Goal: Information Seeking & Learning: Learn about a topic

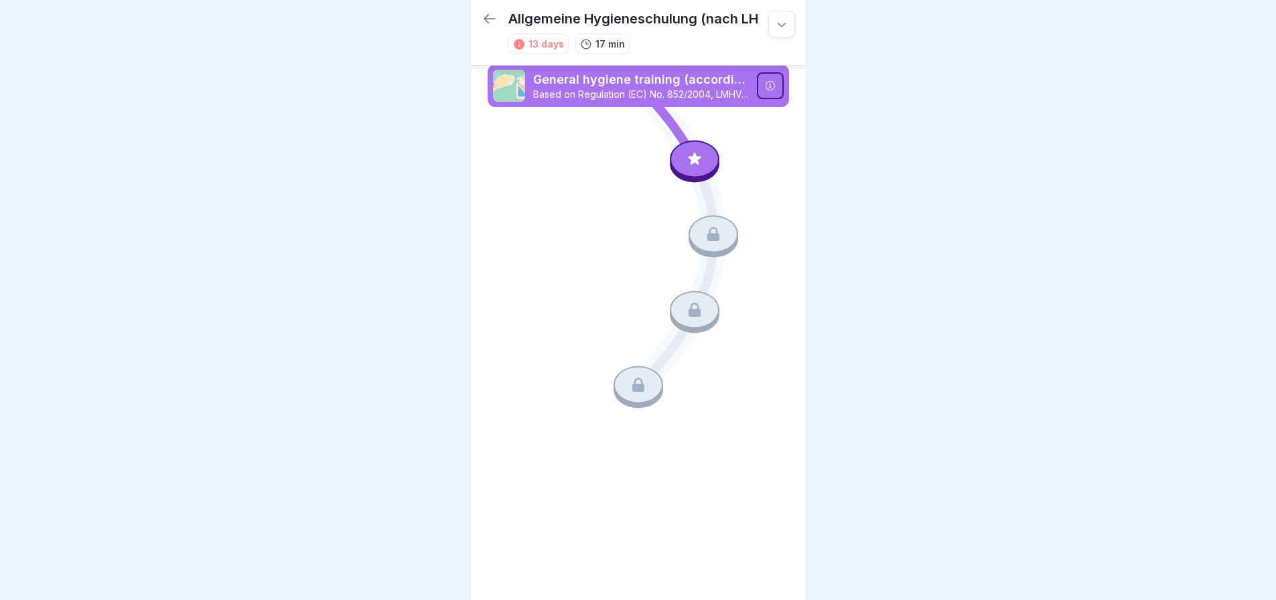
click at [691, 158] on icon at bounding box center [694, 158] width 17 height 17
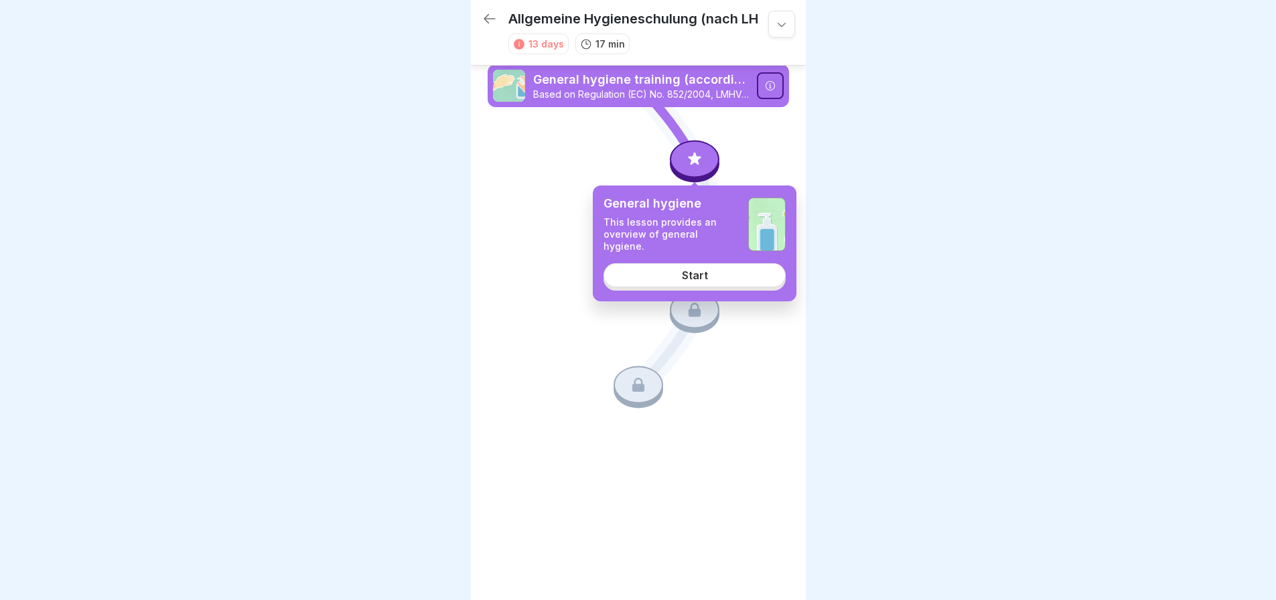
click at [695, 282] on link "Start" at bounding box center [695, 275] width 182 height 24
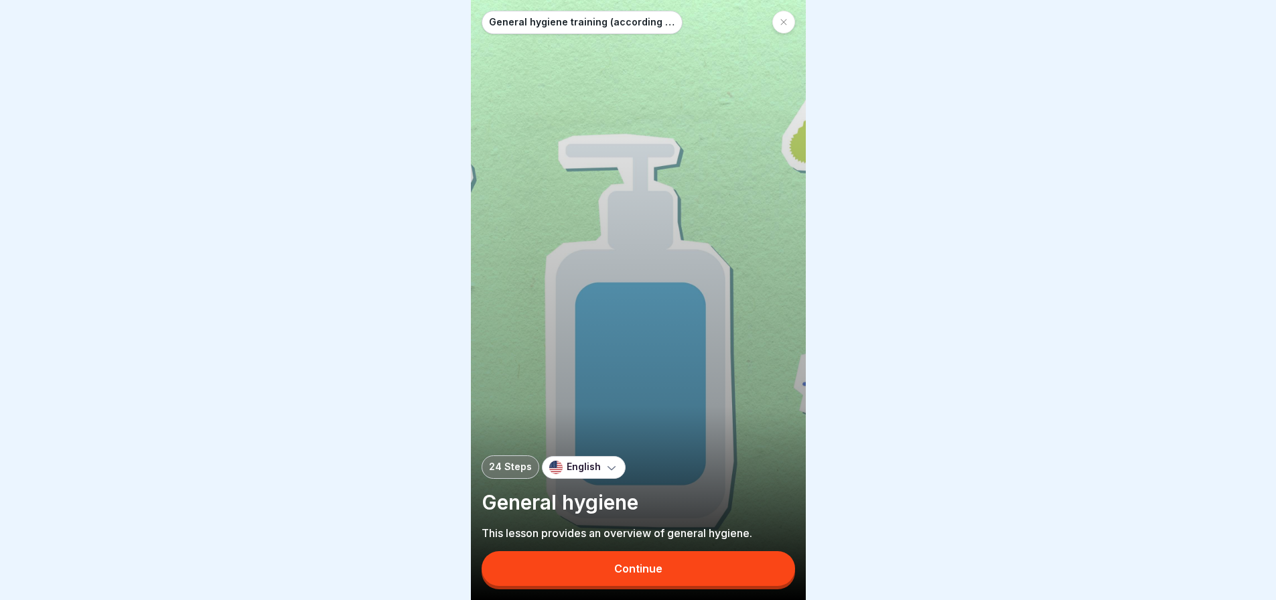
click at [607, 577] on button "Continue" at bounding box center [639, 568] width 314 height 35
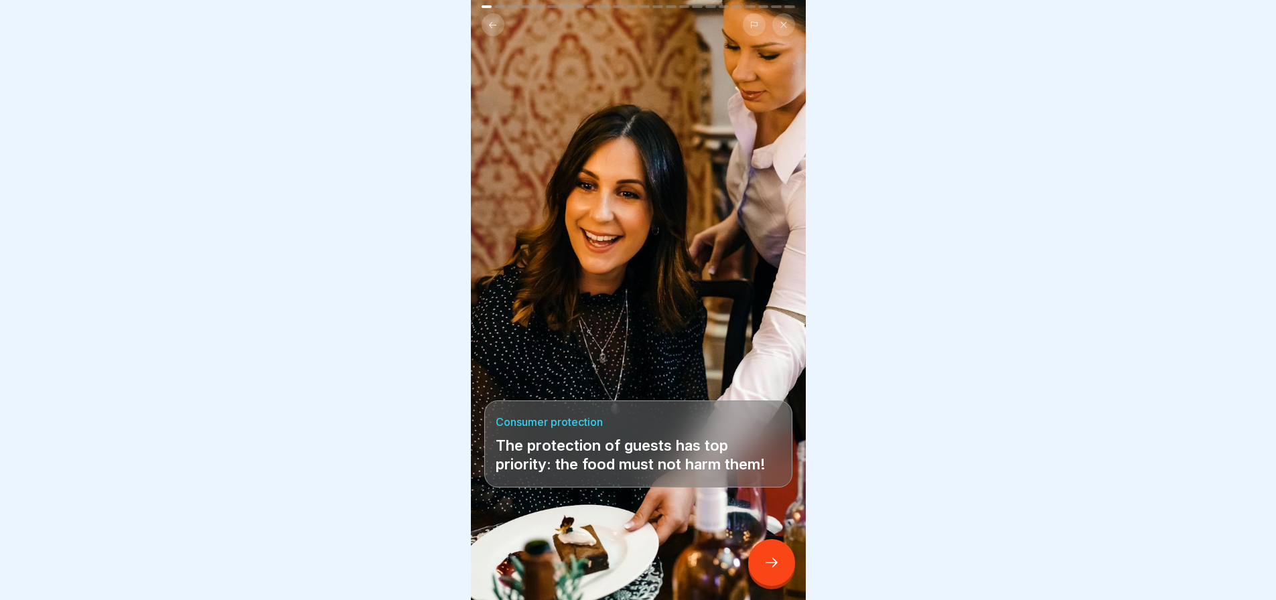
click at [770, 571] on icon at bounding box center [772, 563] width 16 height 16
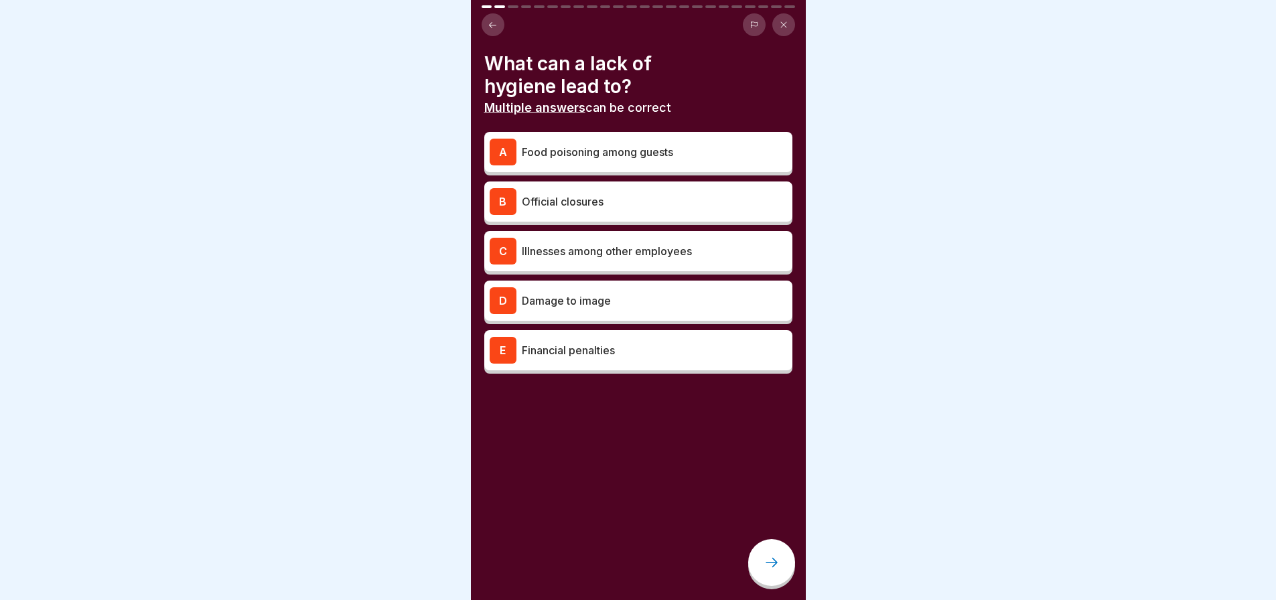
click at [636, 154] on p "Food poisoning among guests" at bounding box center [654, 152] width 265 height 16
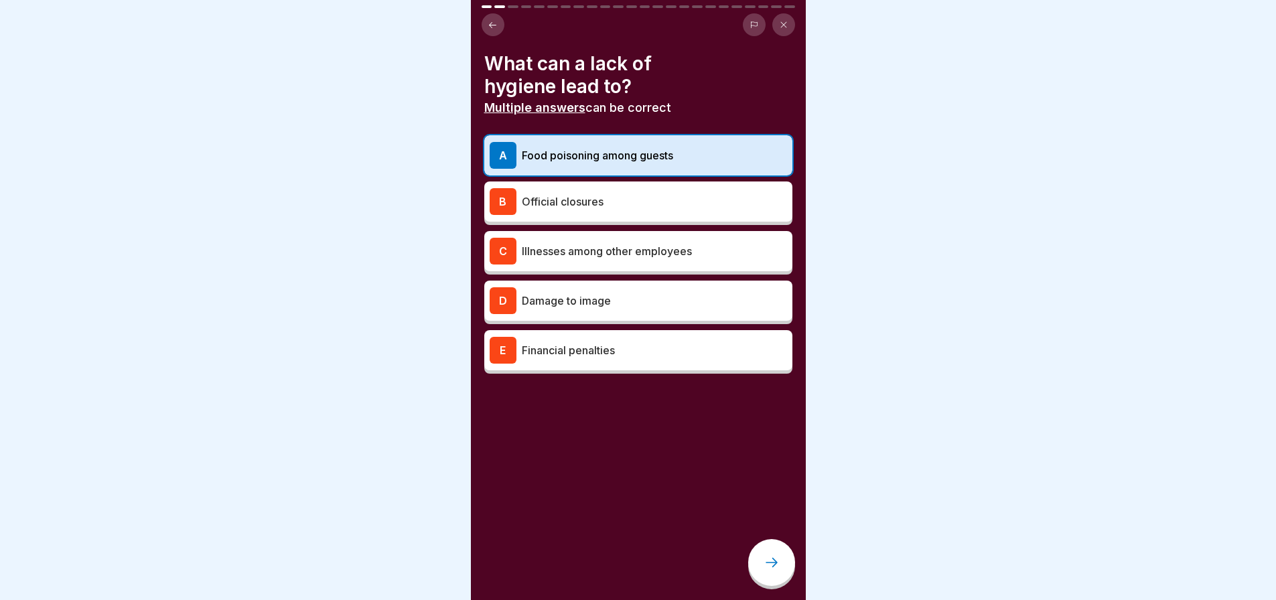
click at [607, 260] on div "C Illnesses among other employees" at bounding box center [638, 251] width 297 height 27
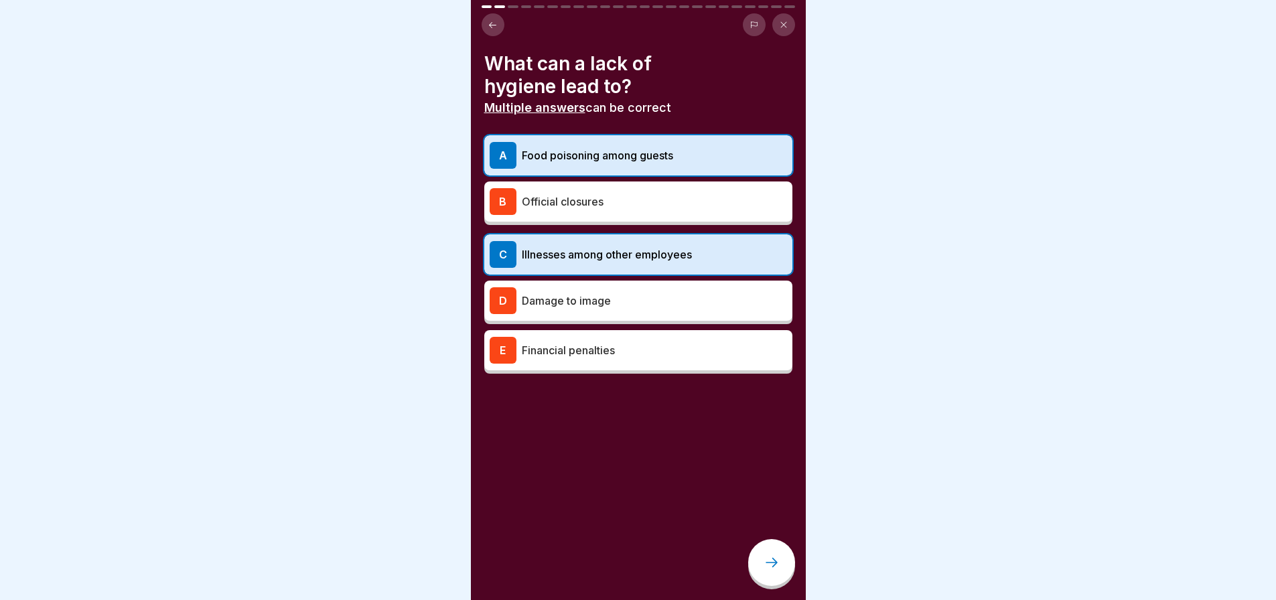
click at [609, 345] on p "Financial penalties" at bounding box center [654, 350] width 265 height 16
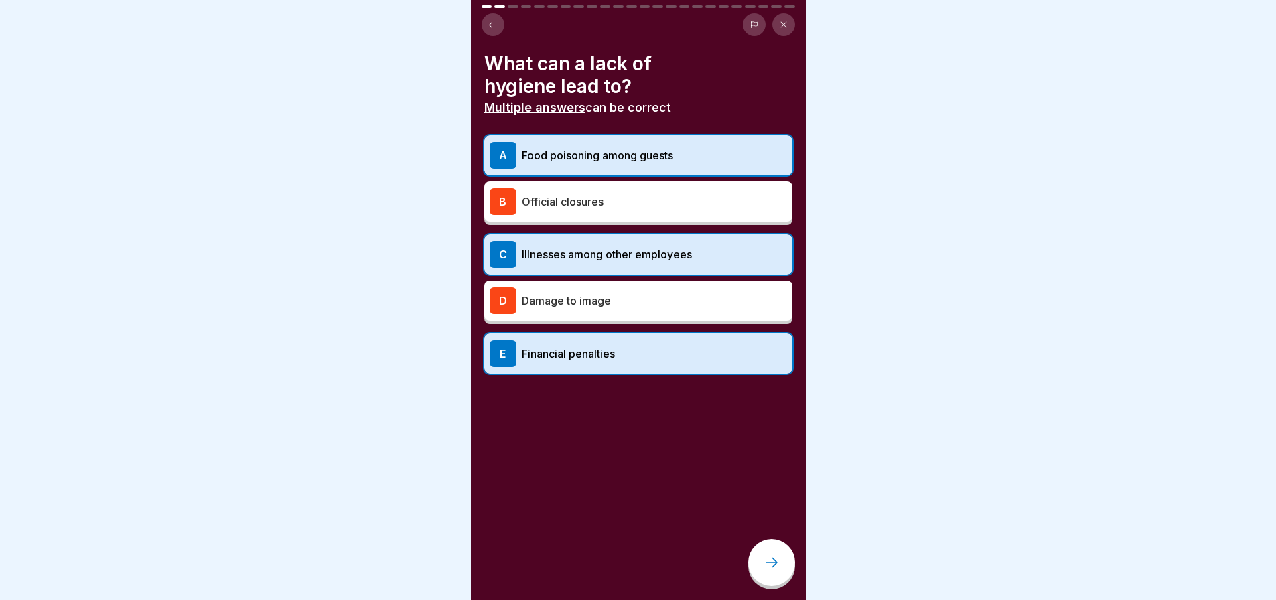
click at [614, 311] on div "D Damage to image" at bounding box center [638, 300] width 297 height 27
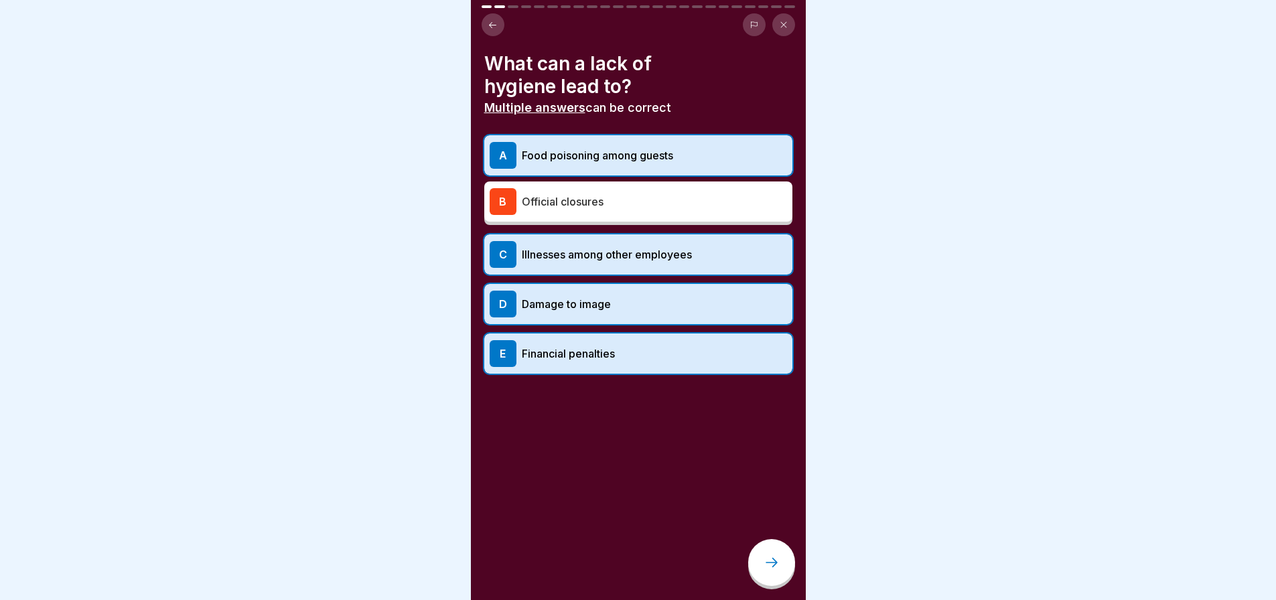
click at [608, 196] on p "Official closures" at bounding box center [654, 202] width 265 height 16
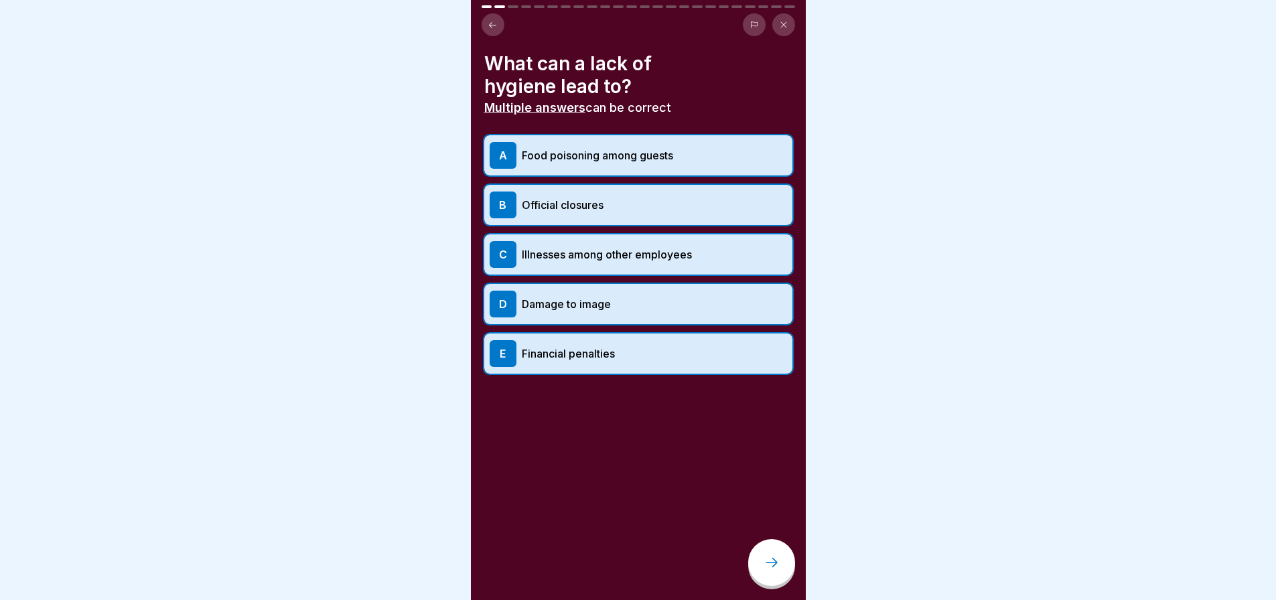
click at [769, 565] on div at bounding box center [771, 562] width 47 height 47
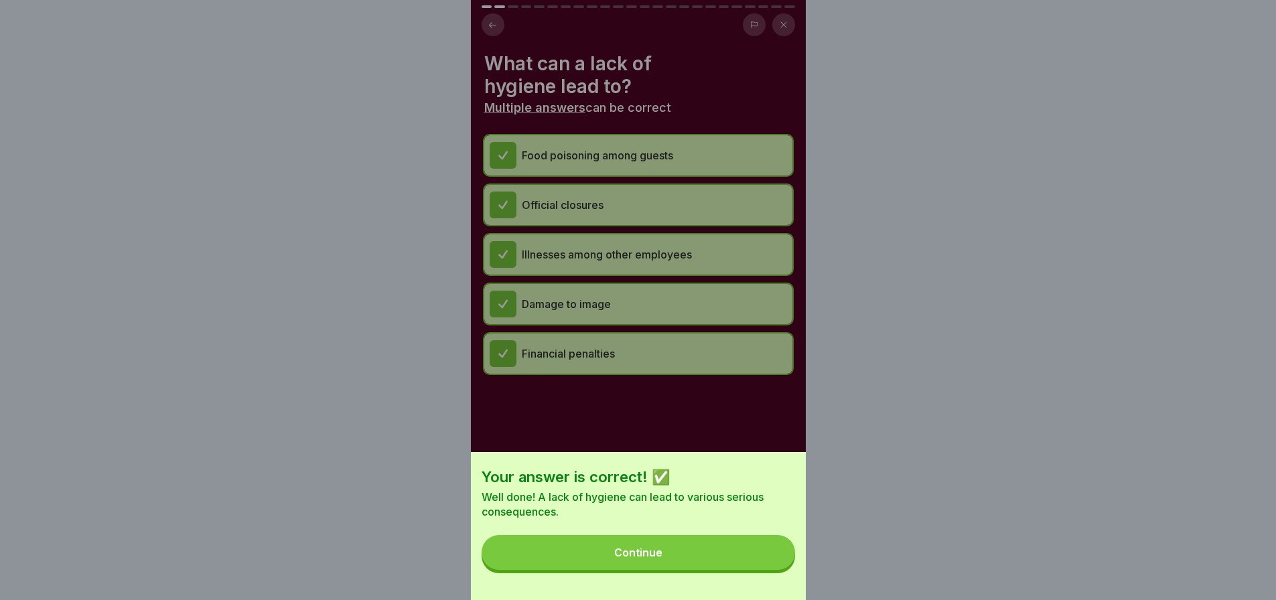
click at [736, 559] on button "Continue" at bounding box center [639, 552] width 314 height 35
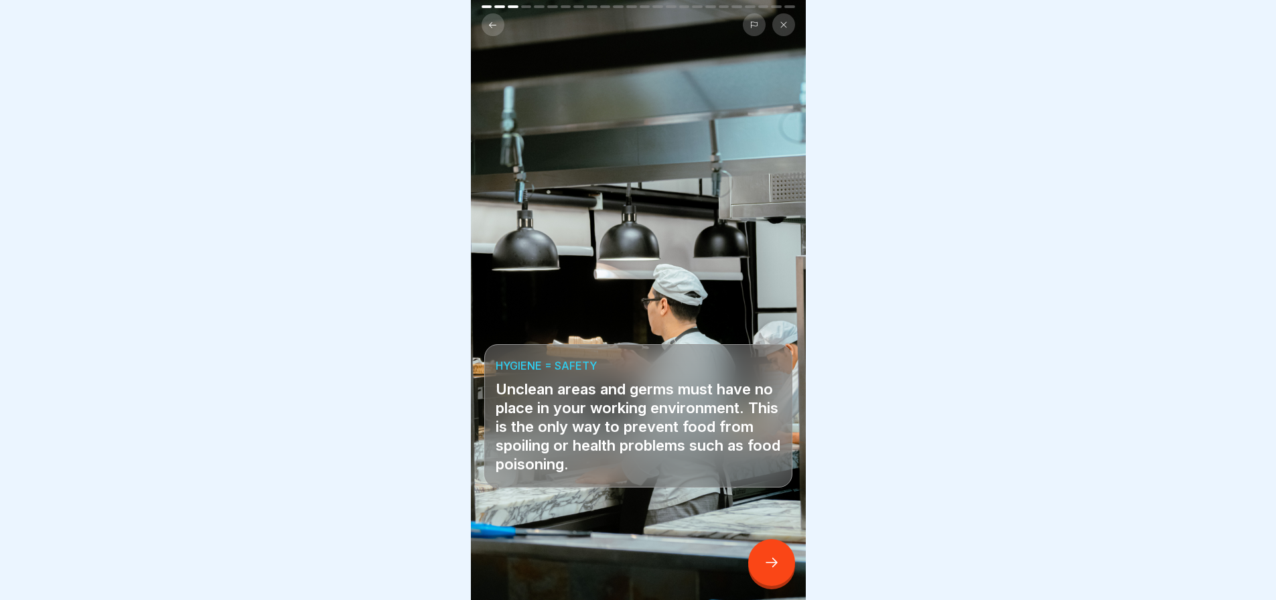
click at [769, 565] on div at bounding box center [771, 562] width 47 height 47
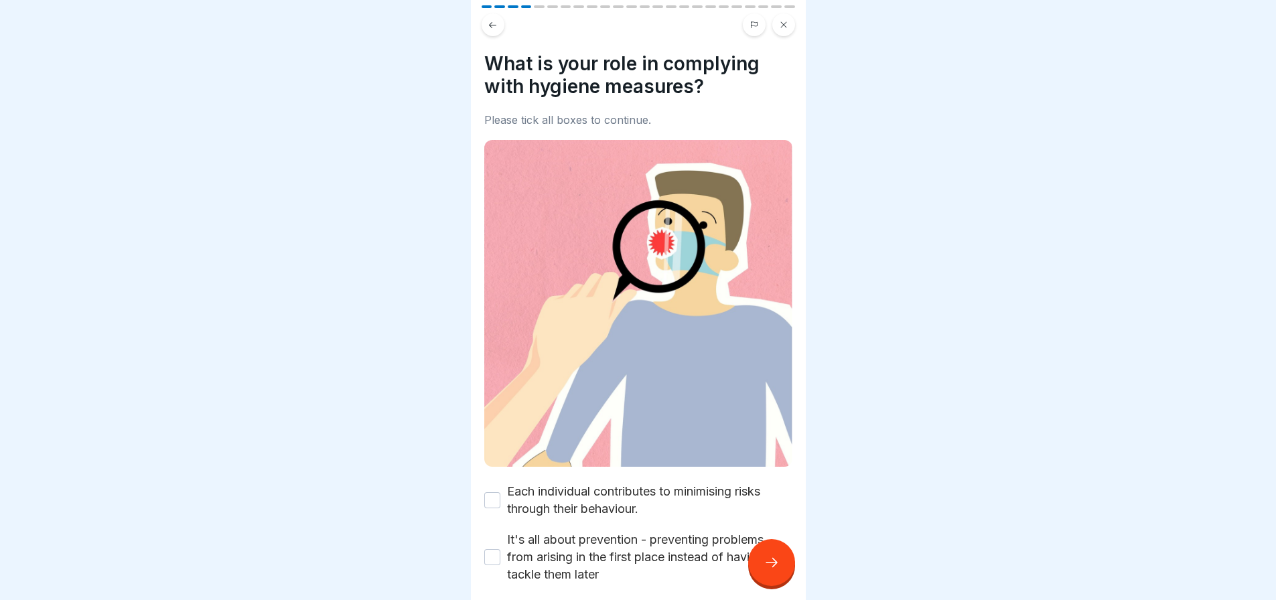
click at [767, 559] on div at bounding box center [771, 562] width 47 height 47
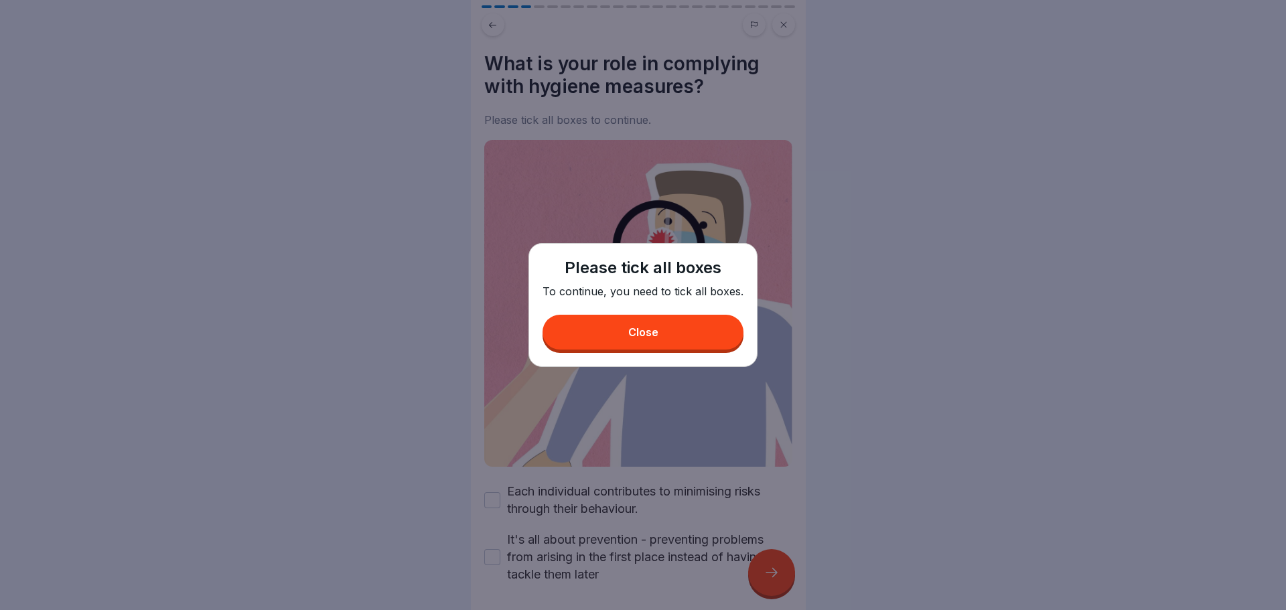
click at [683, 339] on button "Close" at bounding box center [643, 332] width 201 height 35
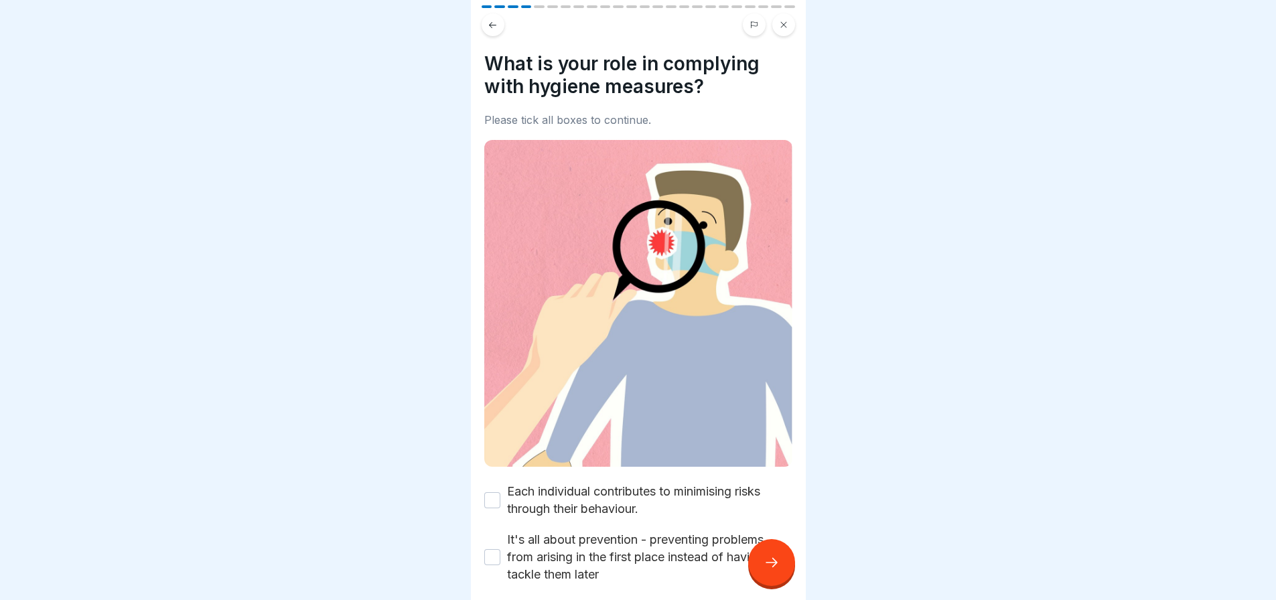
click at [490, 492] on button "Each individual contributes to minimising risks through their behaviour." at bounding box center [492, 500] width 16 height 16
click at [496, 549] on button "It's all about prevention - preventing problems from arising in the first place…" at bounding box center [492, 557] width 16 height 16
click at [768, 568] on icon at bounding box center [772, 563] width 16 height 16
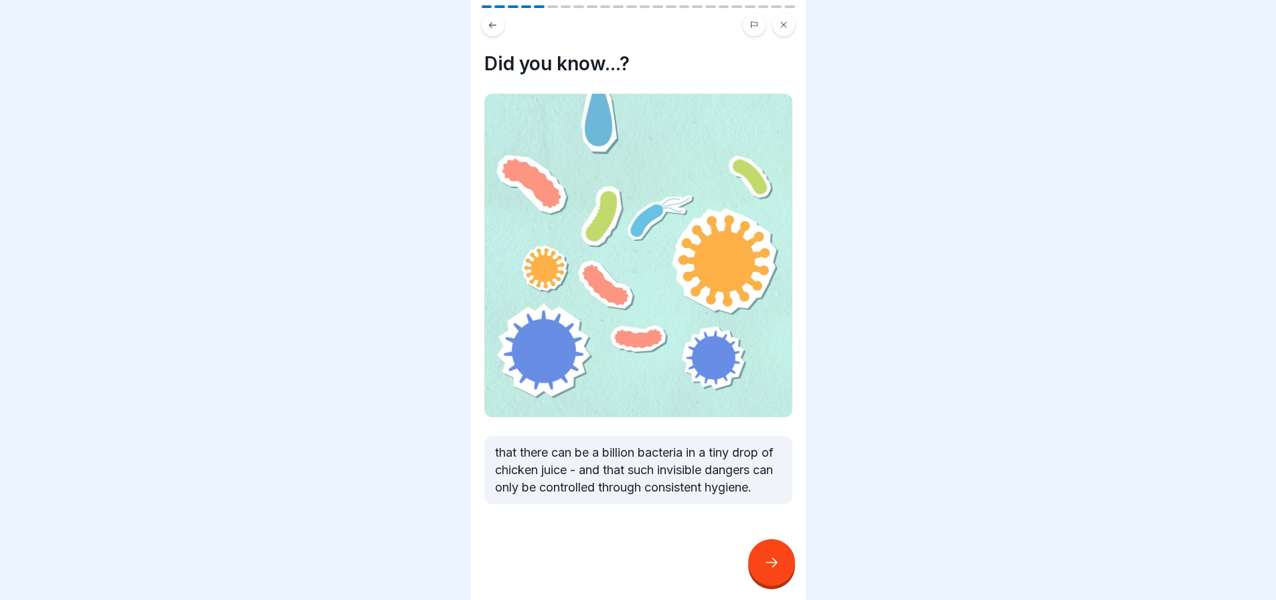
click at [766, 566] on icon at bounding box center [772, 563] width 16 height 16
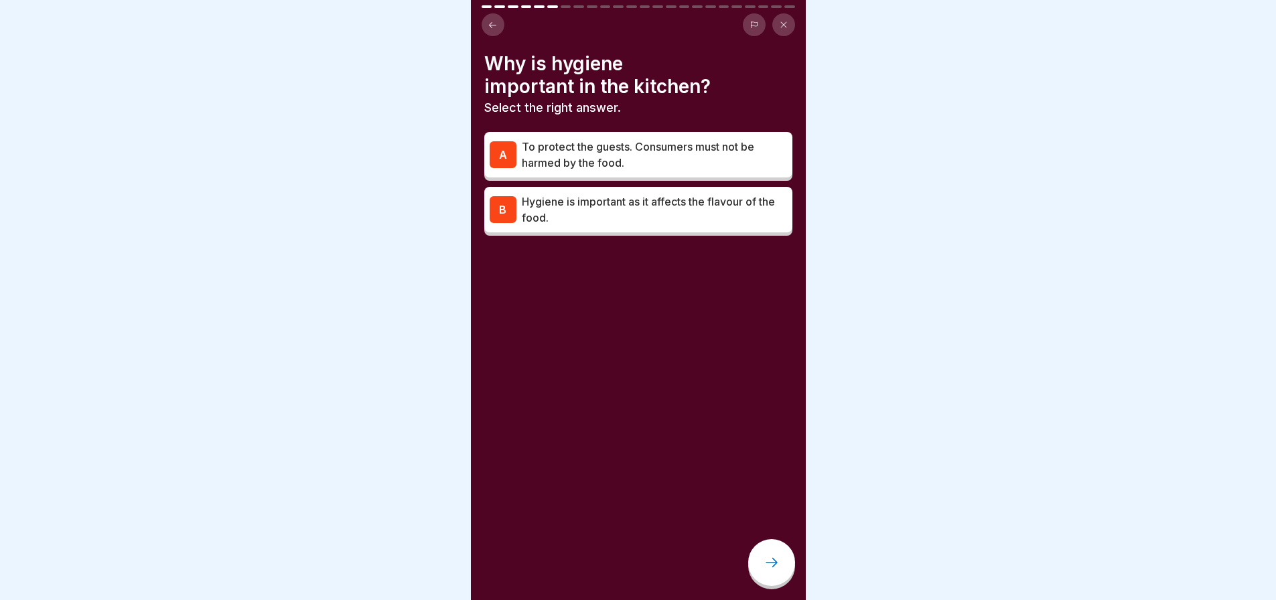
click at [571, 140] on p "To protect the guests. Consumers must not be harmed by the food." at bounding box center [654, 155] width 265 height 32
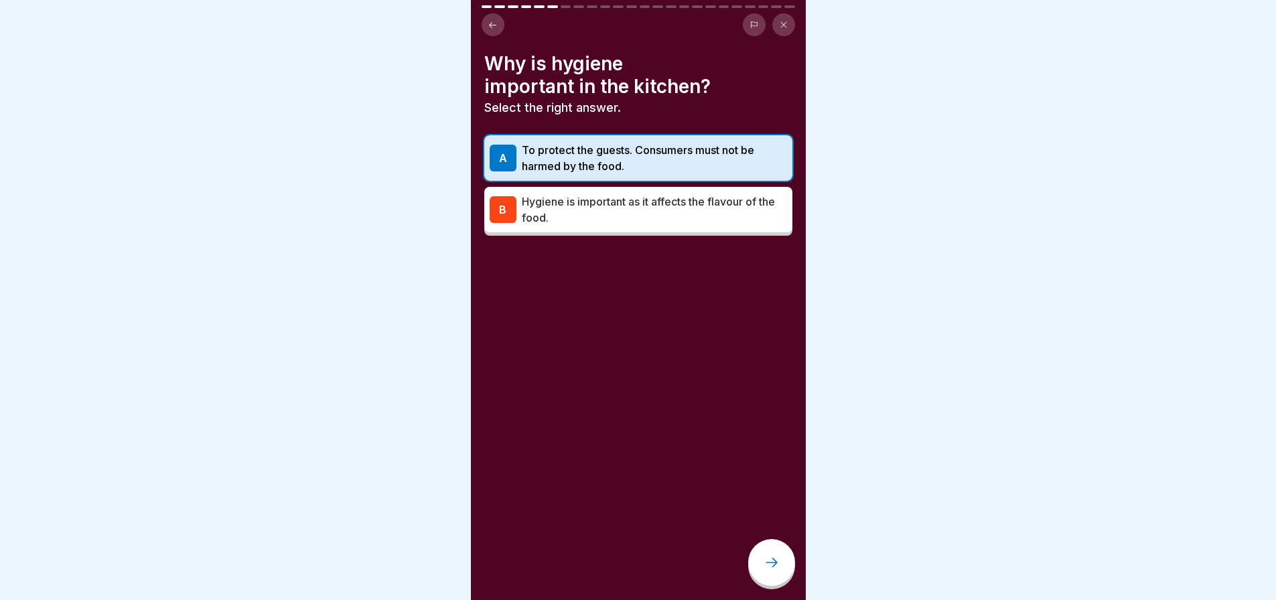
click at [586, 198] on p "Hygiene is important as it affects the flavour of the food." at bounding box center [654, 210] width 265 height 32
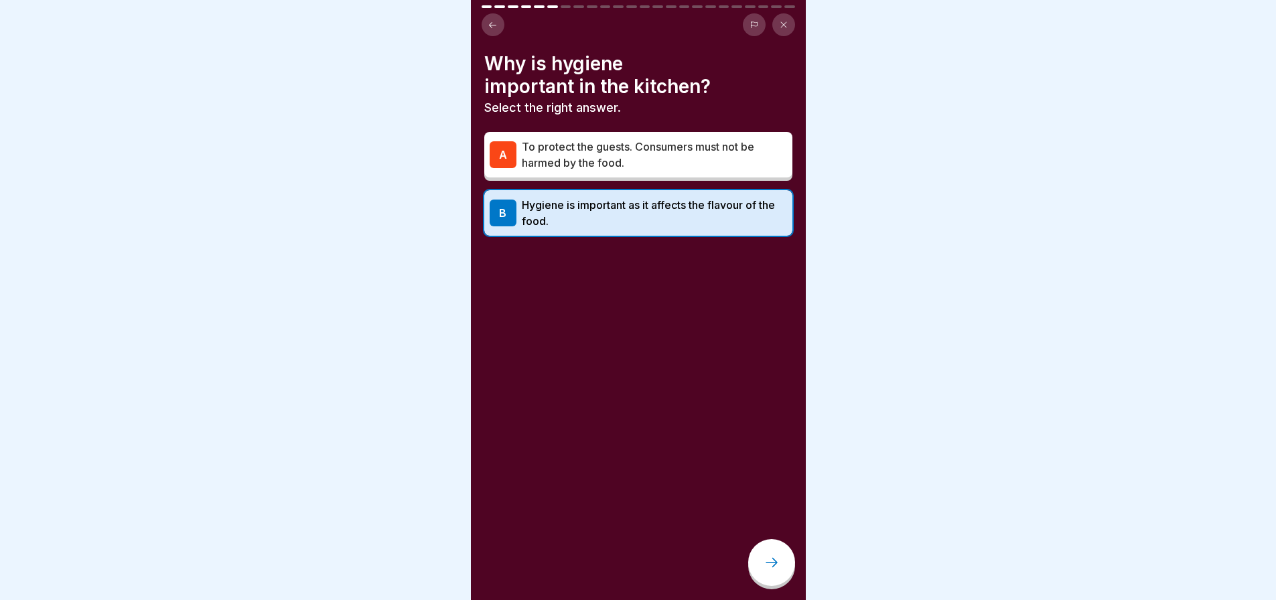
click at [678, 165] on p "To protect the guests. Consumers must not be harmed by the food." at bounding box center [654, 155] width 265 height 32
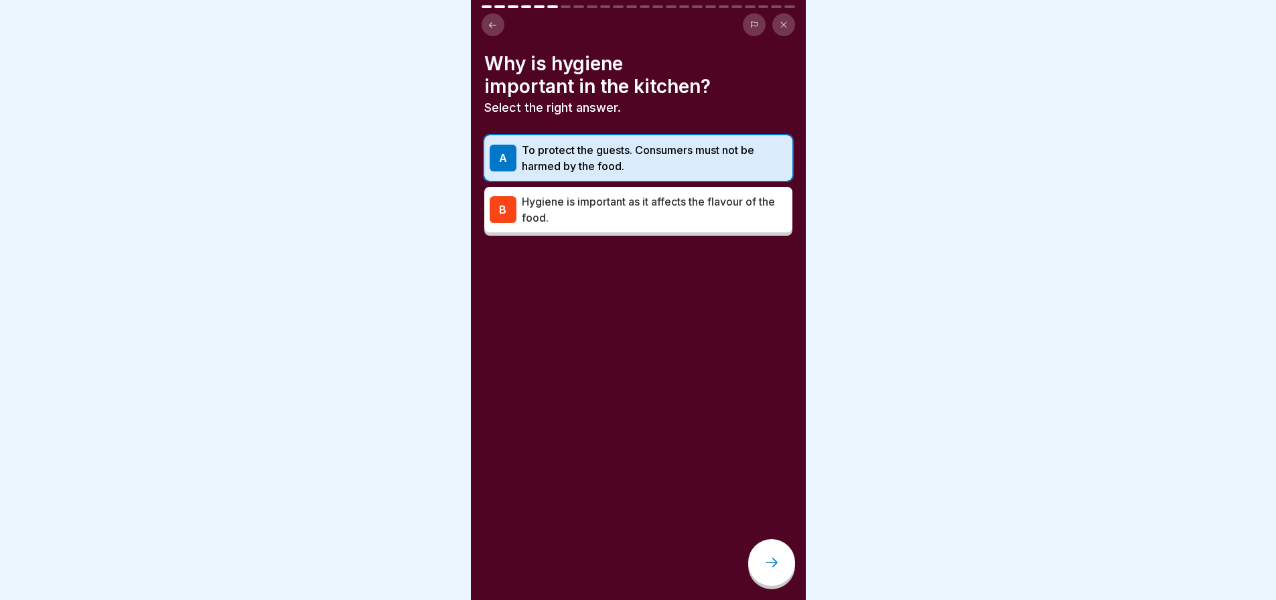
click at [775, 561] on div at bounding box center [771, 562] width 47 height 47
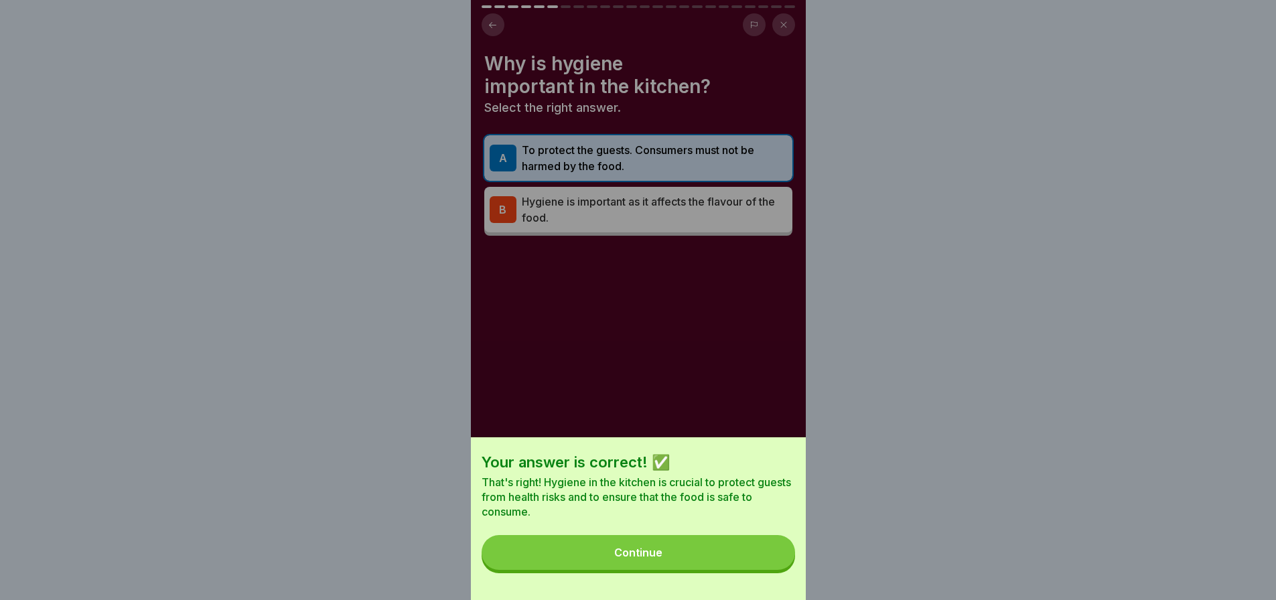
click at [762, 561] on button "Continue" at bounding box center [639, 552] width 314 height 35
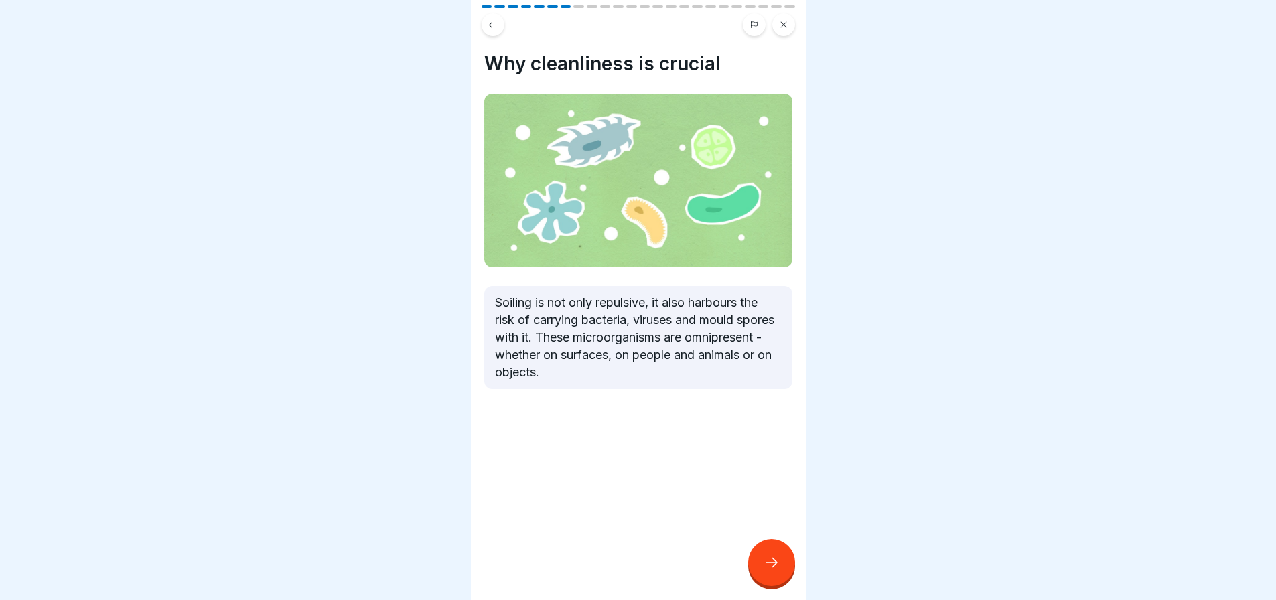
click at [771, 564] on div at bounding box center [771, 562] width 47 height 47
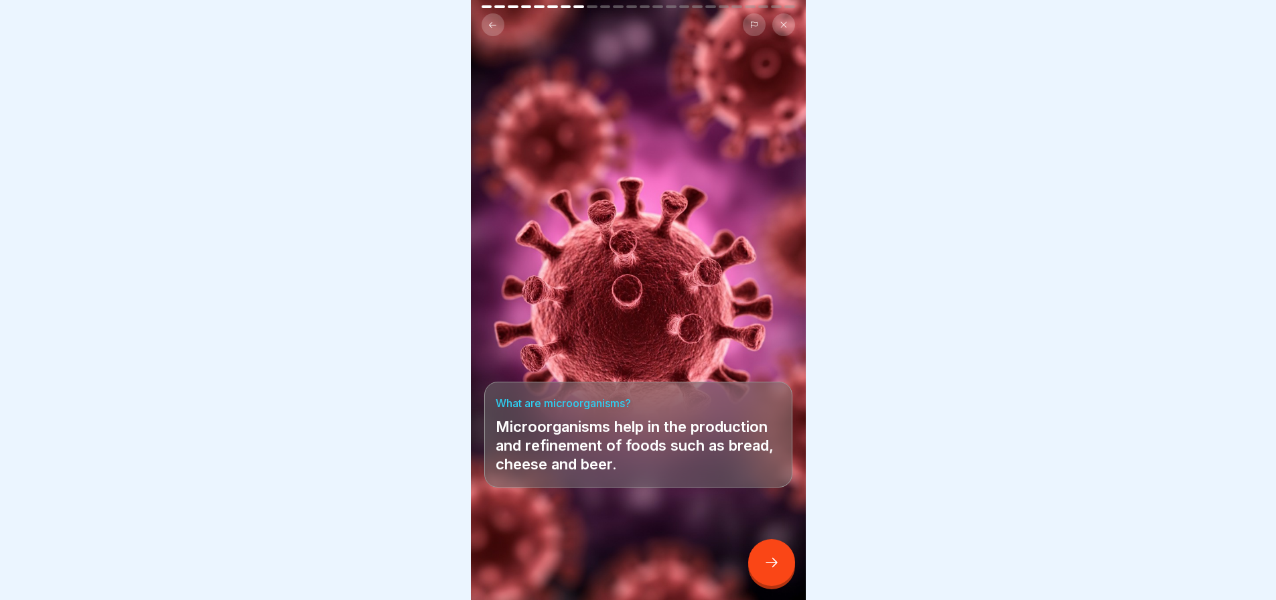
click at [768, 558] on div at bounding box center [771, 562] width 47 height 47
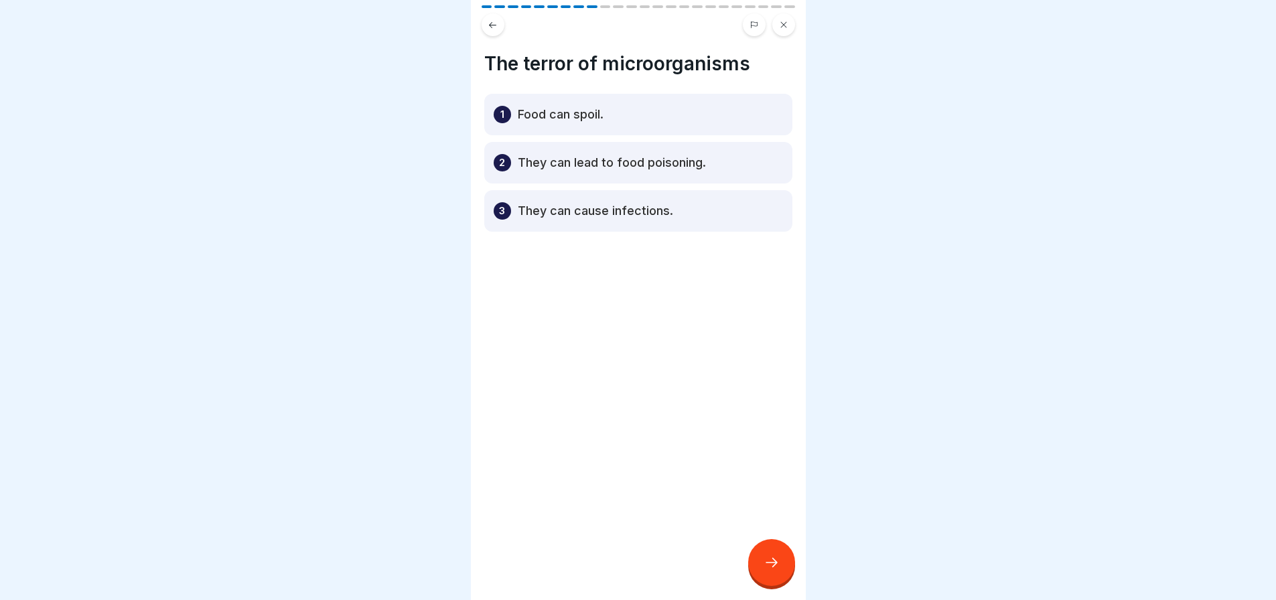
click at [639, 157] on p "They can lead to food poisoning." at bounding box center [612, 163] width 188 height 16
click at [767, 569] on icon at bounding box center [772, 563] width 16 height 16
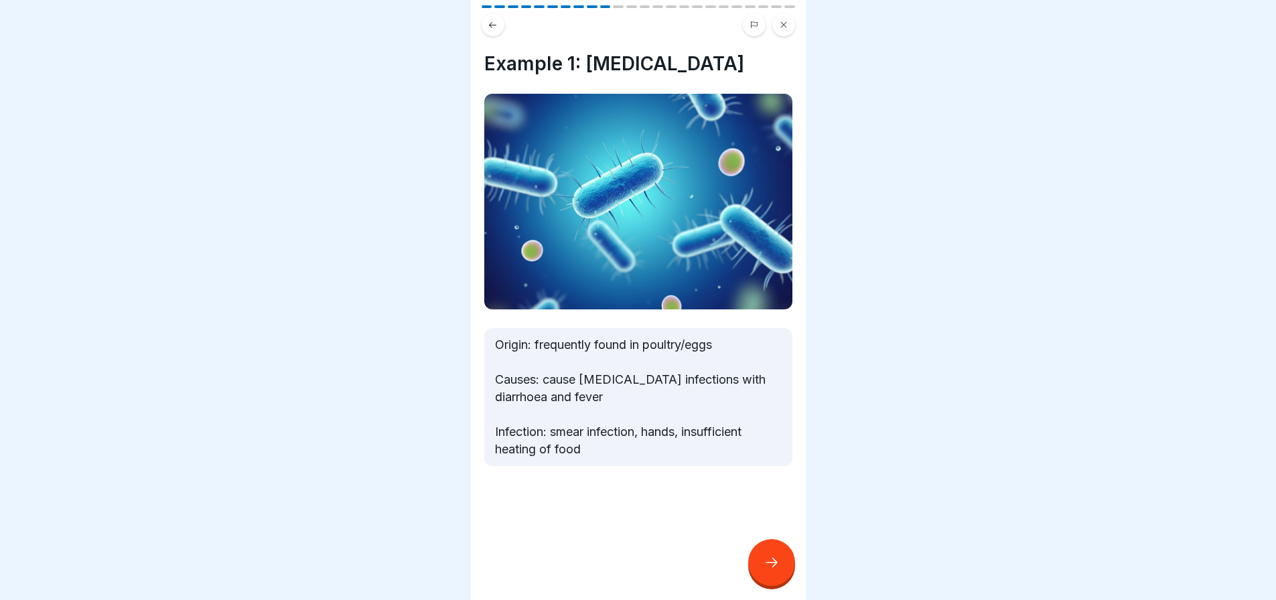
click at [779, 571] on icon at bounding box center [772, 563] width 16 height 16
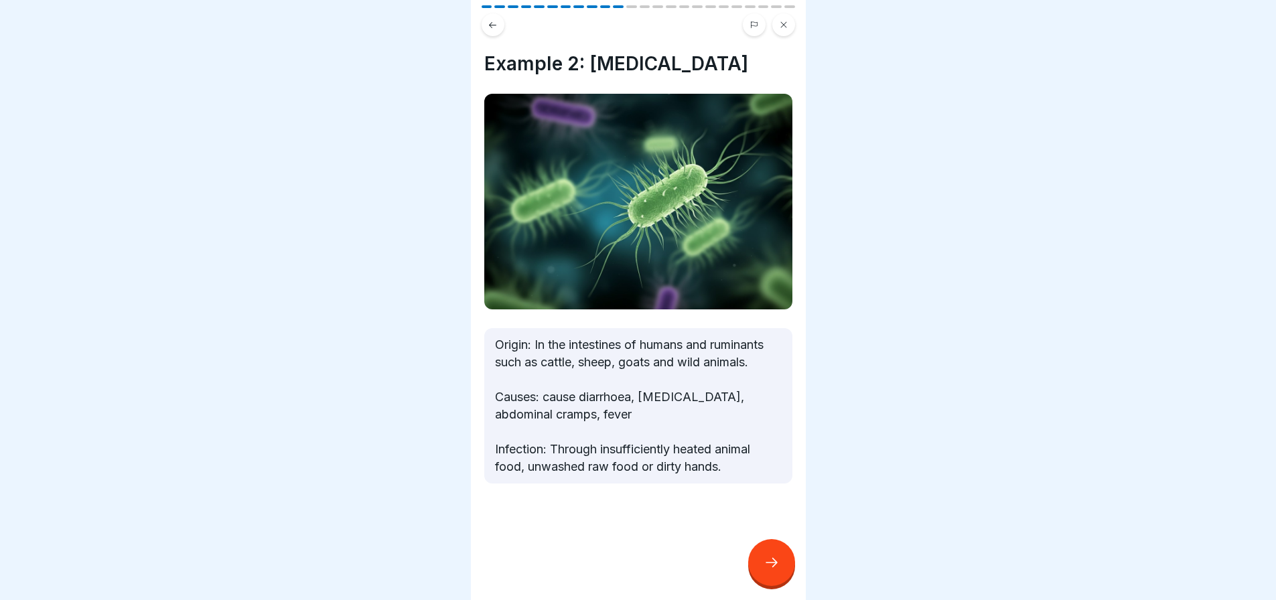
click at [774, 567] on icon at bounding box center [772, 563] width 16 height 16
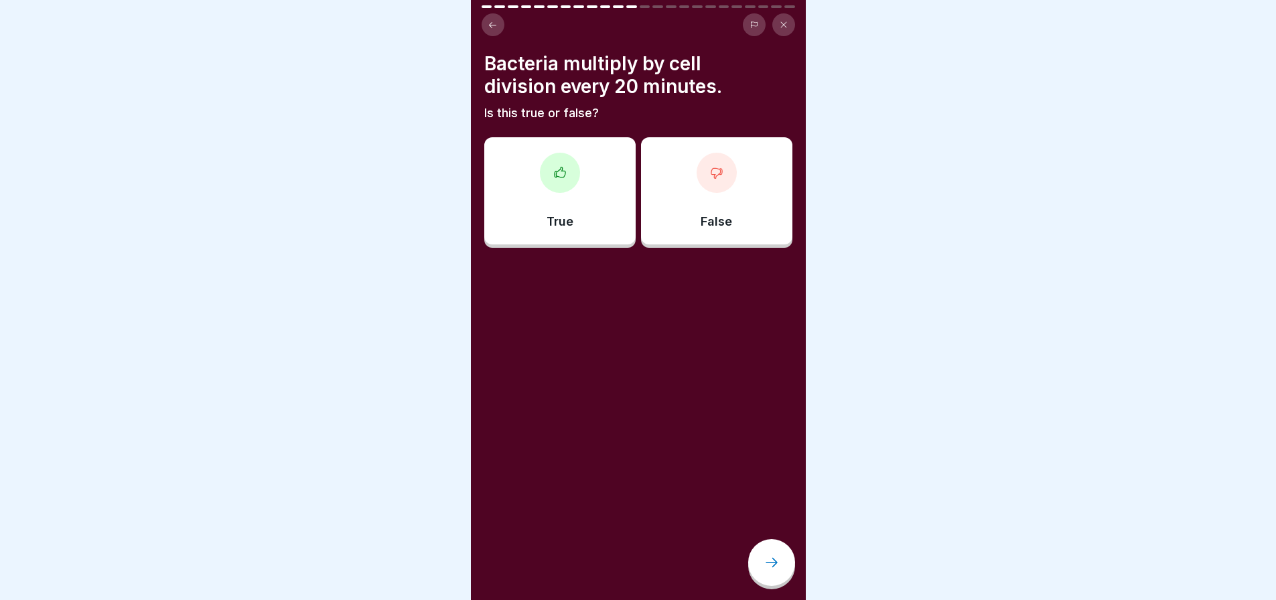
click at [536, 72] on h4 "Bacteria multiply by cell division every 20 minutes." at bounding box center [638, 75] width 308 height 46
click at [563, 209] on div "True" at bounding box center [559, 190] width 151 height 107
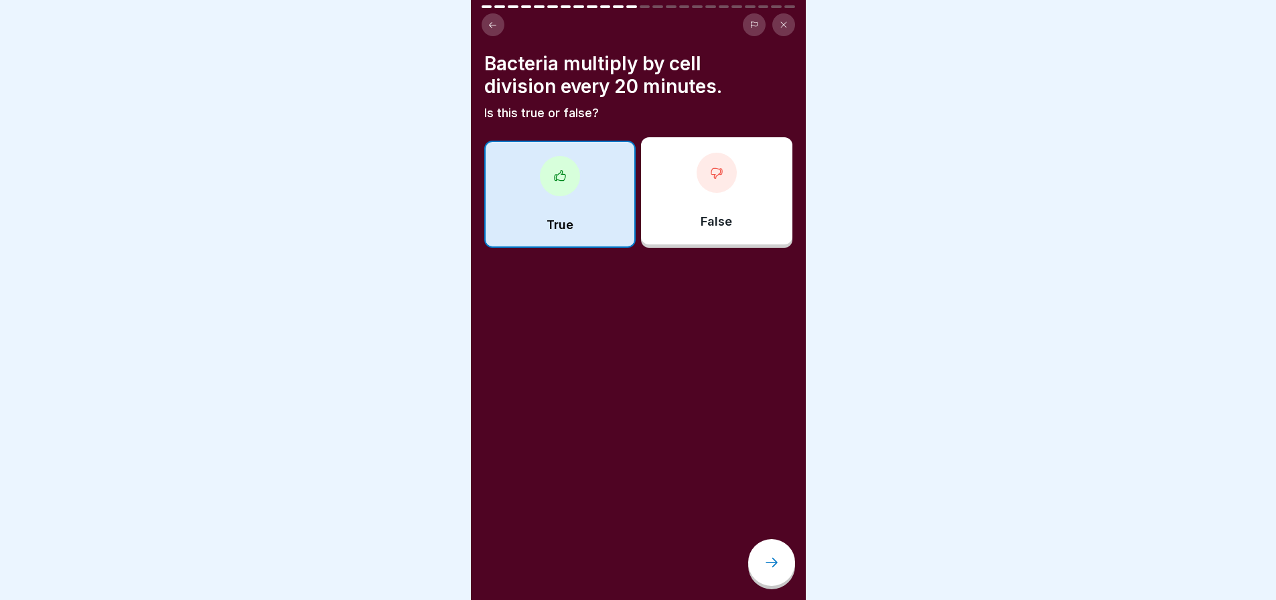
click at [779, 571] on icon at bounding box center [772, 563] width 16 height 16
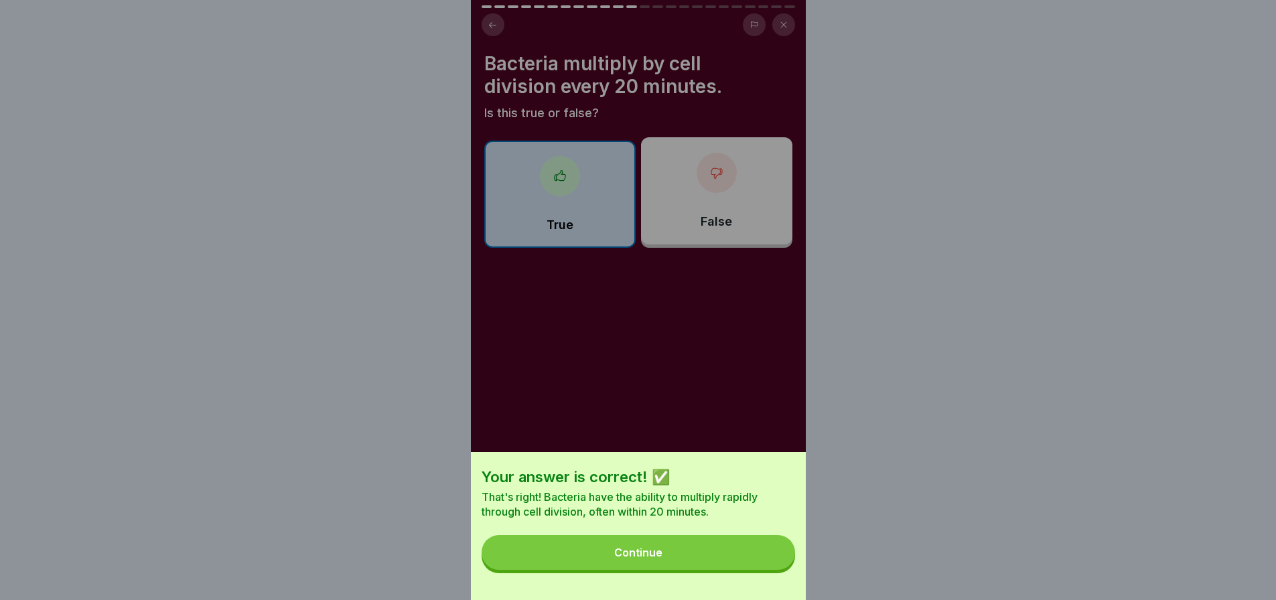
click at [778, 570] on button "Continue" at bounding box center [639, 552] width 314 height 35
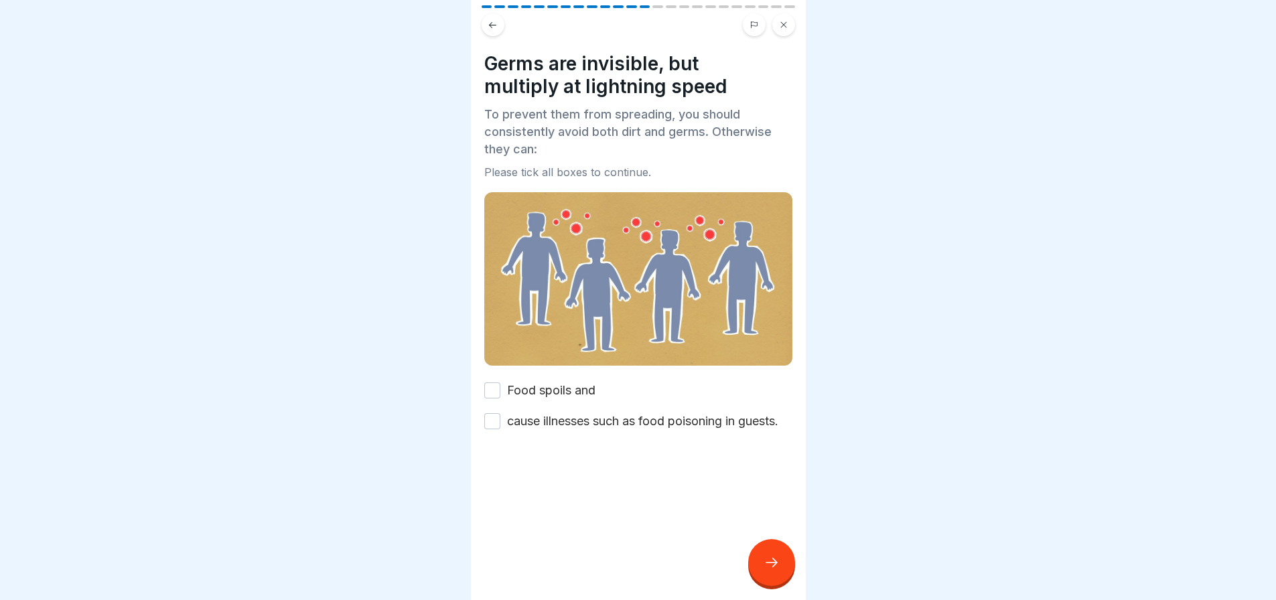
click at [500, 385] on button "Food spoils and" at bounding box center [492, 391] width 16 height 16
click at [484, 427] on button "cause illnesses such as food poisoning in guests." at bounding box center [492, 421] width 16 height 16
click at [775, 571] on icon at bounding box center [772, 563] width 16 height 16
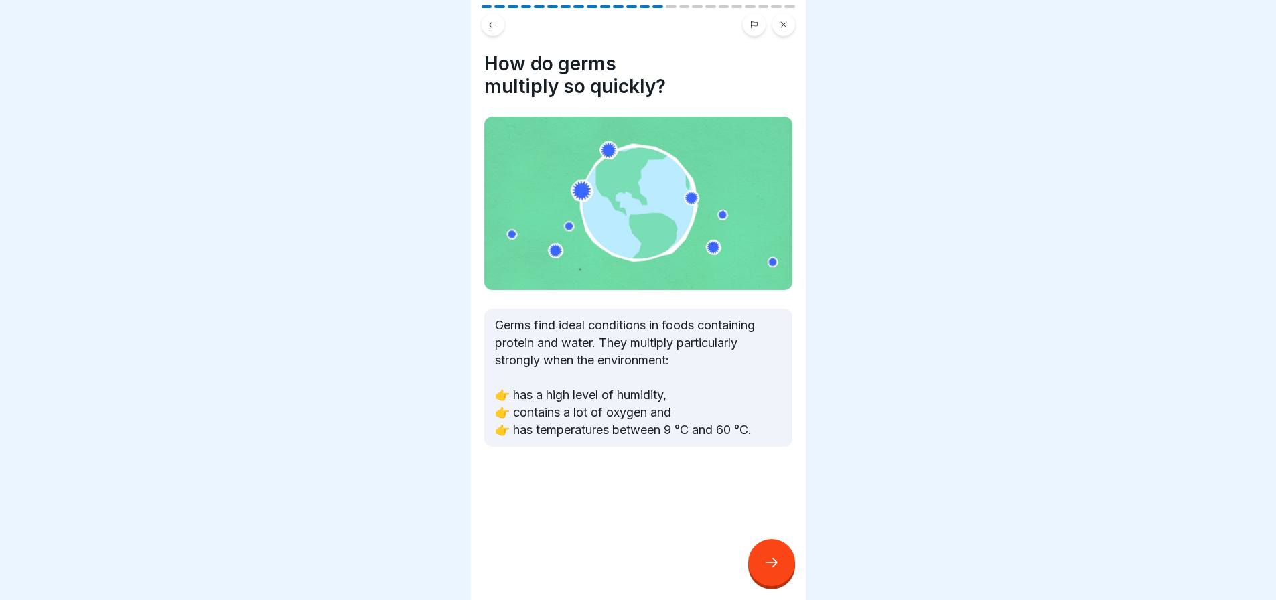
click at [773, 569] on icon at bounding box center [772, 563] width 16 height 16
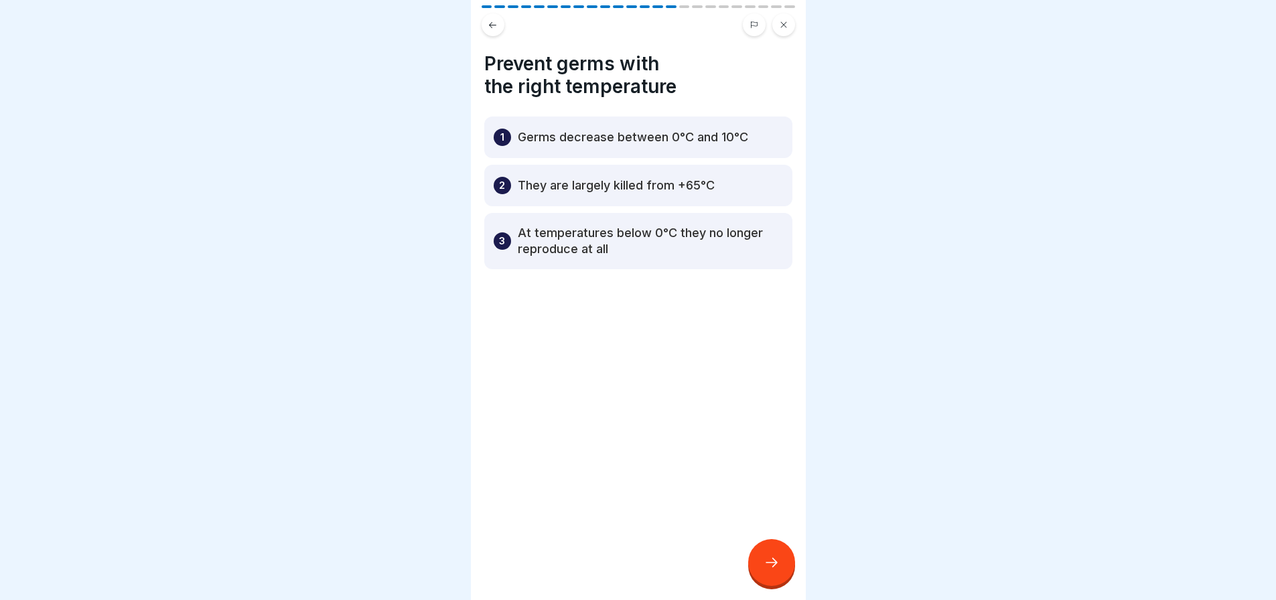
click at [610, 194] on div "2 They are largely killed from +65°C" at bounding box center [638, 186] width 308 height 42
click at [784, 567] on div at bounding box center [771, 562] width 47 height 47
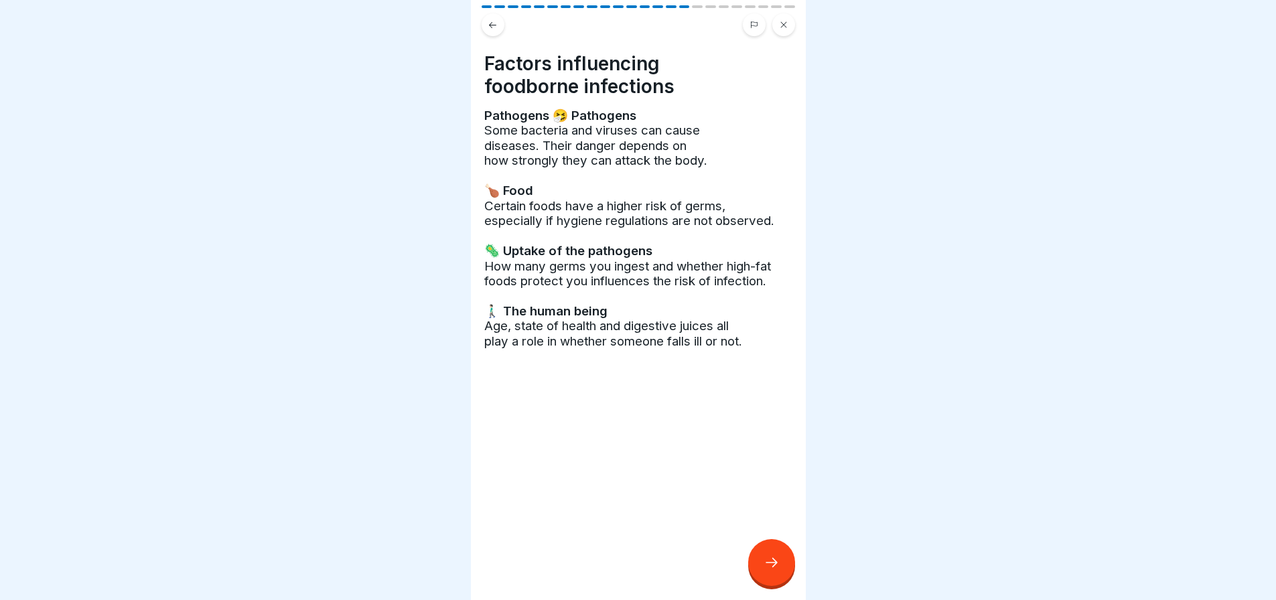
click at [782, 564] on div at bounding box center [771, 562] width 47 height 47
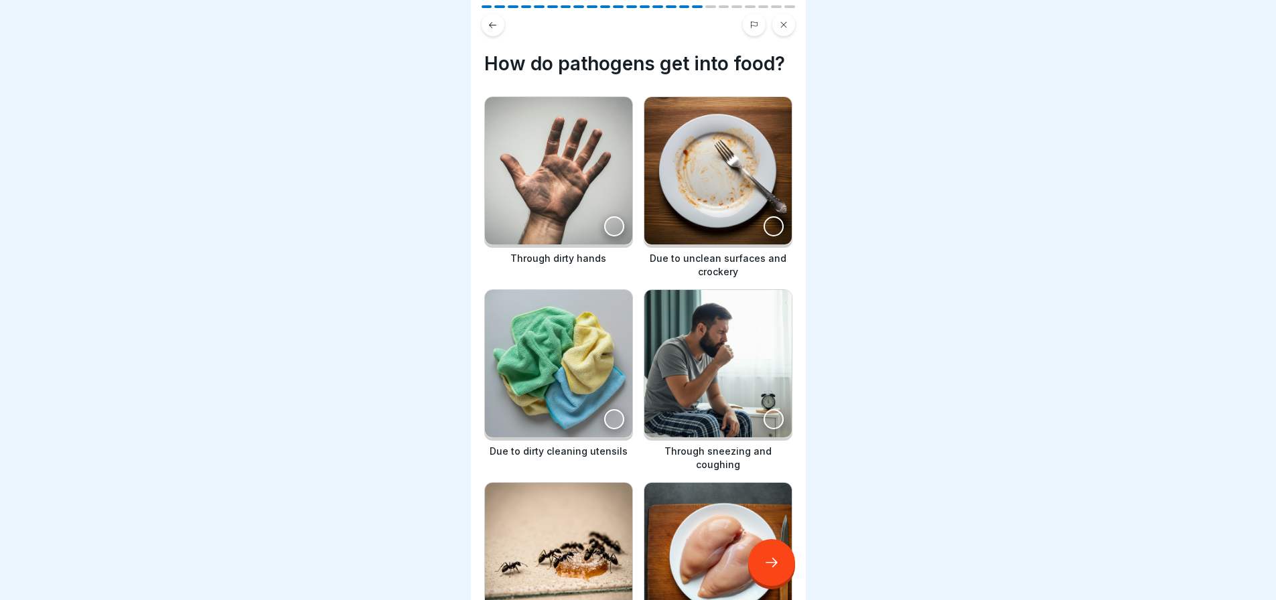
click at [608, 236] on div at bounding box center [614, 226] width 20 height 20
click at [764, 236] on div at bounding box center [774, 226] width 20 height 20
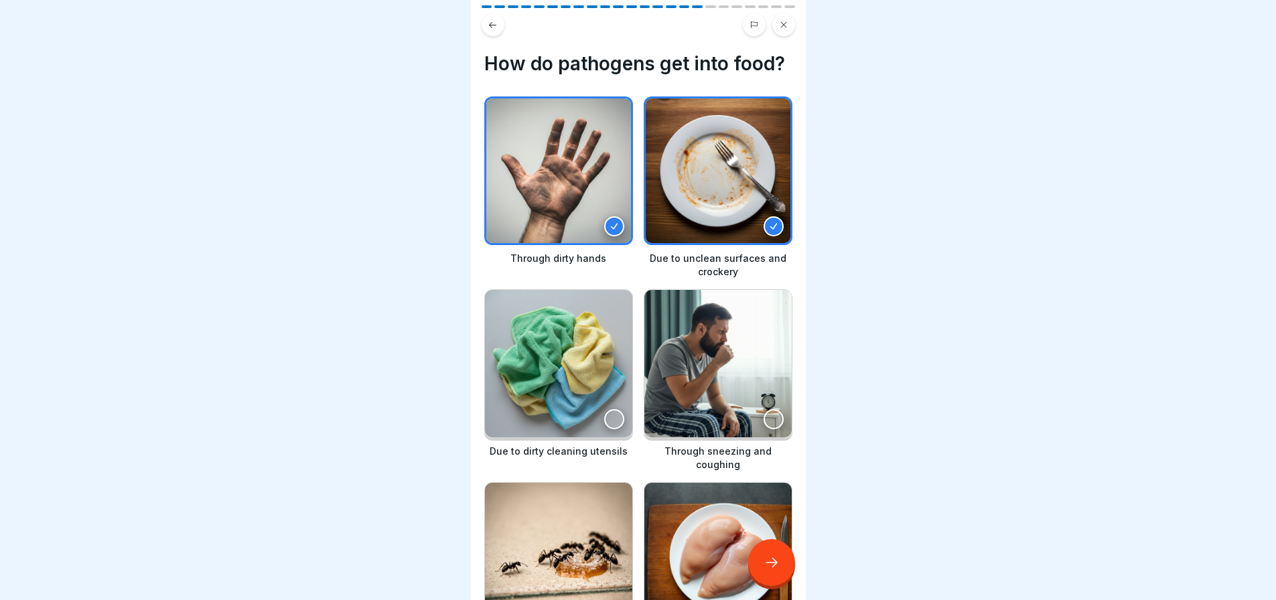
click at [604, 429] on div at bounding box center [614, 419] width 20 height 20
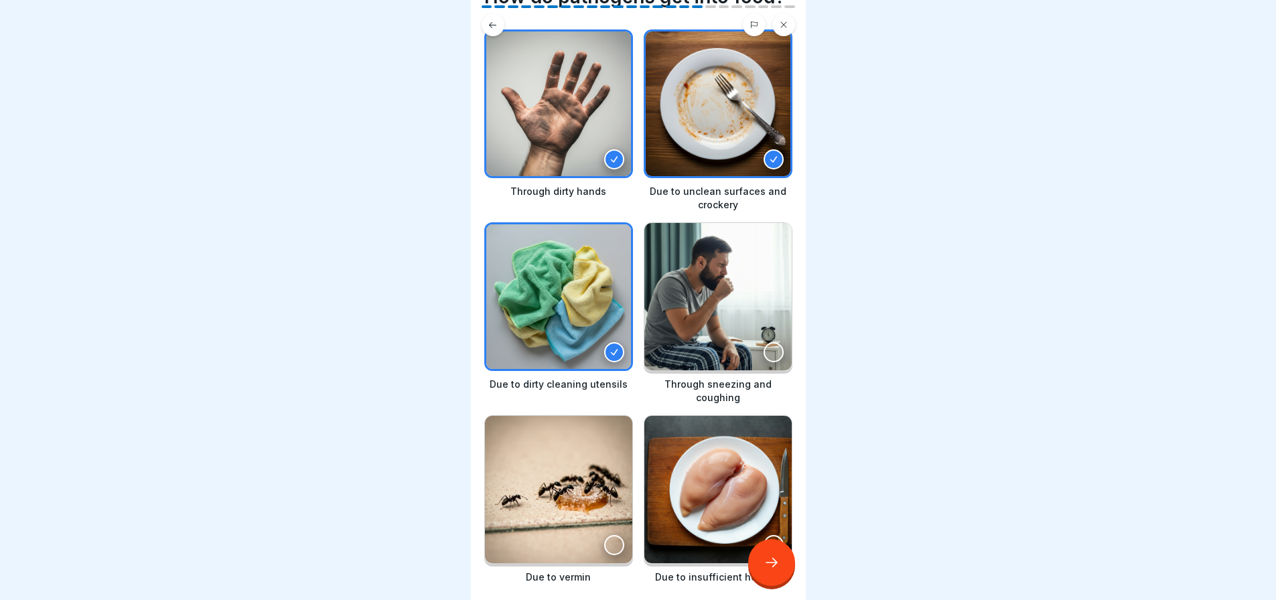
click at [764, 358] on div at bounding box center [774, 352] width 20 height 20
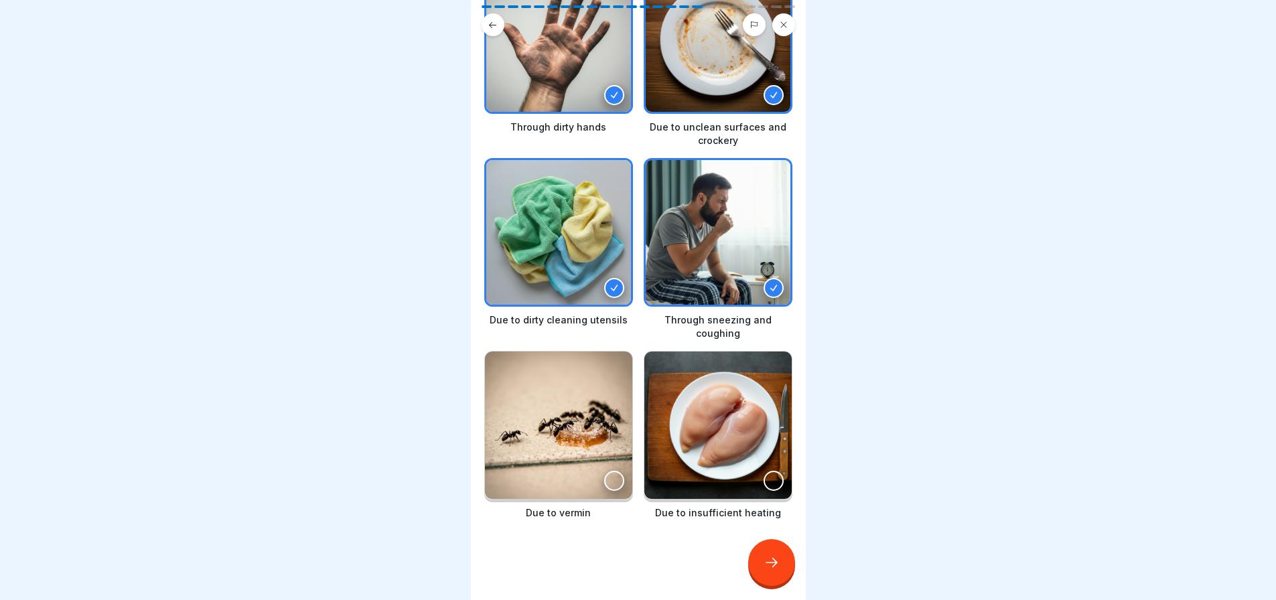
click at [767, 480] on div at bounding box center [774, 481] width 20 height 20
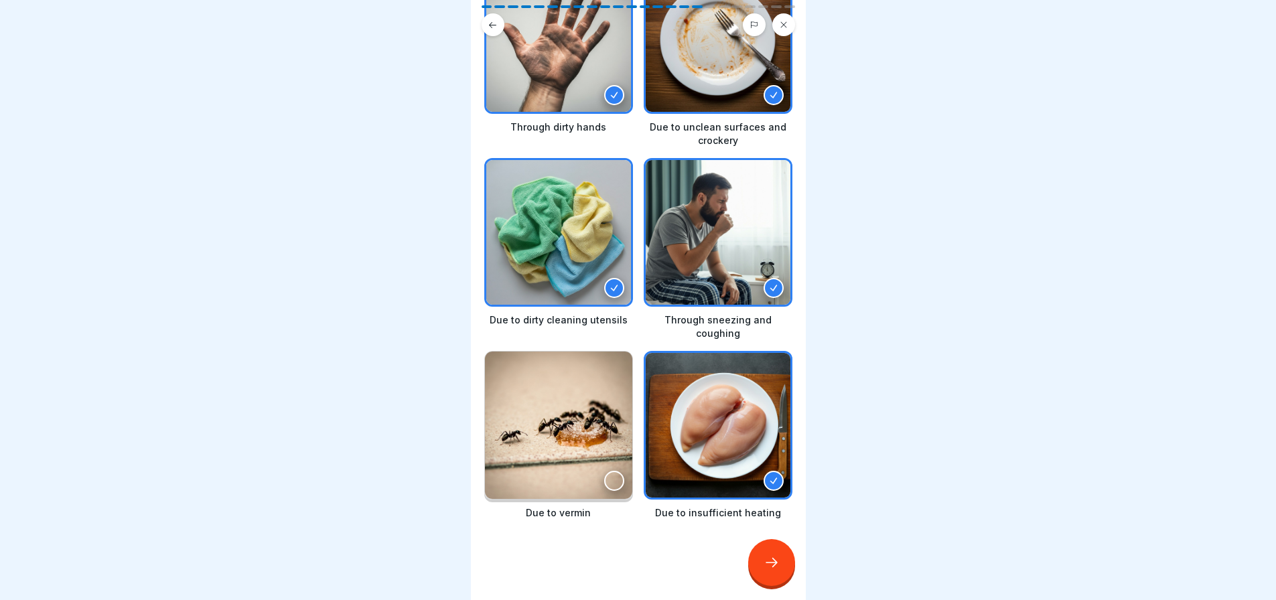
click at [604, 476] on div at bounding box center [614, 481] width 20 height 20
click at [771, 565] on div at bounding box center [771, 562] width 47 height 47
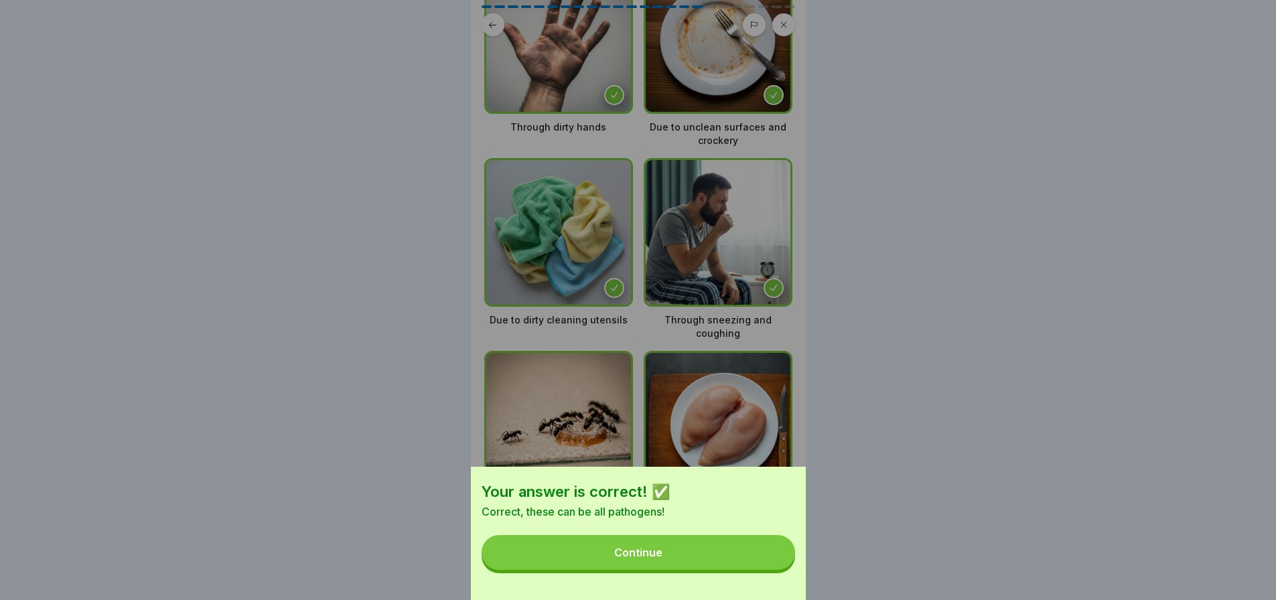
click at [760, 562] on button "Continue" at bounding box center [639, 552] width 314 height 35
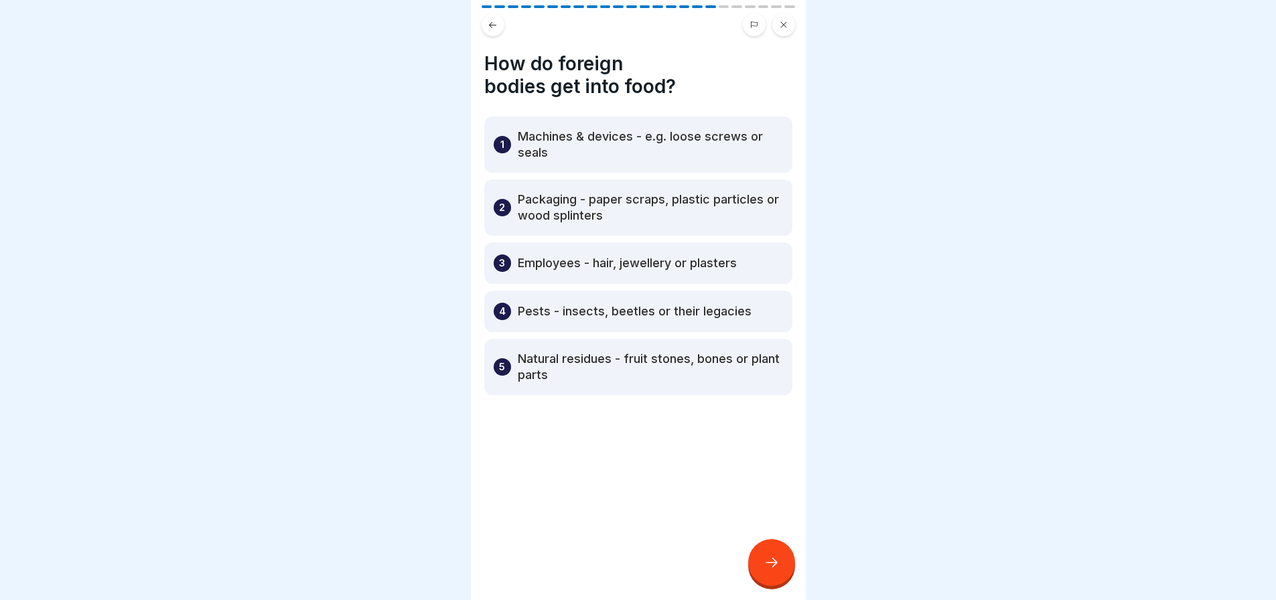
click at [759, 556] on div at bounding box center [771, 562] width 47 height 47
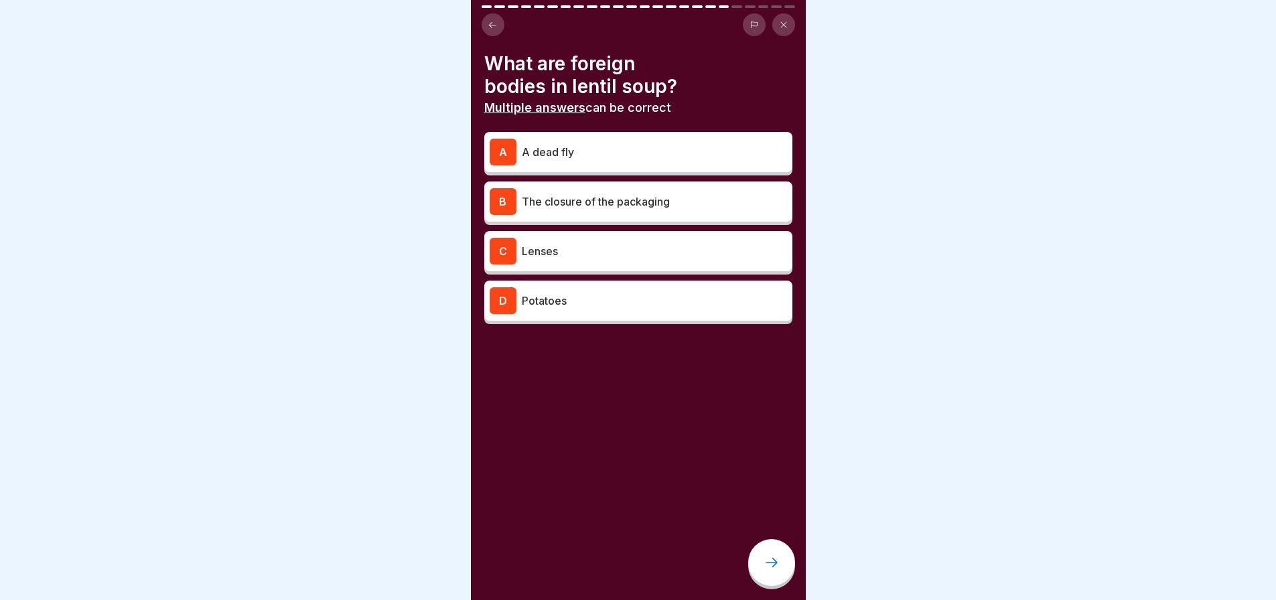
click at [628, 153] on p "A dead fly" at bounding box center [654, 152] width 265 height 16
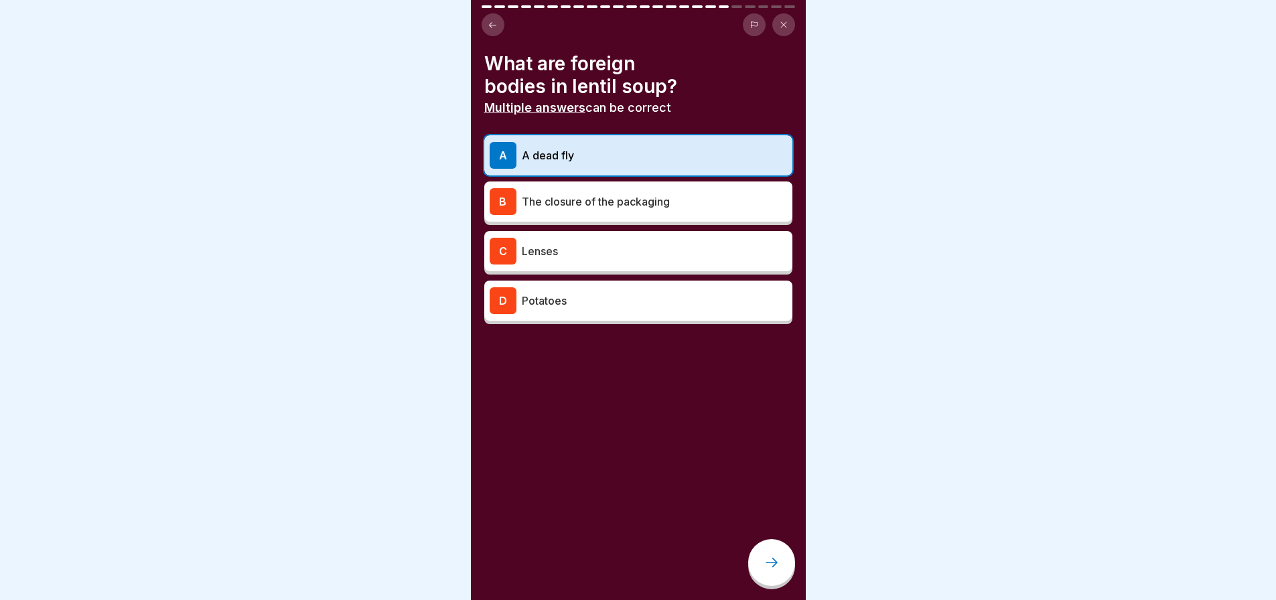
click at [590, 208] on p "The closure of the packaging" at bounding box center [654, 202] width 265 height 16
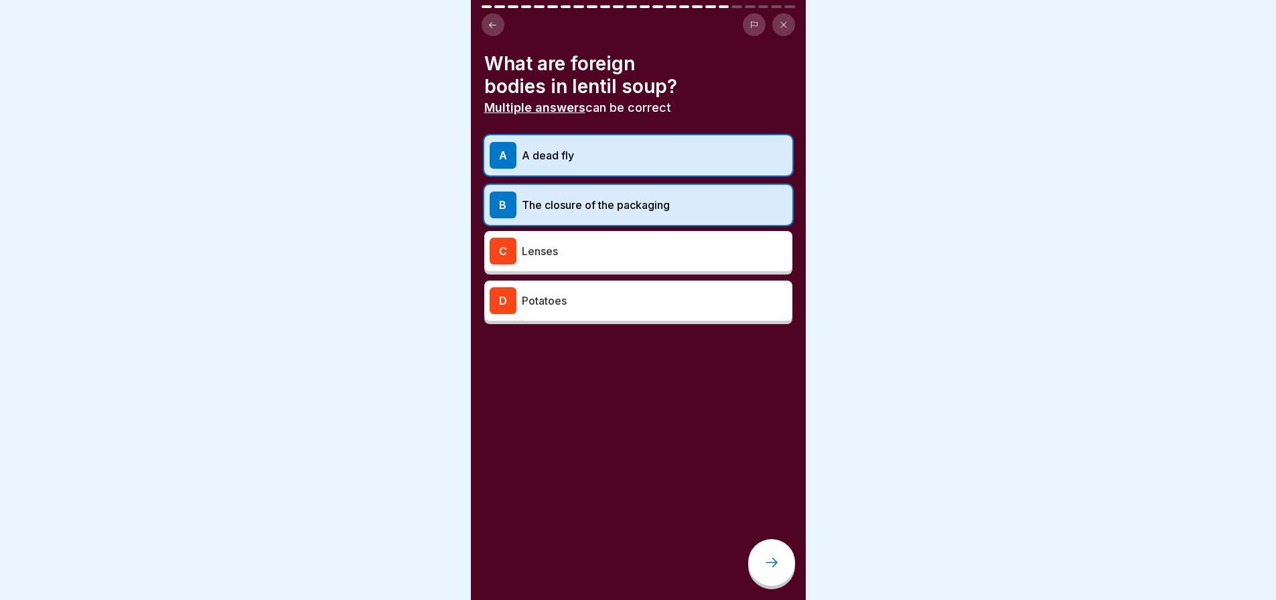
click at [598, 259] on div "C Lenses" at bounding box center [638, 251] width 297 height 27
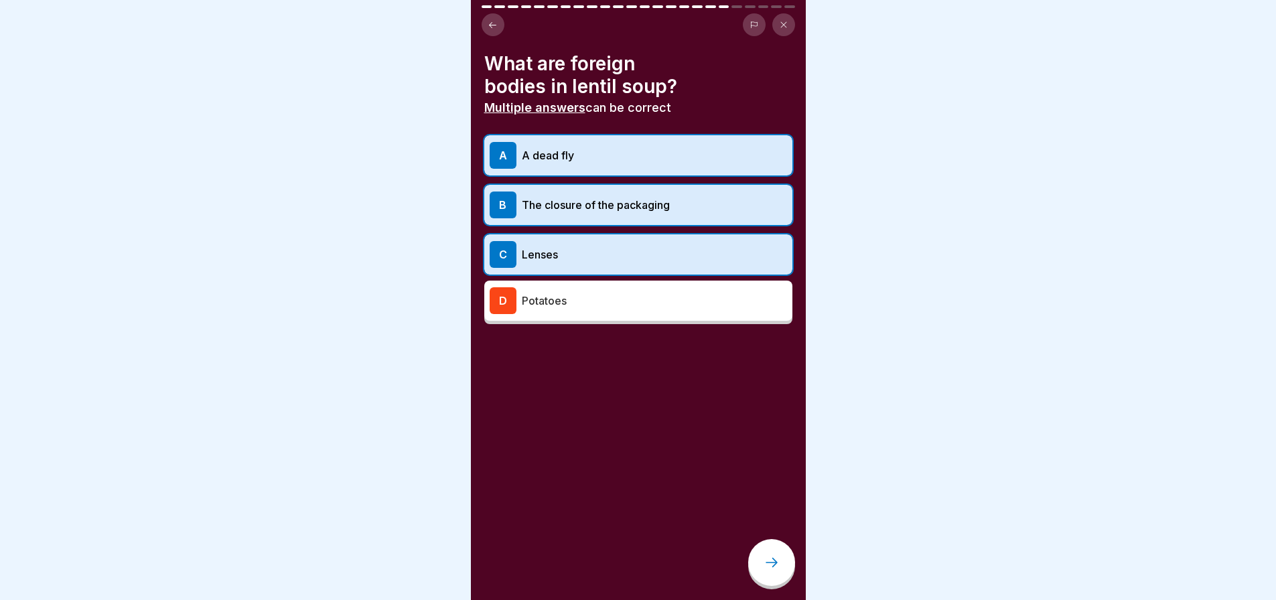
click at [778, 569] on icon at bounding box center [772, 563] width 16 height 16
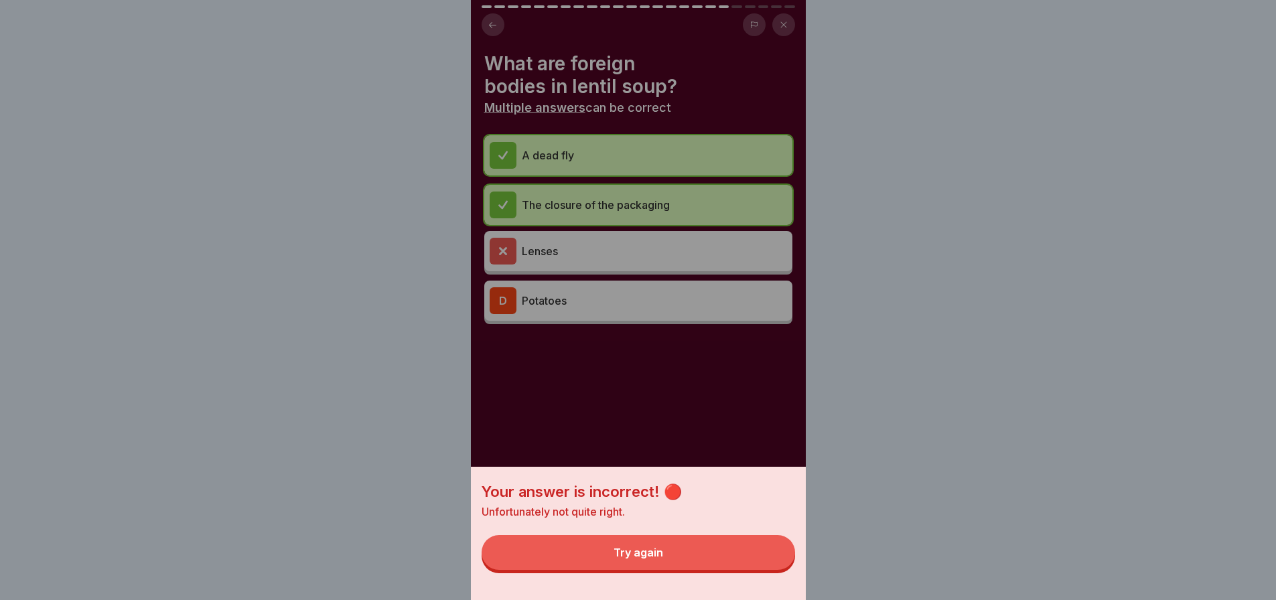
click at [716, 562] on button "Try again" at bounding box center [639, 552] width 314 height 35
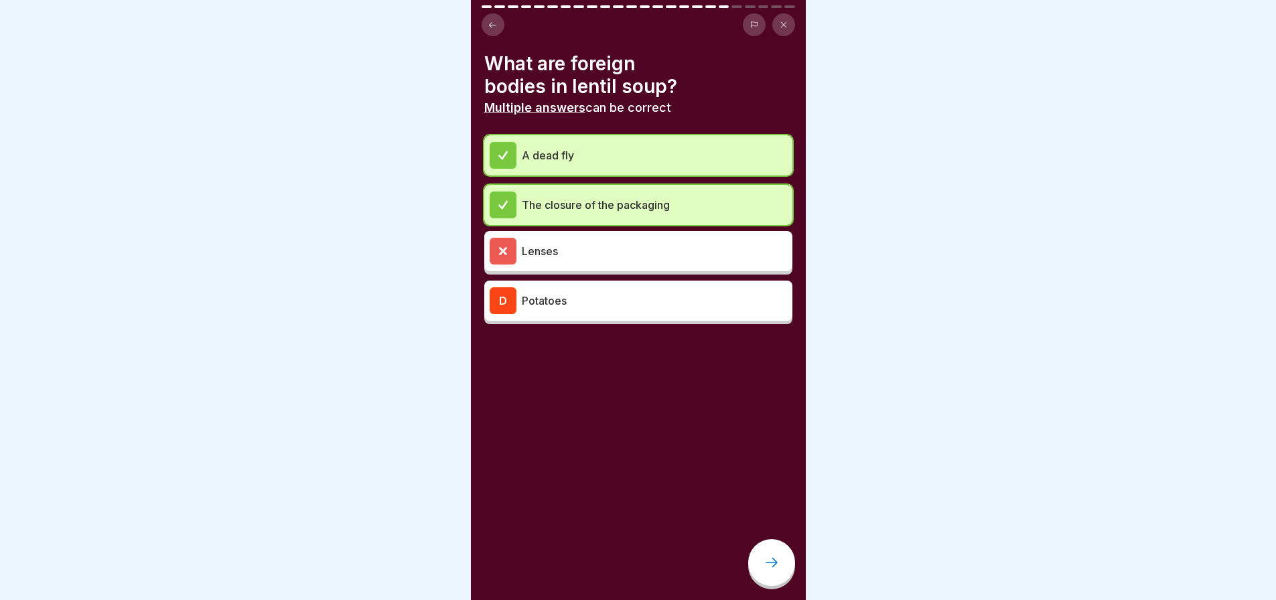
click at [569, 206] on p "The closure of the packaging" at bounding box center [654, 205] width 265 height 16
click at [566, 243] on p "Lenses" at bounding box center [654, 251] width 265 height 16
click at [549, 300] on p "Potatoes" at bounding box center [654, 301] width 265 height 16
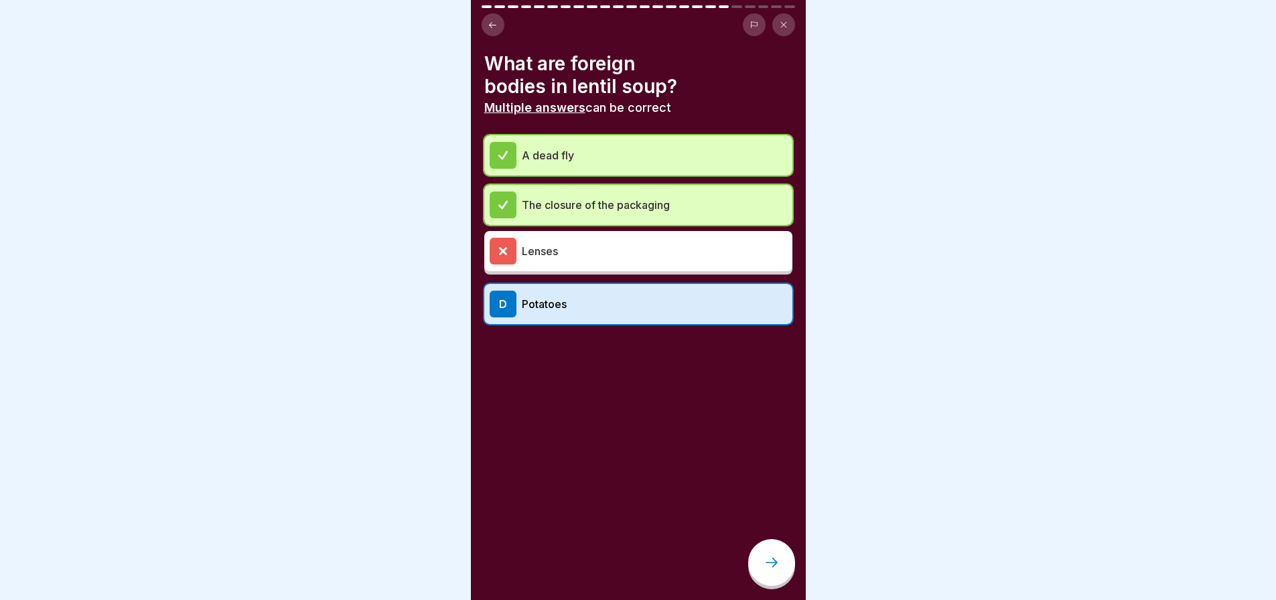
click at [764, 571] on icon at bounding box center [772, 563] width 16 height 16
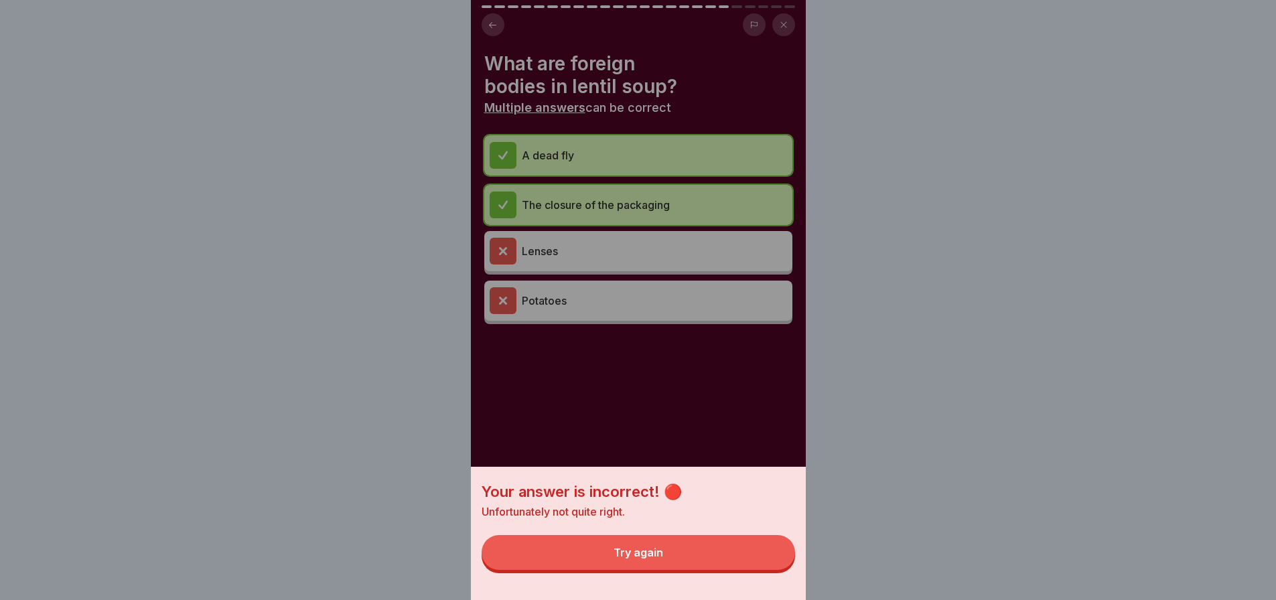
click at [754, 558] on button "Try again" at bounding box center [639, 552] width 314 height 35
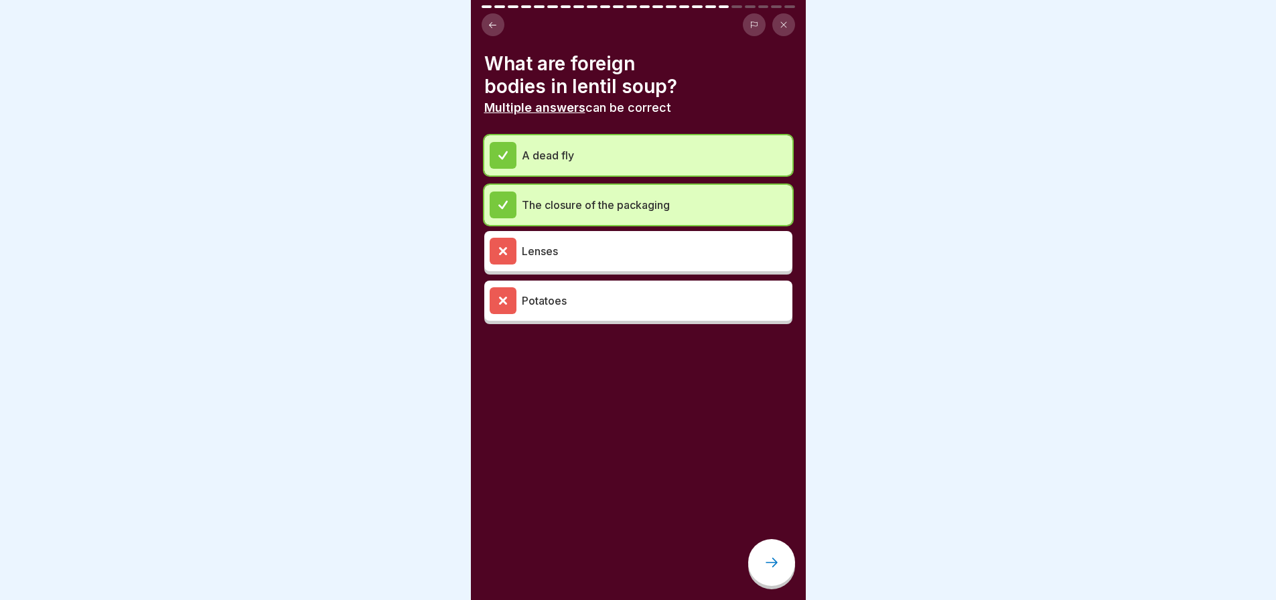
click at [762, 564] on div at bounding box center [771, 562] width 47 height 47
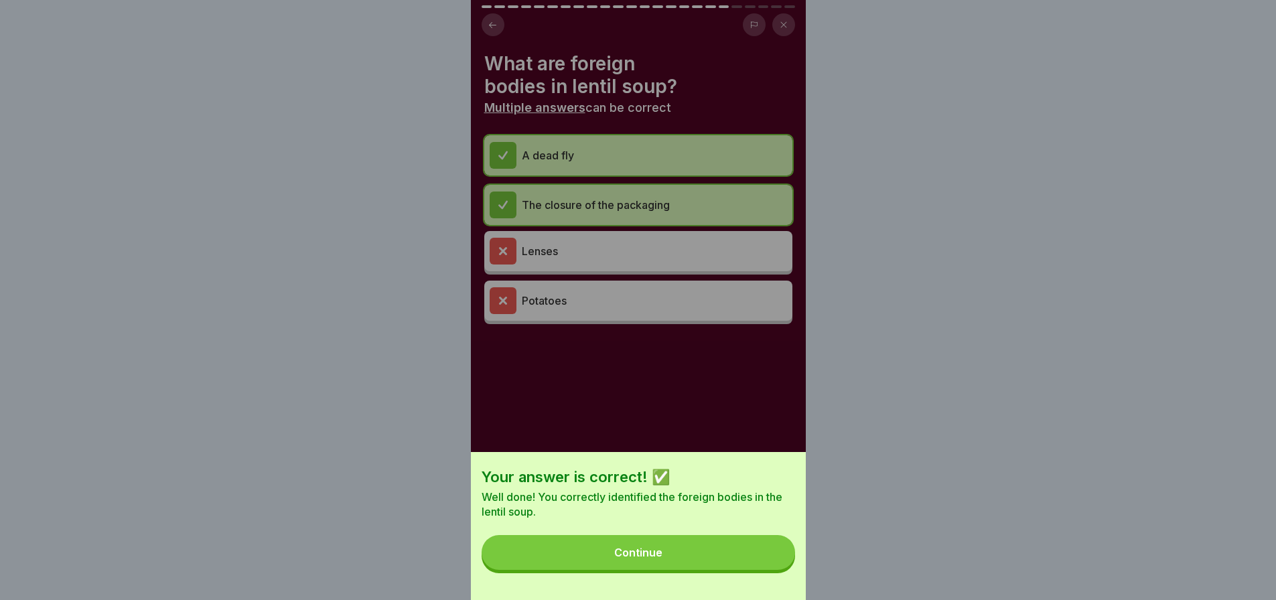
click at [762, 564] on button "Continue" at bounding box center [639, 552] width 314 height 35
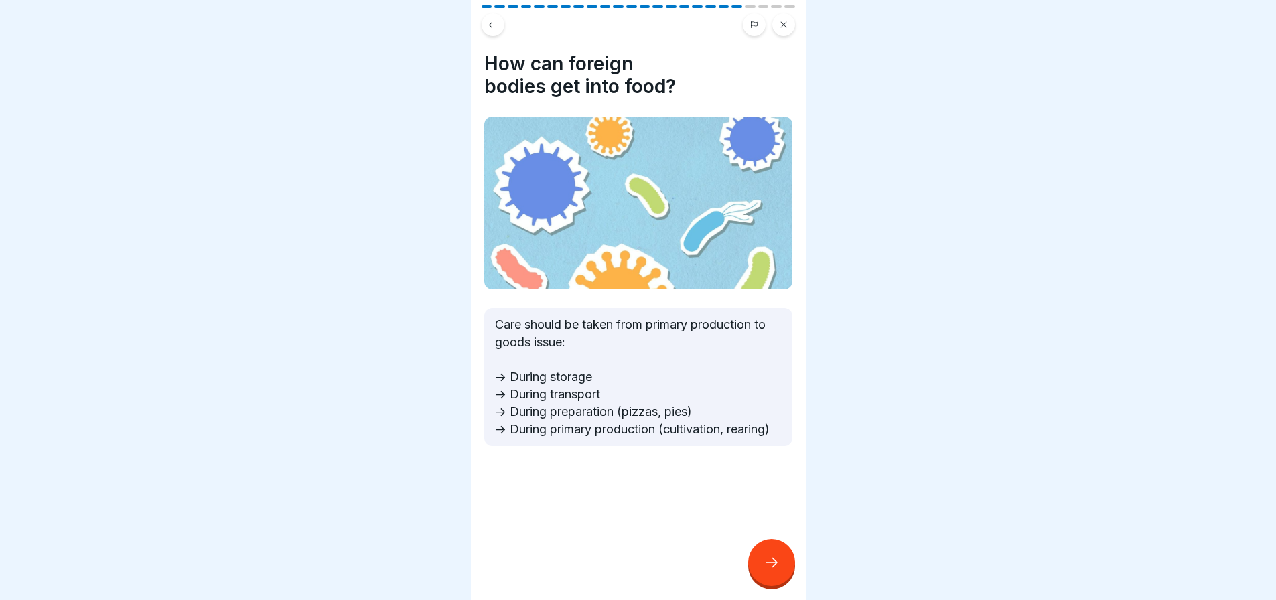
click at [782, 562] on div at bounding box center [771, 562] width 47 height 47
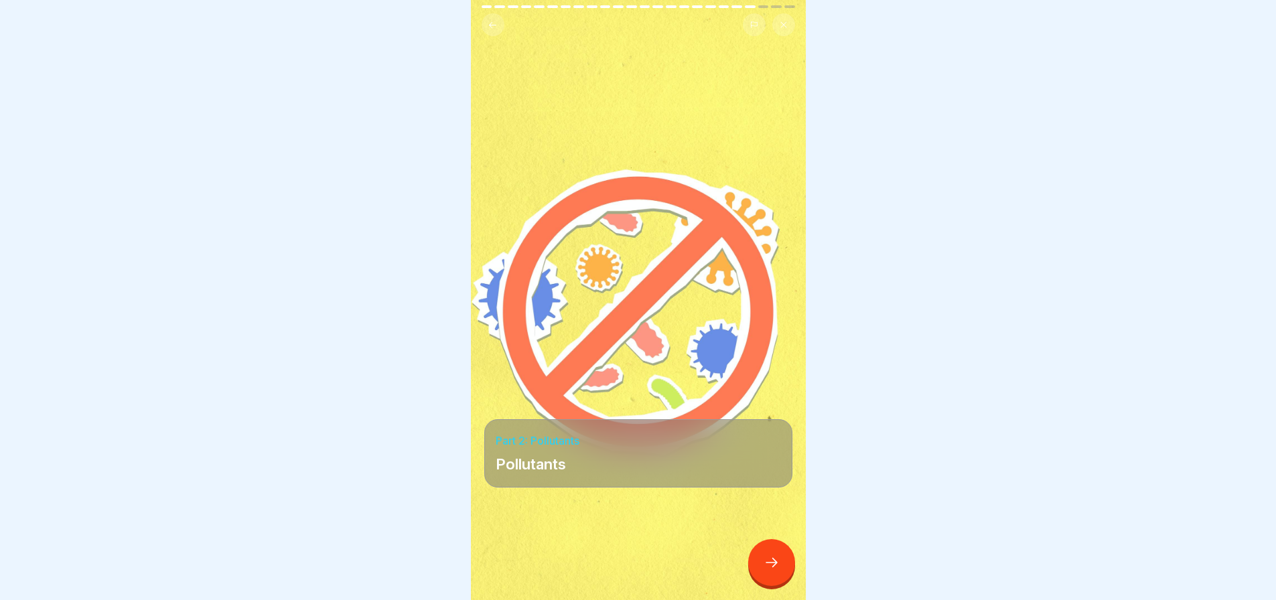
click at [781, 559] on div at bounding box center [771, 562] width 47 height 47
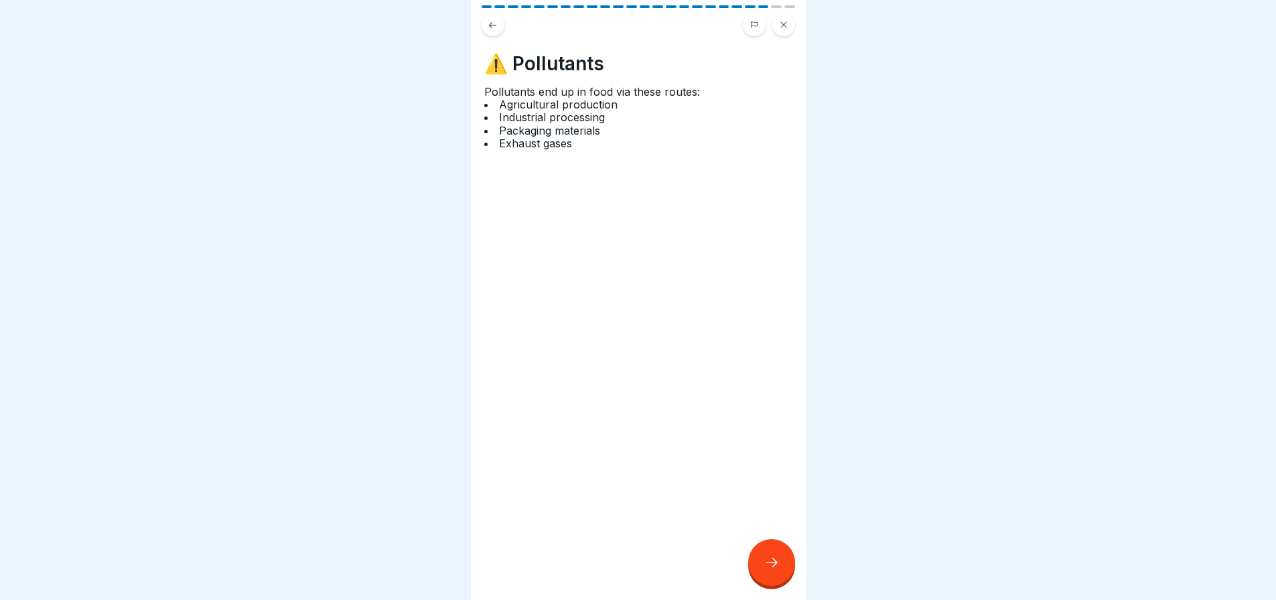
click at [780, 559] on div at bounding box center [771, 562] width 47 height 47
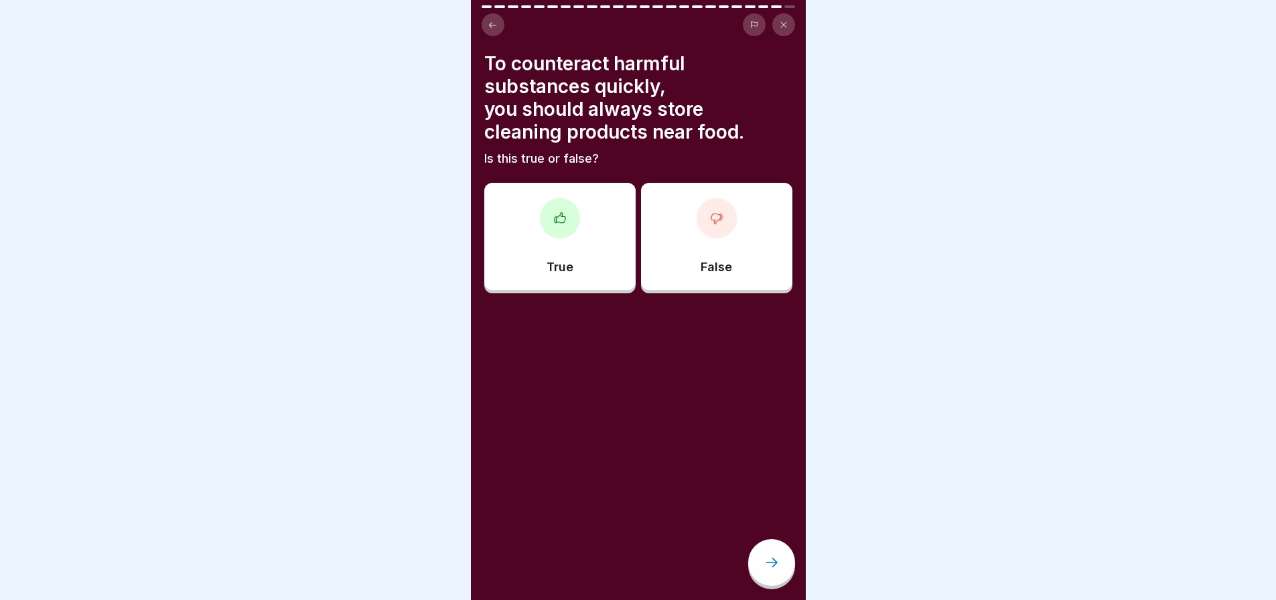
click at [701, 269] on p "False" at bounding box center [716, 267] width 31 height 15
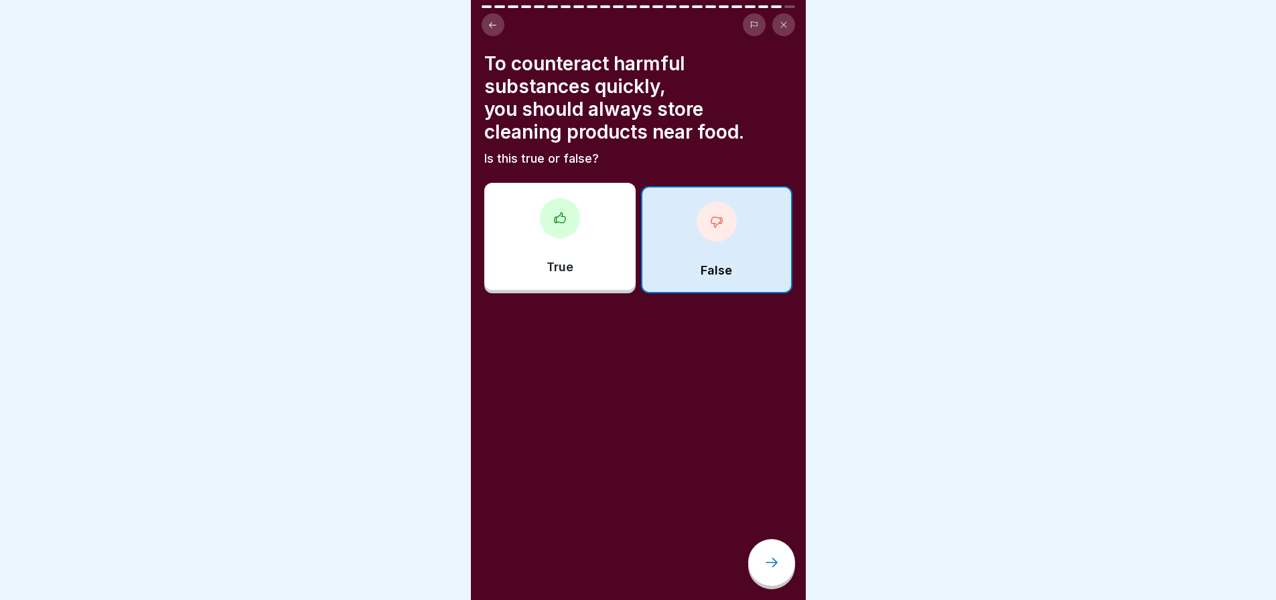
click at [765, 571] on icon at bounding box center [772, 563] width 16 height 16
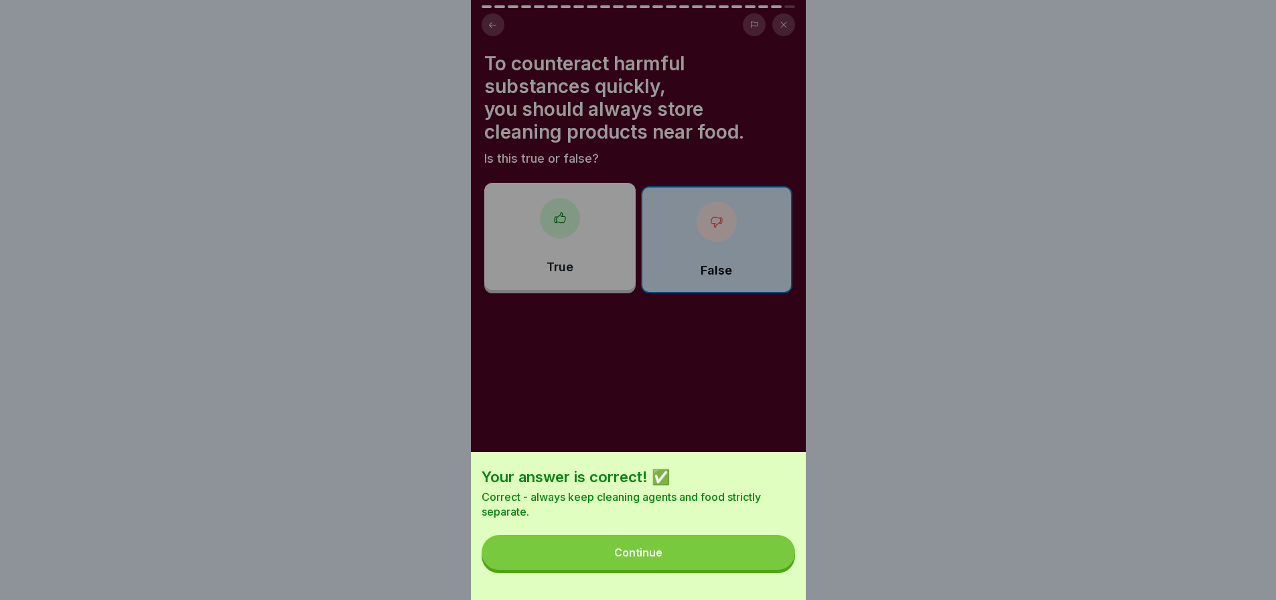
click at [765, 570] on button "Continue" at bounding box center [639, 552] width 314 height 35
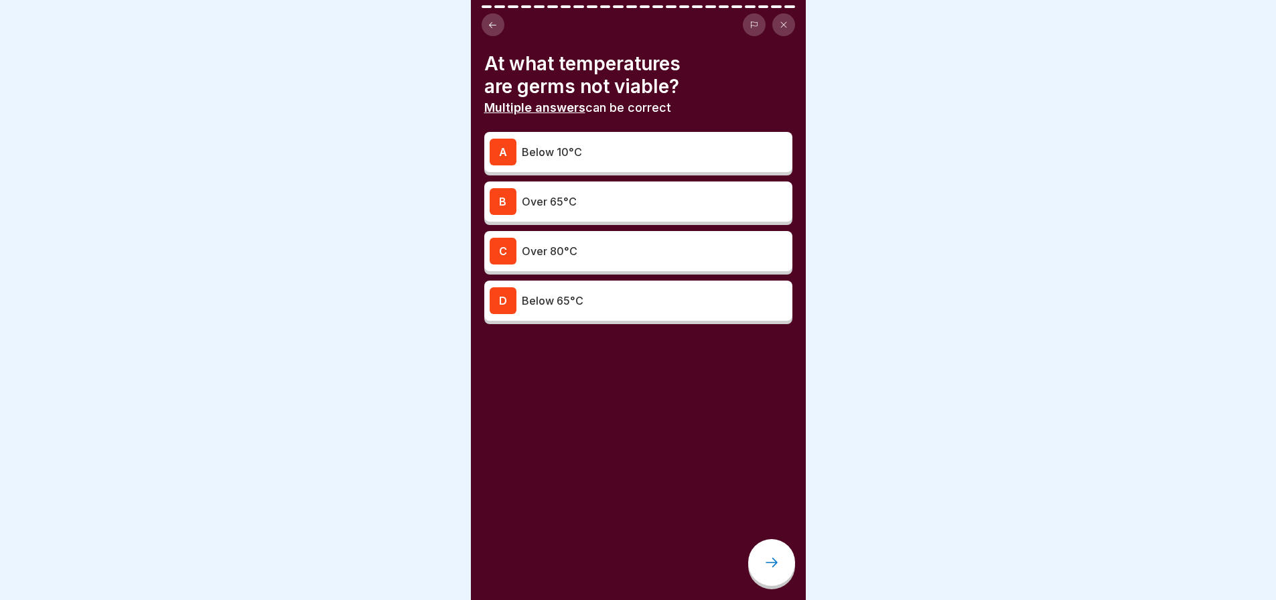
click at [623, 201] on p "Over 65°C" at bounding box center [654, 202] width 265 height 16
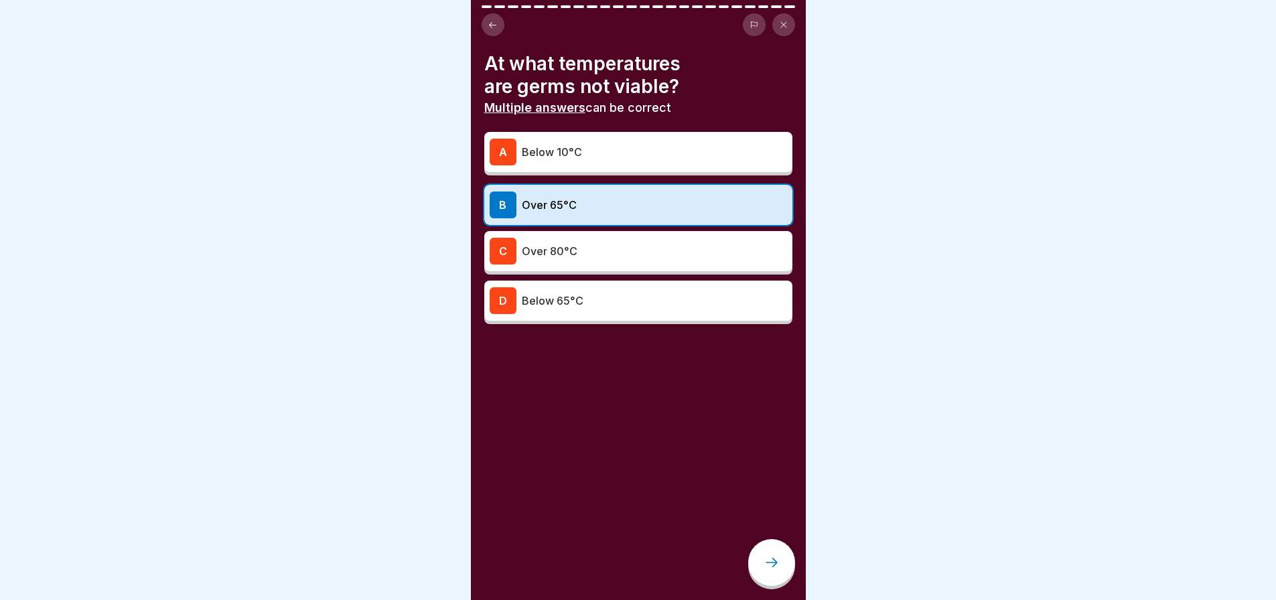
click at [770, 563] on div at bounding box center [771, 562] width 47 height 47
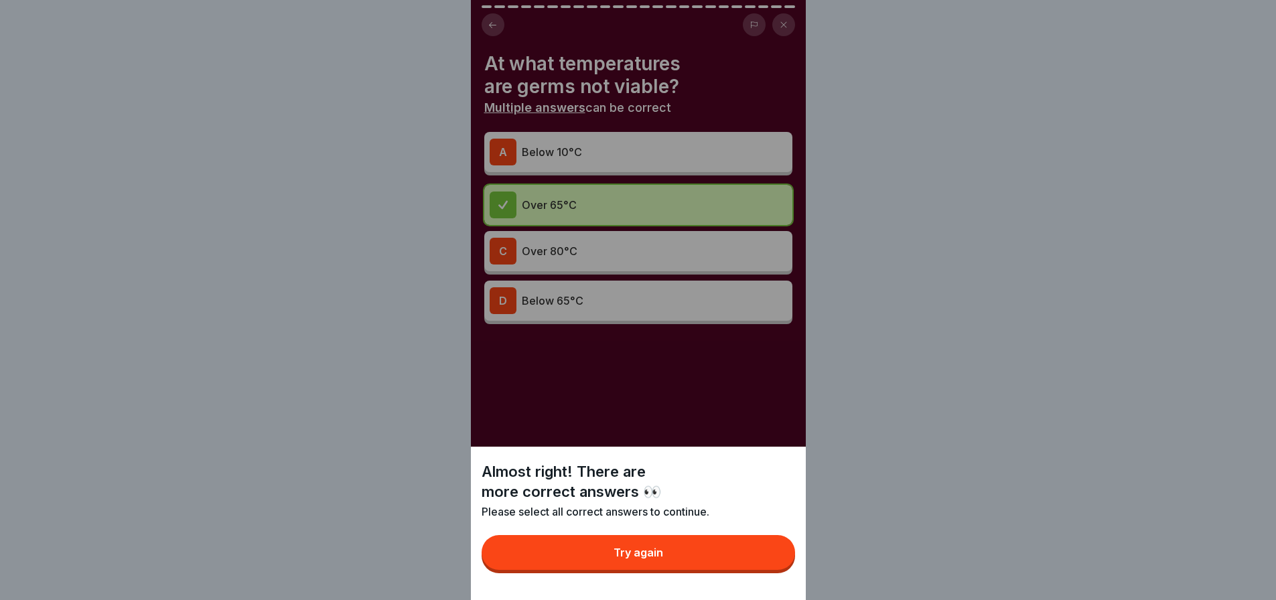
click at [770, 561] on button "Try again" at bounding box center [639, 552] width 314 height 35
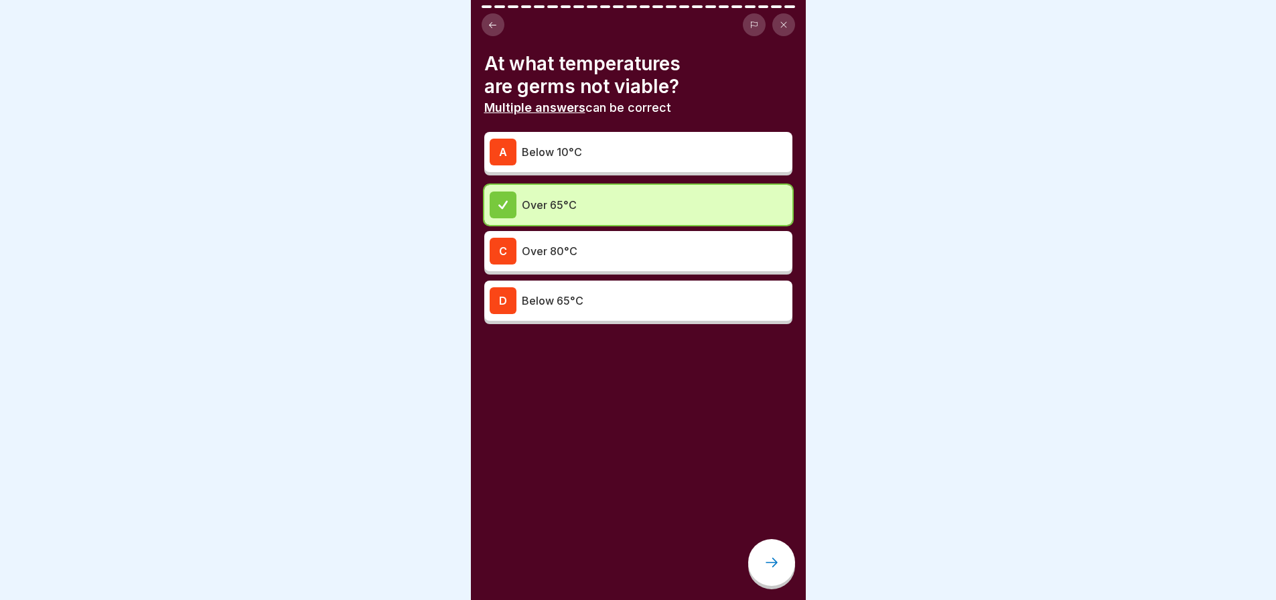
click at [777, 569] on icon at bounding box center [772, 563] width 16 height 16
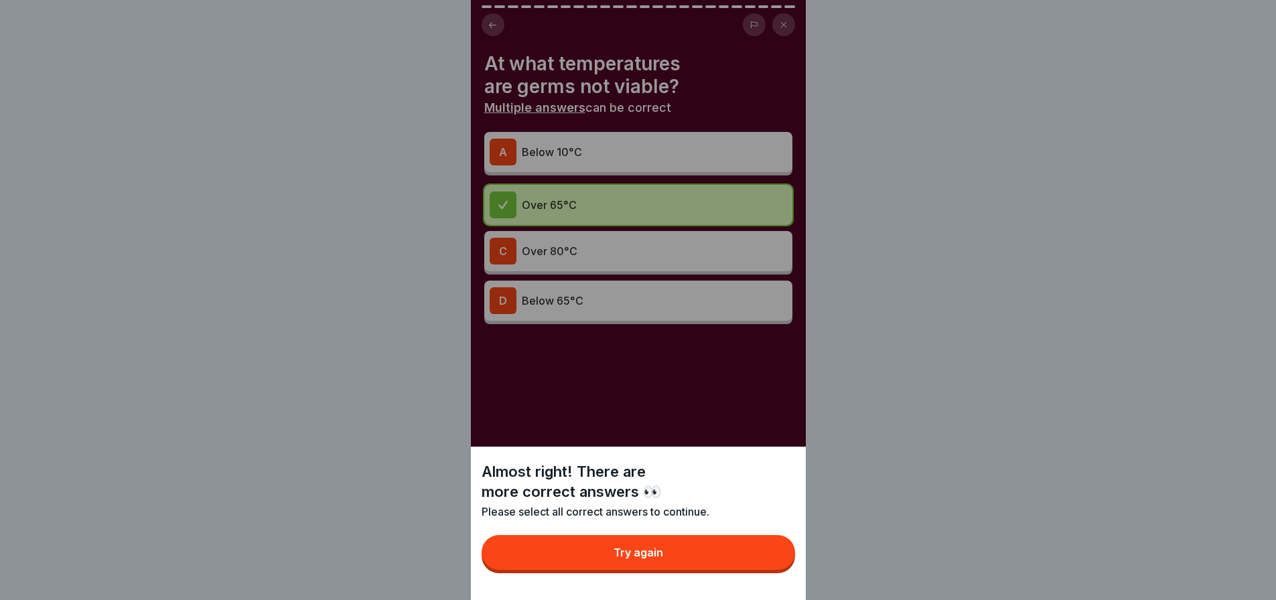
click at [758, 565] on button "Try again" at bounding box center [639, 552] width 314 height 35
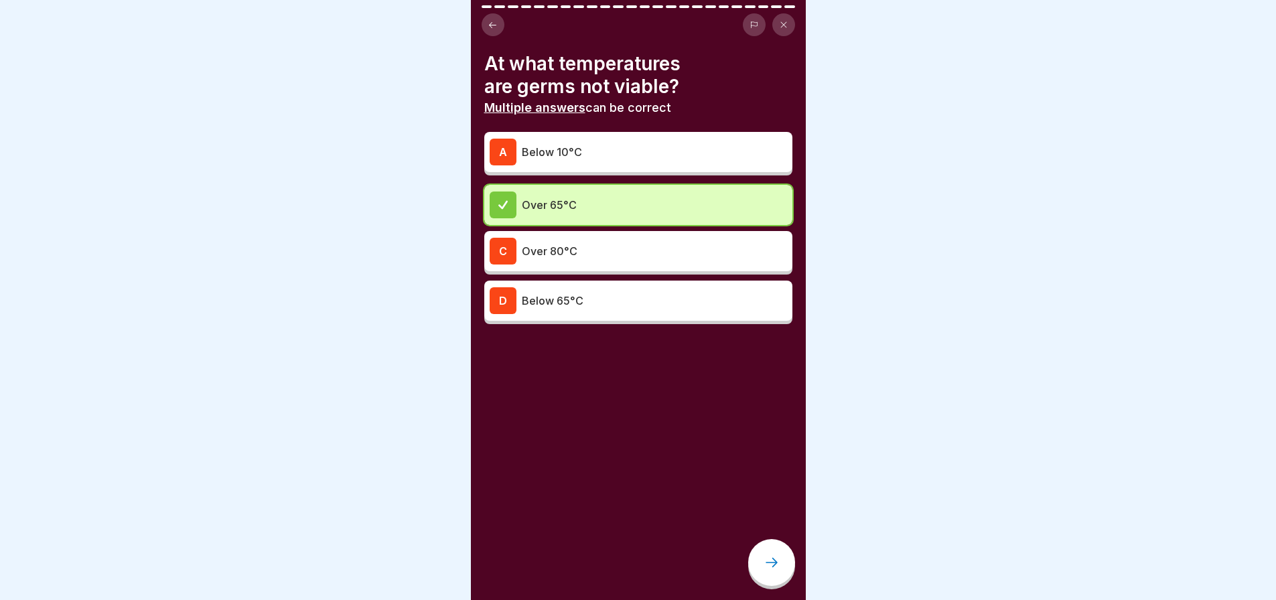
click at [627, 145] on p "Below 10°C" at bounding box center [654, 152] width 265 height 16
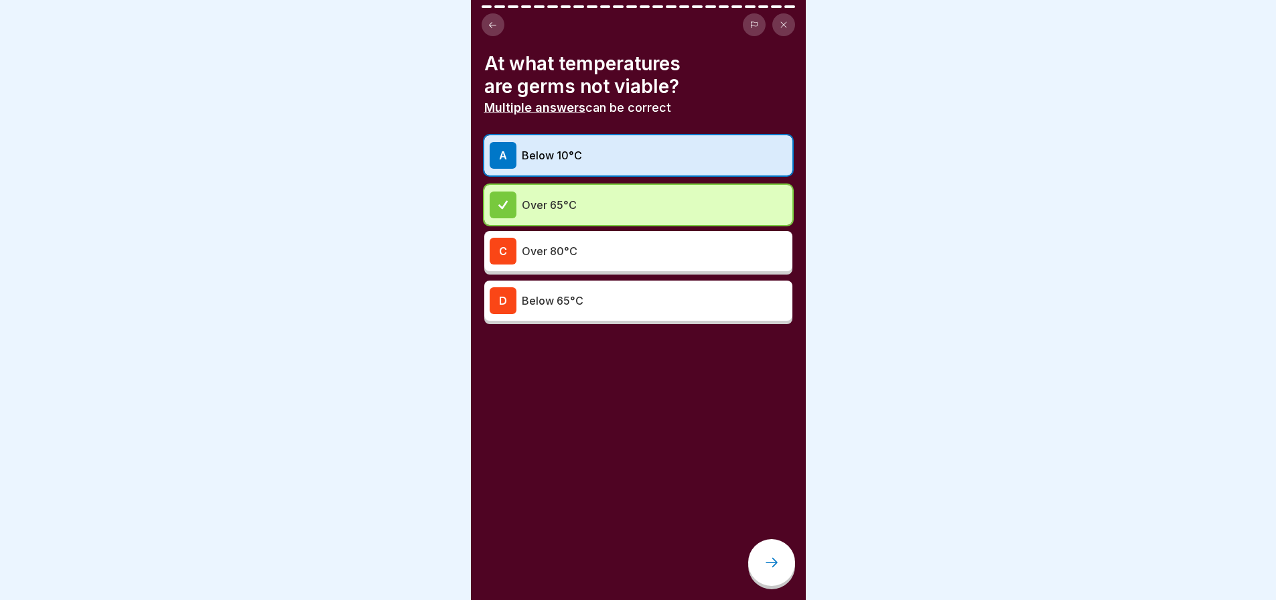
click at [765, 568] on icon at bounding box center [772, 563] width 16 height 16
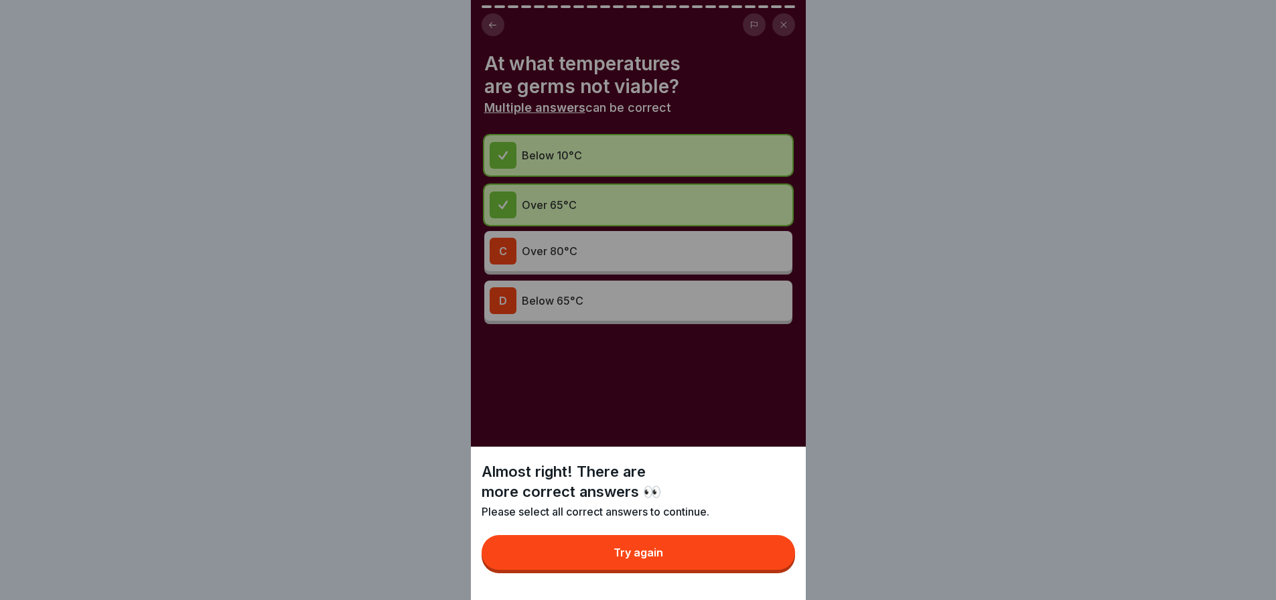
click at [765, 567] on button "Try again" at bounding box center [639, 552] width 314 height 35
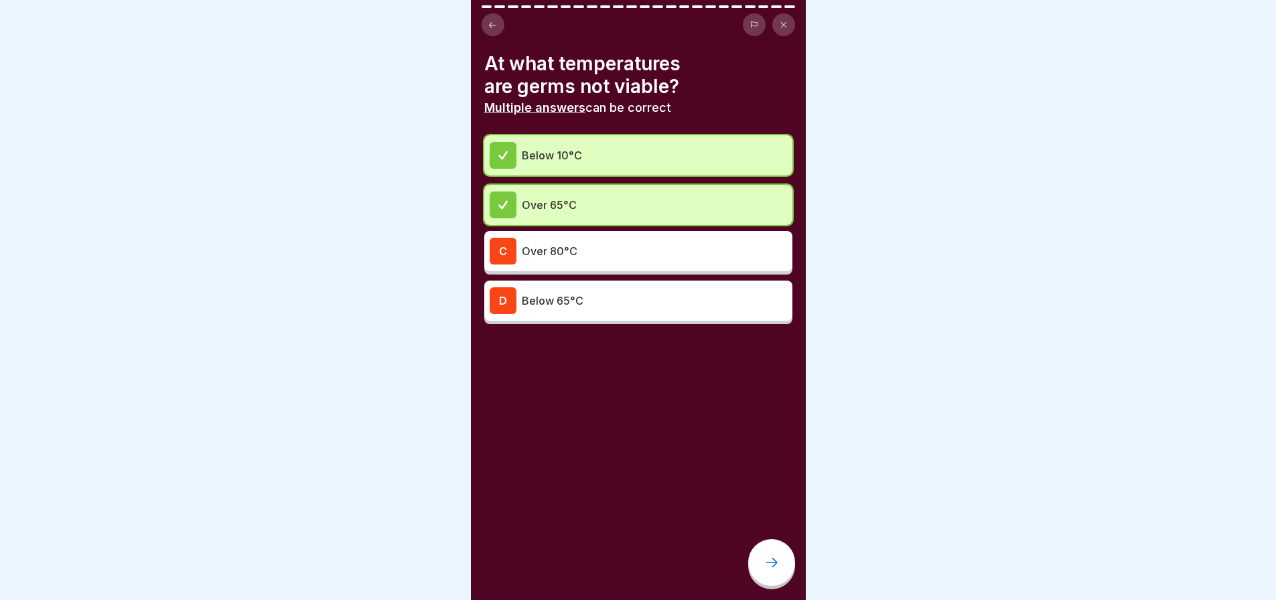
click at [618, 258] on p "Over 80°C" at bounding box center [654, 251] width 265 height 16
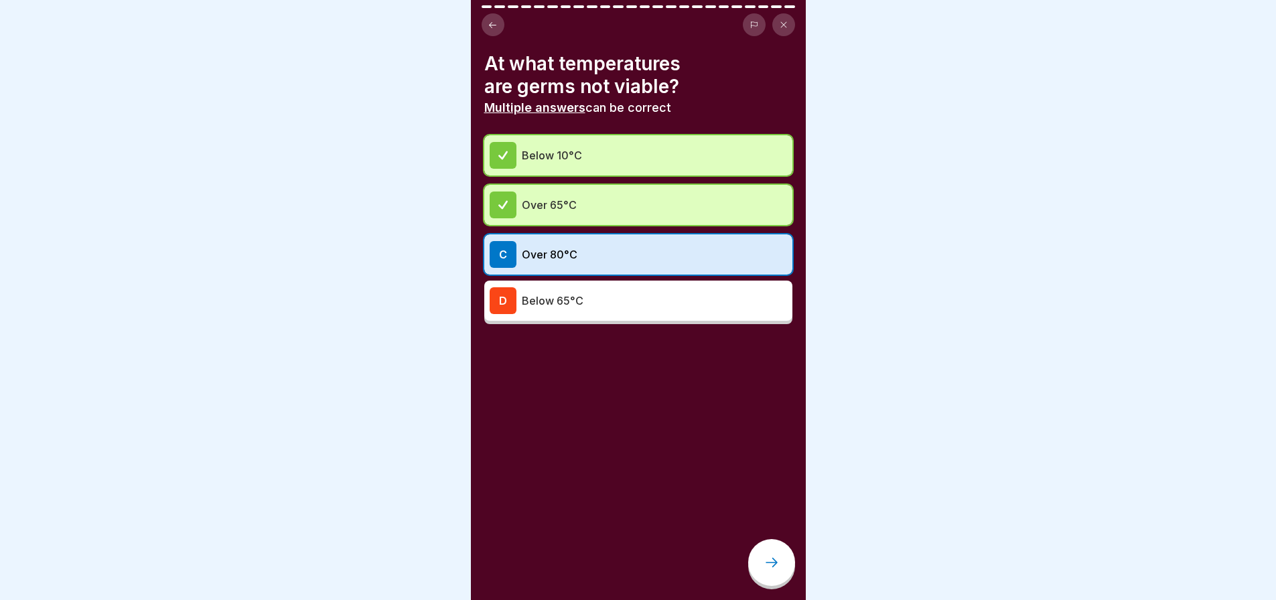
click at [769, 563] on div at bounding box center [771, 562] width 47 height 47
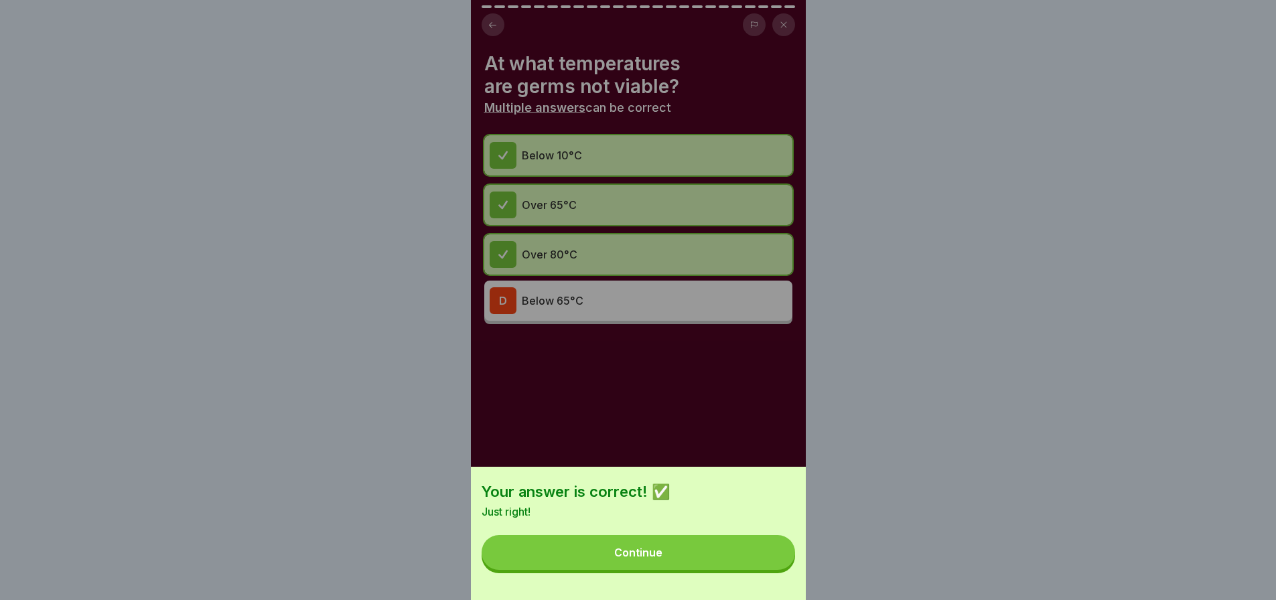
click at [754, 557] on button "Continue" at bounding box center [639, 552] width 314 height 35
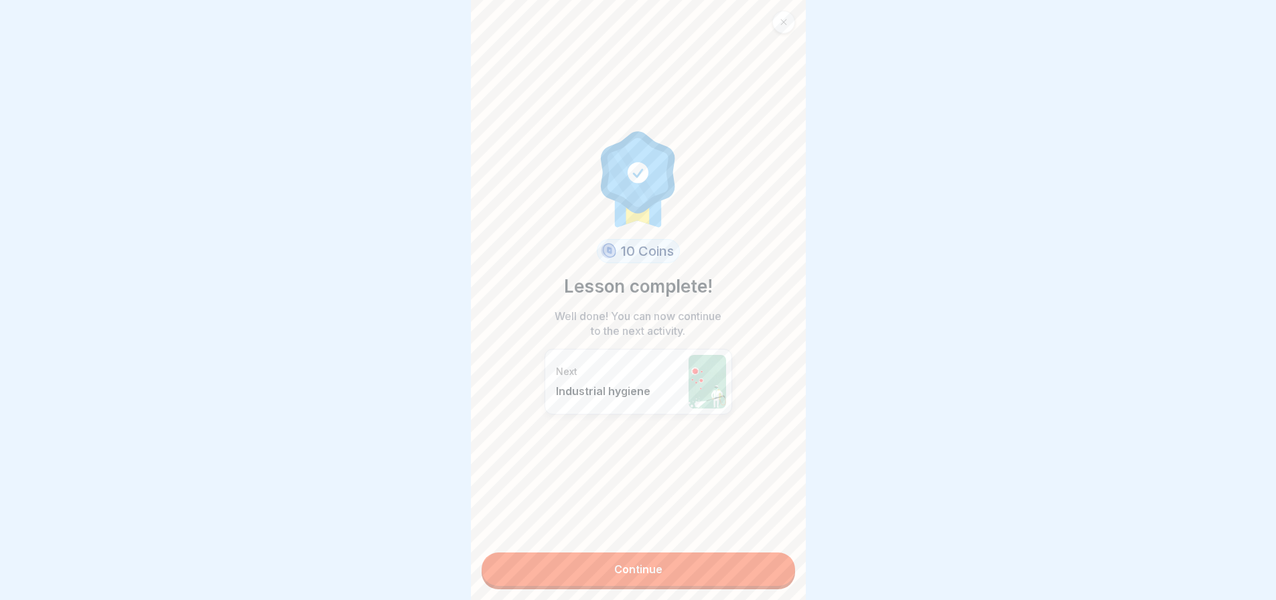
click at [649, 563] on link "Continue" at bounding box center [639, 569] width 314 height 33
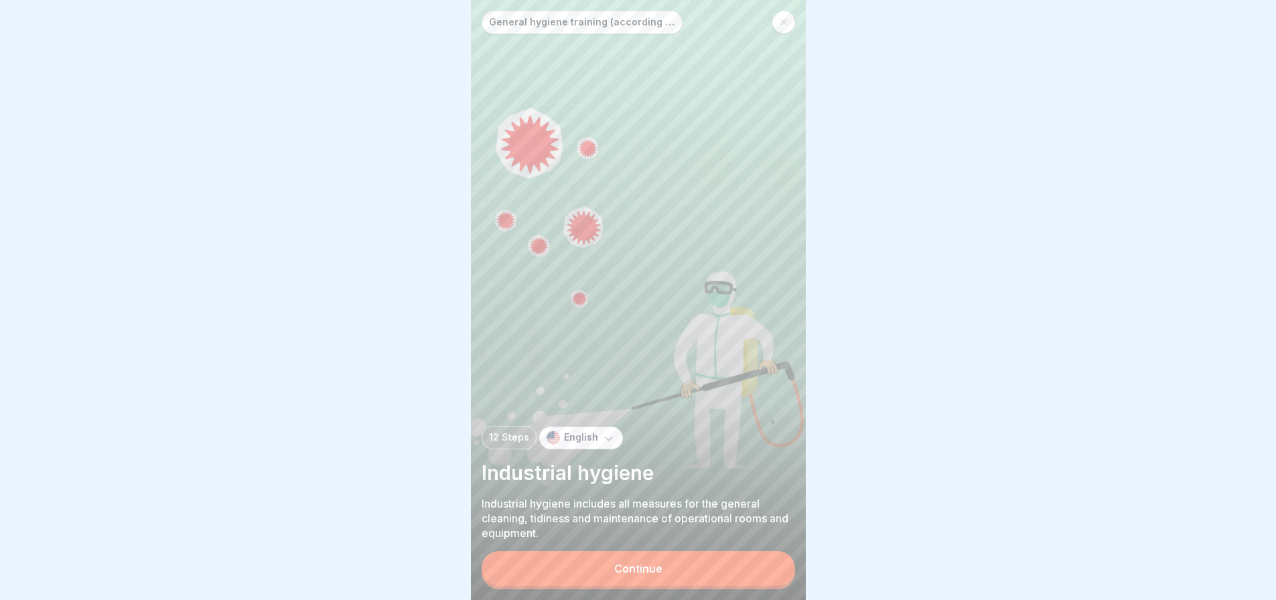
click at [648, 575] on div "Continue" at bounding box center [638, 569] width 48 height 12
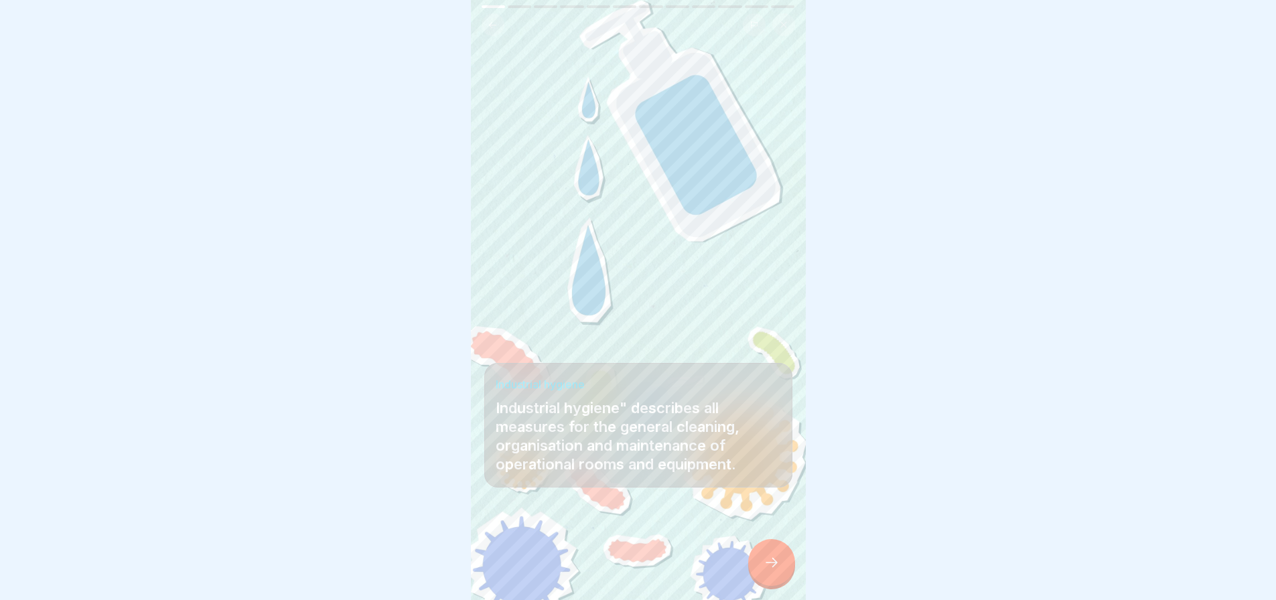
click at [646, 563] on div at bounding box center [638, 560] width 308 height 80
click at [777, 571] on icon at bounding box center [772, 563] width 16 height 16
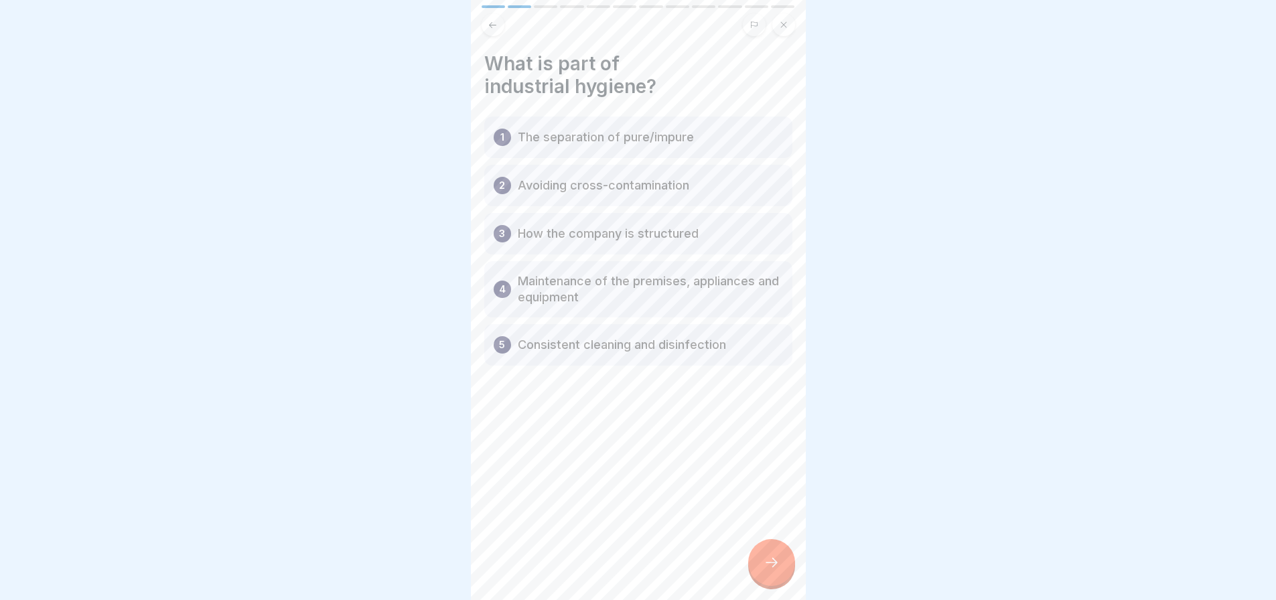
click at [683, 284] on p "Maintenance of the premises, appliances and equipment" at bounding box center [650, 289] width 265 height 32
click at [768, 562] on div at bounding box center [771, 562] width 47 height 47
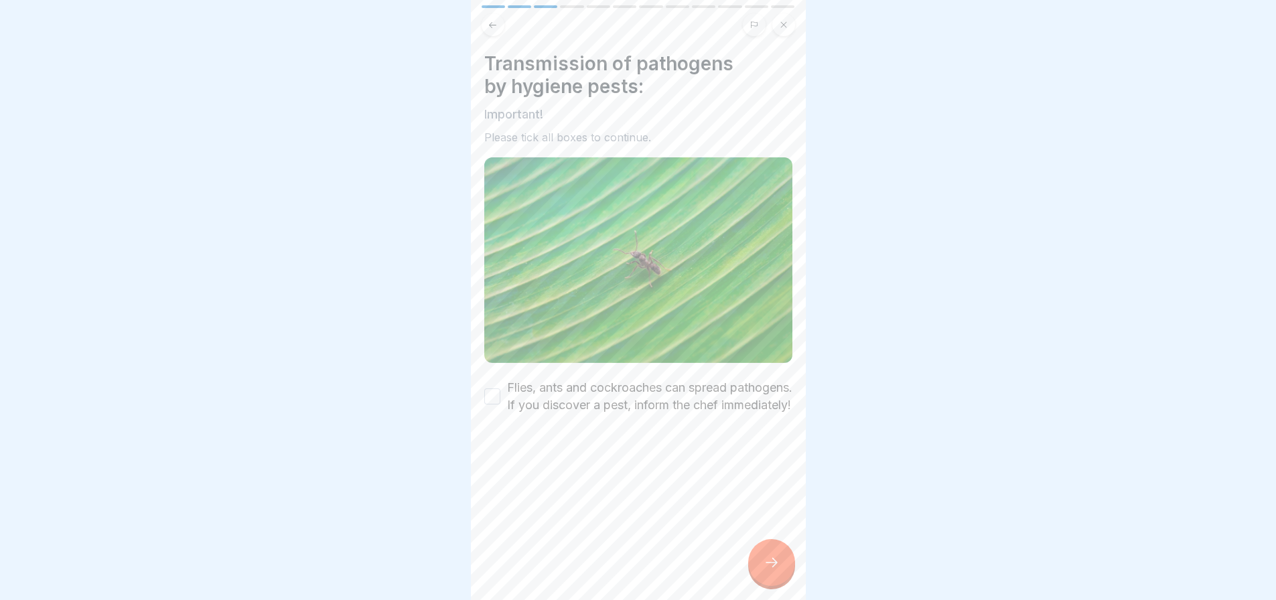
click at [534, 384] on label "Flies, ants and cockroaches can spread pathogens. If you discover a pest, infor…" at bounding box center [649, 396] width 285 height 35
click at [500, 389] on button "Flies, ants and cockroaches can spread pathogens. If you discover a pest, infor…" at bounding box center [492, 397] width 16 height 16
click at [783, 572] on div at bounding box center [771, 562] width 47 height 47
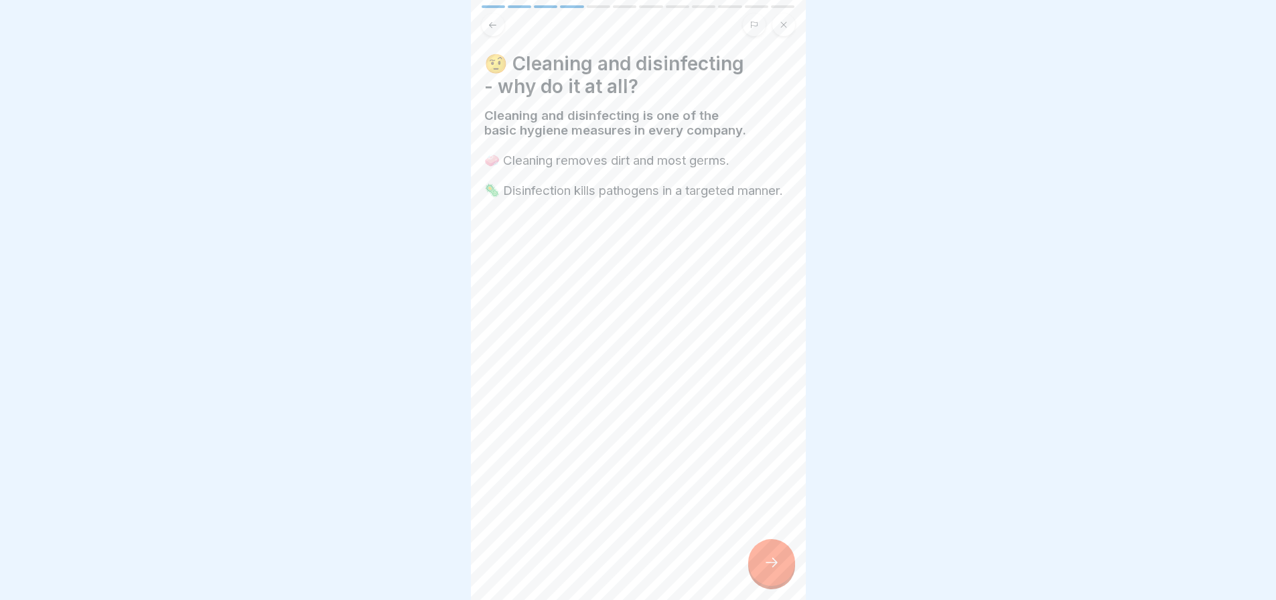
click at [783, 572] on div at bounding box center [771, 562] width 47 height 47
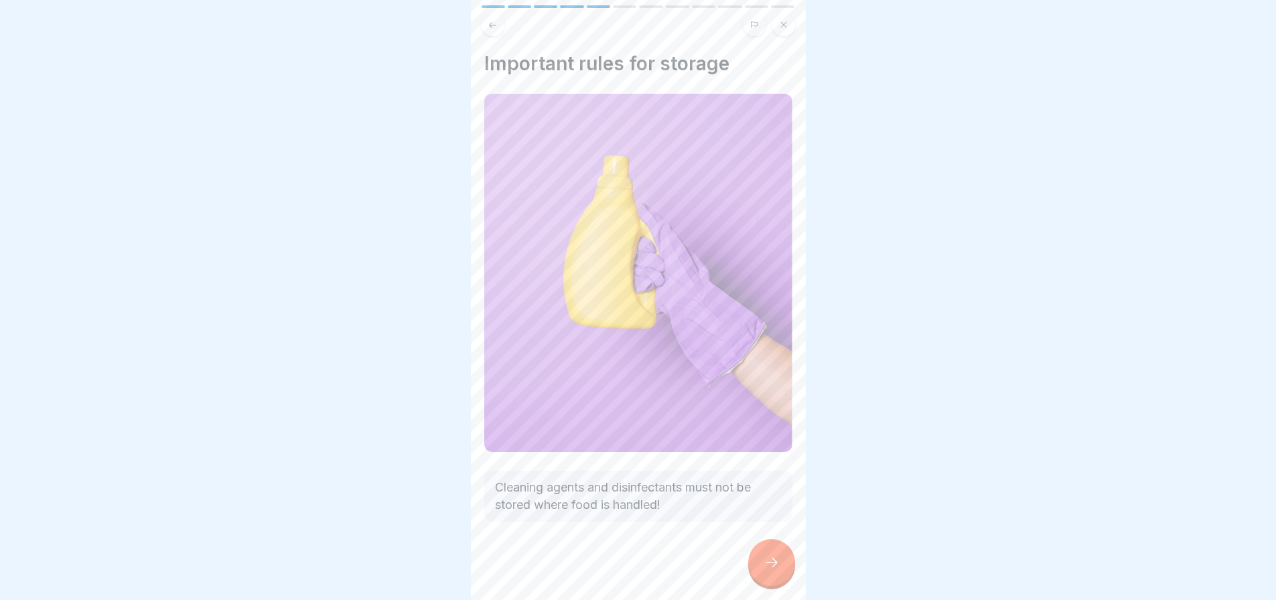
click at [783, 572] on div at bounding box center [771, 562] width 47 height 47
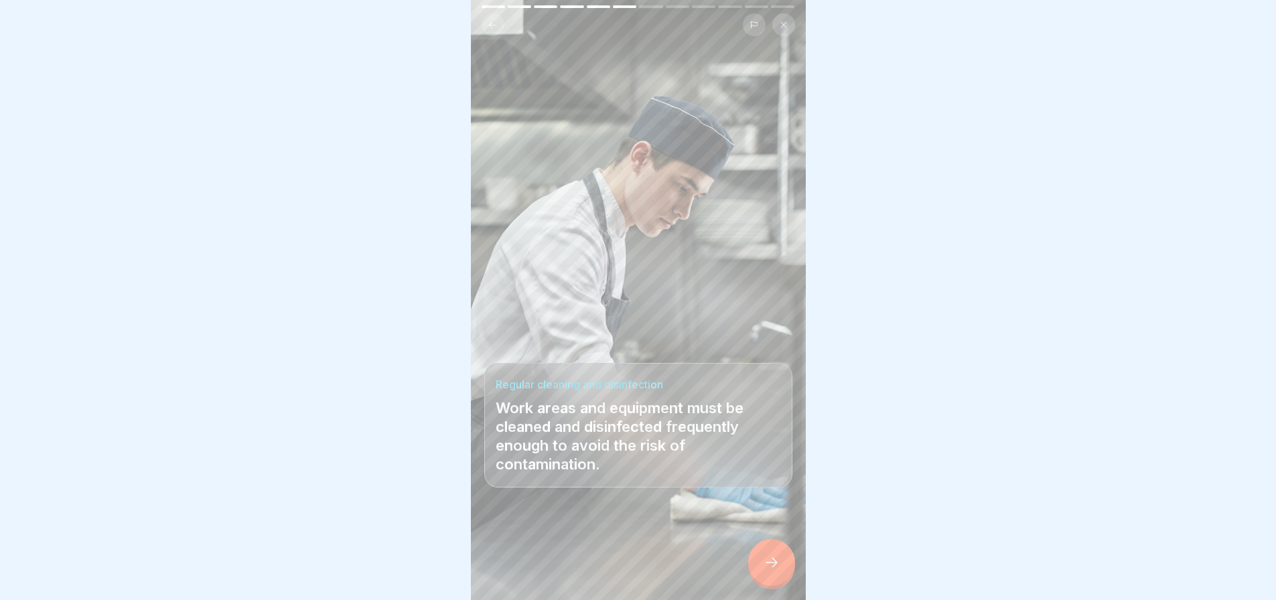
click at [782, 571] on div at bounding box center [771, 562] width 47 height 47
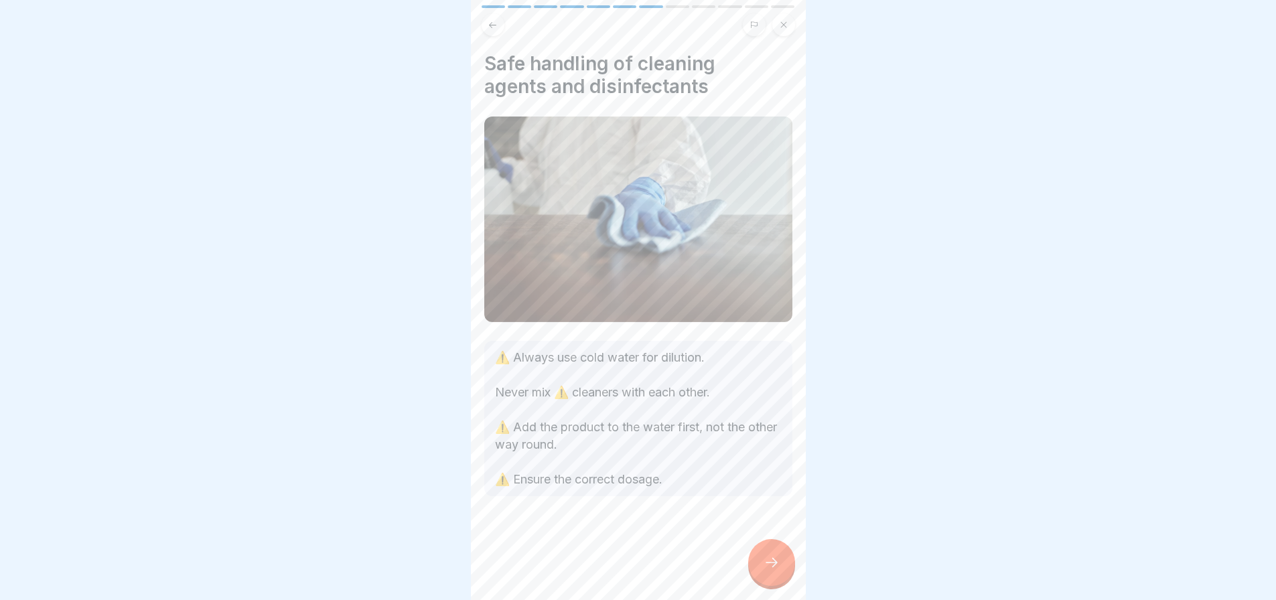
click at [782, 568] on div at bounding box center [771, 562] width 47 height 47
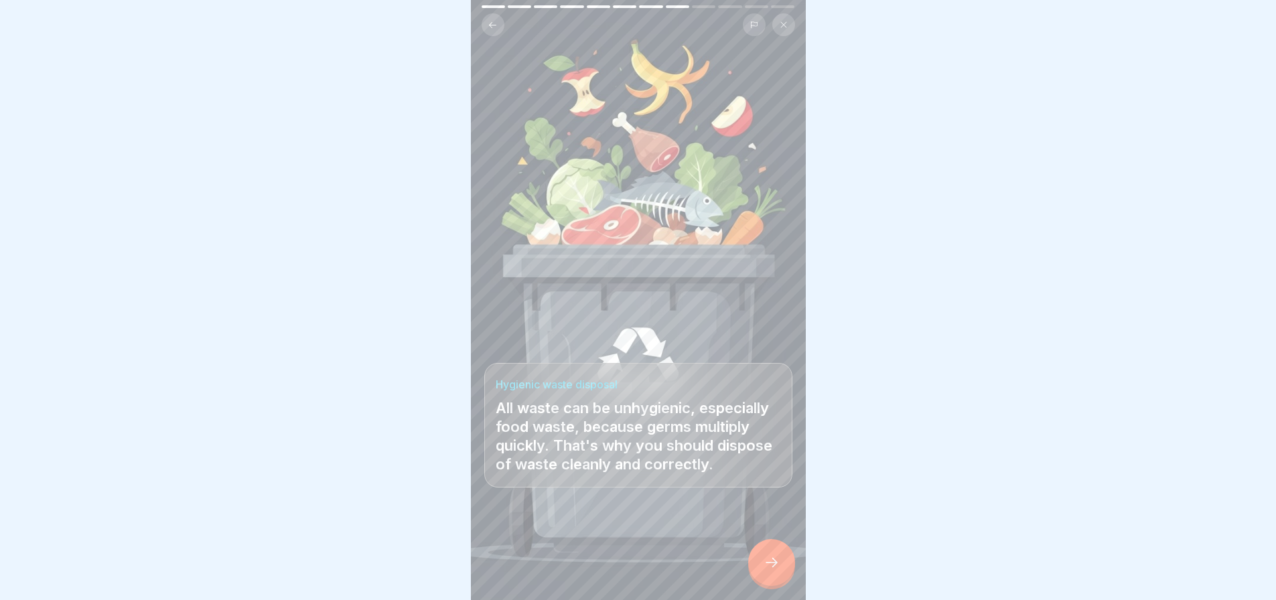
click at [782, 567] on div at bounding box center [771, 562] width 47 height 47
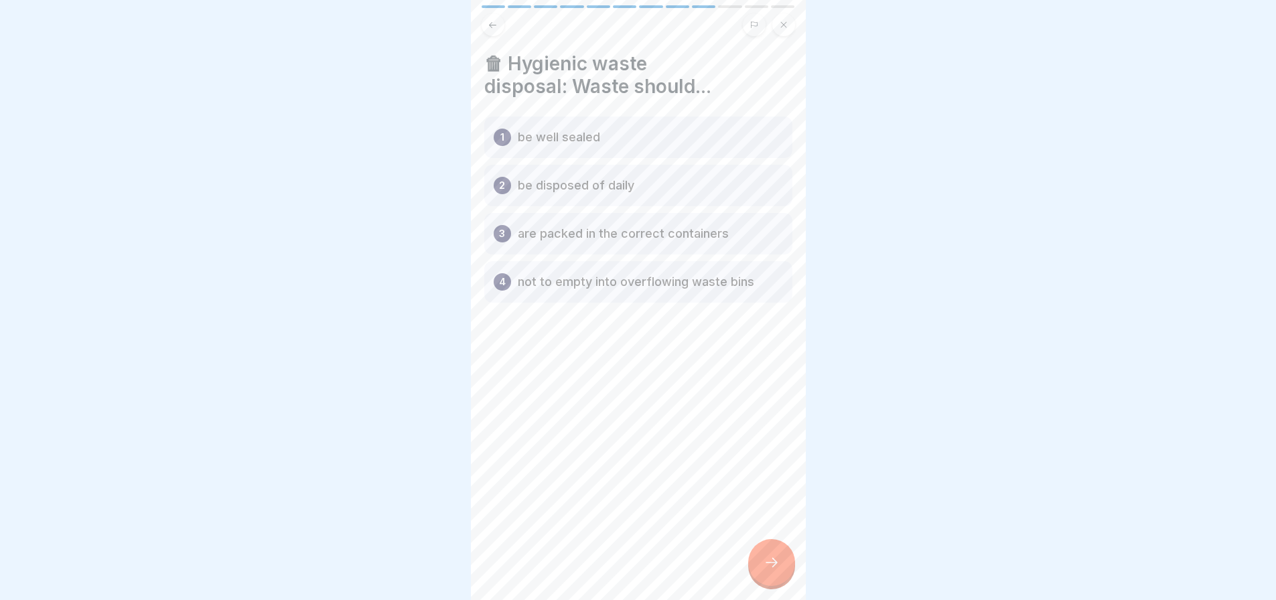
click at [784, 551] on div "🗑 Hygienic waste disposal: Waste should... 1 be well sealed 2 be disposed of da…" at bounding box center [638, 300] width 335 height 600
click at [778, 561] on div at bounding box center [771, 562] width 47 height 47
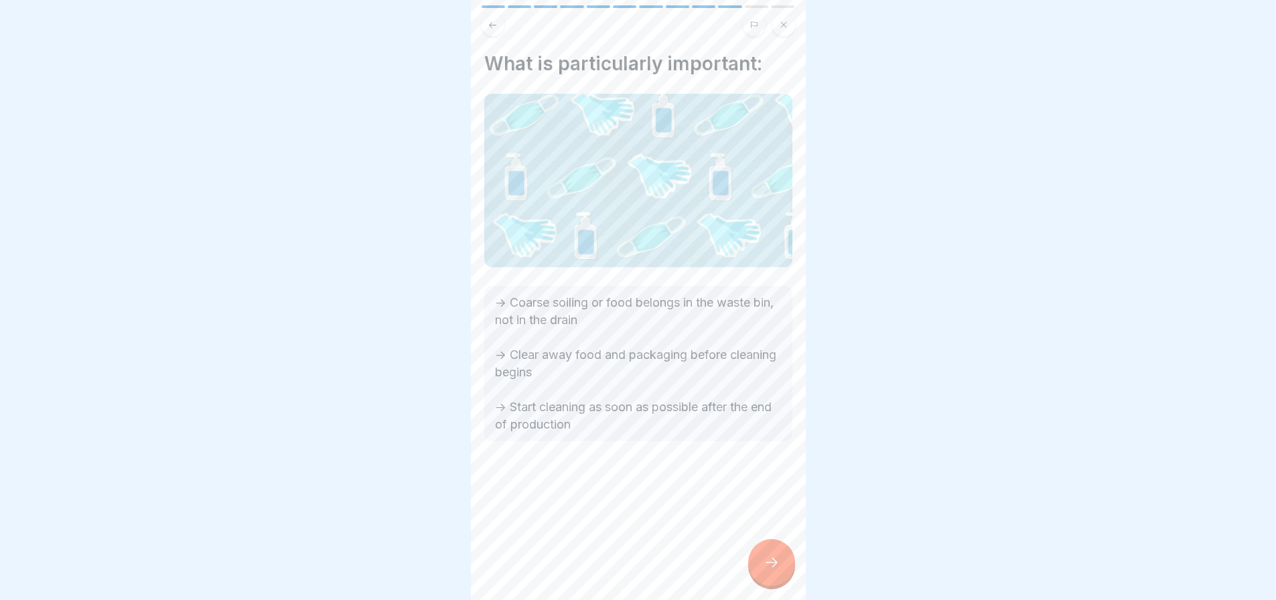
click at [778, 561] on div at bounding box center [771, 562] width 47 height 47
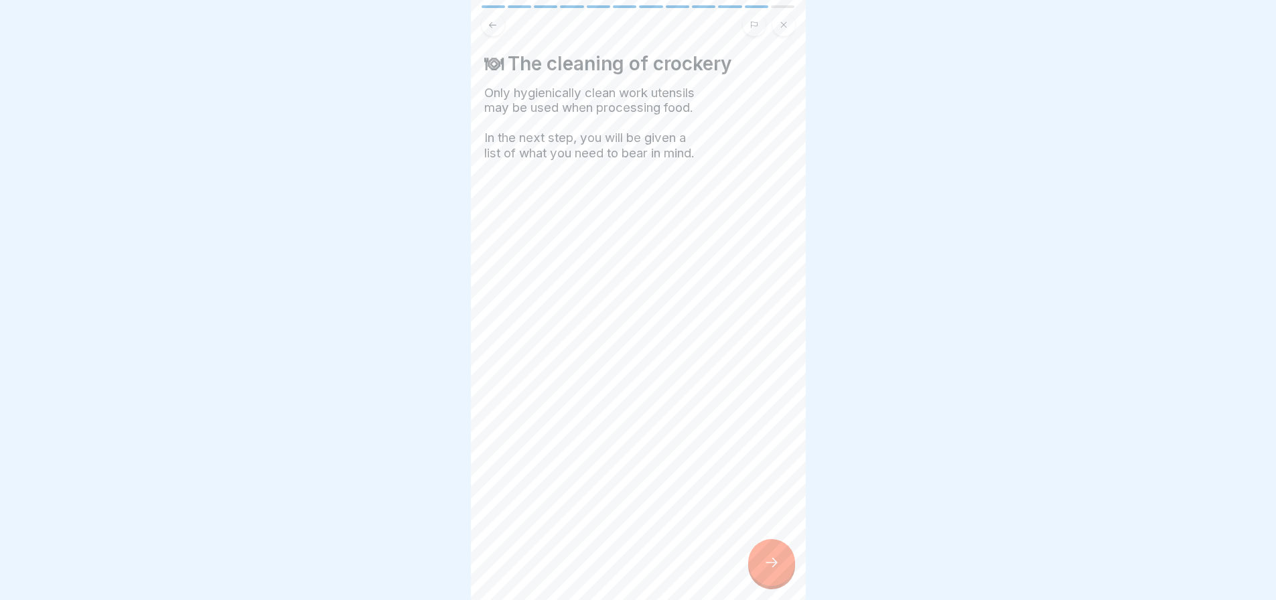
click at [778, 561] on div at bounding box center [771, 562] width 47 height 47
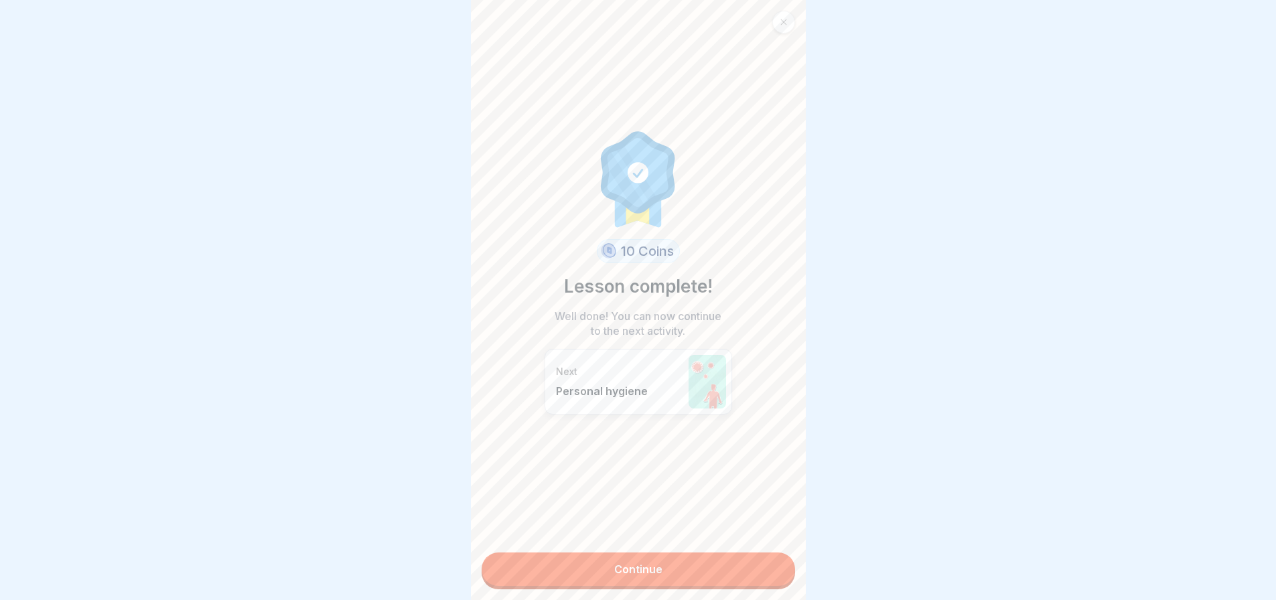
click at [766, 560] on link "Continue" at bounding box center [639, 569] width 314 height 33
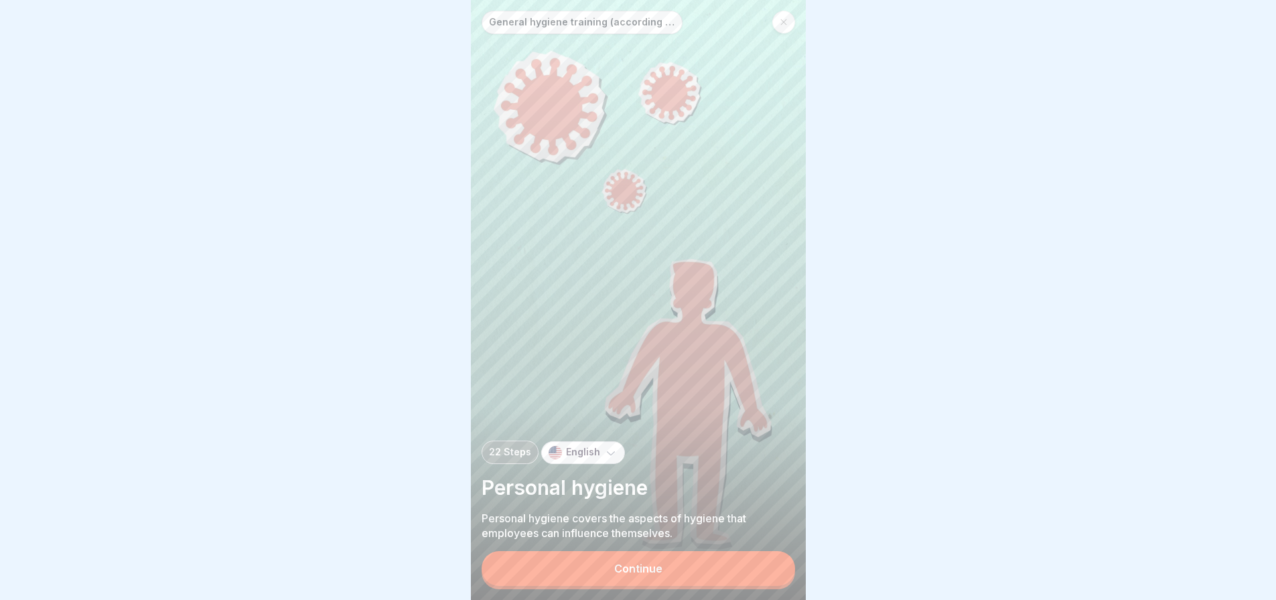
click at [747, 573] on button "Continue" at bounding box center [639, 568] width 314 height 35
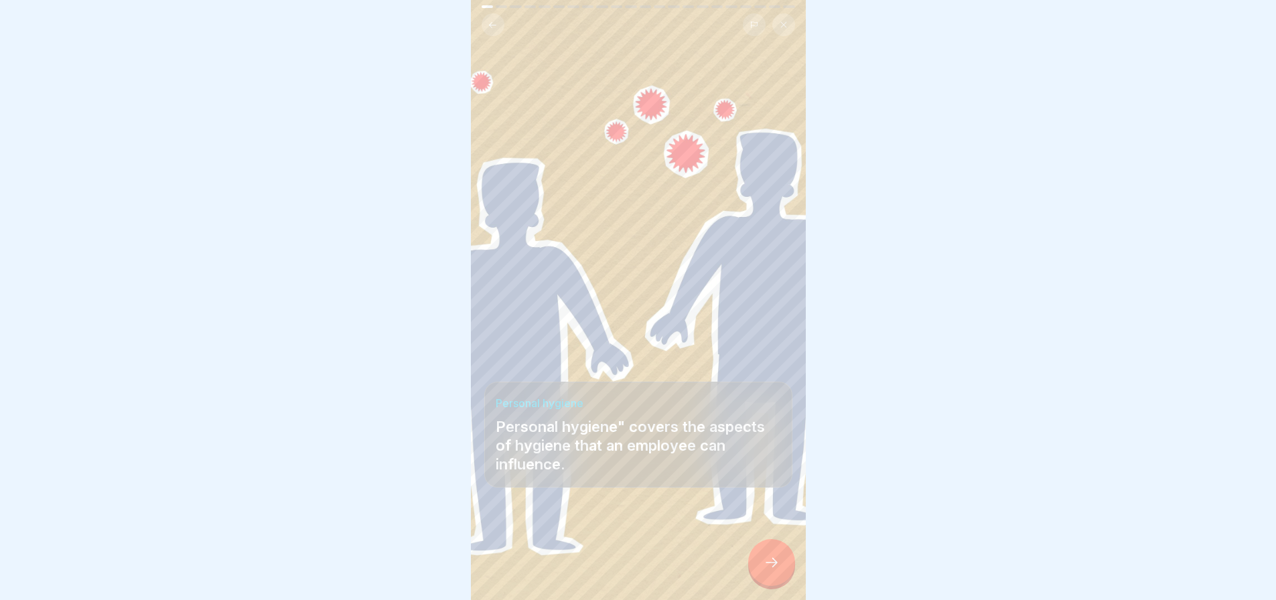
click at [770, 571] on icon at bounding box center [772, 563] width 16 height 16
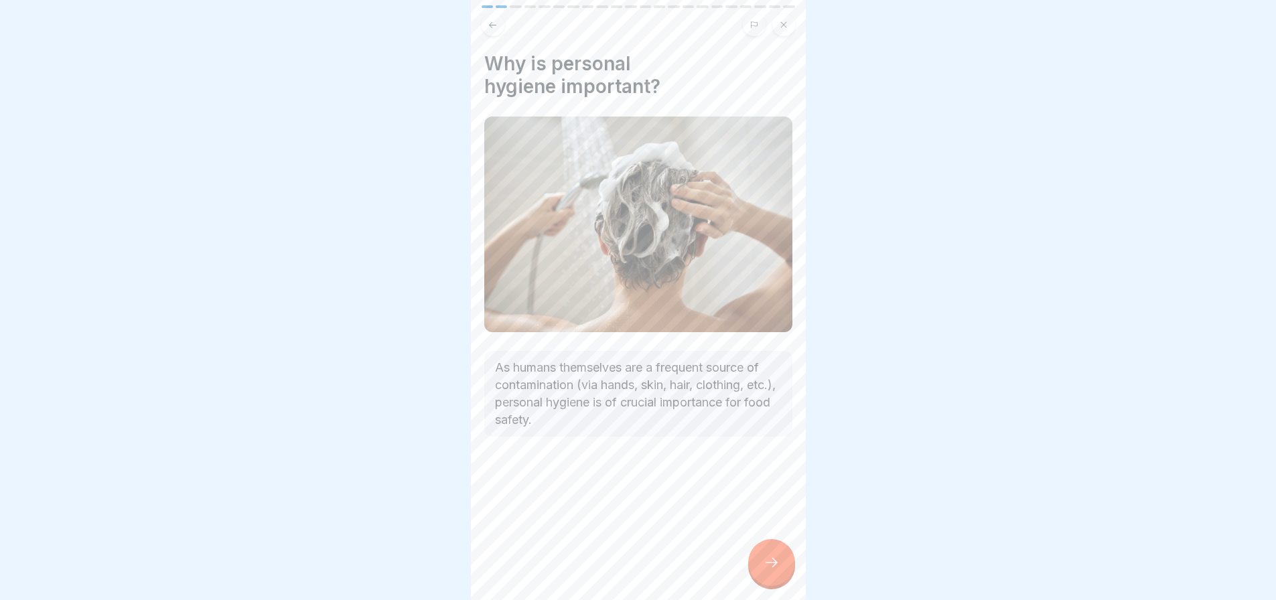
click at [770, 571] on icon at bounding box center [772, 563] width 16 height 16
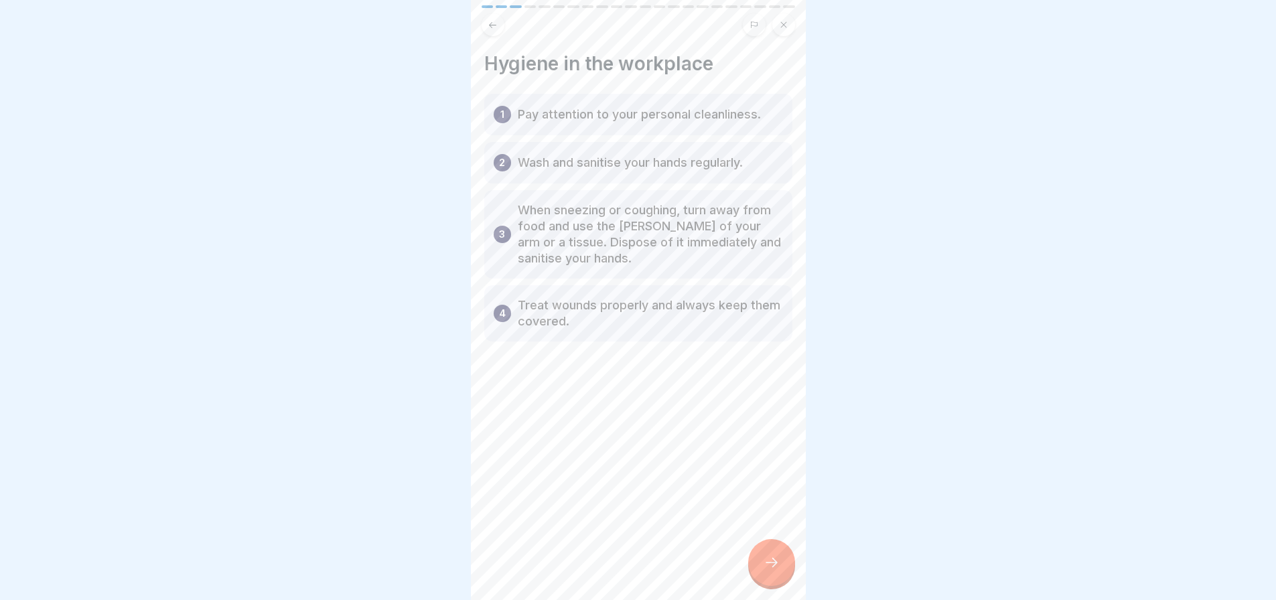
click at [770, 571] on icon at bounding box center [772, 563] width 16 height 16
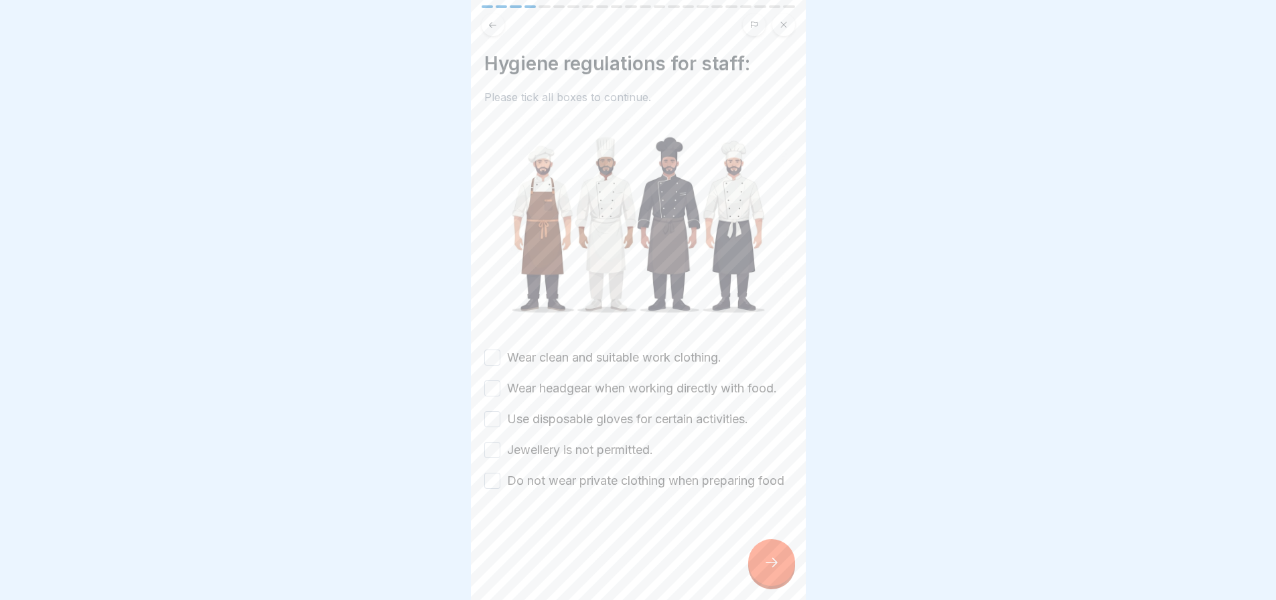
click at [490, 350] on button "Wear clean and suitable work clothing." at bounding box center [492, 358] width 16 height 16
click at [486, 390] on button "Wear headgear when working directly with food." at bounding box center [492, 389] width 16 height 16
click at [492, 427] on button "Use disposable gloves for certain activities." at bounding box center [492, 419] width 16 height 16
click at [490, 458] on button "Jewellery is not permitted." at bounding box center [492, 450] width 16 height 16
drag, startPoint x: 492, startPoint y: 498, endPoint x: 525, endPoint y: 511, distance: 35.5
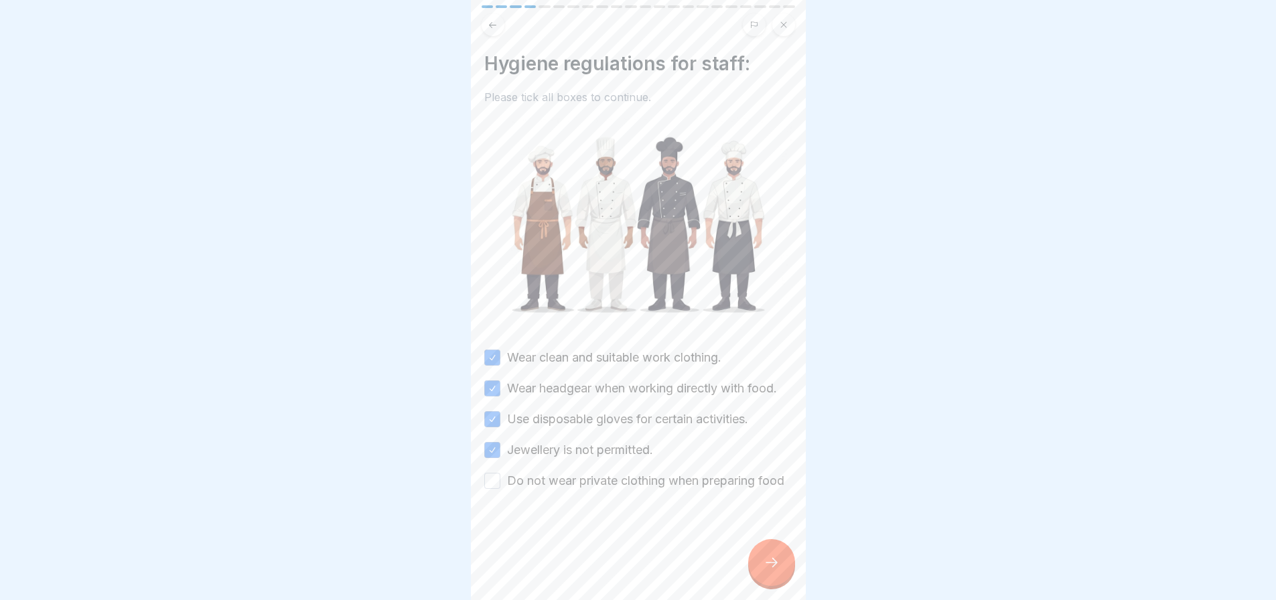
click at [492, 489] on button "Do not wear private clothing when preparing food" at bounding box center [492, 481] width 16 height 16
click at [773, 556] on div at bounding box center [771, 562] width 47 height 47
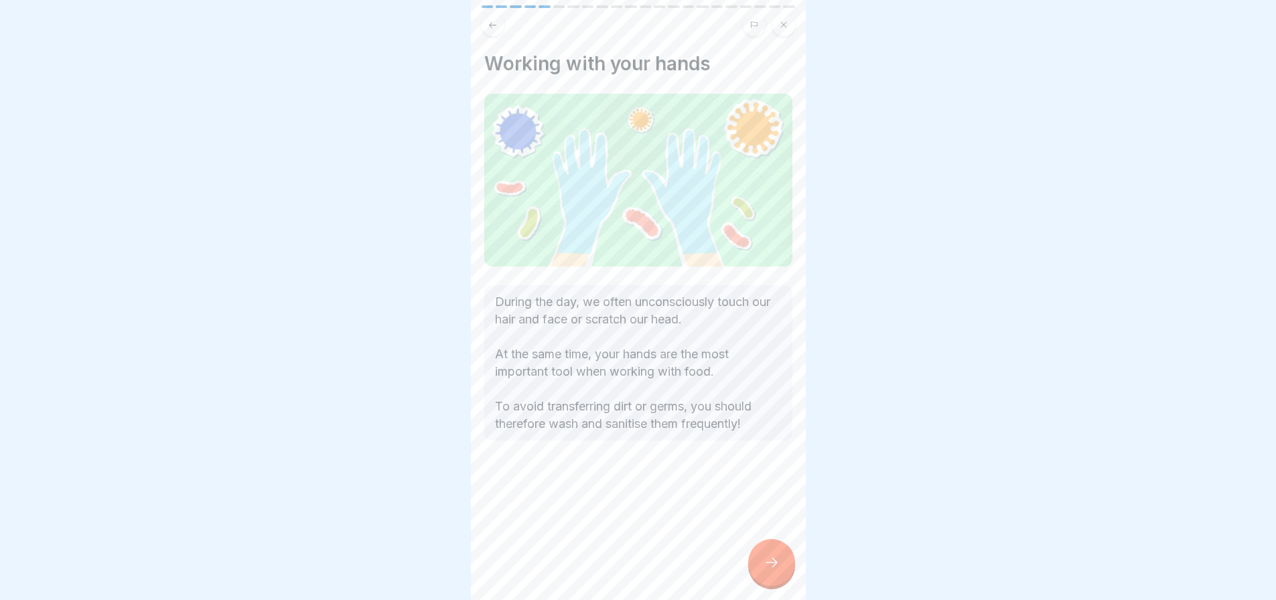
click at [770, 563] on div at bounding box center [771, 562] width 47 height 47
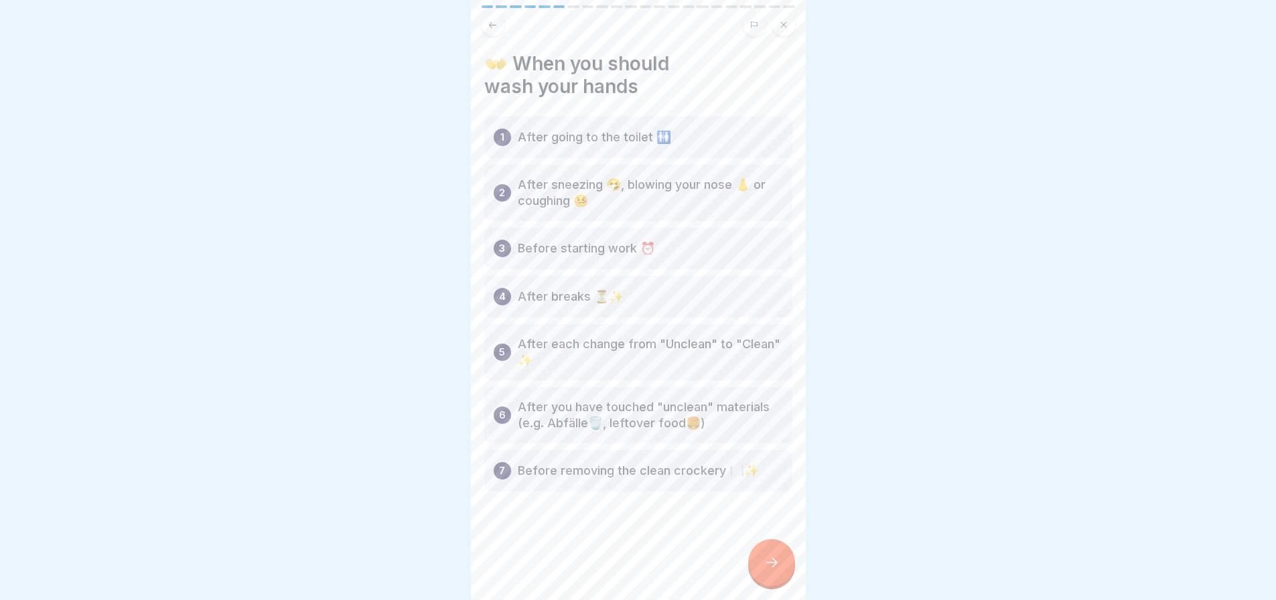
click at [770, 563] on div at bounding box center [771, 562] width 47 height 47
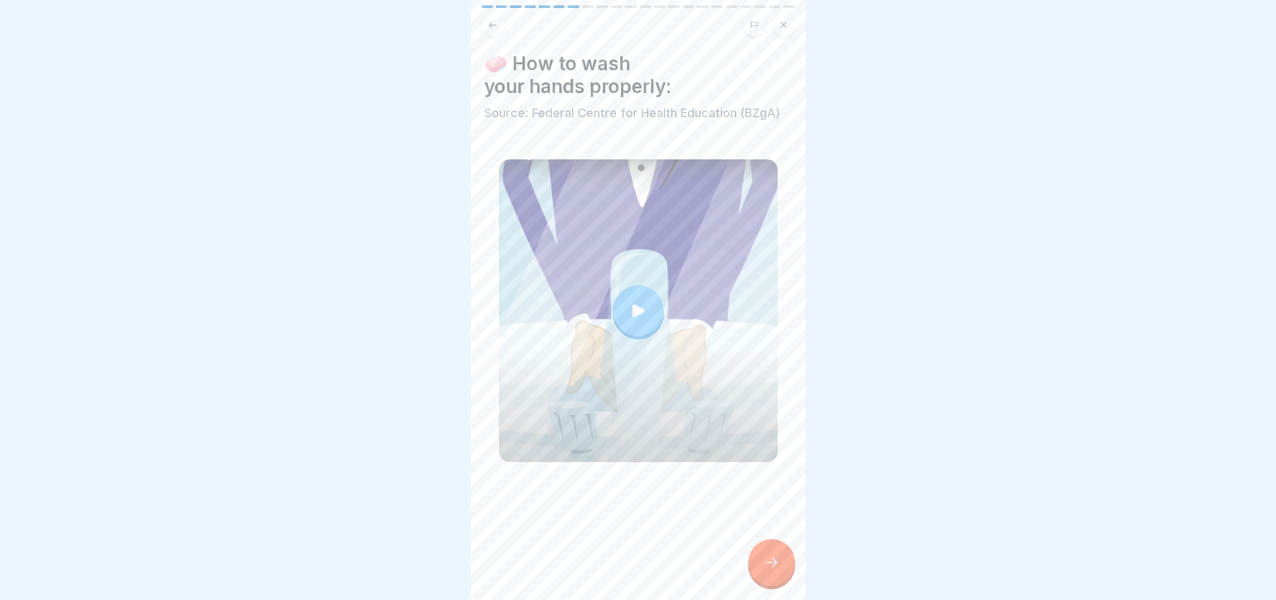
click at [615, 293] on div at bounding box center [638, 310] width 51 height 51
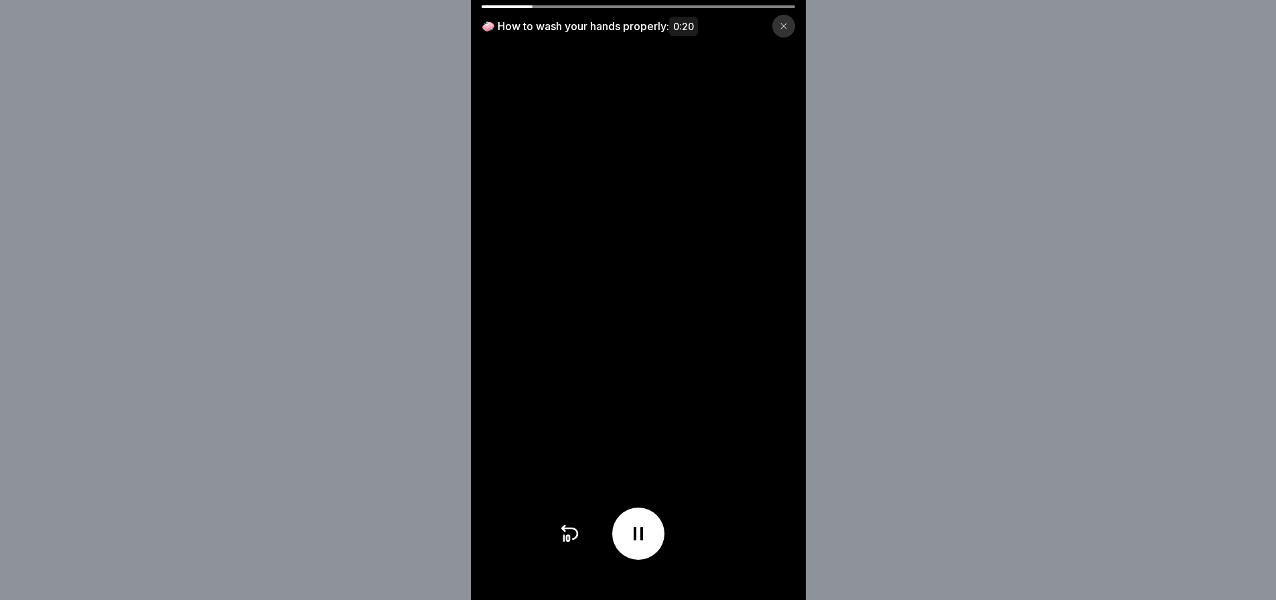
click at [786, 23] on icon at bounding box center [784, 26] width 8 height 8
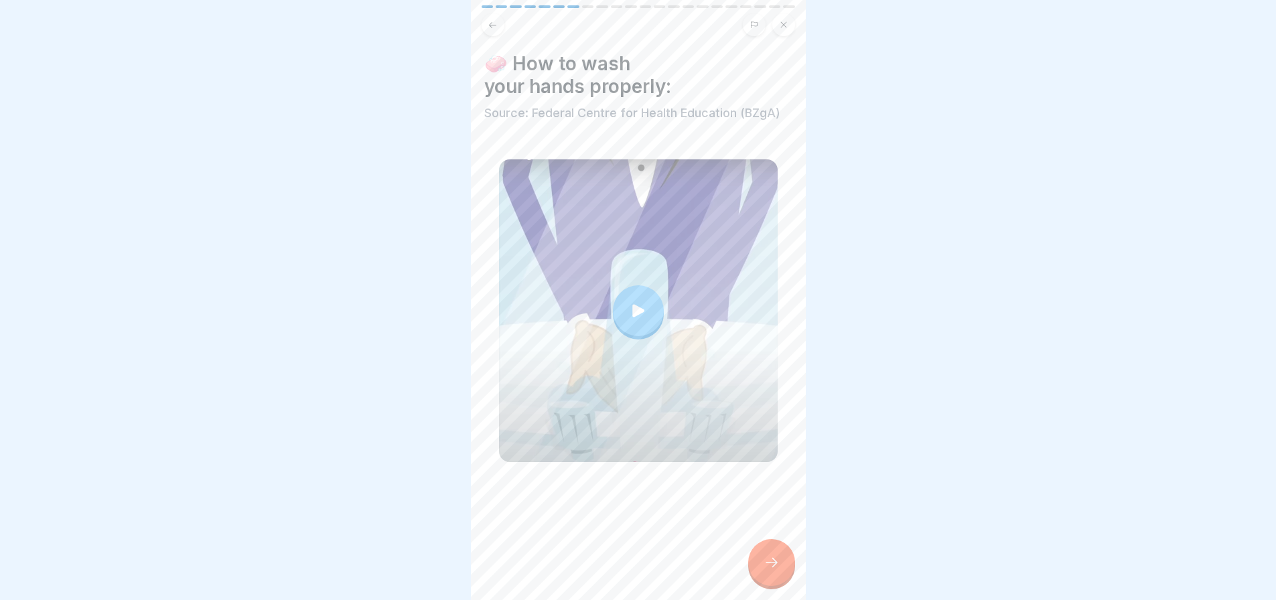
click at [772, 555] on div at bounding box center [771, 562] width 47 height 47
click at [758, 569] on div at bounding box center [771, 562] width 47 height 47
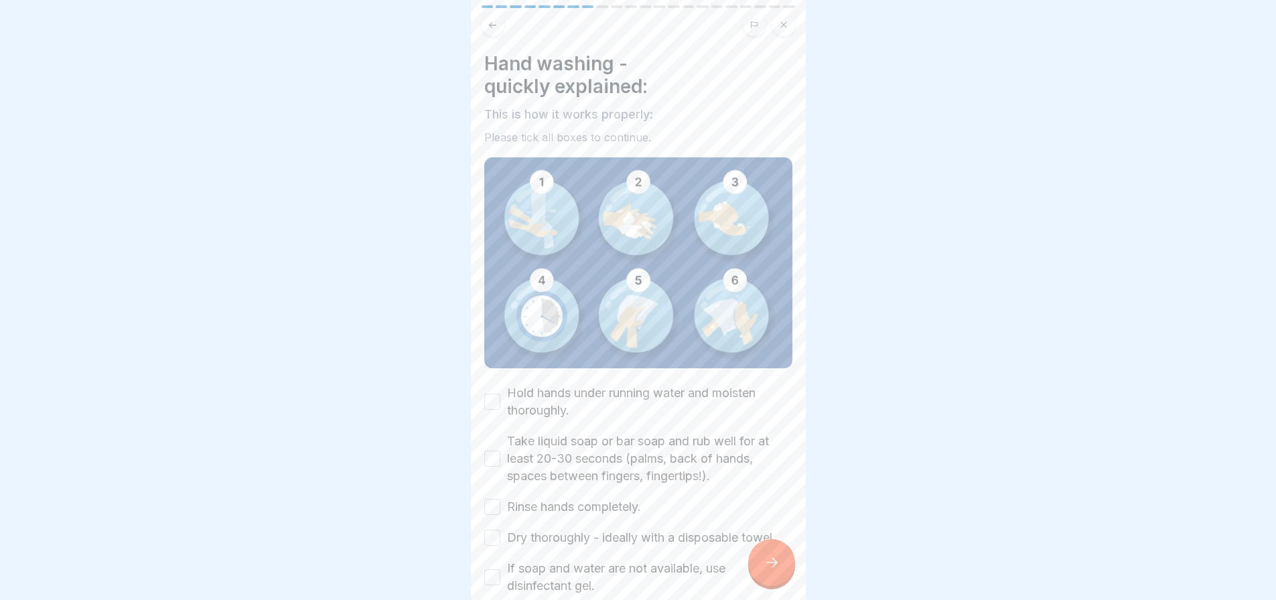
click at [500, 396] on div "Hold hands under running water and moisten thoroughly." at bounding box center [638, 402] width 308 height 35
click at [496, 399] on button "Hold hands under running water and moisten thoroughly." at bounding box center [492, 402] width 16 height 16
click at [498, 468] on div "Take liquid soap or bar soap and rub well for at least 20-30 seconds (palms, ba…" at bounding box center [638, 459] width 308 height 52
click at [494, 457] on button "Take liquid soap or bar soap and rub well for at least 20-30 seconds (palms, ba…" at bounding box center [492, 459] width 16 height 16
click at [502, 501] on div "Rinse hands completely." at bounding box center [562, 506] width 157 height 17
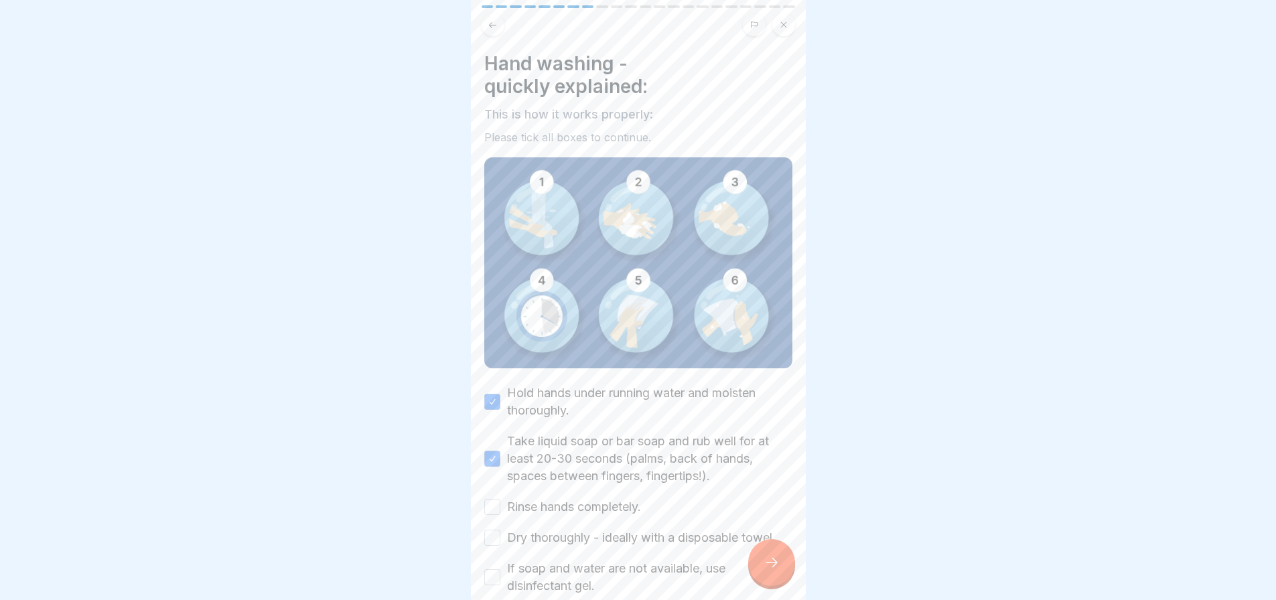
click at [491, 504] on button "Rinse hands completely." at bounding box center [492, 507] width 16 height 16
drag, startPoint x: 491, startPoint y: 537, endPoint x: 495, endPoint y: 555, distance: 18.5
click at [491, 538] on button "Dry thoroughly - ideally with a disposable towel." at bounding box center [492, 538] width 16 height 16
click at [496, 563] on div "If soap and water are not available, use disinfectant gel." at bounding box center [638, 577] width 308 height 35
click at [497, 572] on button "If soap and water are not available, use disinfectant gel." at bounding box center [492, 577] width 16 height 16
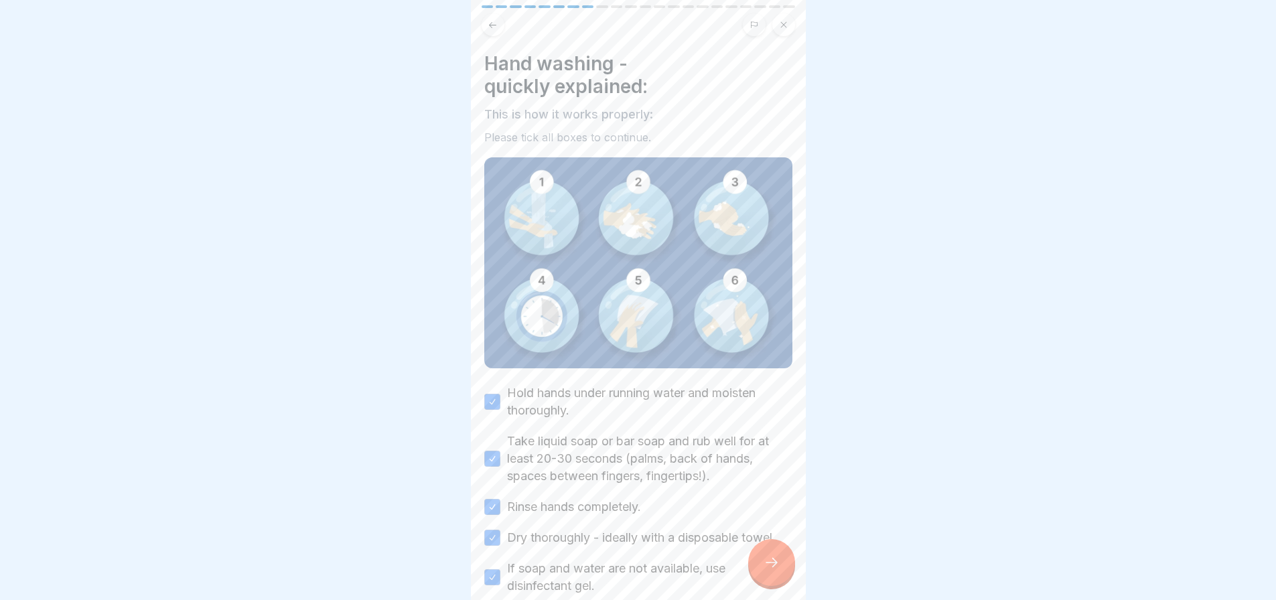
scroll to position [68, 0]
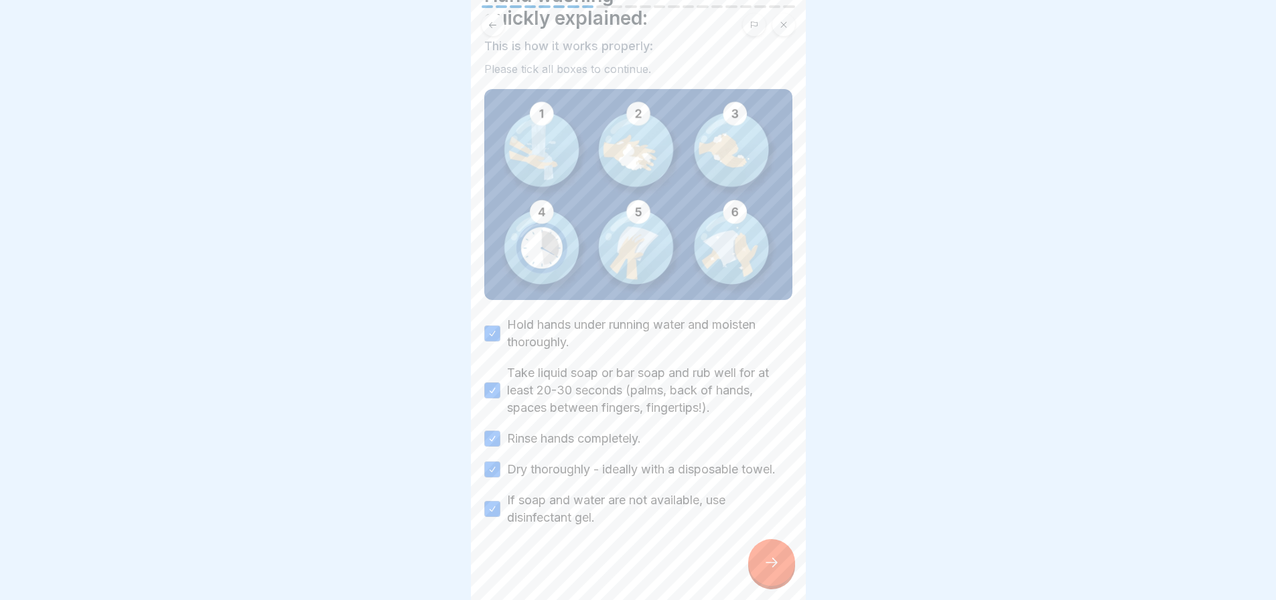
click at [756, 557] on div "General hygiene training (according to LHMV §4) 22 Steps English Personal hygie…" at bounding box center [638, 300] width 335 height 600
click at [772, 564] on div at bounding box center [771, 562] width 47 height 47
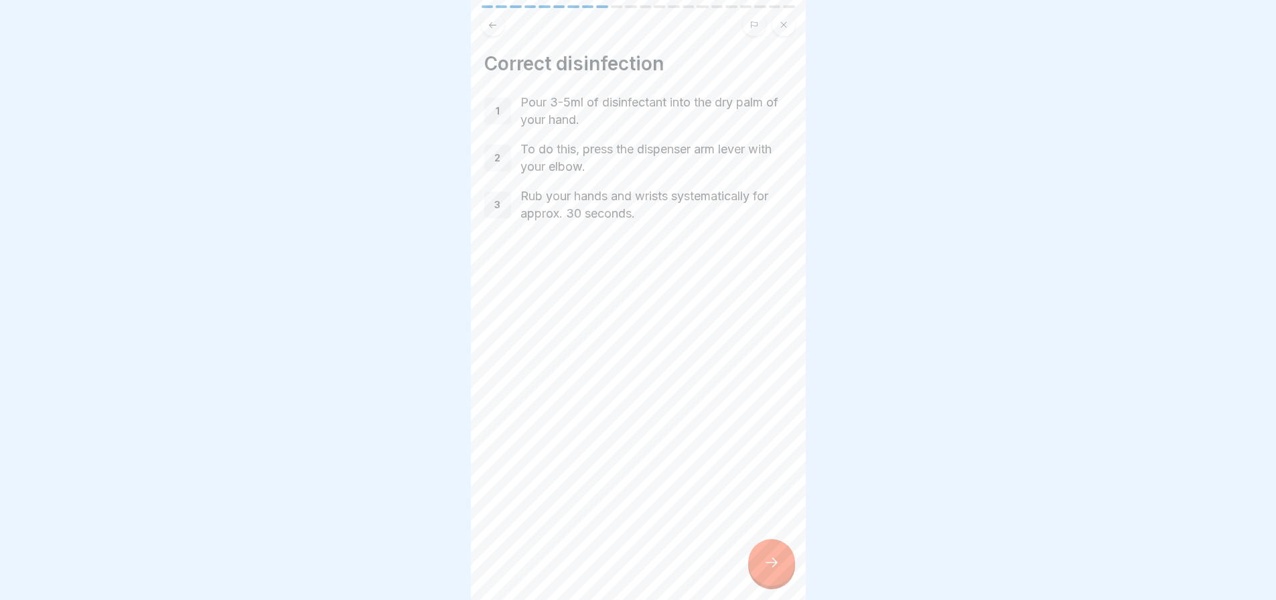
click at [772, 571] on icon at bounding box center [772, 563] width 16 height 16
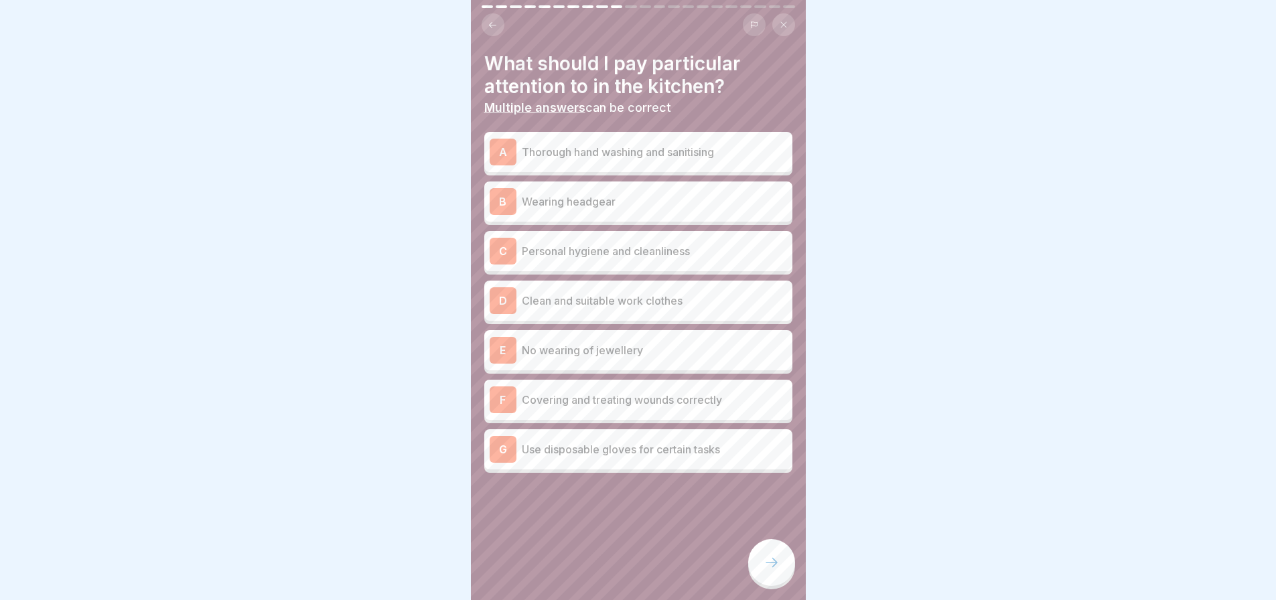
click at [620, 153] on p "Thorough hand washing and sanitising" at bounding box center [654, 152] width 265 height 16
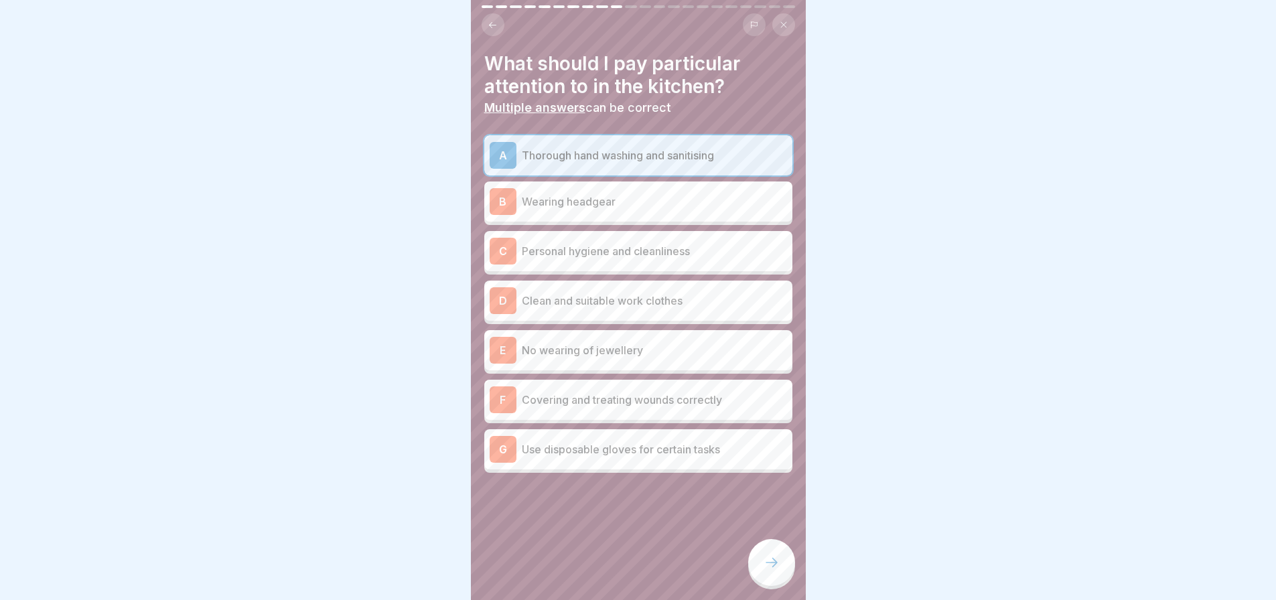
click at [614, 194] on p "Wearing headgear" at bounding box center [654, 202] width 265 height 16
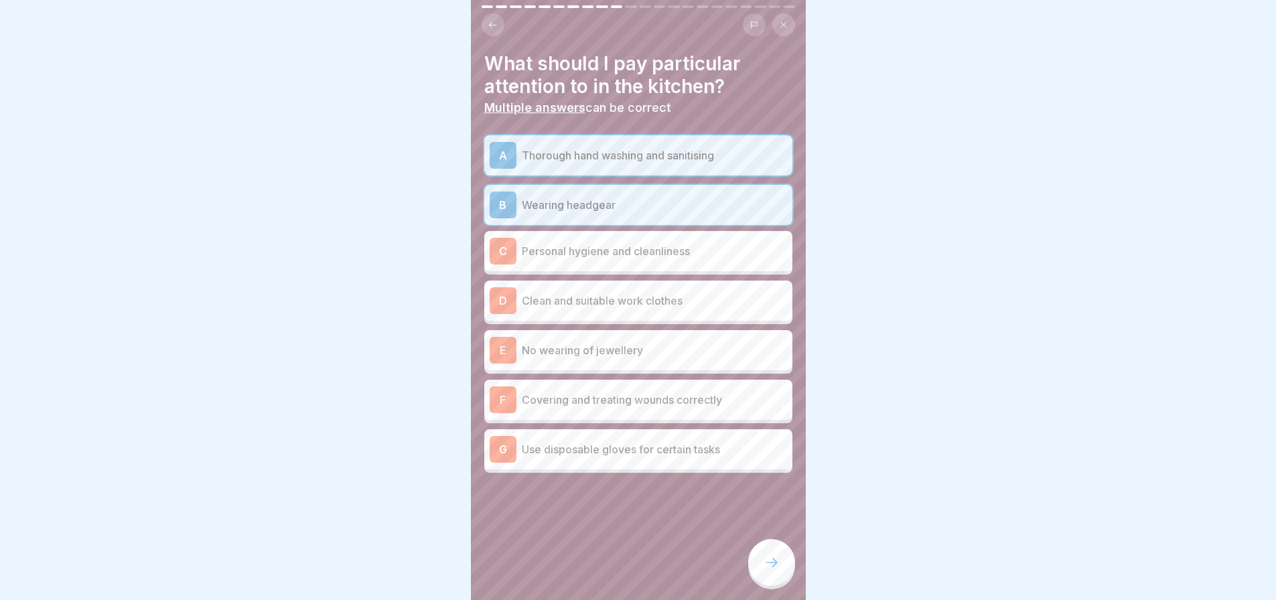
click at [628, 258] on p "Personal hygiene and cleanliness" at bounding box center [654, 251] width 265 height 16
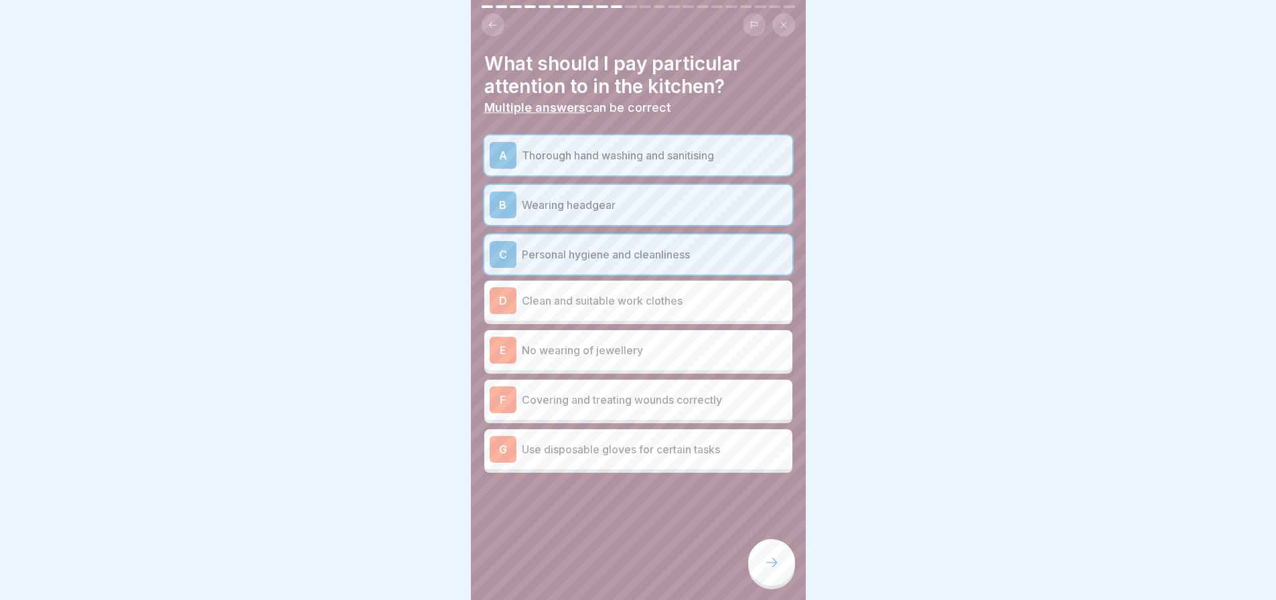
click at [640, 294] on p "Clean and suitable work clothes" at bounding box center [654, 301] width 265 height 16
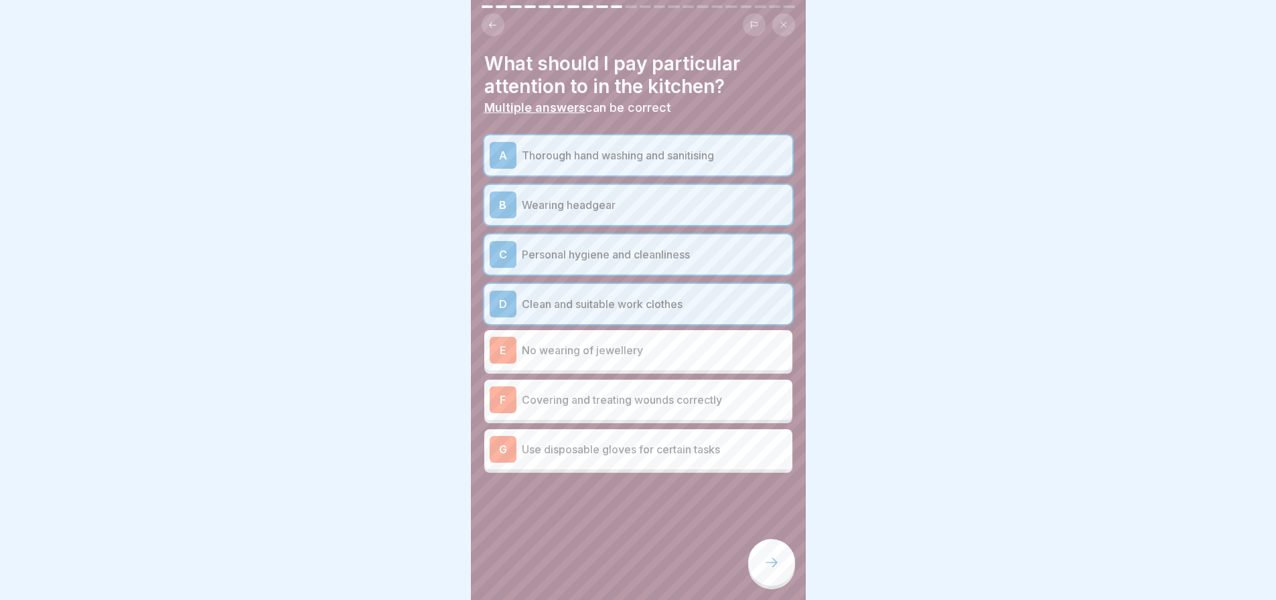
click at [628, 369] on div "E No wearing of jewellery" at bounding box center [638, 350] width 308 height 40
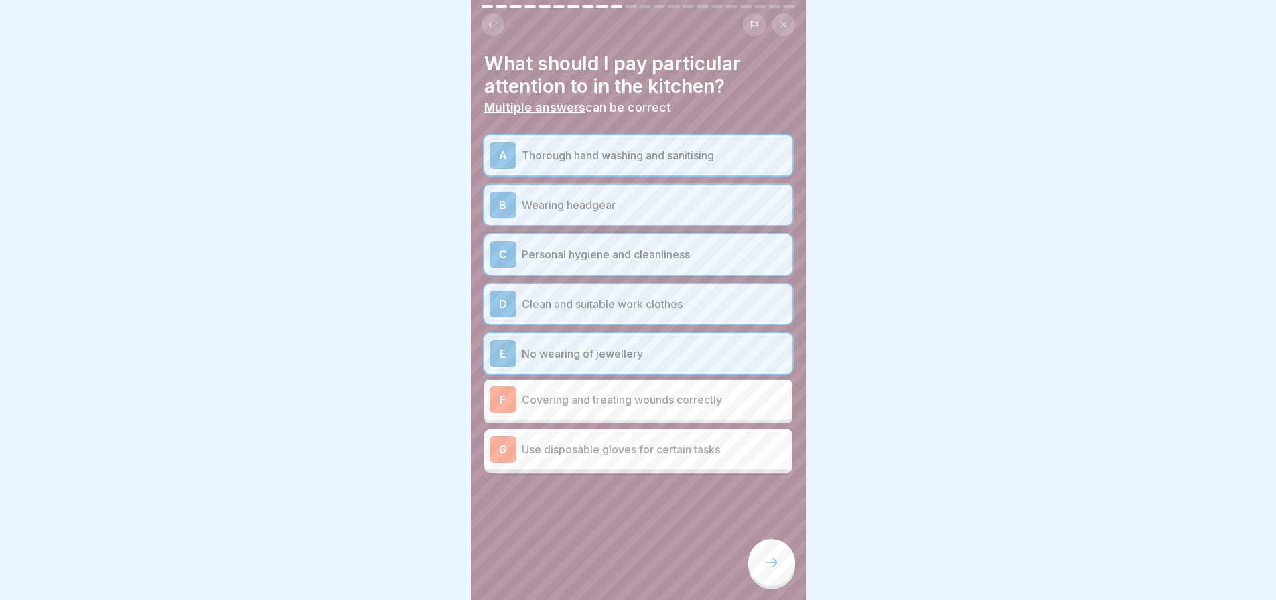
click at [655, 392] on p "Covering and treating wounds correctly" at bounding box center [654, 400] width 265 height 16
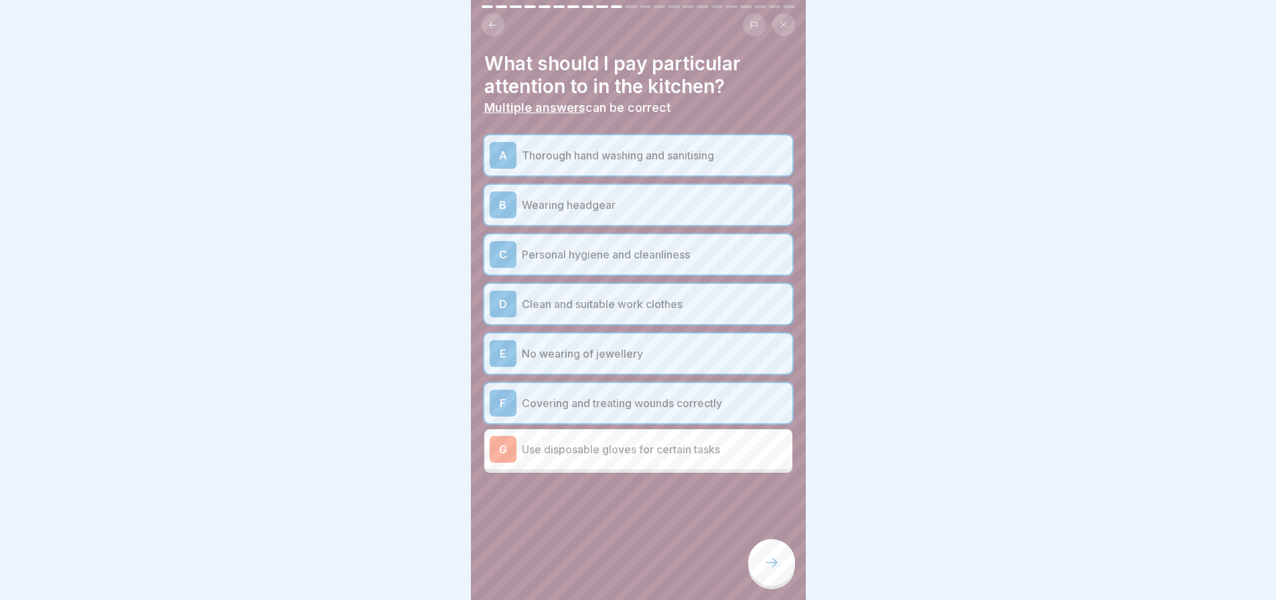
click at [663, 456] on p "Use disposable gloves for certain tasks" at bounding box center [654, 449] width 265 height 16
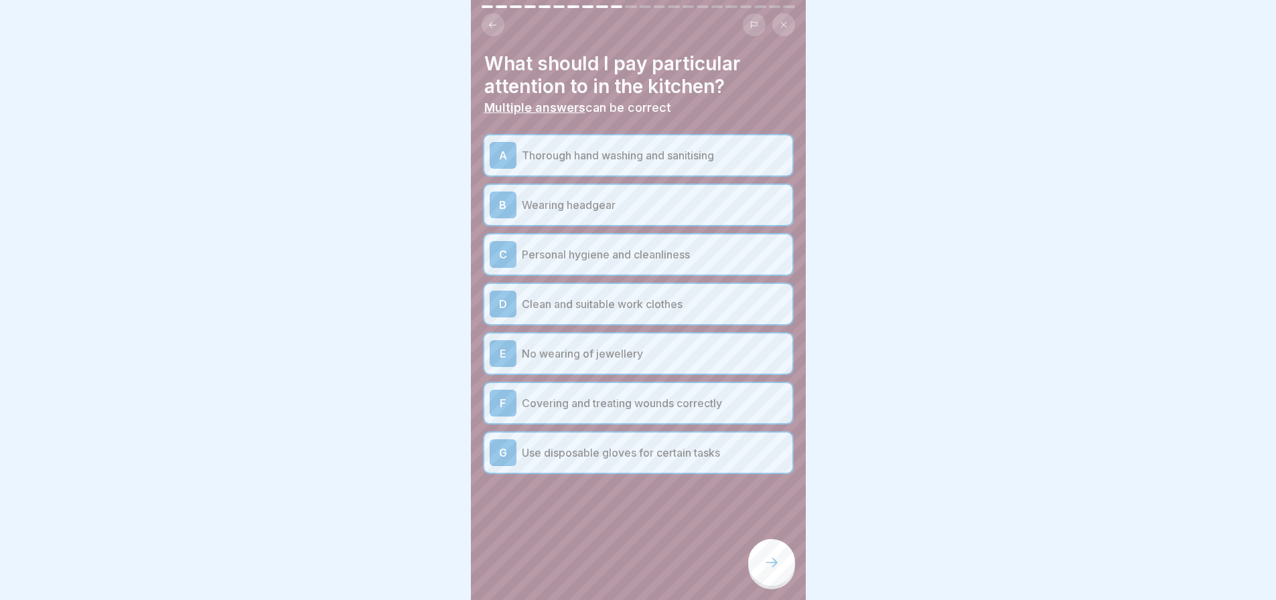
click at [764, 571] on icon at bounding box center [772, 563] width 16 height 16
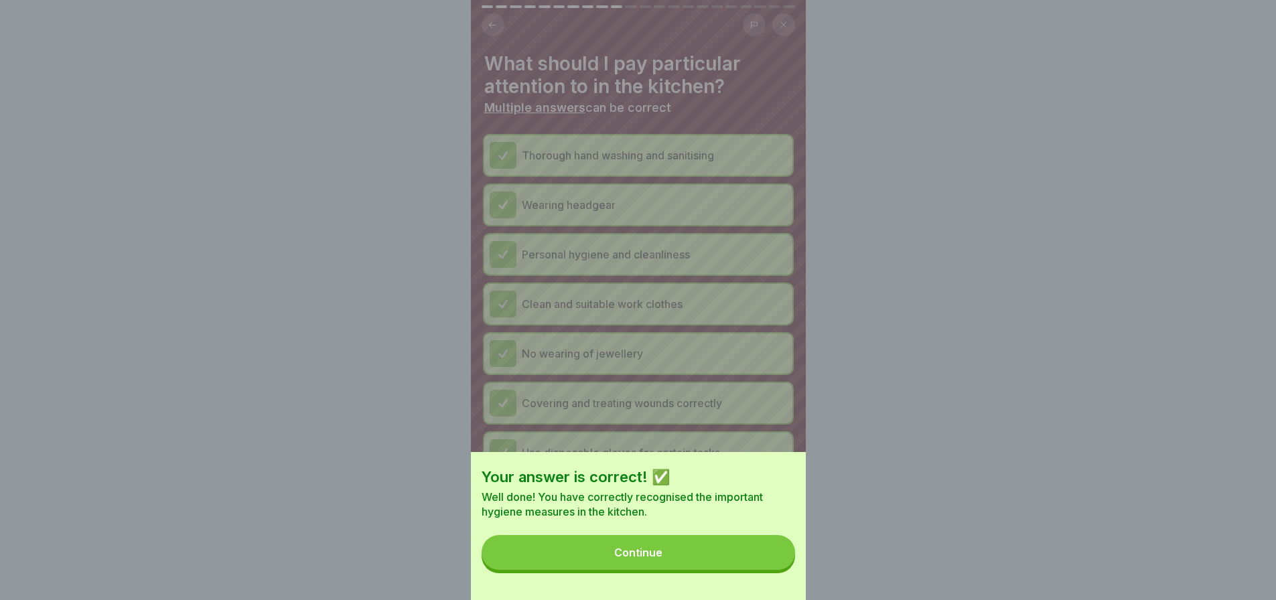
click at [769, 567] on button "Continue" at bounding box center [639, 552] width 314 height 35
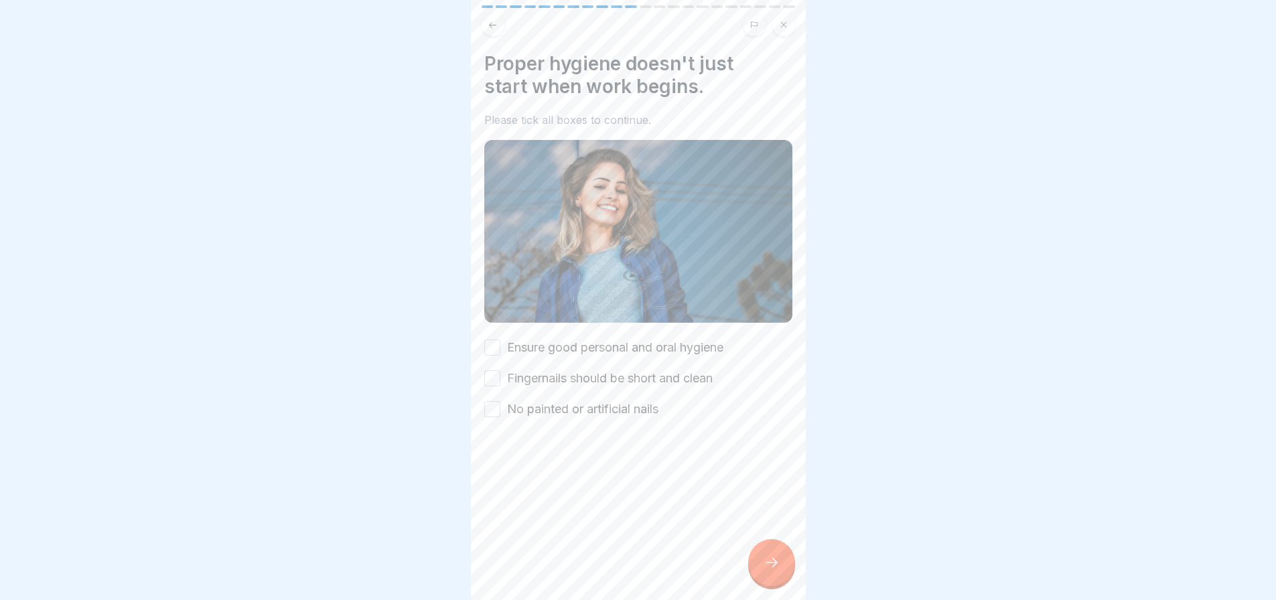
click at [577, 346] on label "Ensure good personal and oral hygiene" at bounding box center [615, 347] width 216 height 17
click at [500, 346] on button "Ensure good personal and oral hygiene" at bounding box center [492, 348] width 16 height 16
click at [517, 373] on label "Fingernails should be short and clean" at bounding box center [610, 378] width 206 height 17
click at [500, 373] on button "Fingernails should be short and clean" at bounding box center [492, 378] width 16 height 16
click at [508, 391] on div "Ensure good personal and oral hygiene Fingernails should be short and clean No …" at bounding box center [638, 378] width 308 height 79
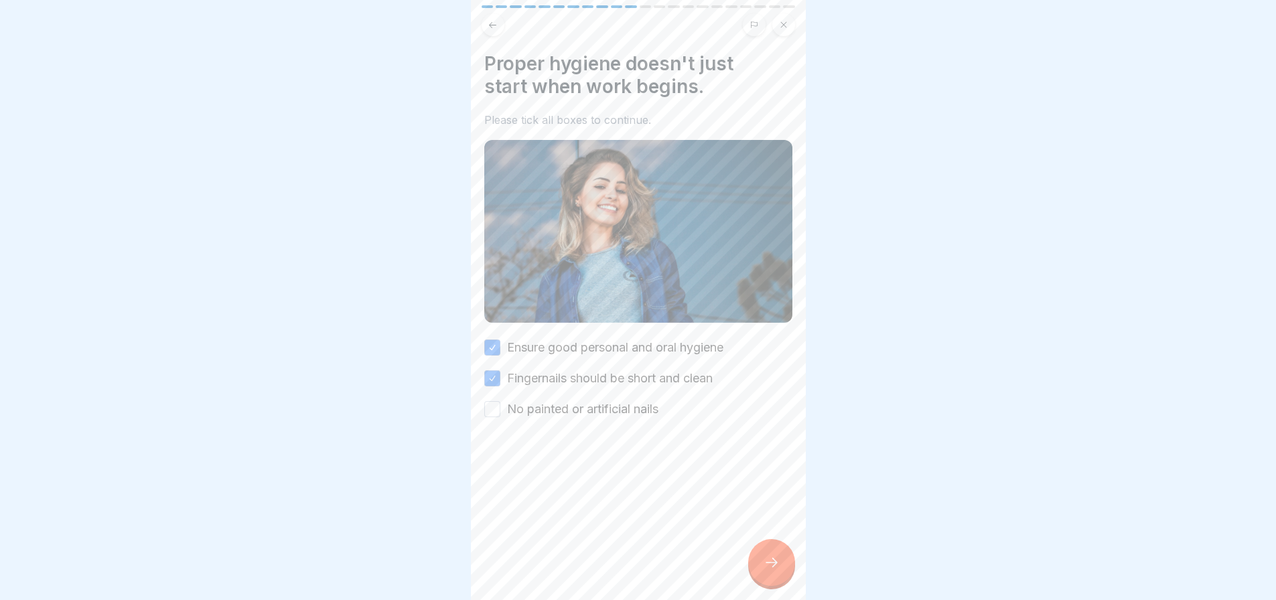
drag, startPoint x: 533, startPoint y: 402, endPoint x: 549, endPoint y: 409, distance: 17.1
click at [537, 405] on label "No painted or artificial nails" at bounding box center [582, 409] width 151 height 17
click at [500, 405] on button "No painted or artificial nails" at bounding box center [492, 409] width 16 height 16
click at [768, 559] on div at bounding box center [771, 562] width 47 height 47
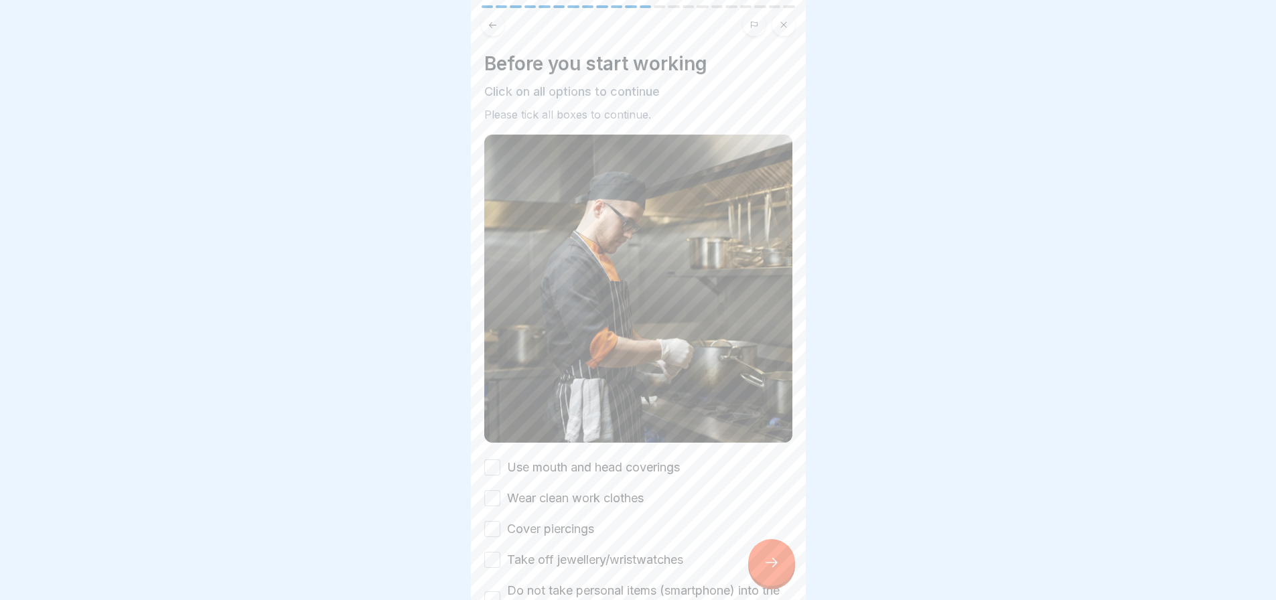
scroll to position [67, 0]
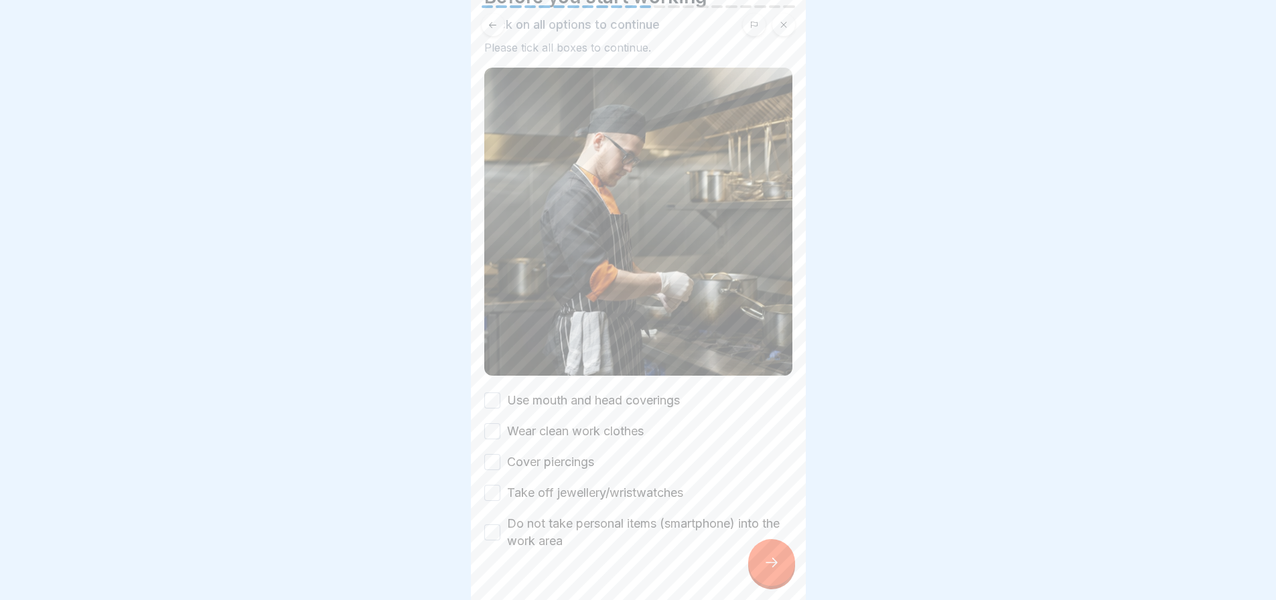
click at [624, 392] on label "Use mouth and head coverings" at bounding box center [593, 400] width 173 height 17
click at [500, 393] on button "Use mouth and head coverings" at bounding box center [492, 401] width 16 height 16
drag, startPoint x: 577, startPoint y: 418, endPoint x: 572, endPoint y: 432, distance: 14.8
click at [577, 423] on label "Wear clean work clothes" at bounding box center [575, 431] width 137 height 17
click at [500, 423] on button "Wear clean work clothes" at bounding box center [492, 431] width 16 height 16
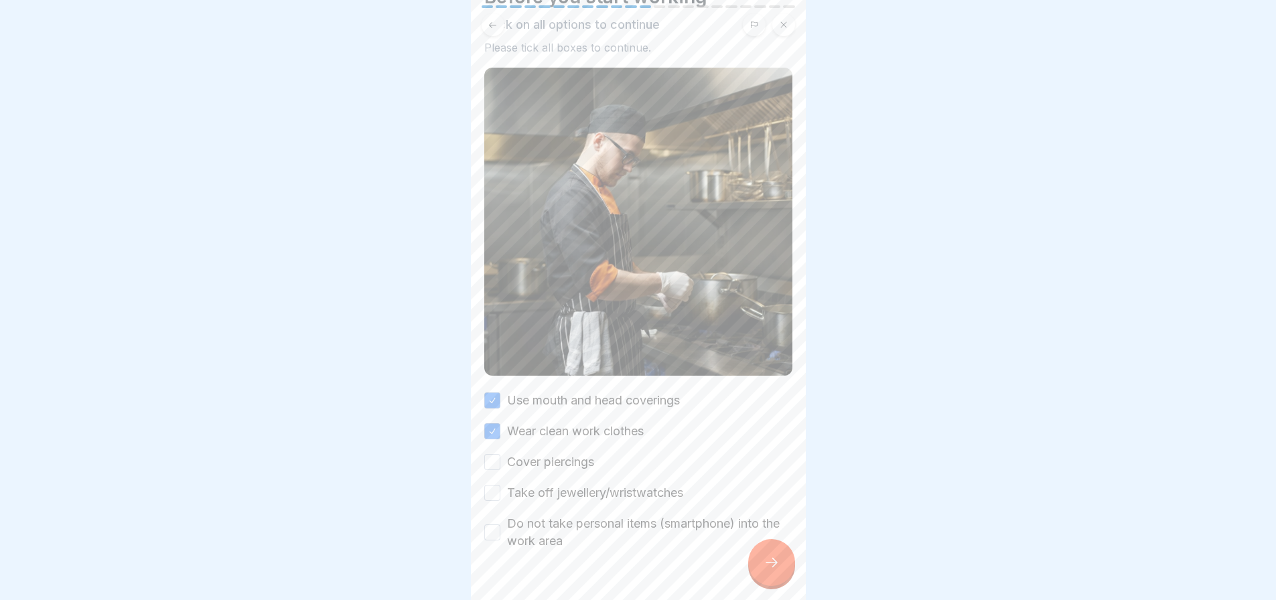
click at [561, 452] on div "Use mouth and head coverings Wear clean work clothes Cover piercings Take off j…" at bounding box center [638, 471] width 308 height 158
click at [551, 454] on label "Cover piercings" at bounding box center [550, 462] width 87 height 17
click at [500, 454] on button "Cover piercings" at bounding box center [492, 462] width 16 height 16
click at [537, 488] on label "Take off jewellery/wristwatches" at bounding box center [595, 492] width 176 height 17
click at [500, 488] on button "Take off jewellery/wristwatches" at bounding box center [492, 493] width 16 height 16
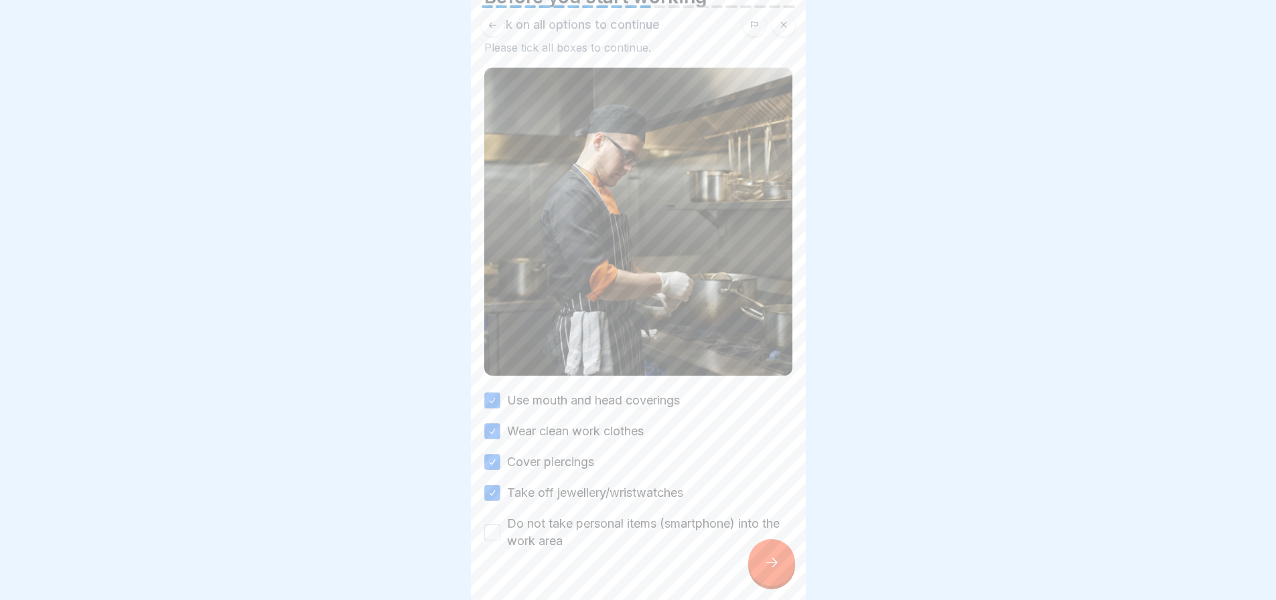
drag, startPoint x: 535, startPoint y: 523, endPoint x: 607, endPoint y: 547, distance: 75.8
click at [535, 524] on label "Do not take personal items (smartphone) into the work area" at bounding box center [649, 532] width 285 height 35
click at [500, 525] on button "Do not take personal items (smartphone) into the work area" at bounding box center [492, 533] width 16 height 16
click at [770, 571] on icon at bounding box center [772, 563] width 16 height 16
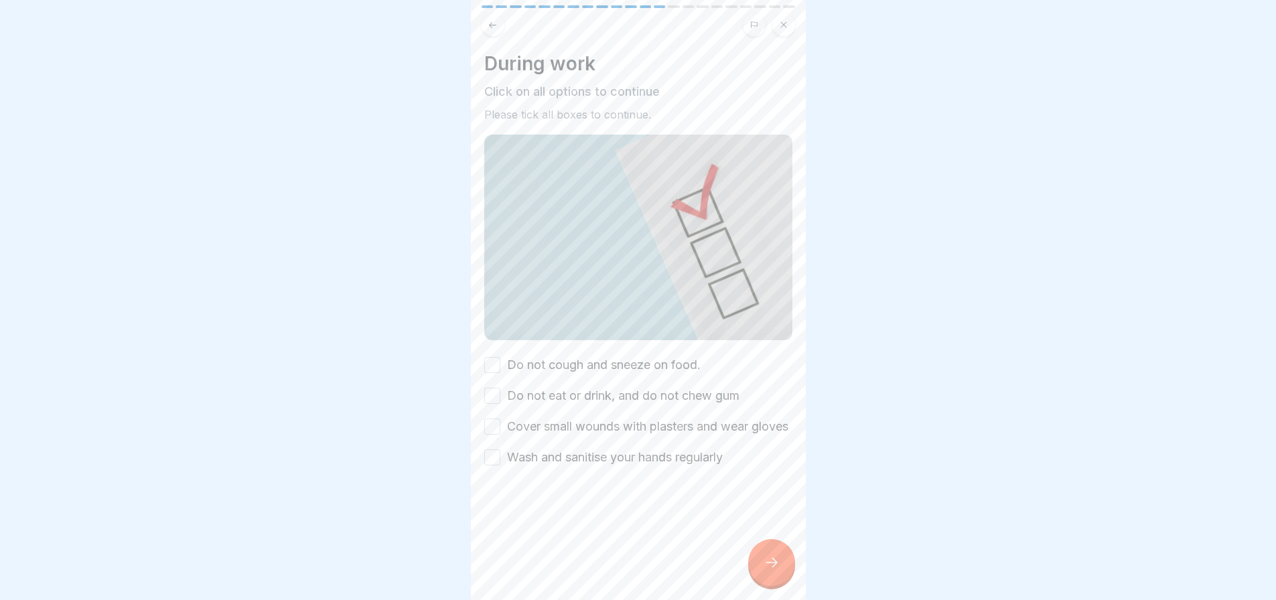
click at [768, 567] on icon at bounding box center [772, 563] width 16 height 16
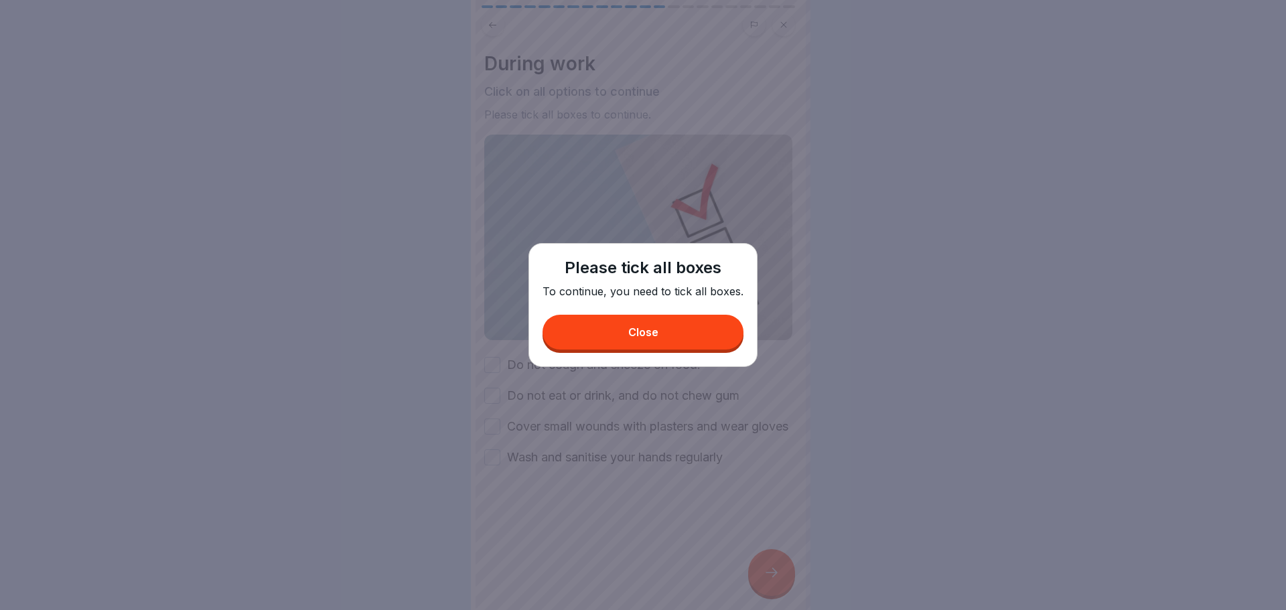
click at [660, 345] on div "Please tick all boxes To continue, you need to tick all boxes. Close" at bounding box center [643, 305] width 229 height 124
click at [620, 350] on div "Please tick all boxes To continue, you need to tick all boxes. Close" at bounding box center [643, 305] width 229 height 124
click at [625, 343] on button "Close" at bounding box center [643, 332] width 201 height 35
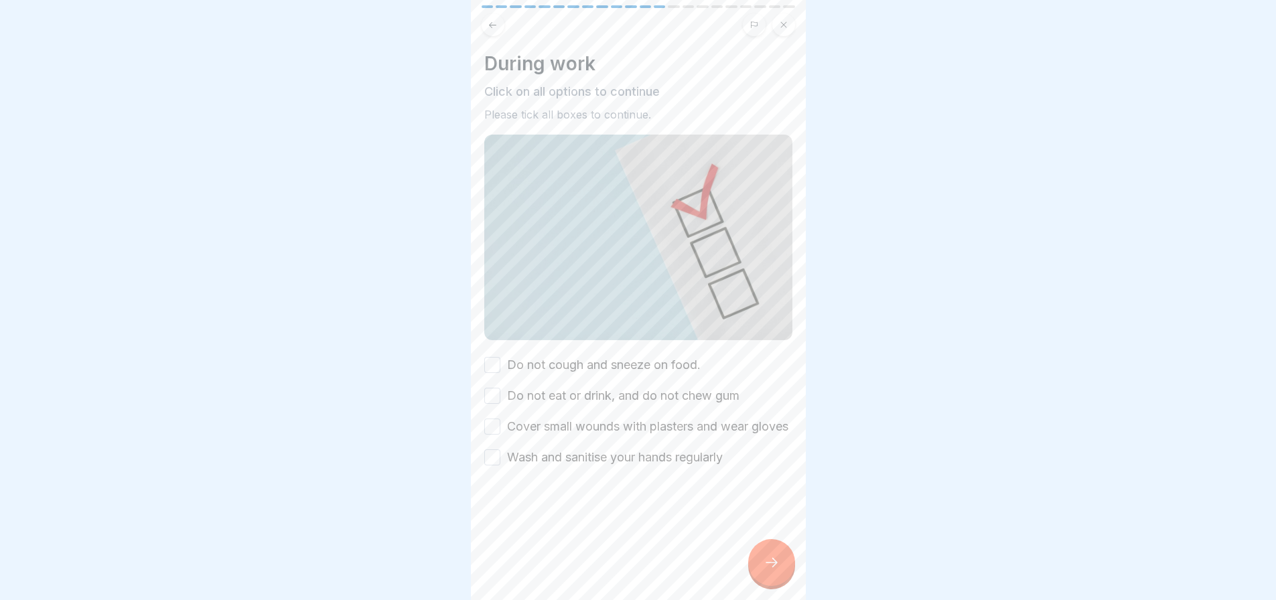
click at [610, 356] on label "Do not cough and sneeze on food." at bounding box center [604, 364] width 194 height 17
click at [500, 357] on button "Do not cough and sneeze on food." at bounding box center [492, 365] width 16 height 16
click at [571, 391] on label "Do not eat or drink, and do not chew gum" at bounding box center [623, 395] width 232 height 17
click at [500, 391] on button "Do not eat or drink, and do not chew gum" at bounding box center [492, 396] width 16 height 16
drag, startPoint x: 559, startPoint y: 421, endPoint x: 562, endPoint y: 434, distance: 13.0
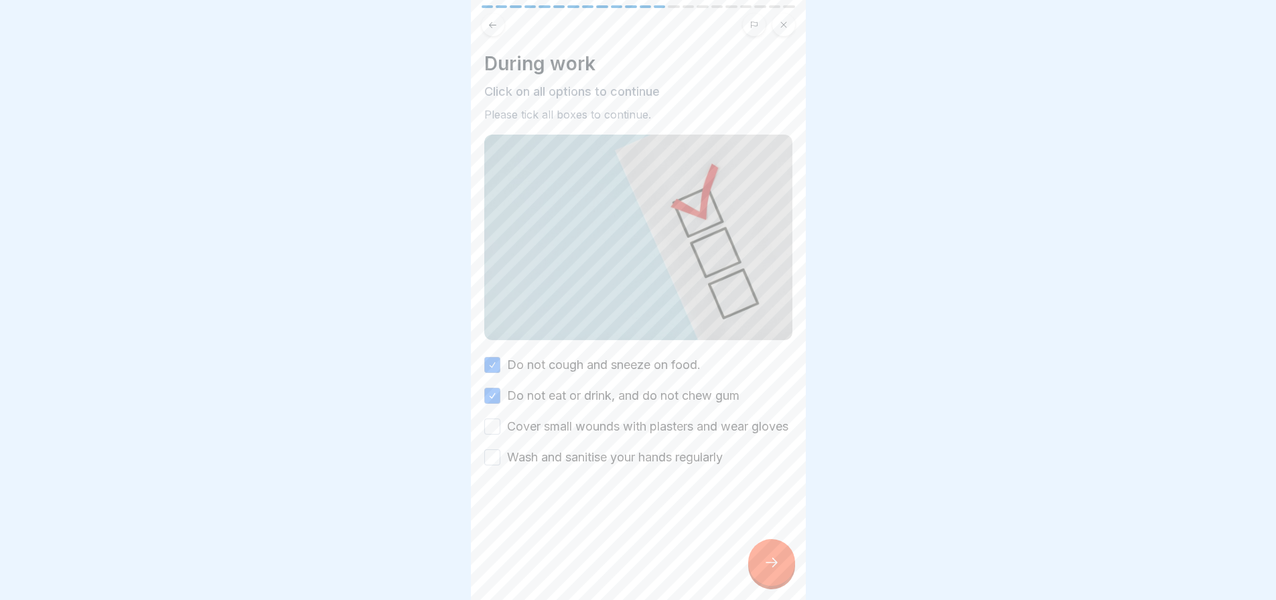
click at [561, 426] on label "Cover small wounds with plasters and wear gloves" at bounding box center [647, 426] width 281 height 17
click at [500, 426] on button "Cover small wounds with plasters and wear gloves" at bounding box center [492, 427] width 16 height 16
click at [563, 466] on label "Wash and sanitise your hands regularly" at bounding box center [615, 457] width 216 height 17
click at [500, 466] on button "Wash and sanitise your hands regularly" at bounding box center [492, 458] width 16 height 16
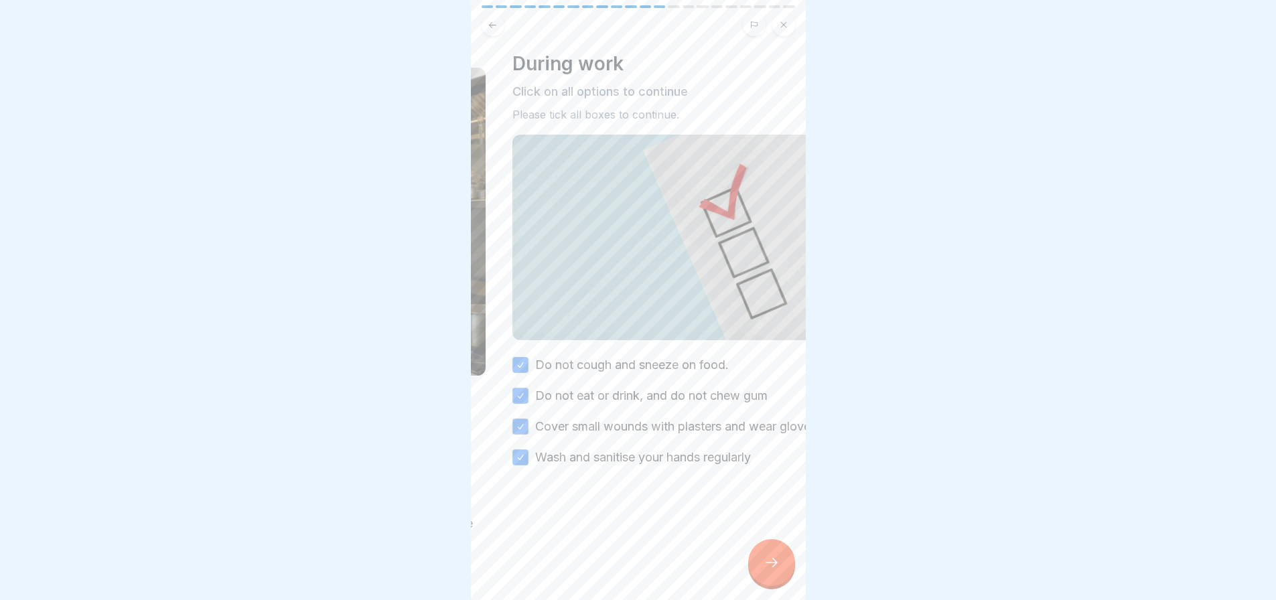
click at [745, 547] on div at bounding box center [666, 506] width 308 height 80
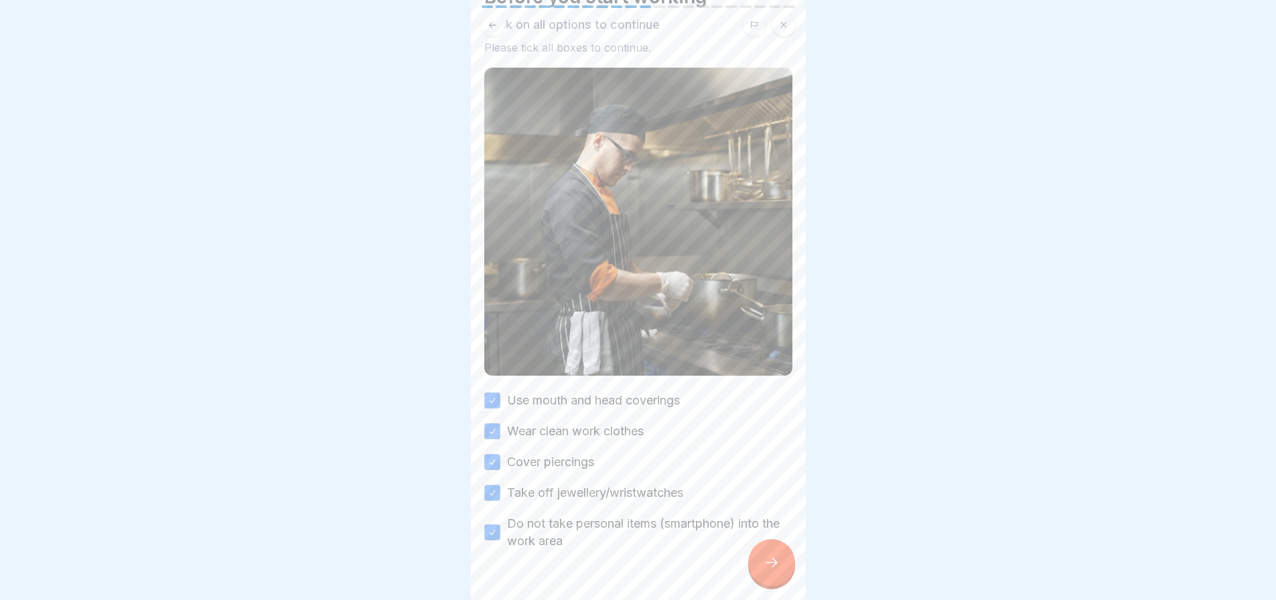
click at [774, 559] on div at bounding box center [771, 562] width 47 height 47
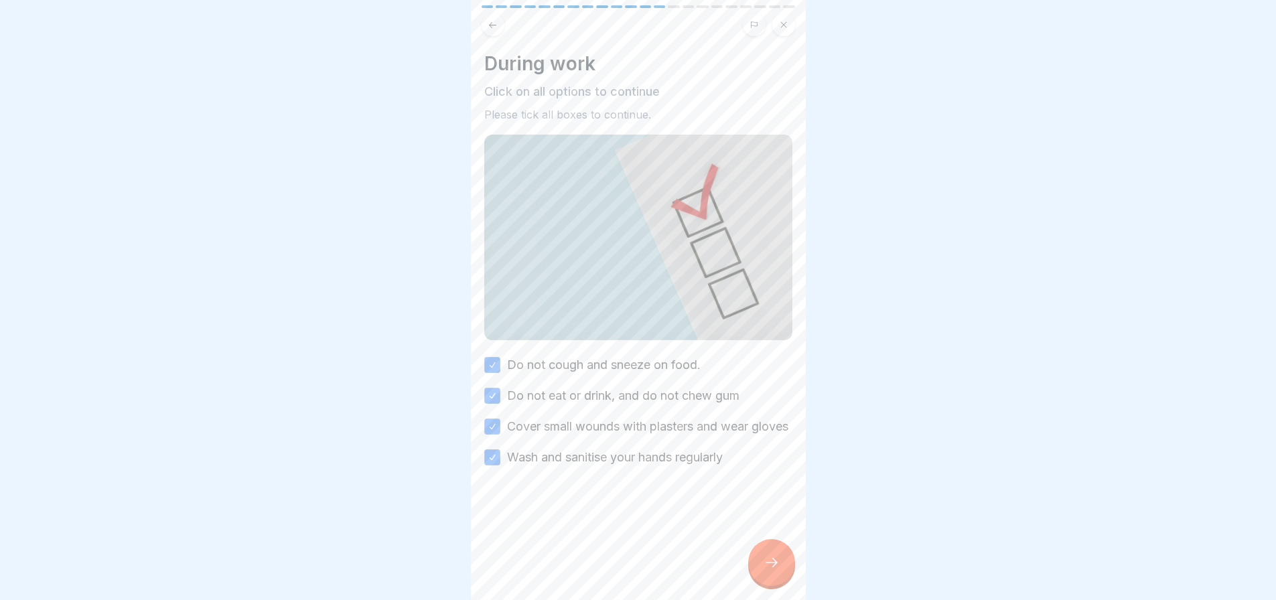
click at [774, 559] on div at bounding box center [771, 562] width 47 height 47
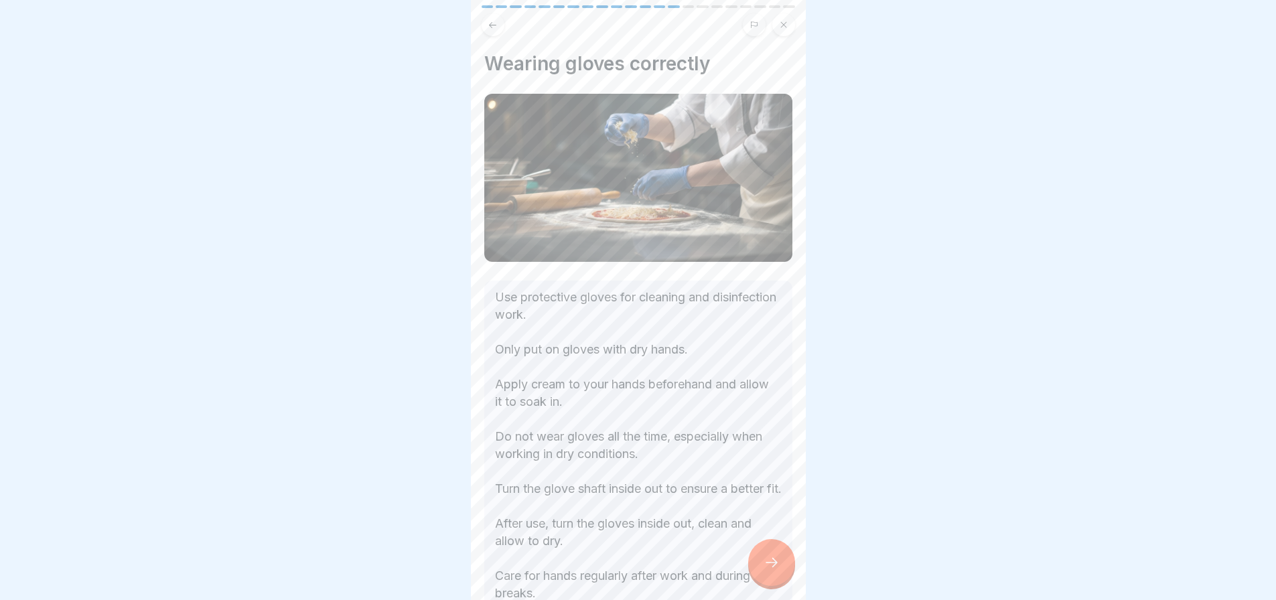
click at [773, 559] on div at bounding box center [771, 562] width 47 height 47
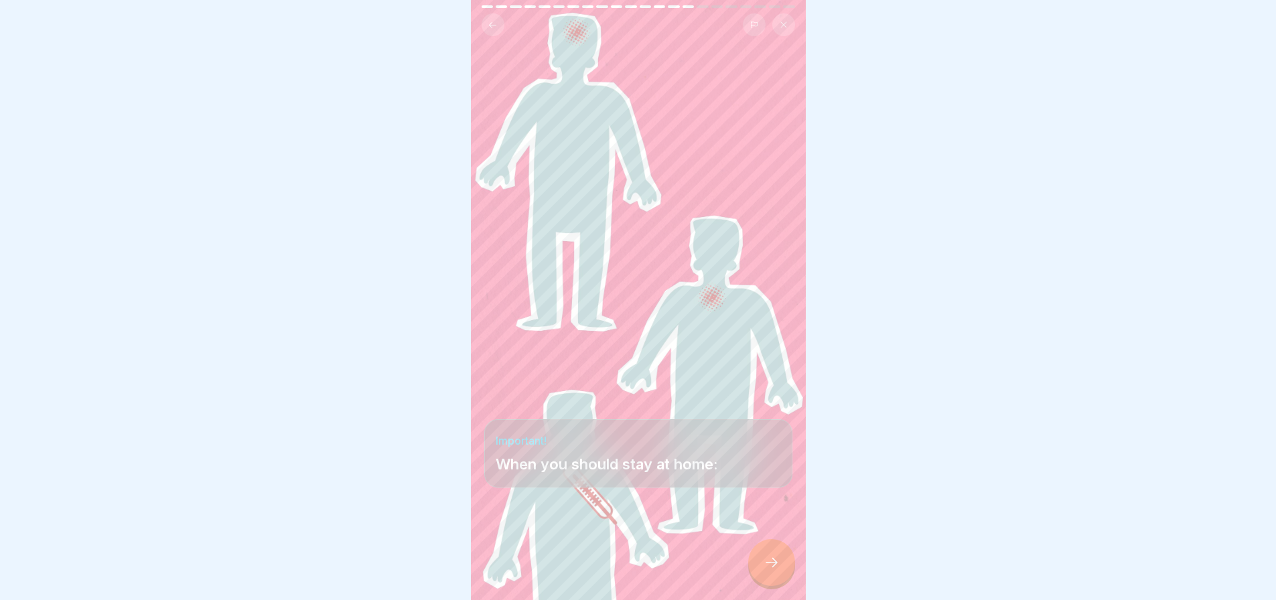
click at [773, 559] on div at bounding box center [771, 562] width 47 height 47
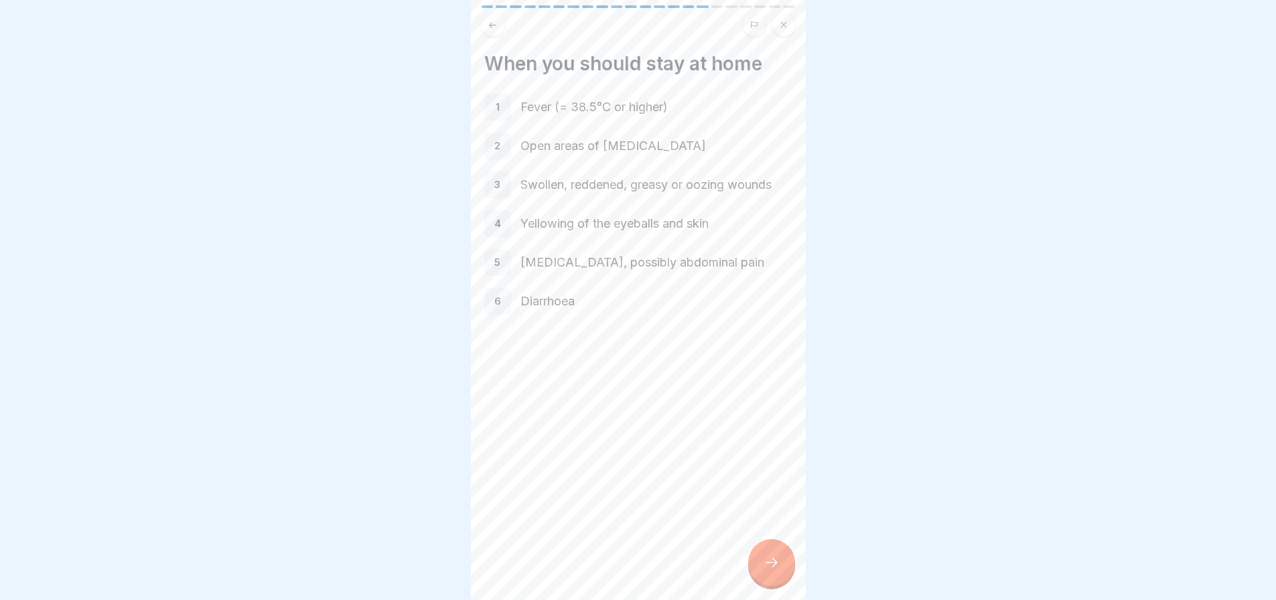
click at [771, 554] on div at bounding box center [771, 562] width 47 height 47
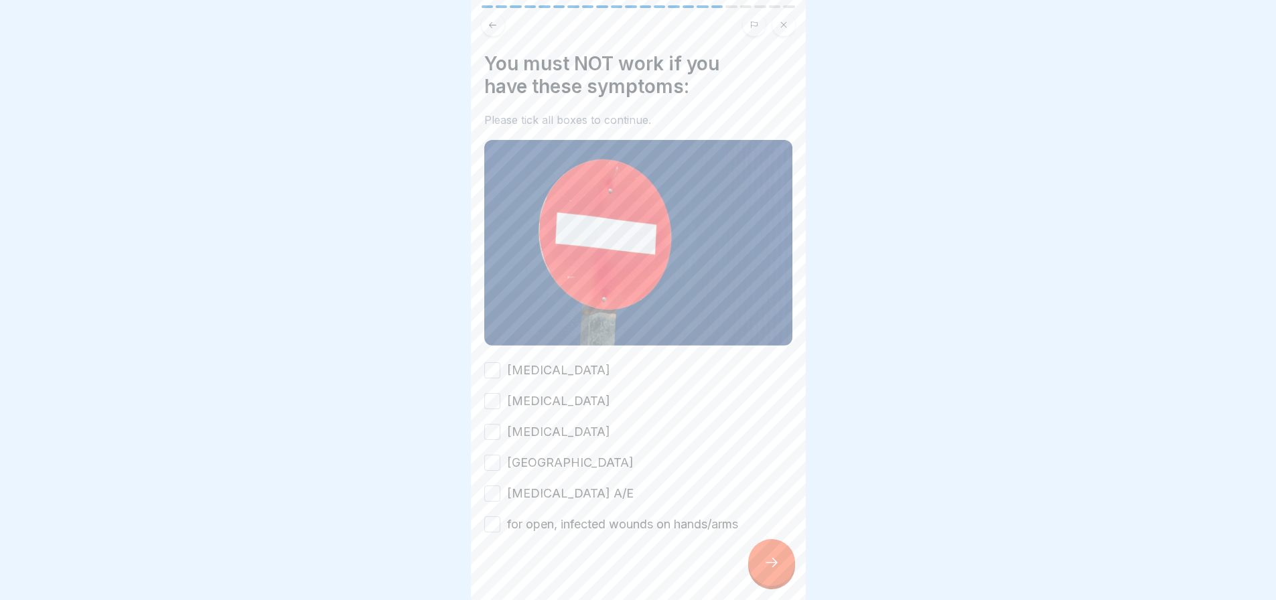
click at [492, 362] on button "Typhoid fever" at bounding box center [492, 370] width 16 height 16
click at [498, 393] on button "Cholera" at bounding box center [492, 401] width 16 height 16
click at [499, 425] on button "Salmonellosis" at bounding box center [492, 432] width 16 height 16
click at [498, 455] on button "Ruhr" at bounding box center [492, 463] width 16 height 16
click at [498, 486] on button "Hepatitis A/E" at bounding box center [492, 494] width 16 height 16
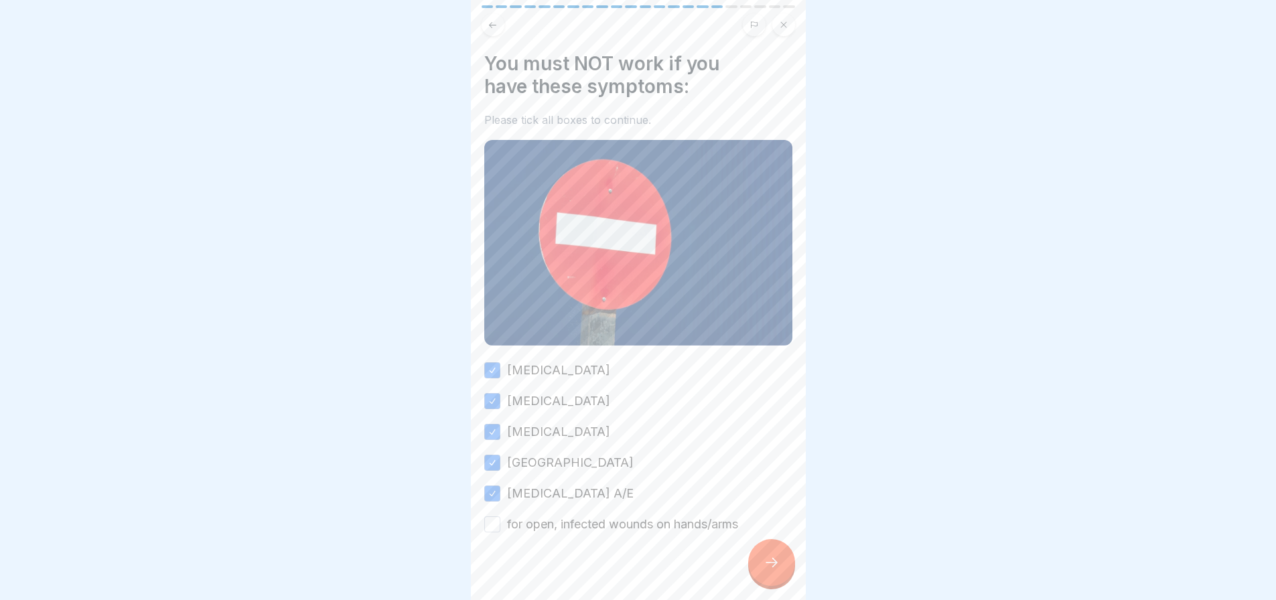
click at [495, 506] on div "Typhoid fever Cholera Salmonellosis Ruhr Hepatitis A/E for open, infected wound…" at bounding box center [638, 447] width 308 height 171
drag, startPoint x: 492, startPoint y: 523, endPoint x: 603, endPoint y: 533, distance: 111.6
click at [492, 524] on button "for open, infected wounds on hands/arms" at bounding box center [492, 525] width 16 height 16
click at [771, 567] on icon at bounding box center [772, 563] width 16 height 16
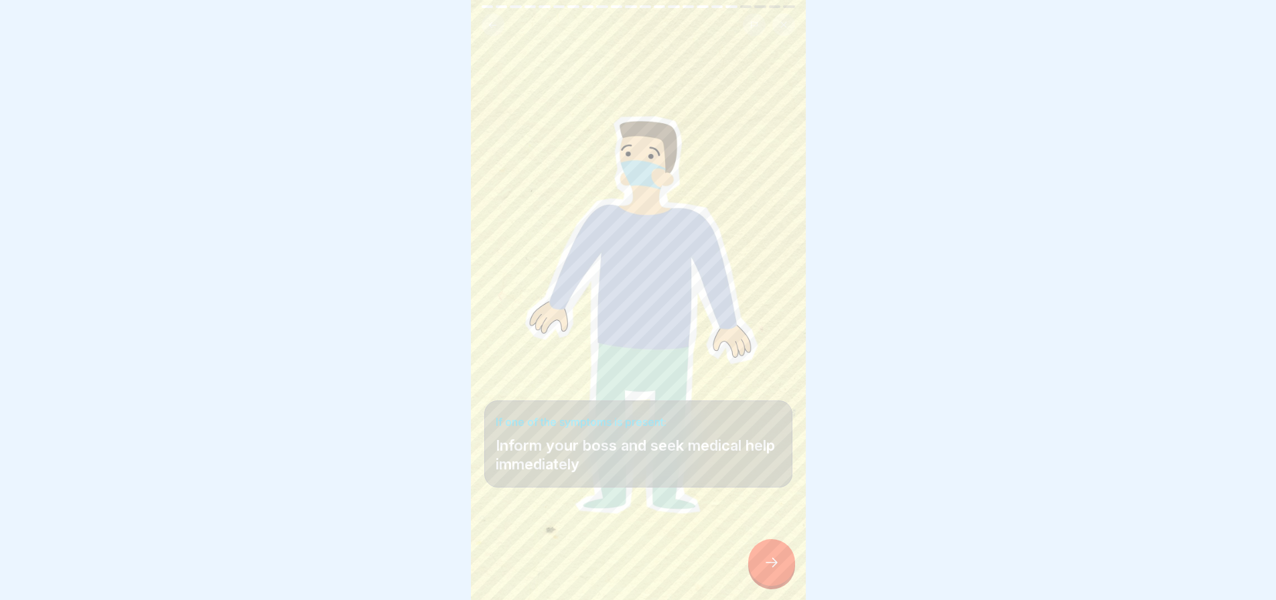
click at [774, 567] on icon at bounding box center [772, 563] width 16 height 16
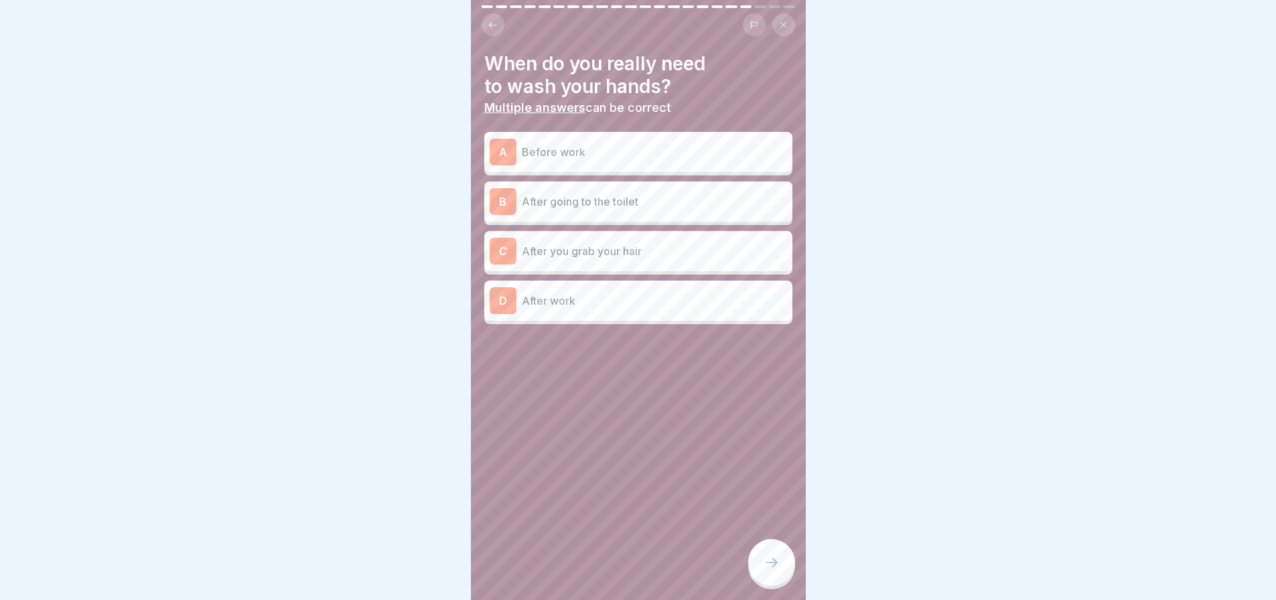
click at [598, 200] on p "After going to the toilet" at bounding box center [654, 202] width 265 height 16
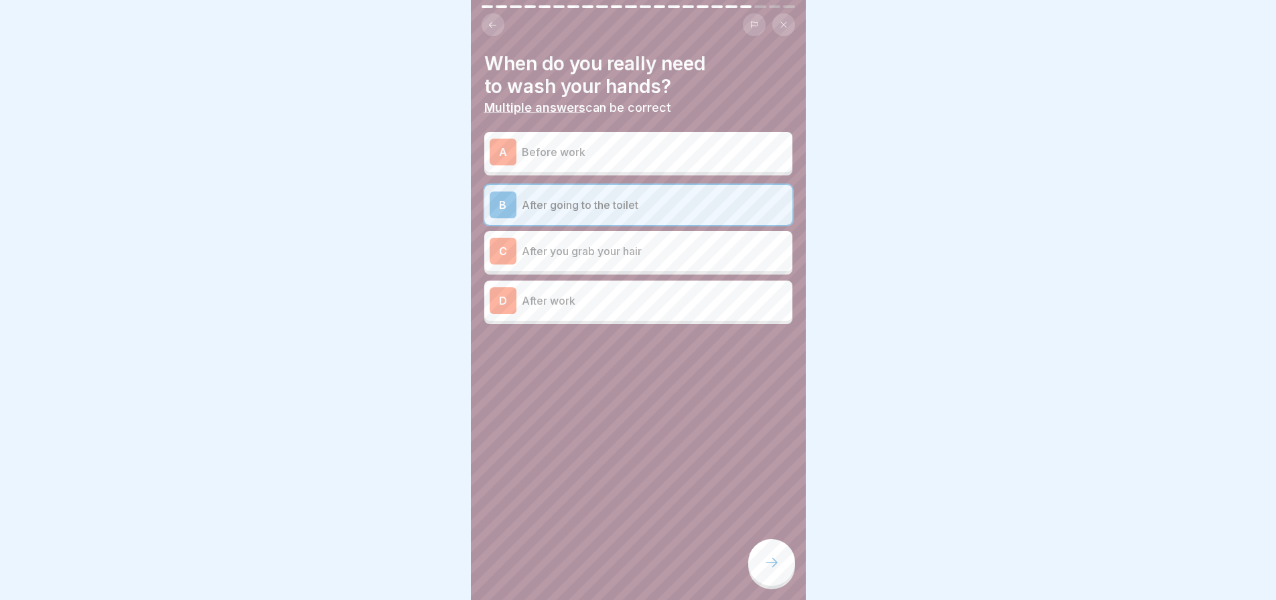
click at [602, 249] on p "After you grab your hair" at bounding box center [654, 251] width 265 height 16
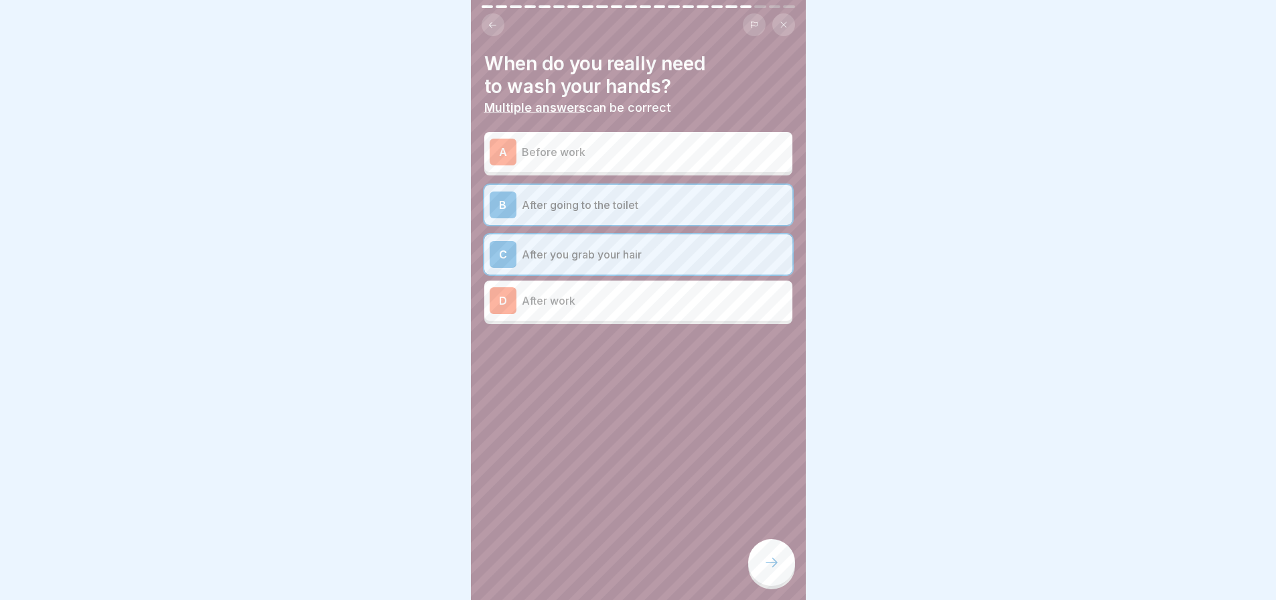
click at [598, 150] on p "Before work" at bounding box center [654, 152] width 265 height 16
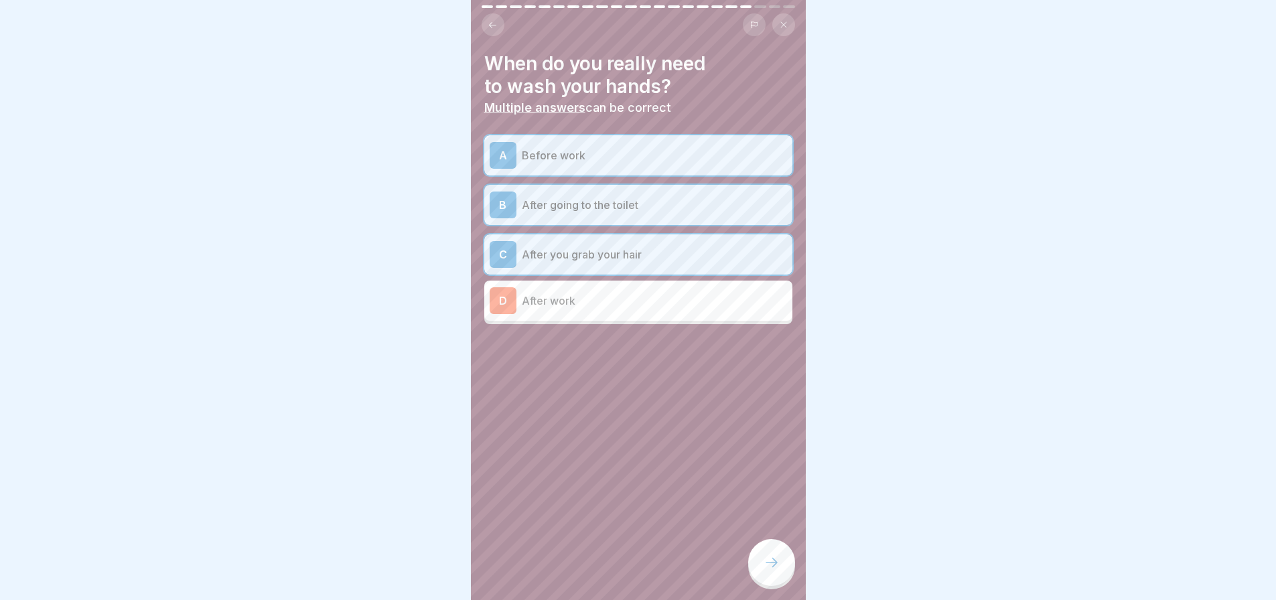
click at [585, 311] on div "D After work" at bounding box center [638, 300] width 297 height 27
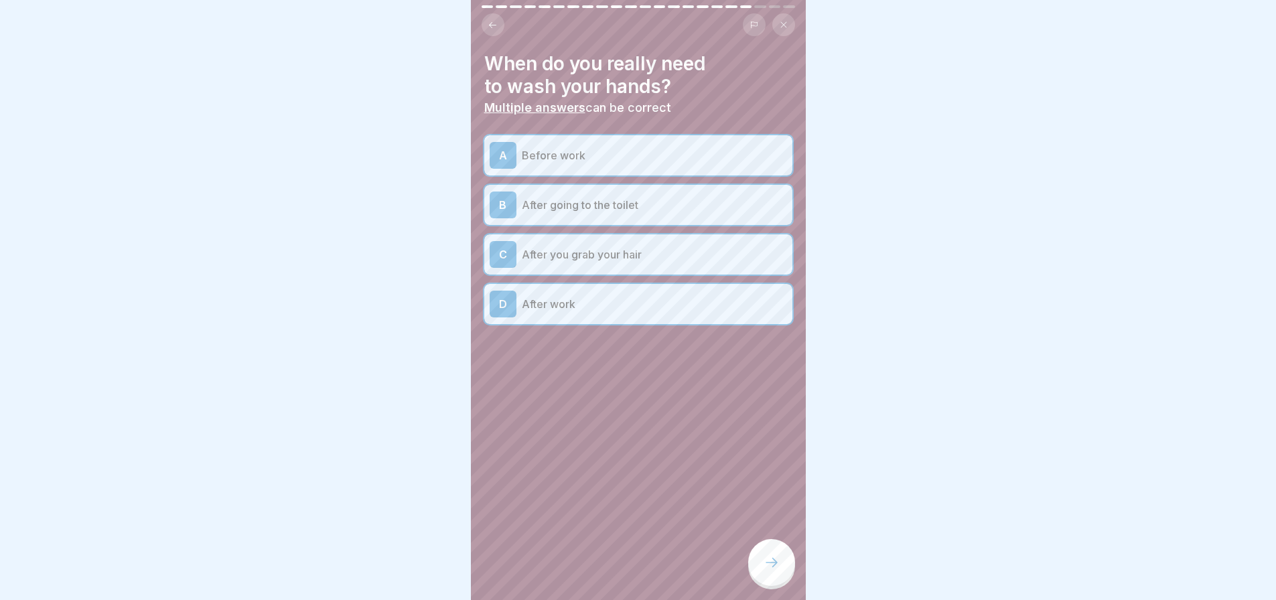
click at [766, 571] on icon at bounding box center [772, 563] width 16 height 16
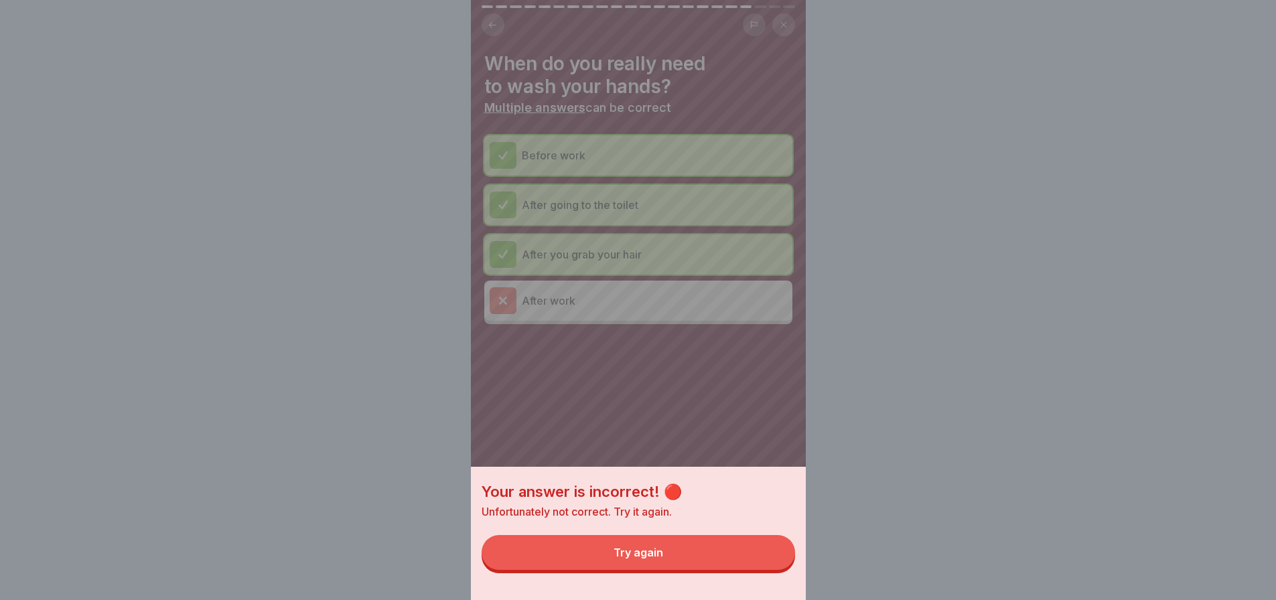
click at [754, 564] on button "Try again" at bounding box center [639, 552] width 314 height 35
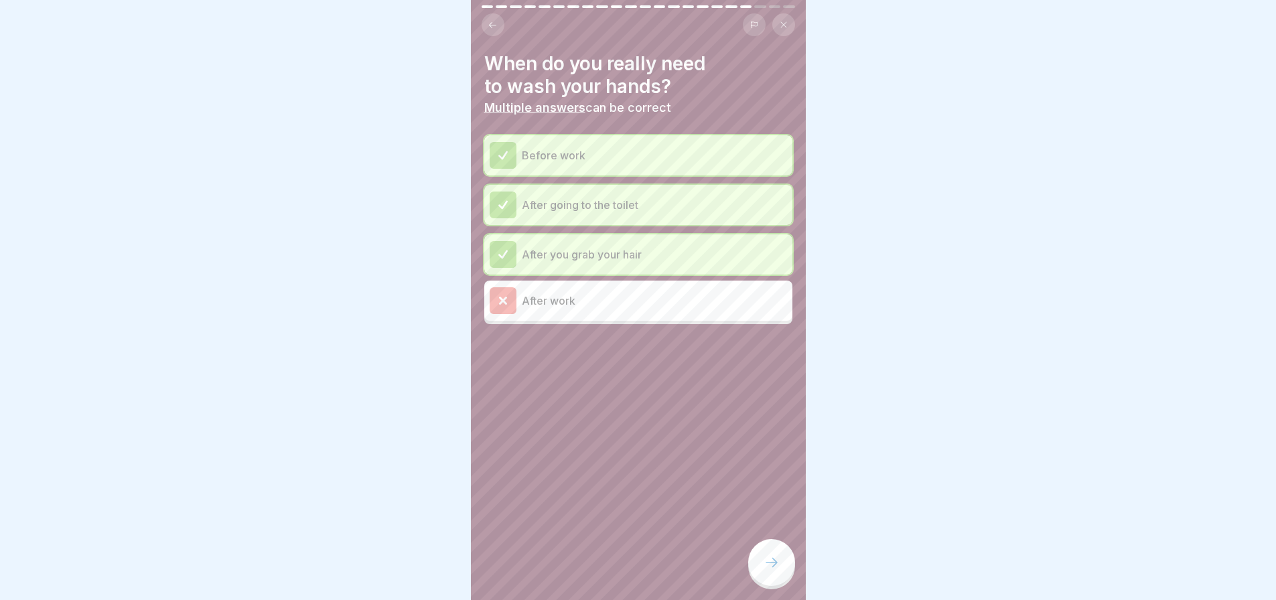
click at [772, 582] on div at bounding box center [771, 562] width 47 height 47
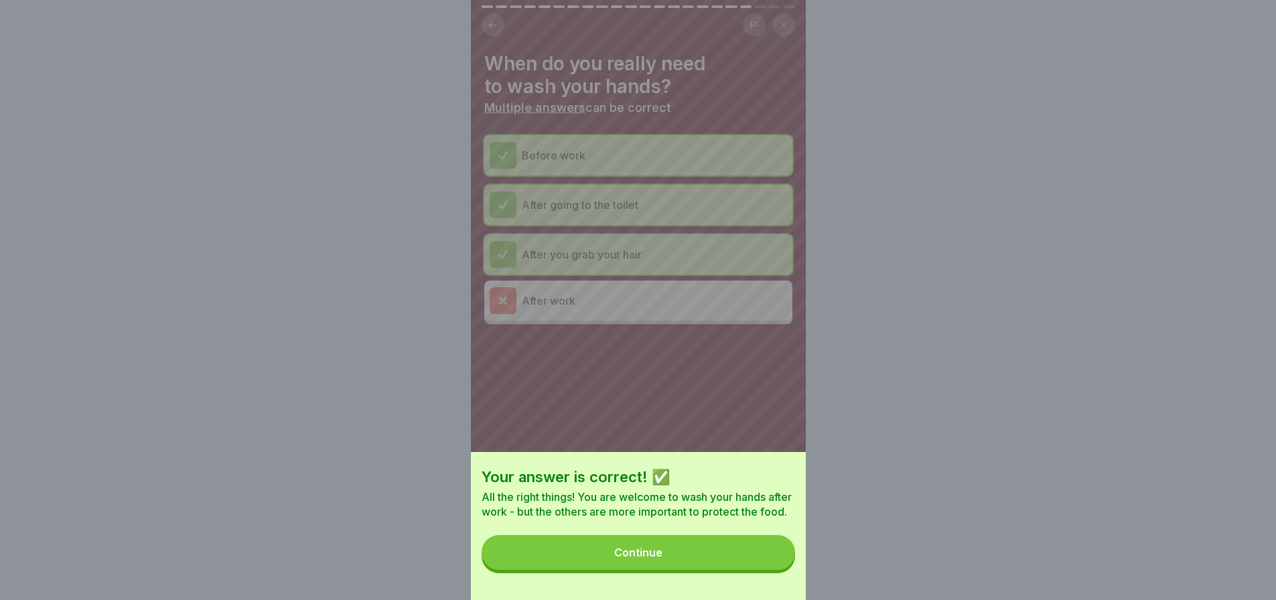
click at [766, 570] on button "Continue" at bounding box center [639, 552] width 314 height 35
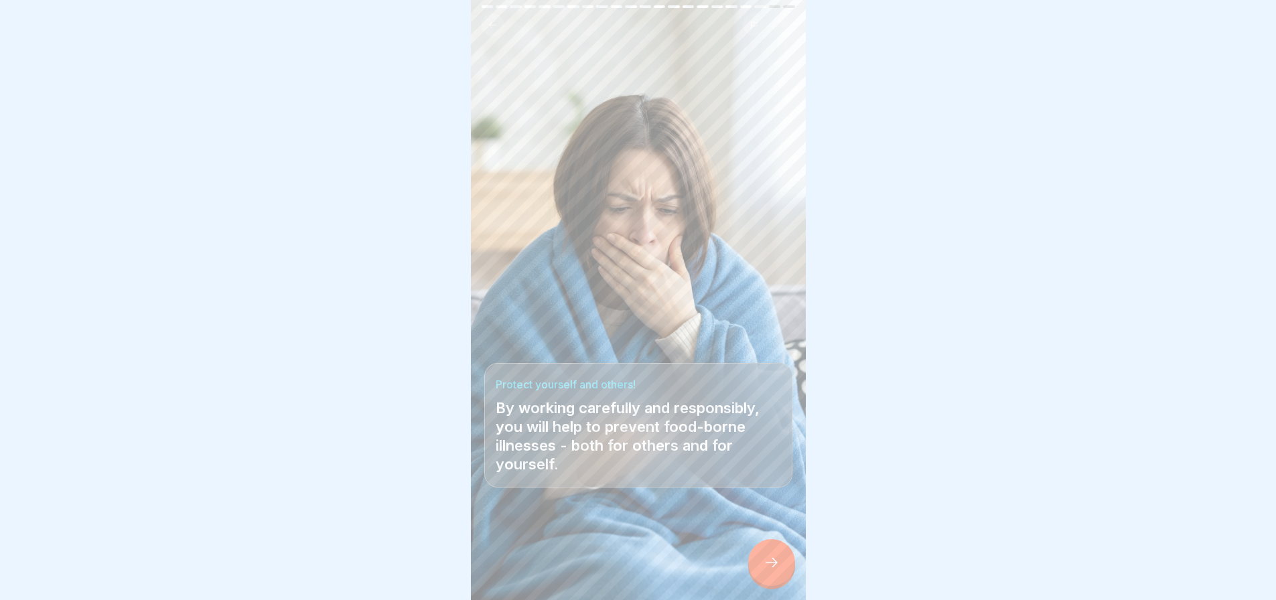
click at [768, 570] on icon at bounding box center [772, 563] width 16 height 16
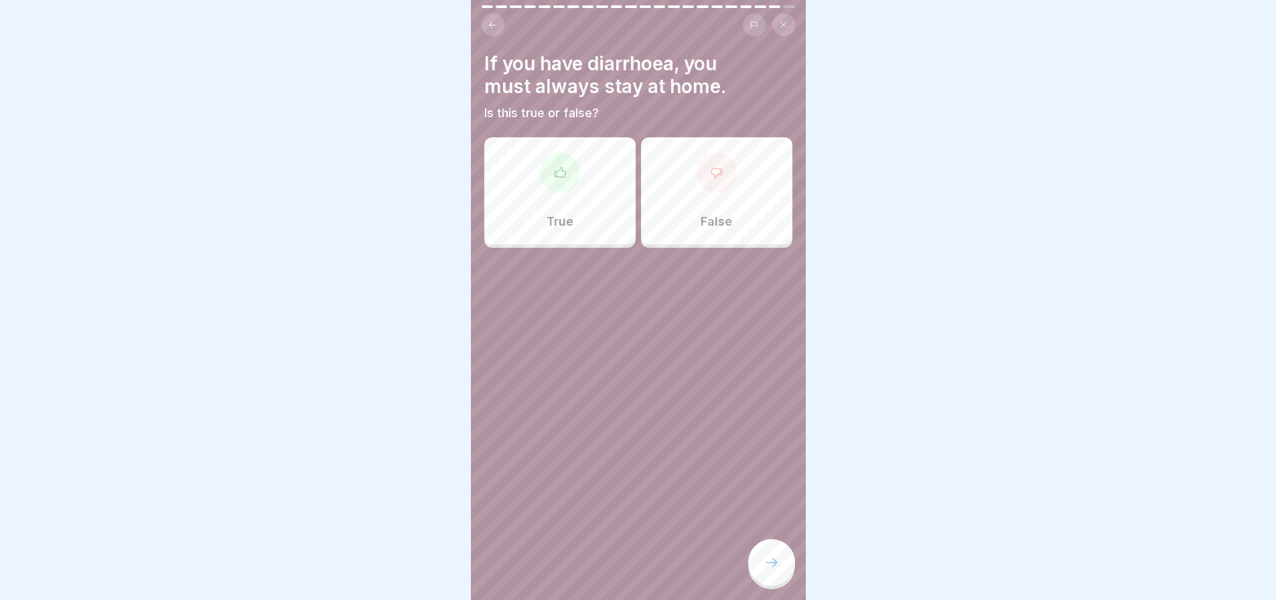
click at [596, 213] on div "True" at bounding box center [559, 190] width 151 height 107
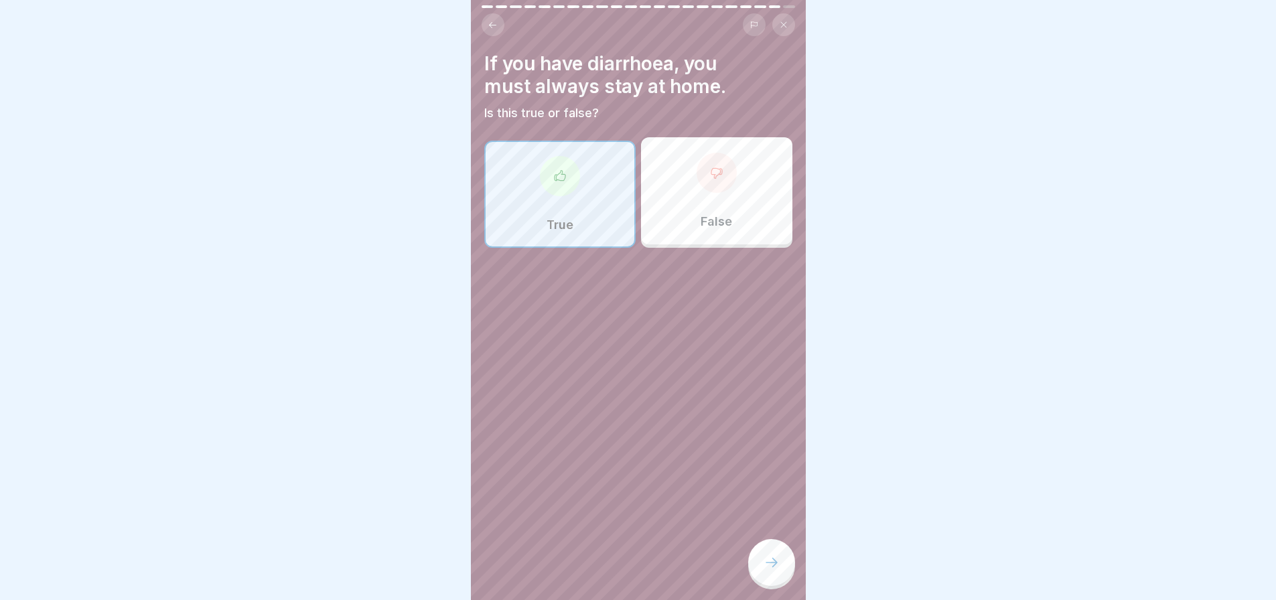
click at [772, 571] on icon at bounding box center [772, 563] width 16 height 16
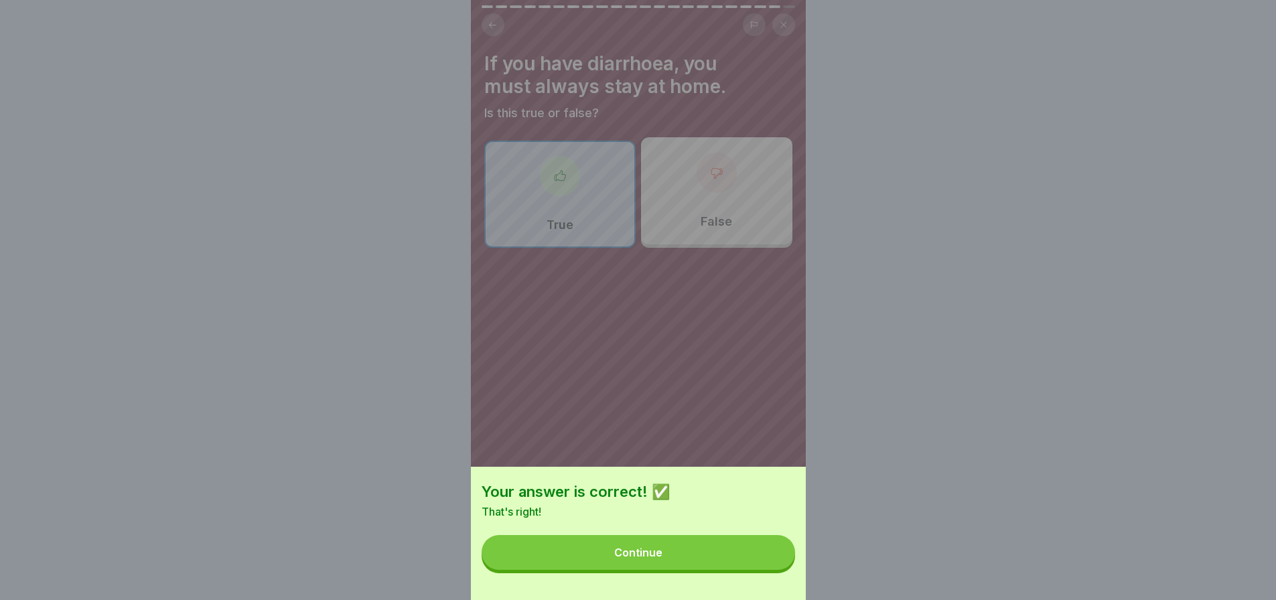
click at [772, 570] on button "Continue" at bounding box center [639, 552] width 314 height 35
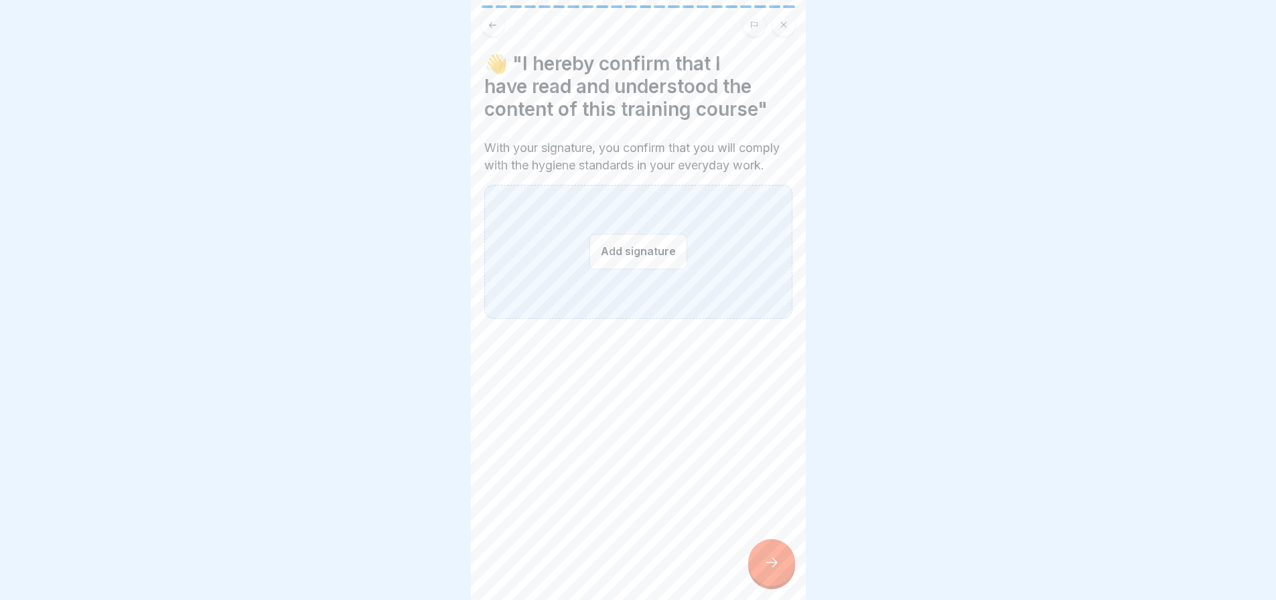
click at [633, 262] on button "Add signature" at bounding box center [639, 252] width 98 height 36
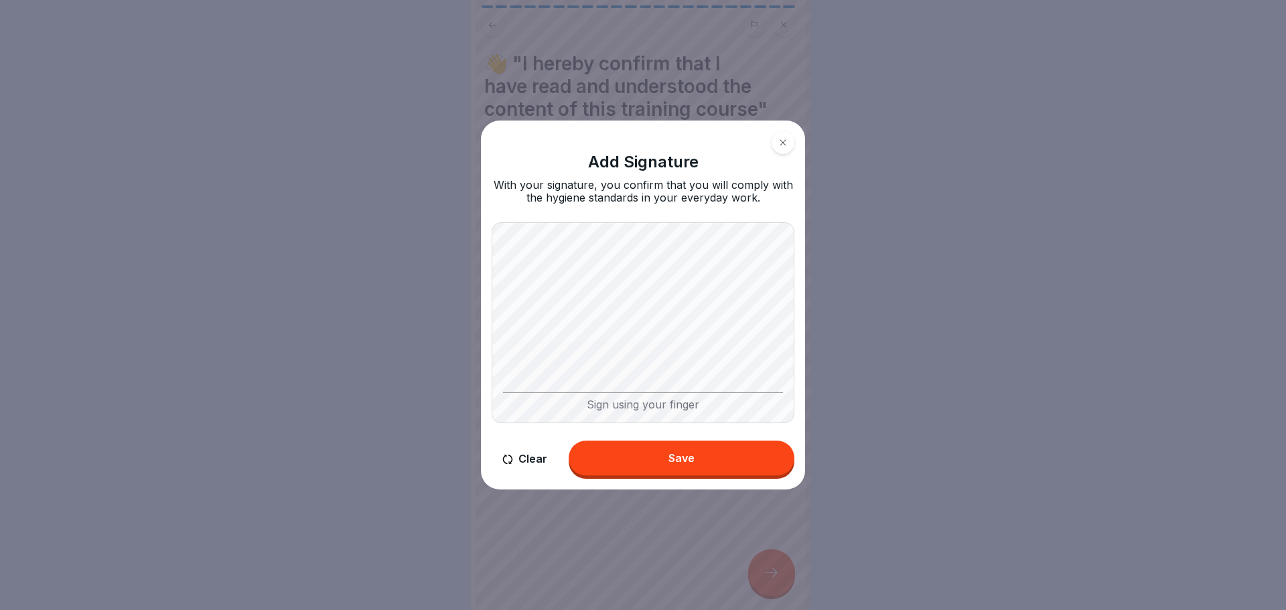
click at [627, 466] on button "Save" at bounding box center [682, 458] width 226 height 35
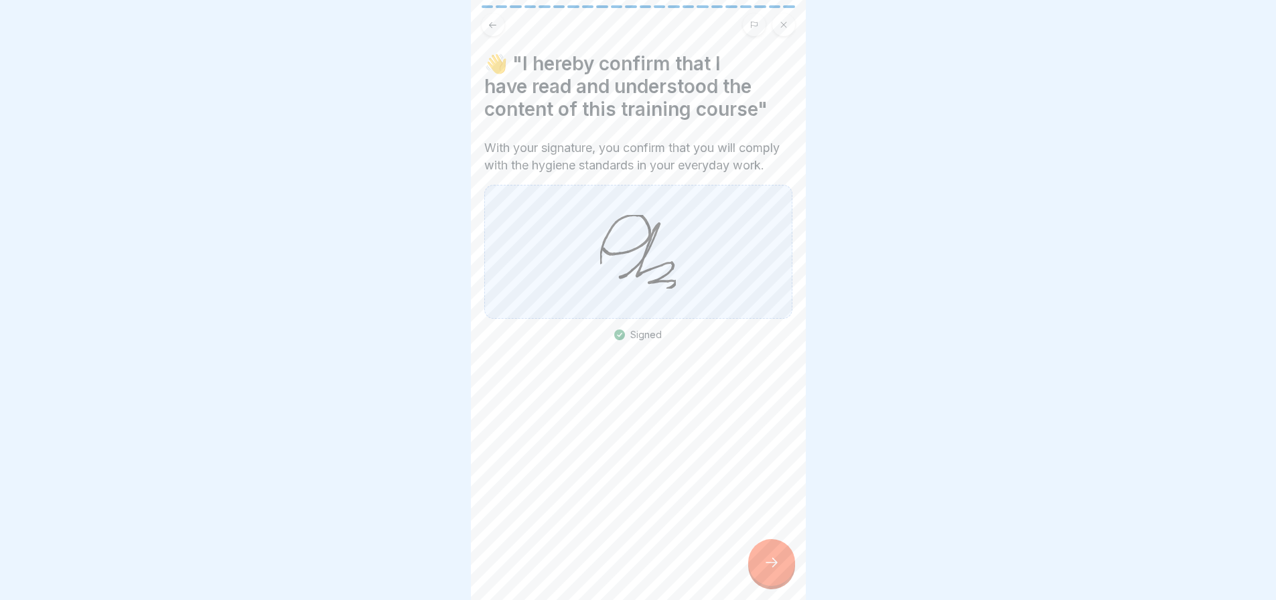
click at [776, 567] on icon at bounding box center [772, 563] width 16 height 16
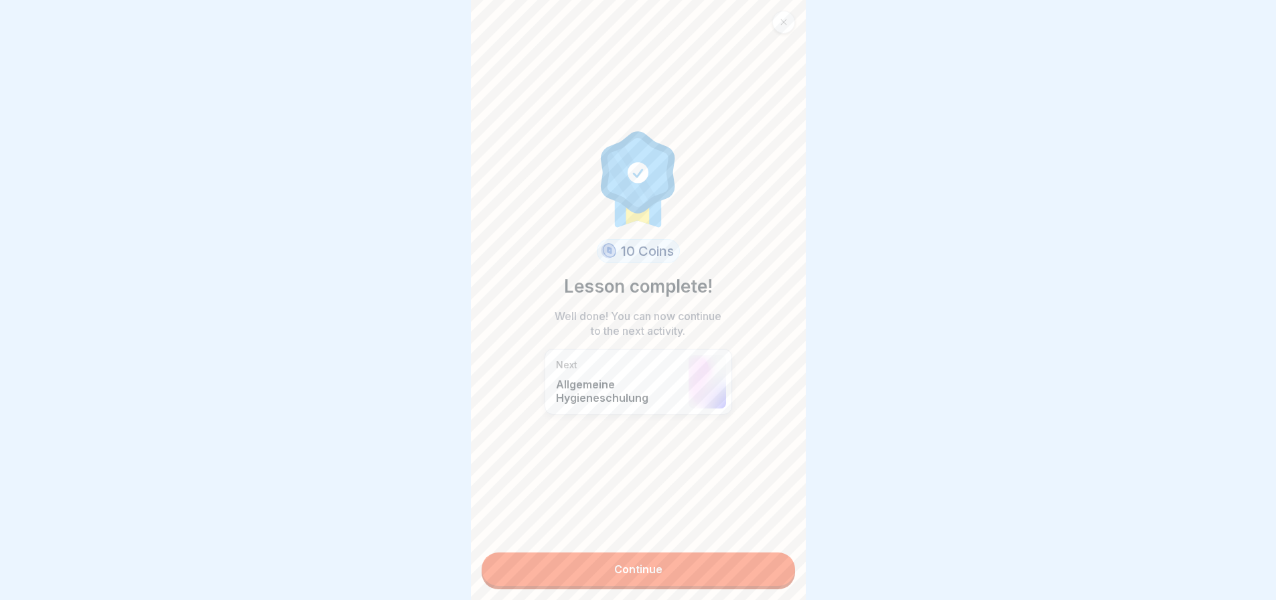
click at [696, 583] on link "Continue" at bounding box center [639, 569] width 314 height 33
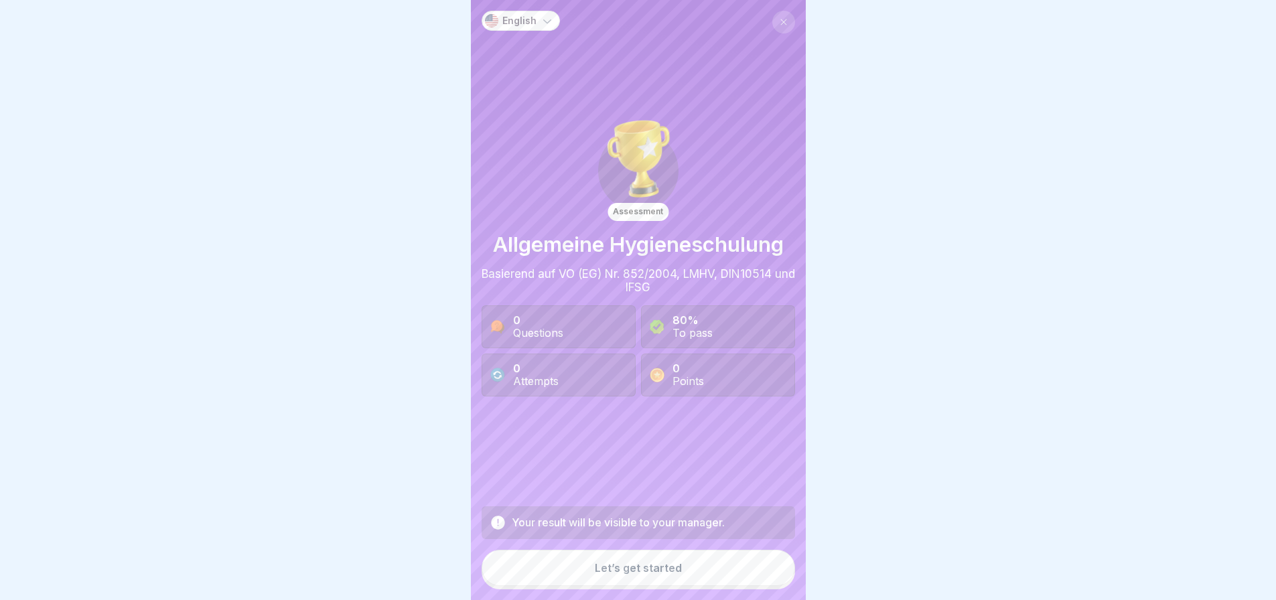
click at [608, 574] on div "Let’s get started" at bounding box center [638, 568] width 87 height 12
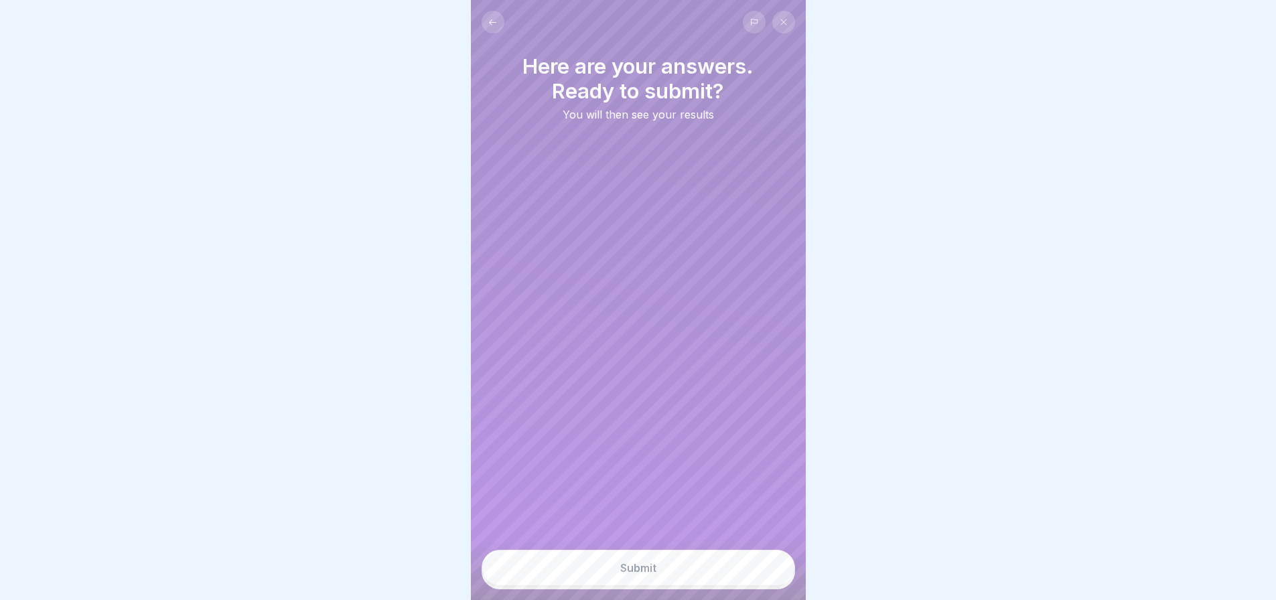
click at [608, 571] on button "Submit" at bounding box center [639, 568] width 314 height 36
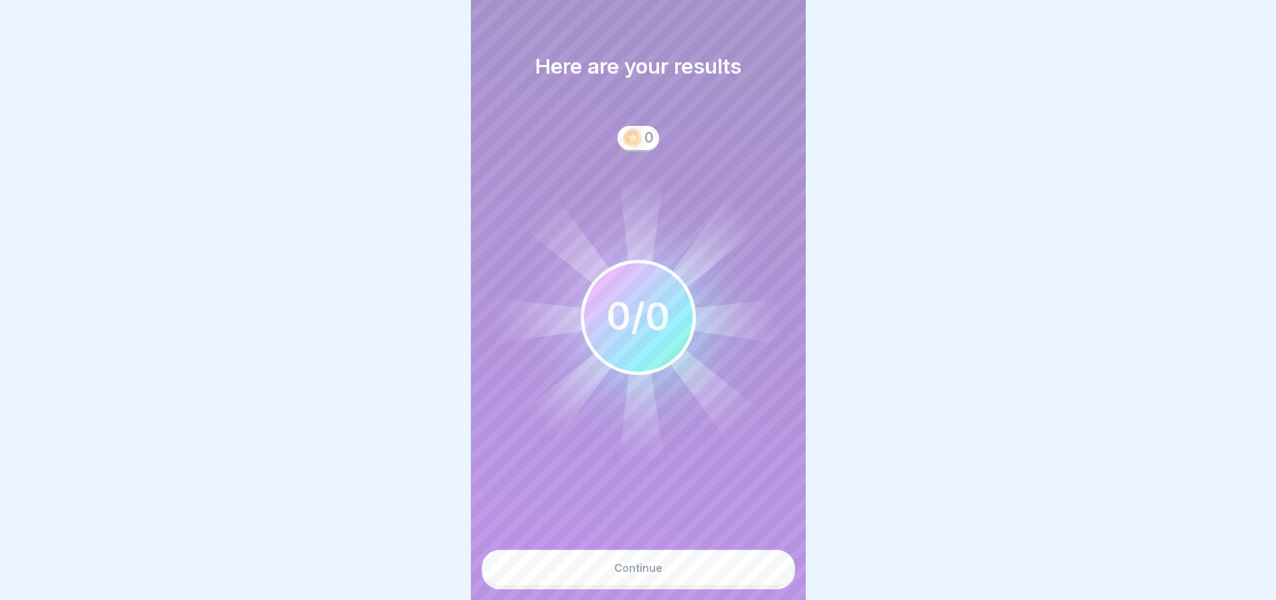
click at [608, 569] on button "Continue" at bounding box center [639, 568] width 314 height 36
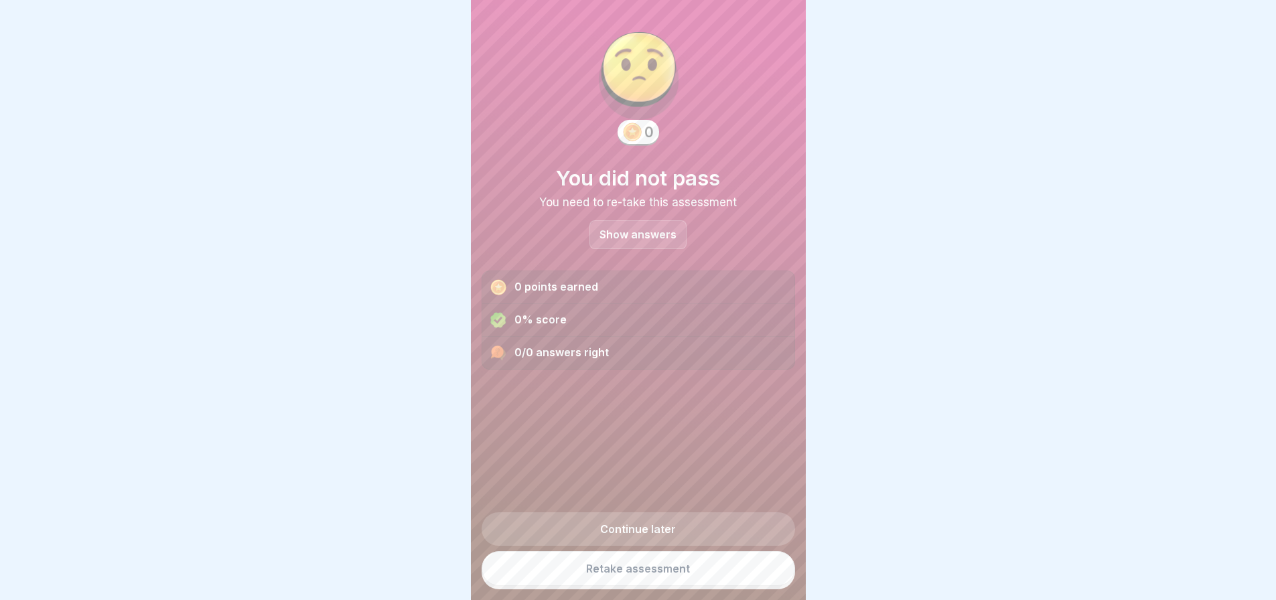
click at [608, 240] on div "Show answers" at bounding box center [638, 234] width 97 height 29
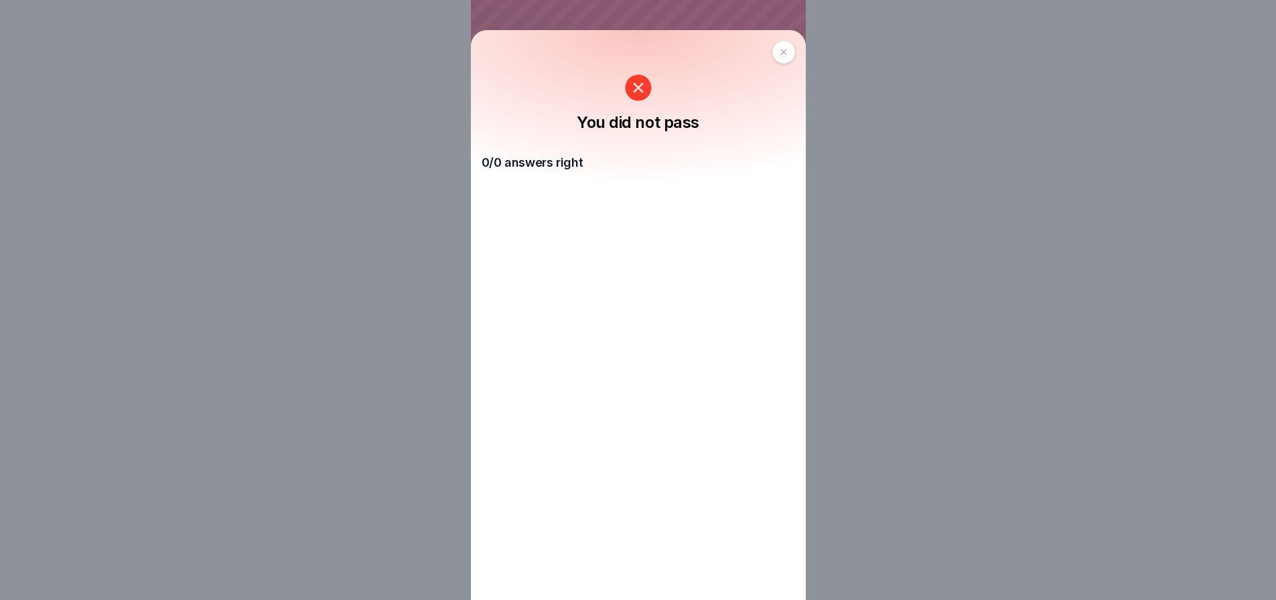
click at [785, 54] on icon at bounding box center [784, 52] width 8 height 8
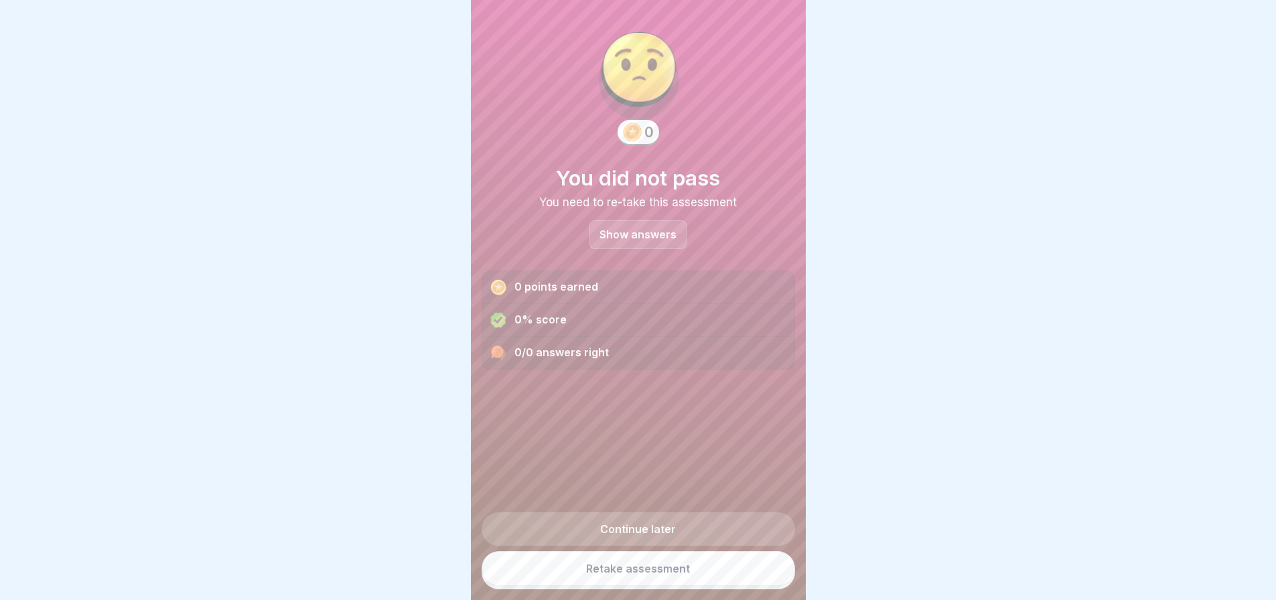
click at [618, 571] on link "Retake assessment" at bounding box center [639, 568] width 314 height 35
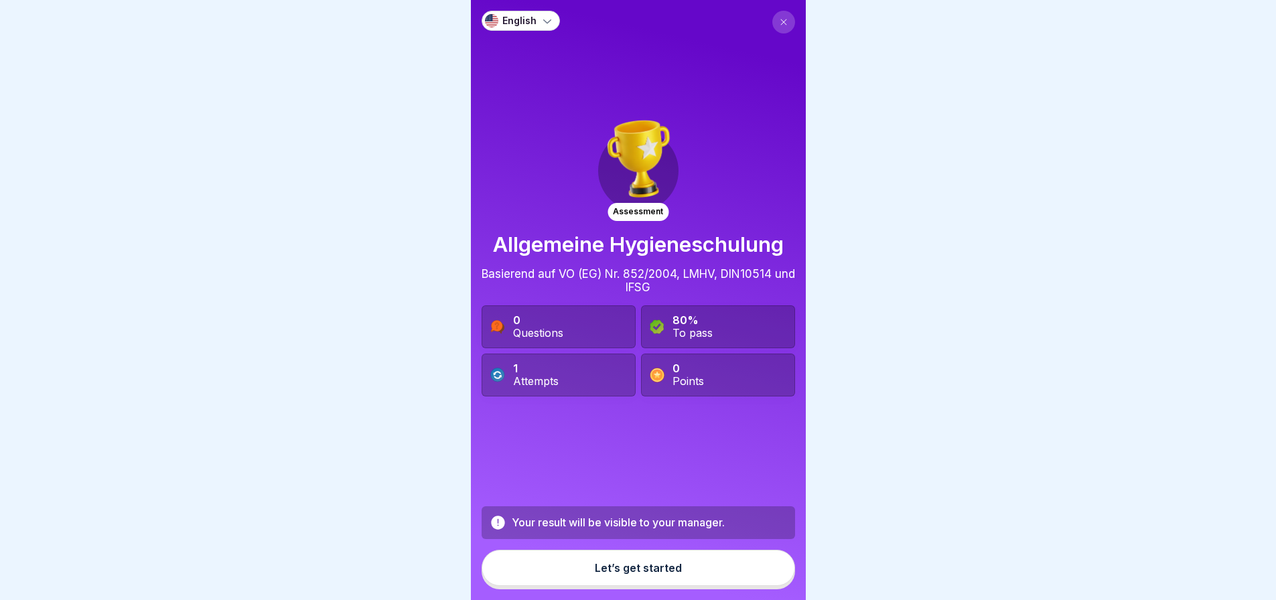
click at [571, 580] on button "Let’s get started" at bounding box center [639, 568] width 314 height 36
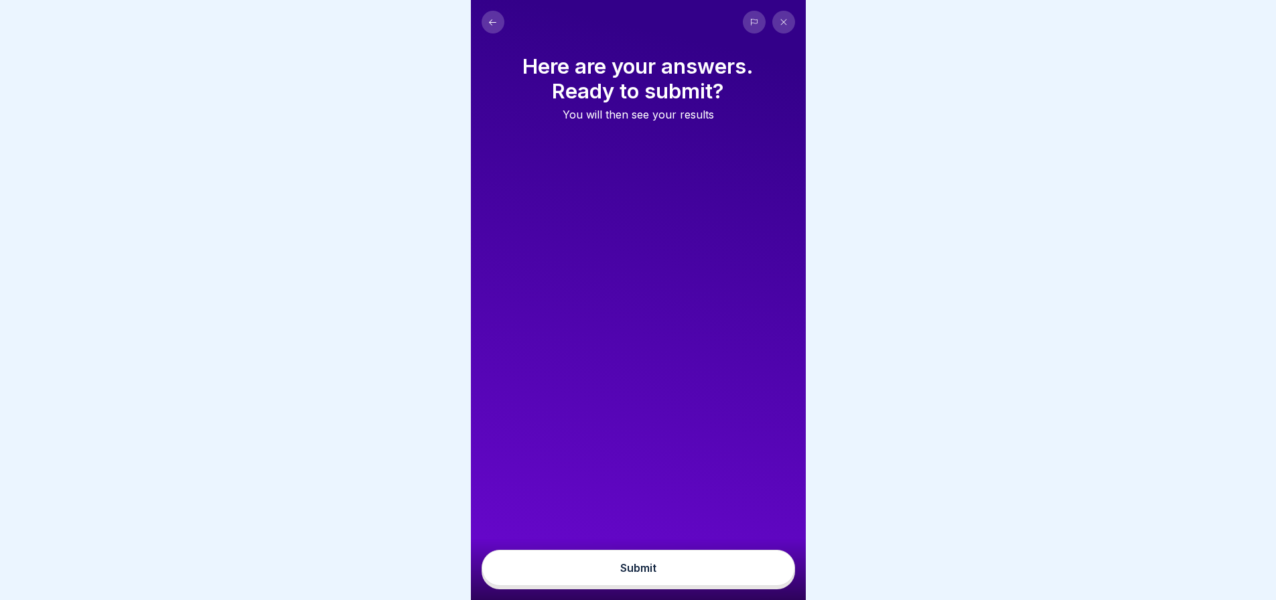
click at [618, 286] on div "Here are your answers. Ready to submit? You will then see your results" at bounding box center [638, 300] width 335 height 600
click at [677, 201] on div "Here are your answers. Ready to submit? You will then see your results" at bounding box center [638, 300] width 335 height 600
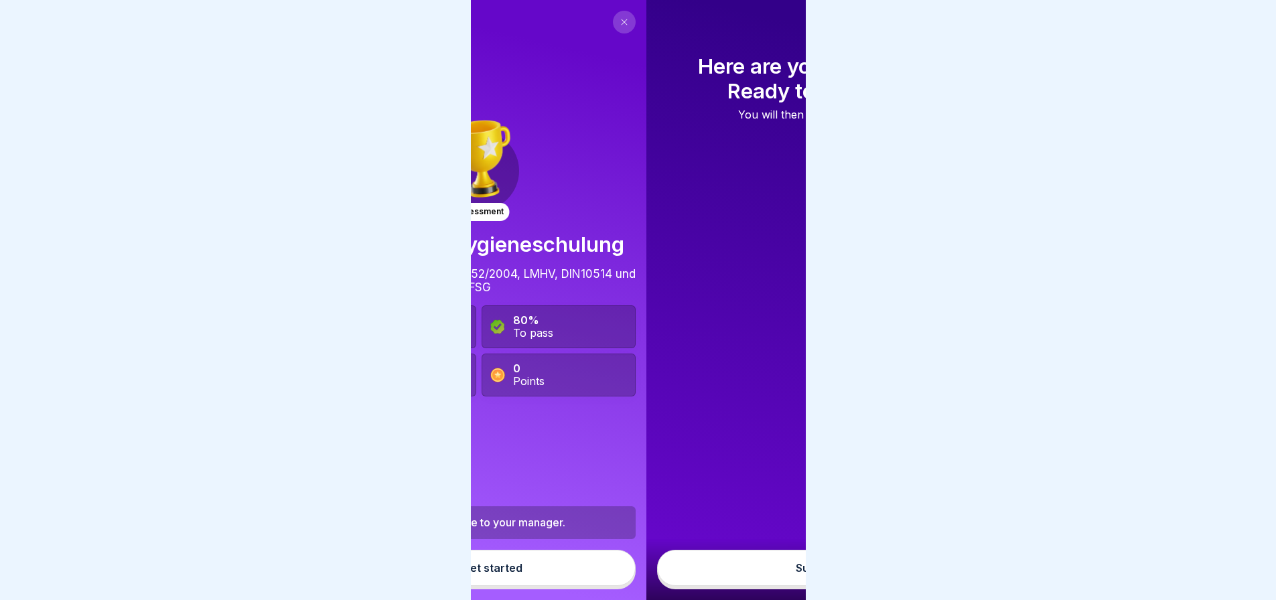
click at [478, 221] on div "Assessment" at bounding box center [479, 167] width 90 height 107
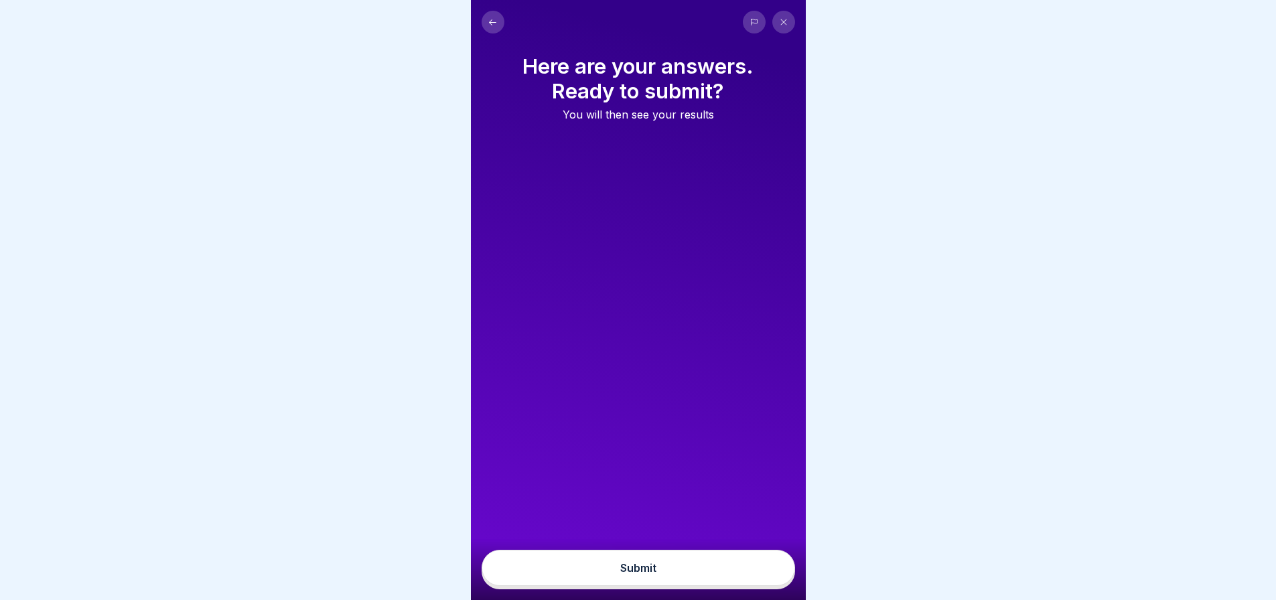
click at [608, 461] on div "Here are your answers. Ready to submit? You will then see your results" at bounding box center [638, 300] width 335 height 600
click at [392, 441] on body "English Assessment Allgemeine Hygieneschulung Basierend auf VO (EG) Nr. 852/200…" at bounding box center [638, 300] width 1276 height 600
click at [638, 574] on div "Submit" at bounding box center [638, 568] width 36 height 12
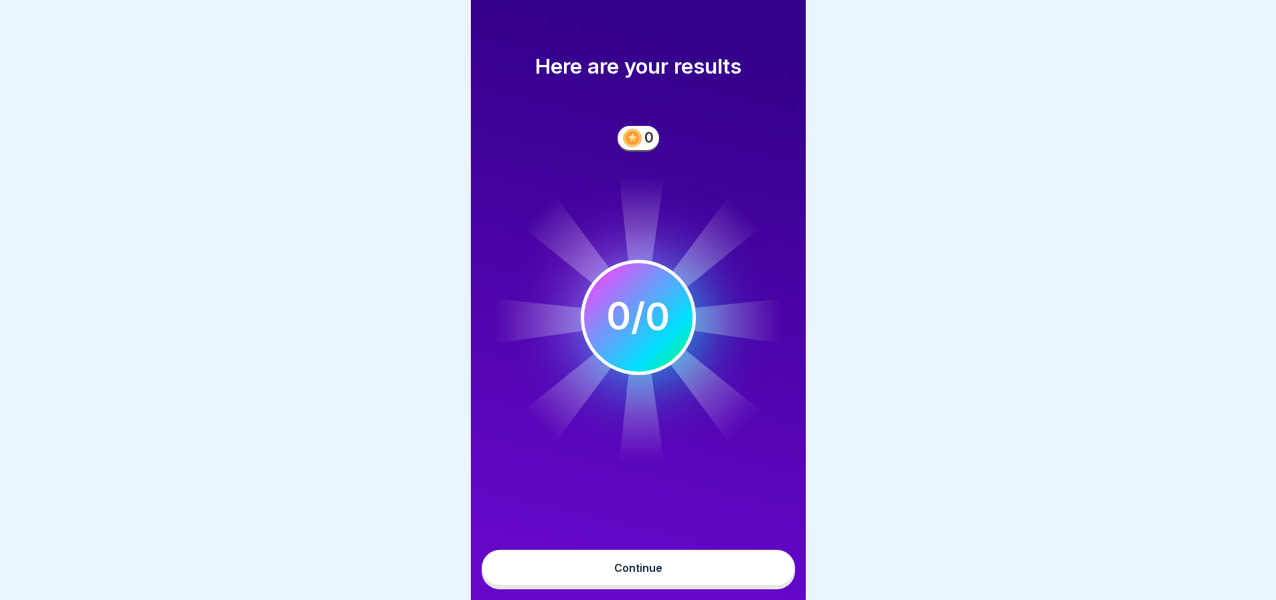
click at [638, 574] on div "Continue" at bounding box center [638, 568] width 48 height 12
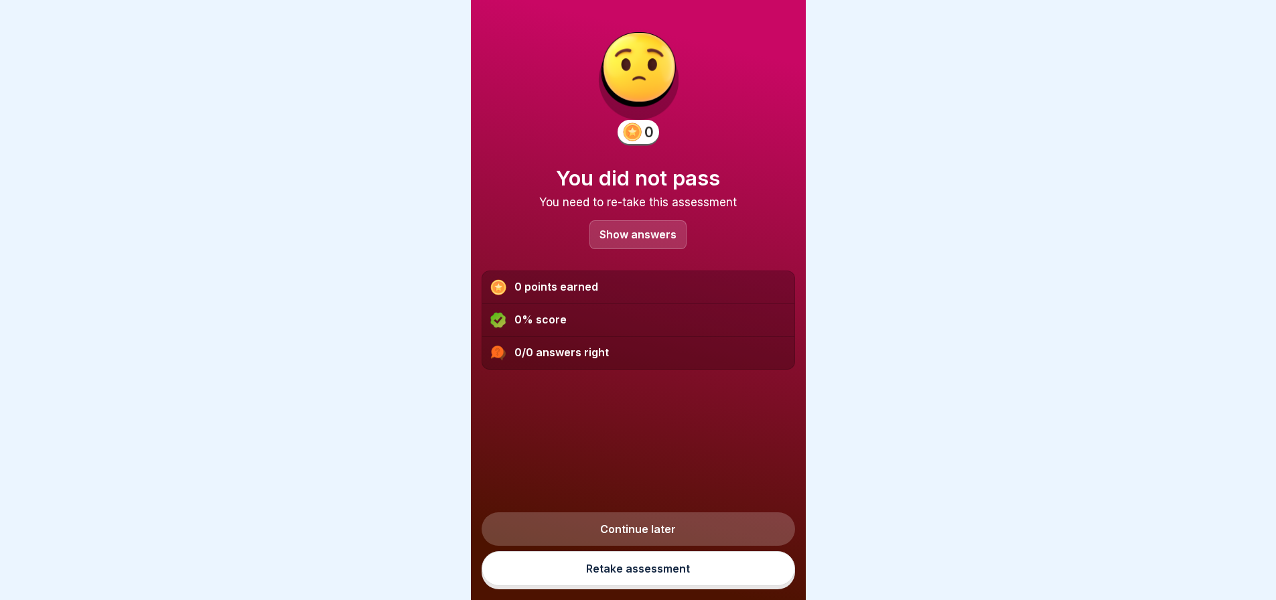
click at [673, 546] on link "Continue later" at bounding box center [639, 528] width 314 height 33
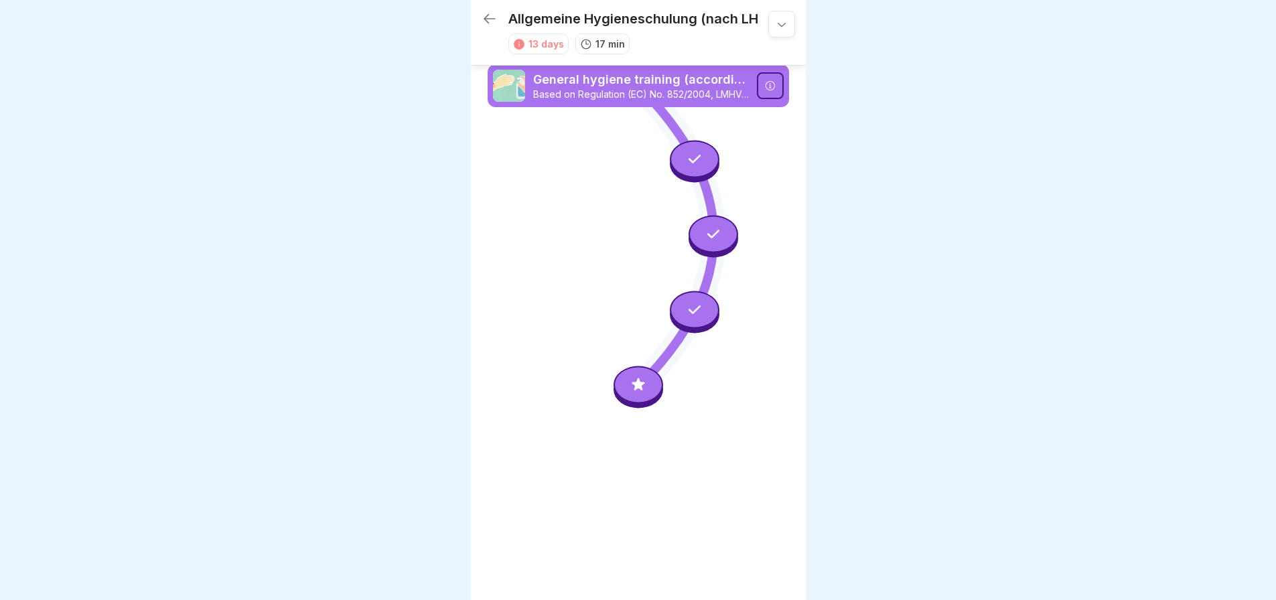
scroll to position [10, 0]
drag, startPoint x: 712, startPoint y: 427, endPoint x: 658, endPoint y: 491, distance: 83.6
click at [675, 490] on div "Allgemeine Hygieneschulung (nach LHMV §4) 13 days 17 min General hygiene traini…" at bounding box center [638, 300] width 335 height 600
drag, startPoint x: 638, startPoint y: 450, endPoint x: 581, endPoint y: 477, distance: 62.6
click at [561, 558] on div "Allgemeine Hygieneschulung (nach LHMV §4) 13 days 17 min General hygiene traini…" at bounding box center [638, 300] width 335 height 600
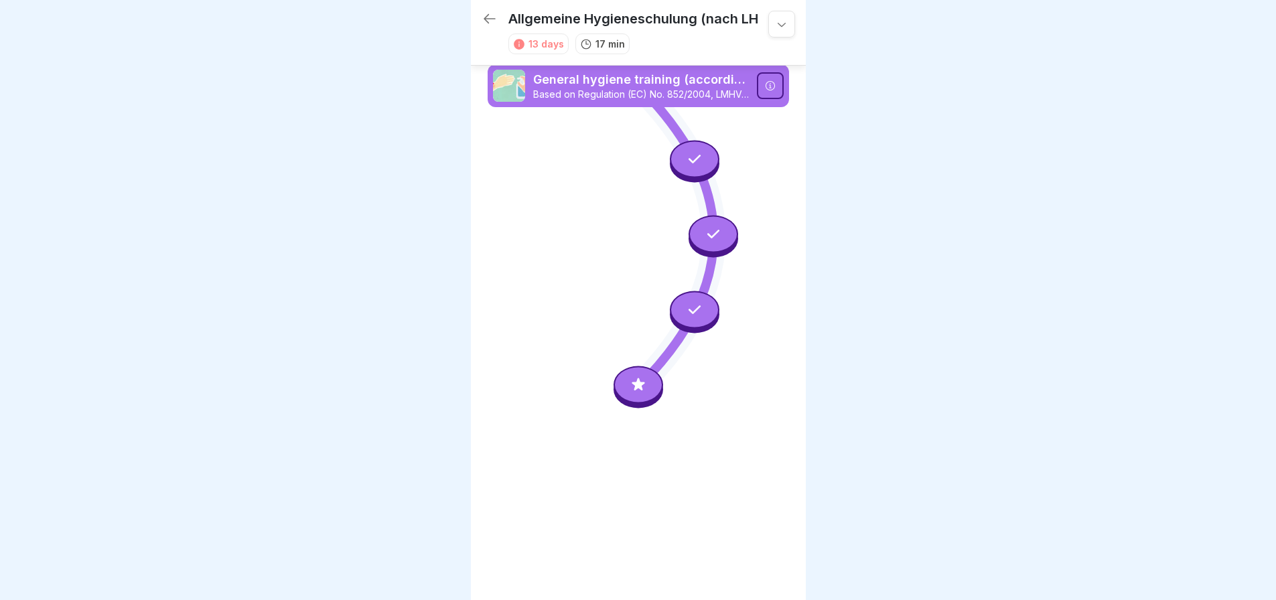
drag, startPoint x: 630, startPoint y: 326, endPoint x: 565, endPoint y: 420, distance: 114.5
click at [559, 430] on div "Allgemeine Hygieneschulung (nach LHMV §4) 13 days 17 min General hygiene traini…" at bounding box center [638, 300] width 335 height 600
click at [635, 376] on icon at bounding box center [638, 384] width 17 height 17
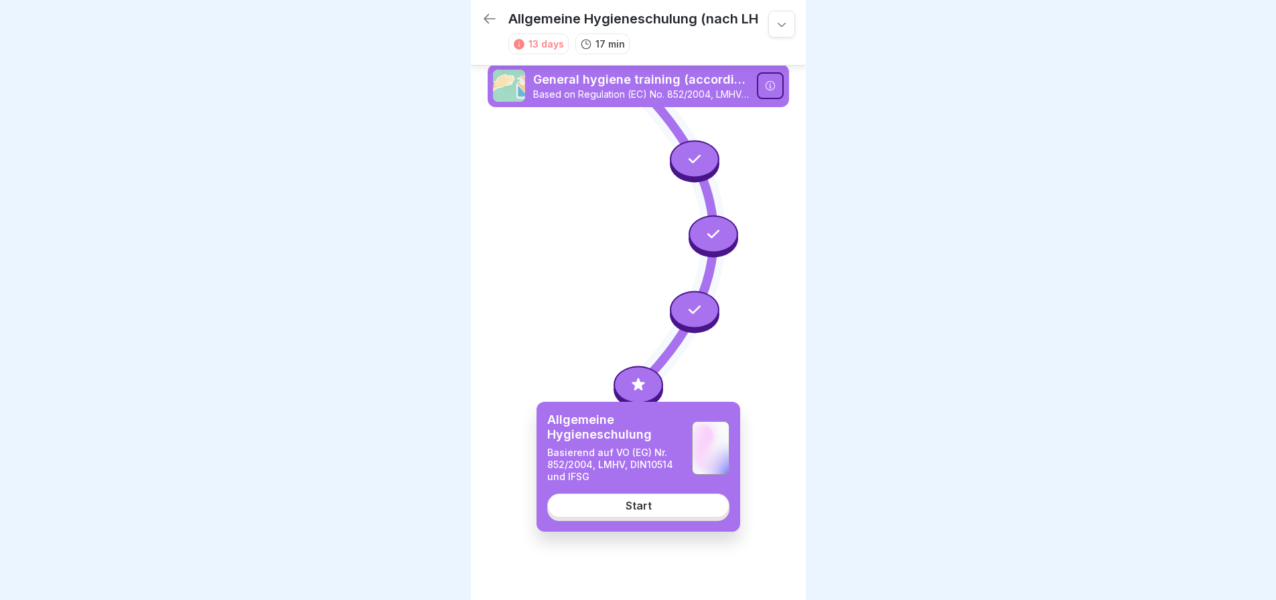
click at [640, 510] on div "Start" at bounding box center [639, 506] width 26 height 12
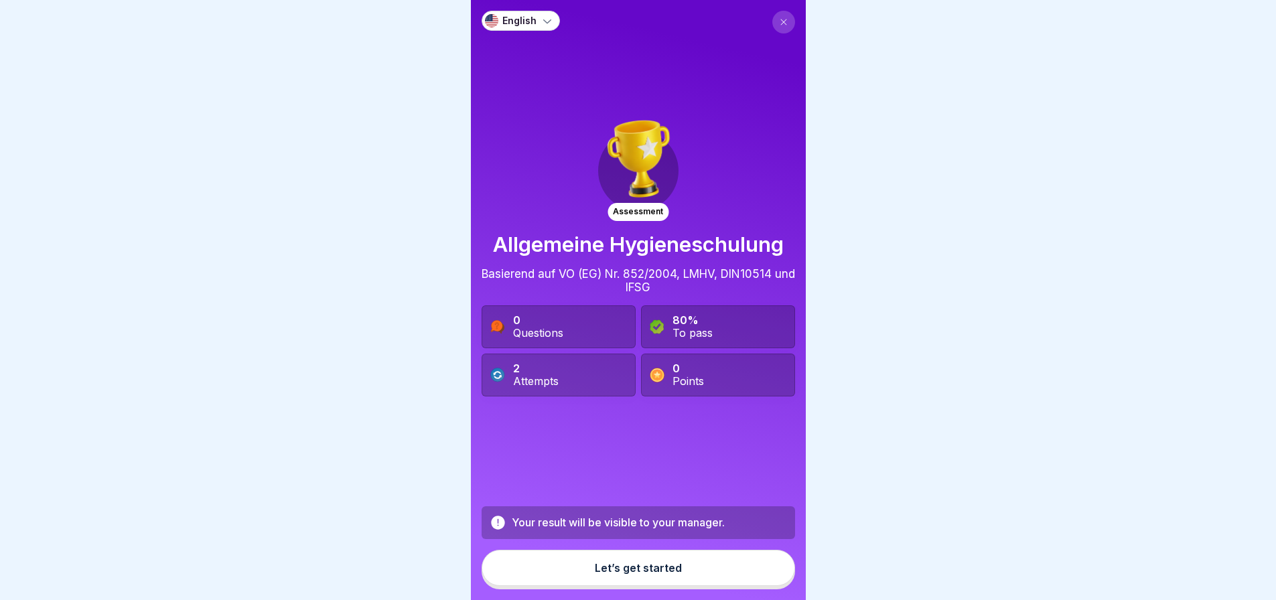
click at [772, 11] on button at bounding box center [783, 22] width 23 height 23
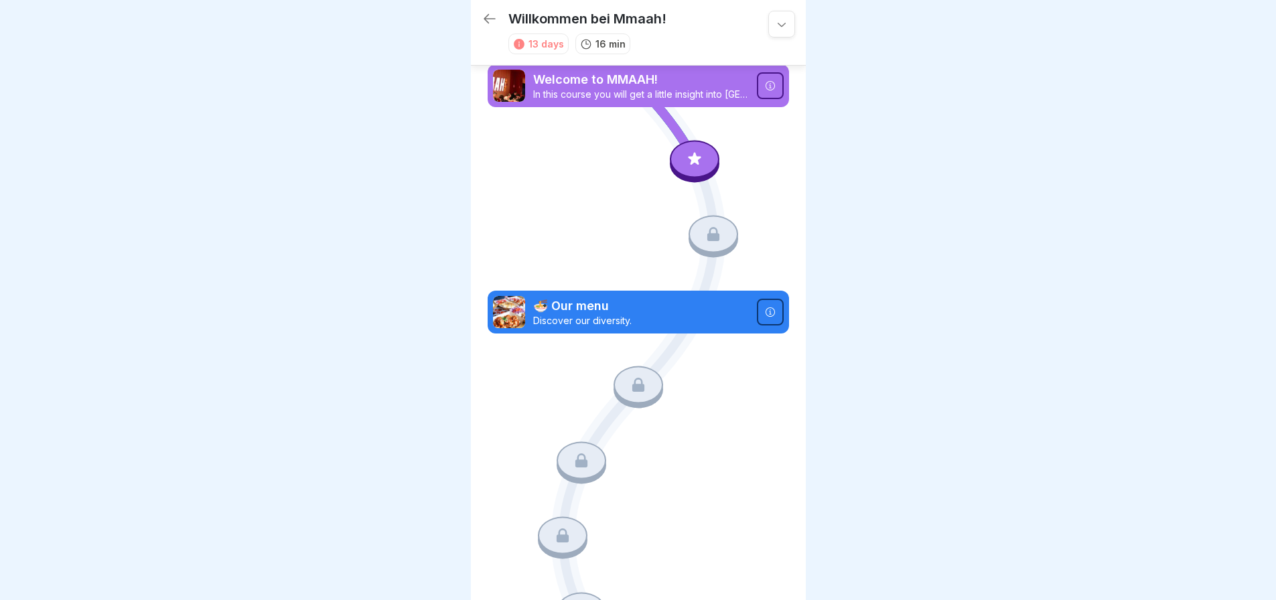
drag, startPoint x: 707, startPoint y: 235, endPoint x: 681, endPoint y: 280, distance: 51.9
click at [686, 153] on icon at bounding box center [694, 158] width 17 height 17
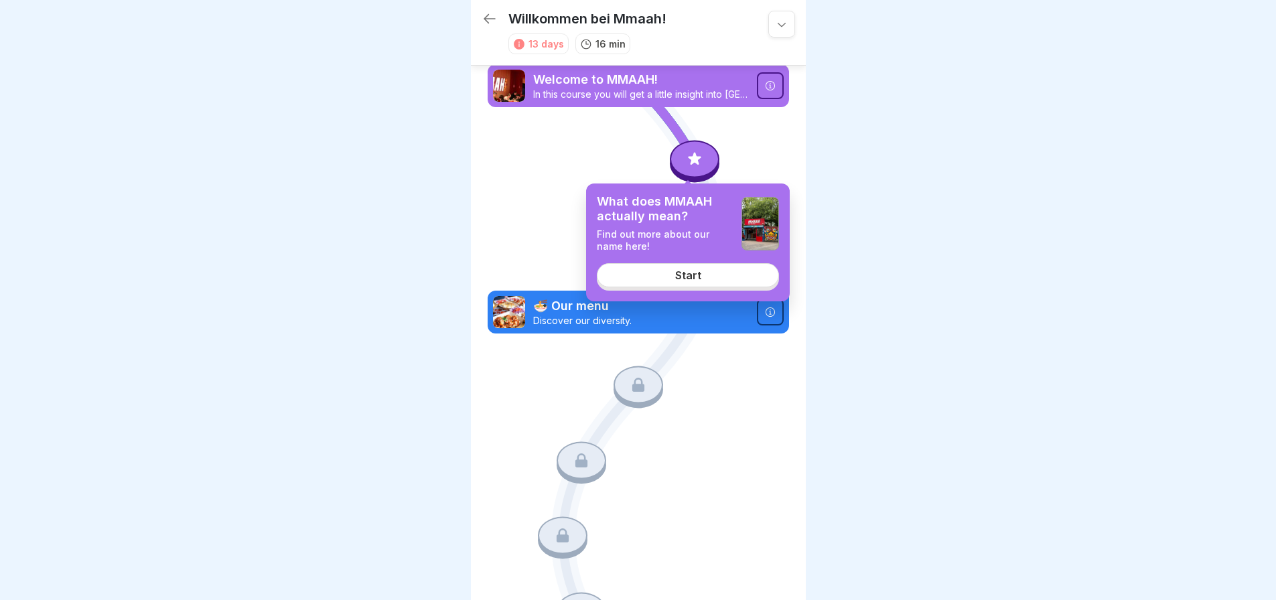
click at [691, 281] on div "Start" at bounding box center [688, 275] width 26 height 12
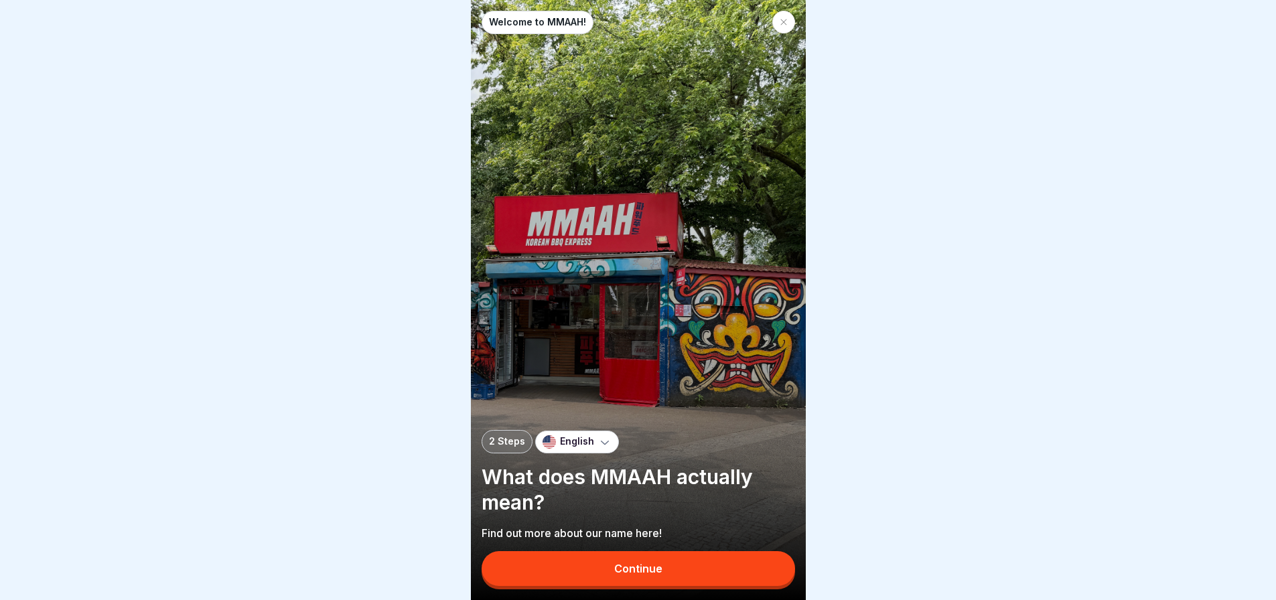
click at [617, 575] on div "Continue" at bounding box center [638, 569] width 48 height 12
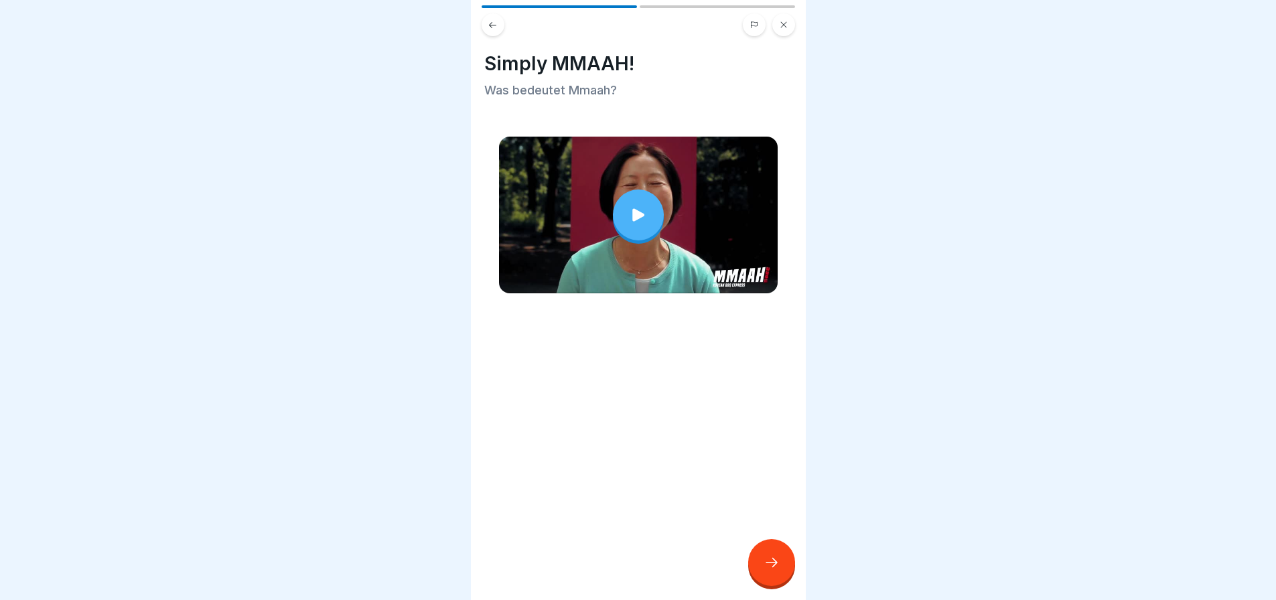
click at [646, 206] on div at bounding box center [638, 215] width 51 height 51
click at [770, 561] on div at bounding box center [771, 562] width 47 height 47
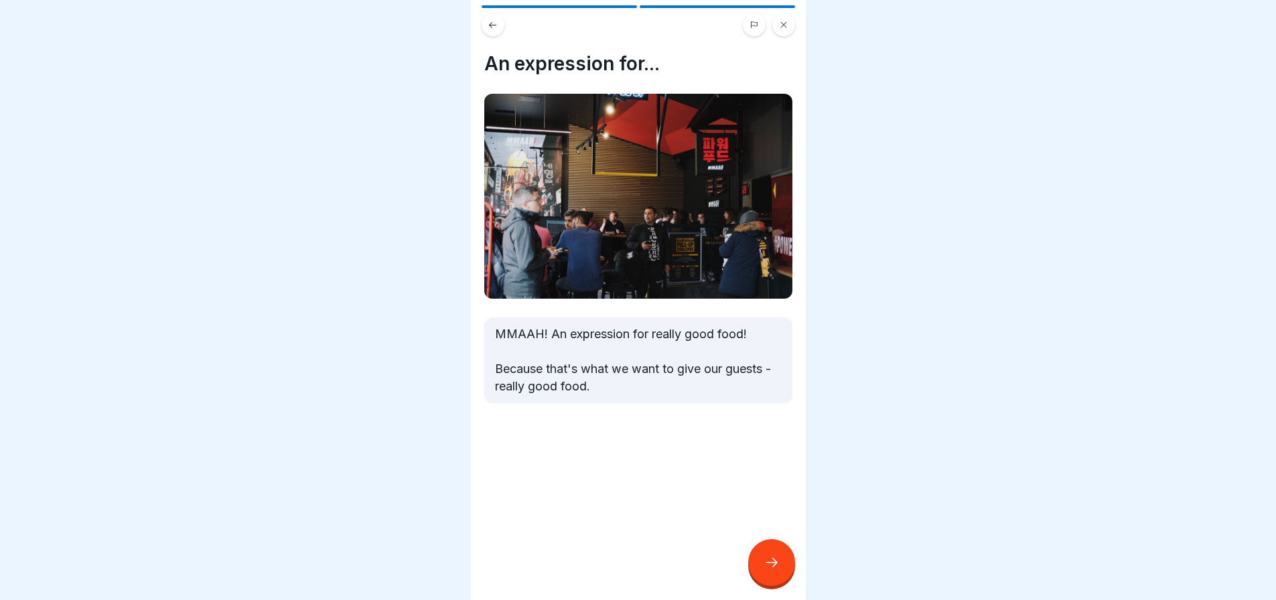
click at [774, 560] on div at bounding box center [771, 562] width 47 height 47
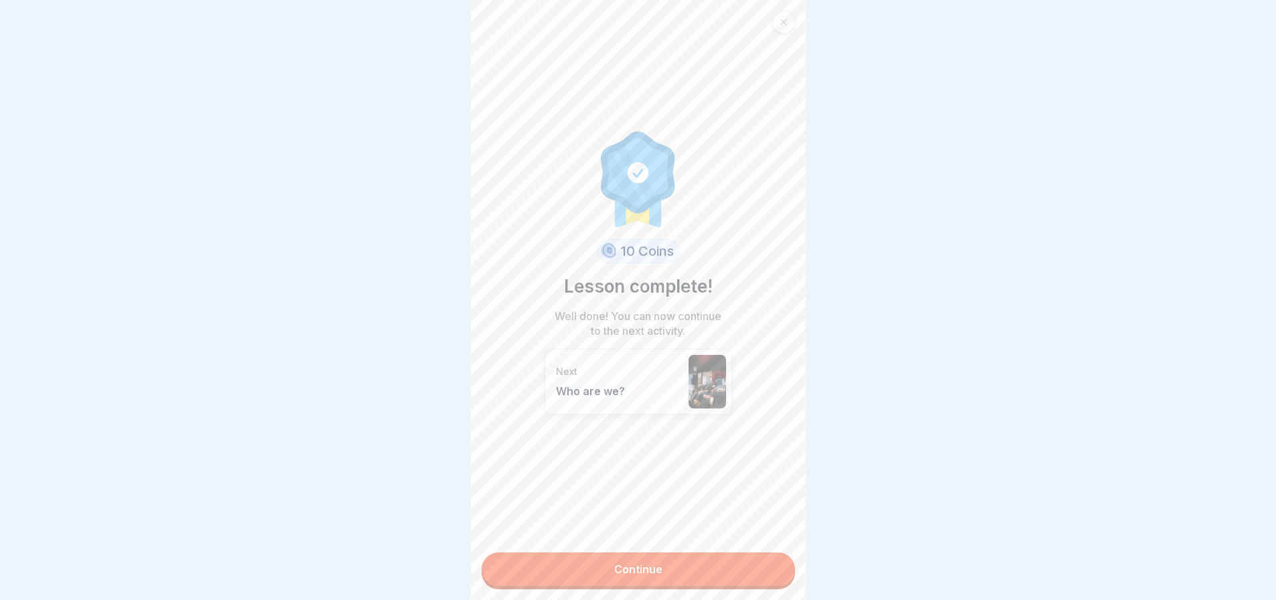
click at [744, 564] on link "Continue" at bounding box center [639, 569] width 314 height 33
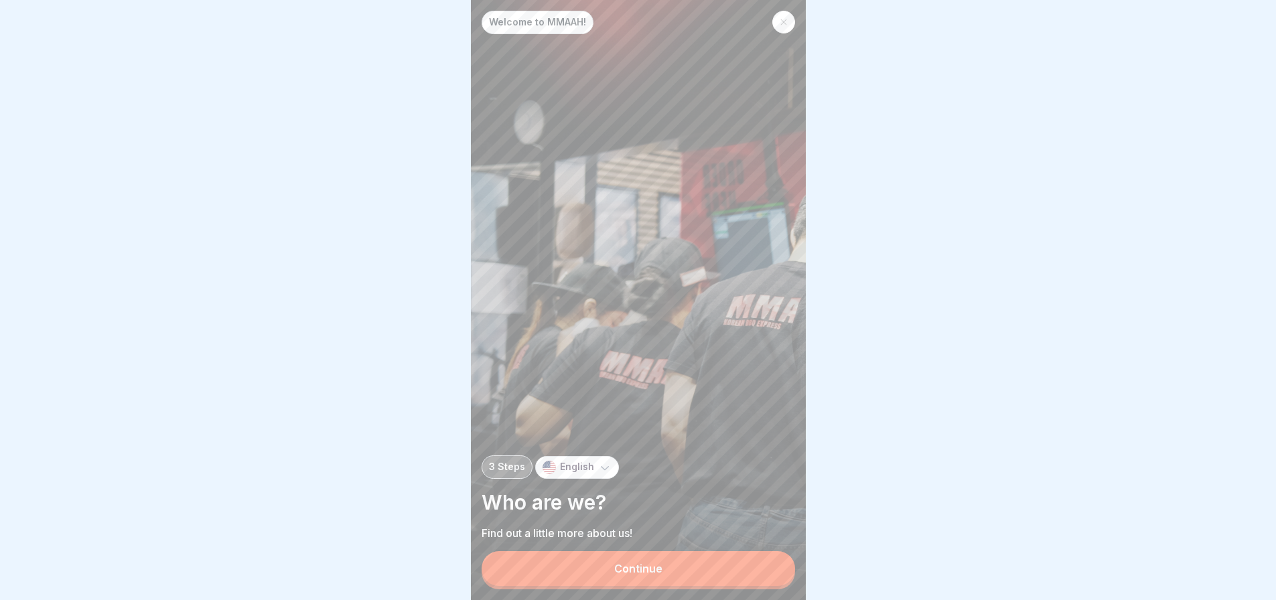
click at [736, 570] on button "Continue" at bounding box center [639, 568] width 314 height 35
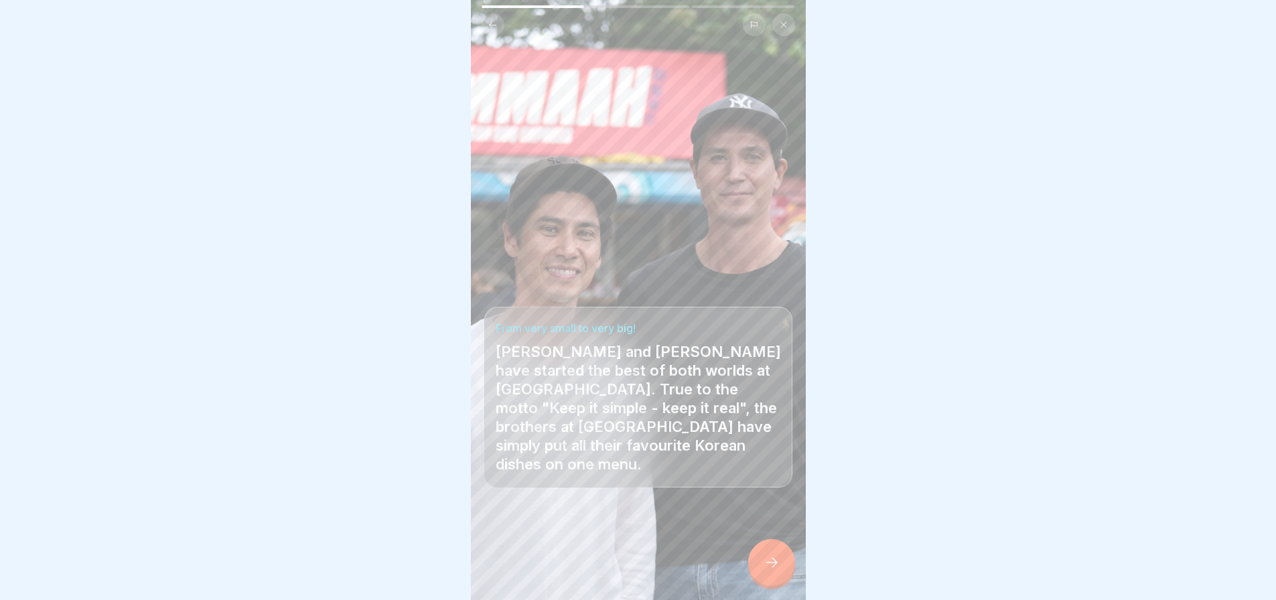
click at [758, 564] on div at bounding box center [771, 562] width 47 height 47
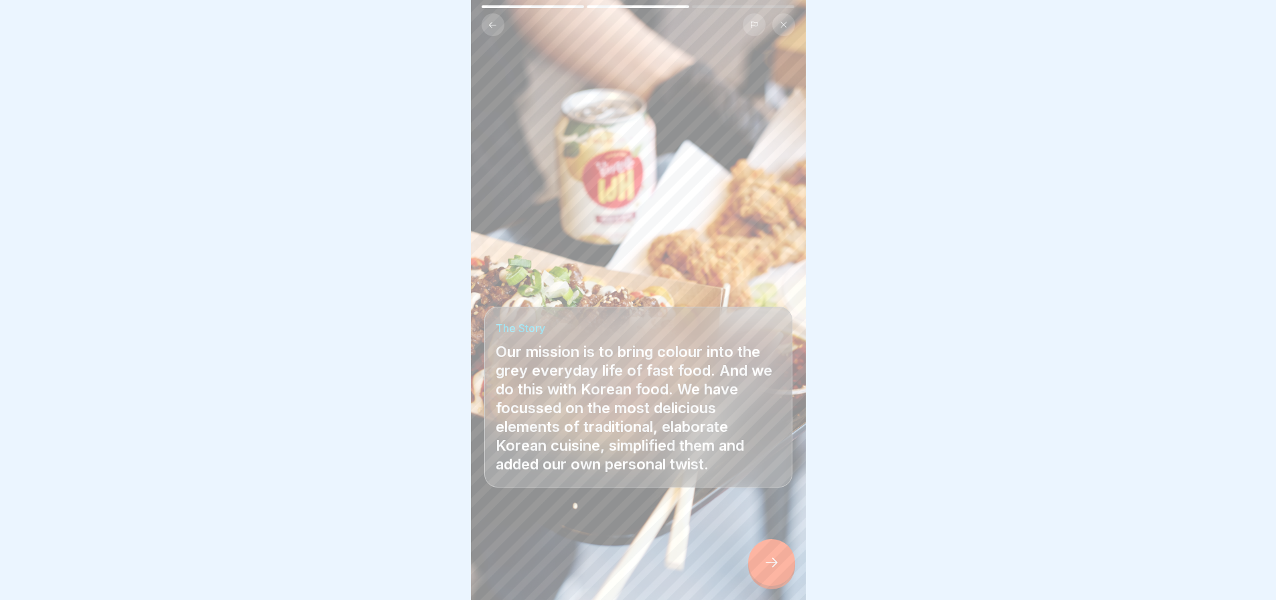
click at [483, 25] on button at bounding box center [493, 24] width 23 height 23
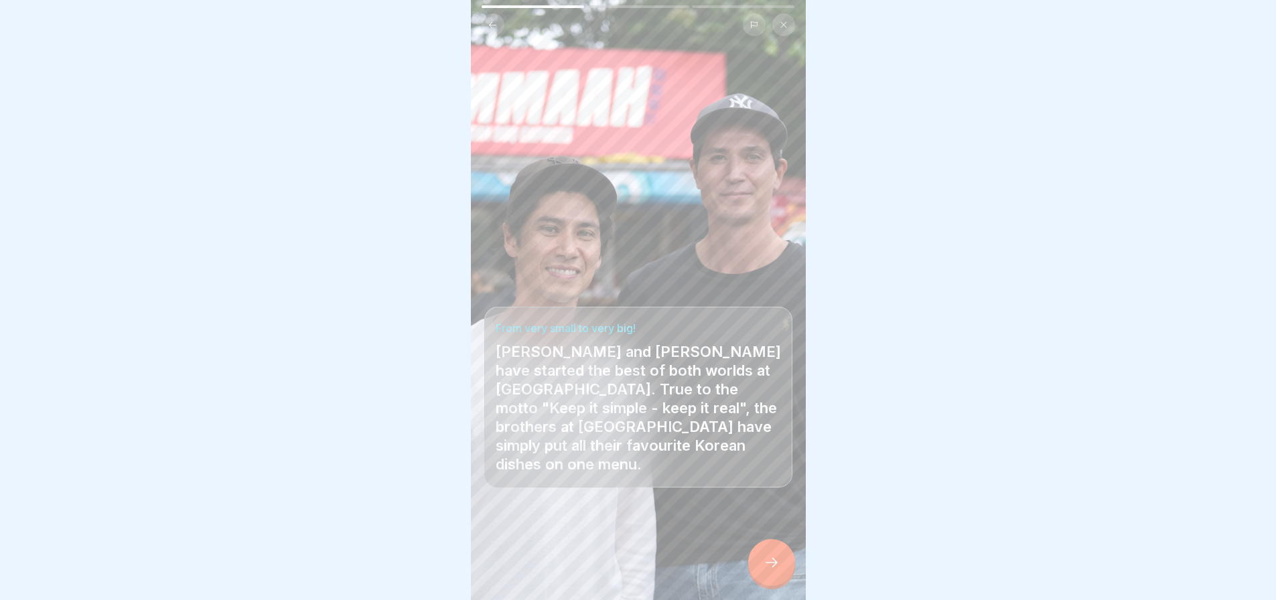
click at [767, 571] on icon at bounding box center [772, 563] width 16 height 16
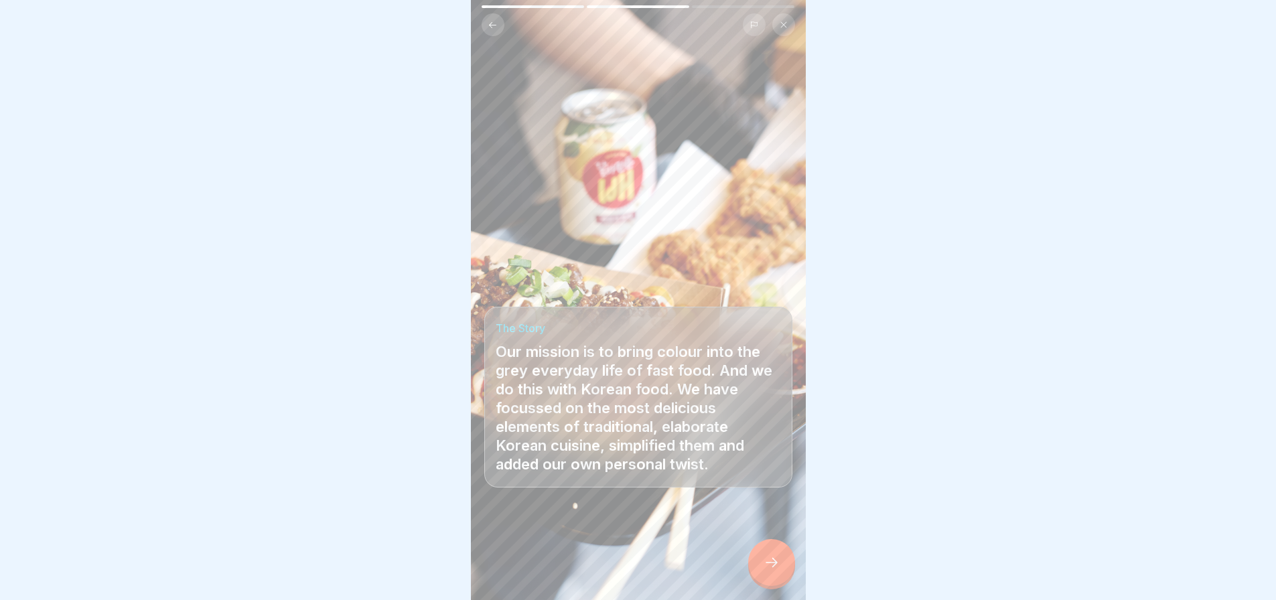
click at [767, 571] on icon at bounding box center [772, 563] width 16 height 16
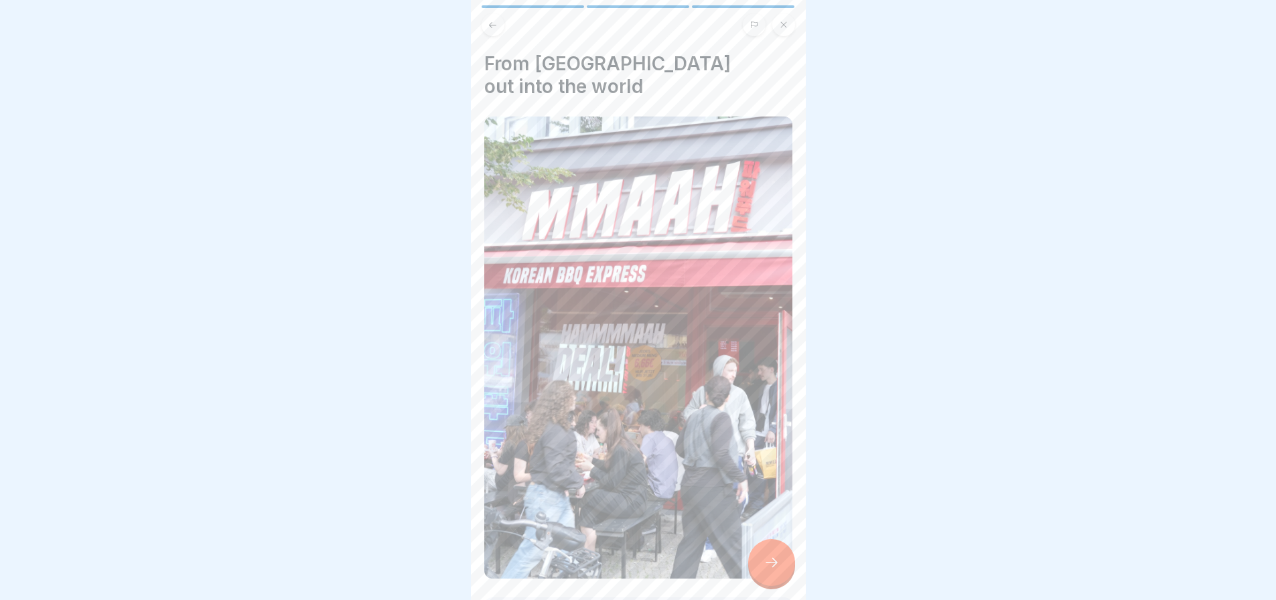
click at [767, 571] on icon at bounding box center [772, 563] width 16 height 16
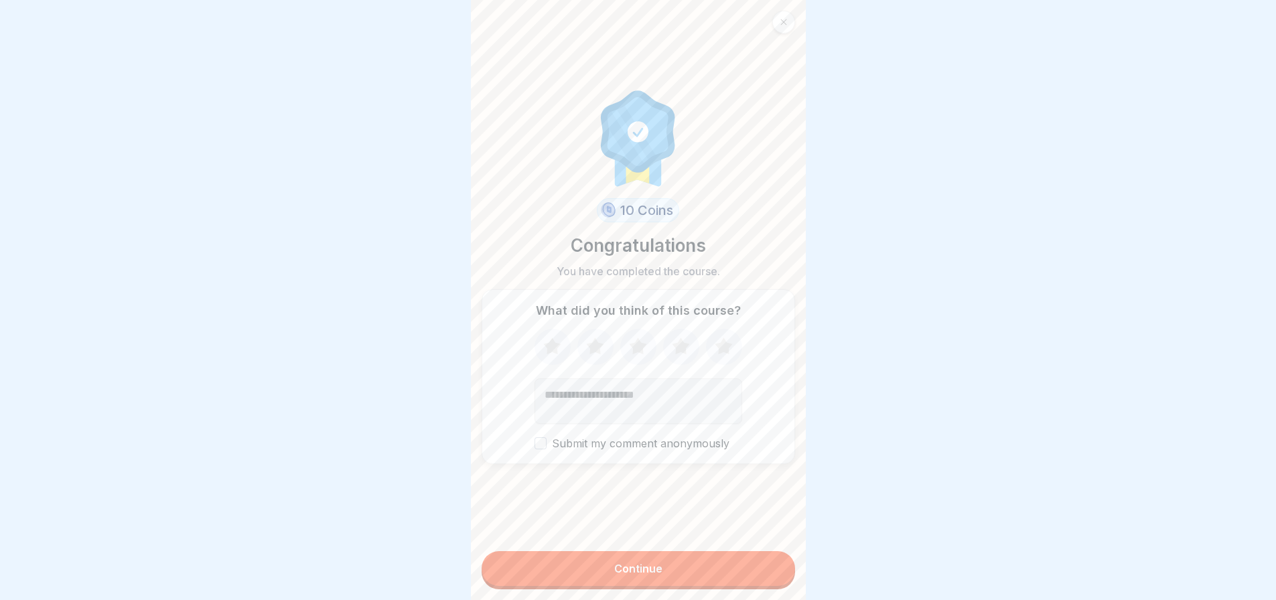
click at [620, 561] on div "Continue" at bounding box center [639, 570] width 314 height 38
click at [620, 562] on div "Continue" at bounding box center [639, 570] width 314 height 38
click at [719, 346] on icon at bounding box center [723, 346] width 17 height 17
click at [624, 573] on button "Continue" at bounding box center [639, 568] width 314 height 35
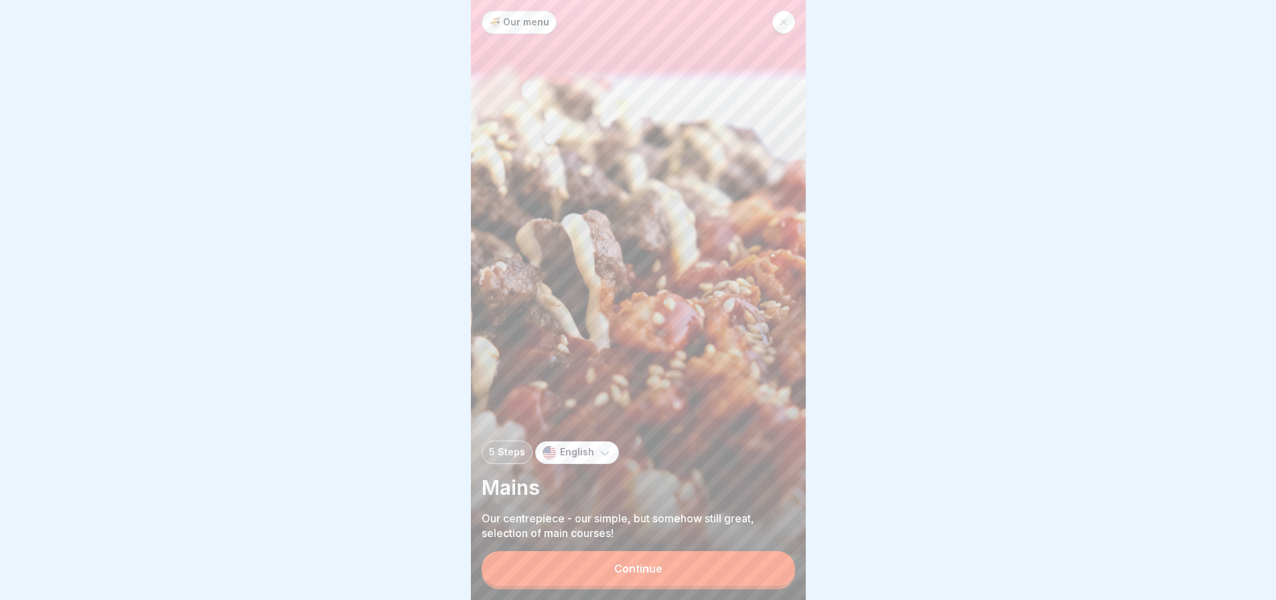
click at [609, 567] on button "Continue" at bounding box center [639, 568] width 314 height 35
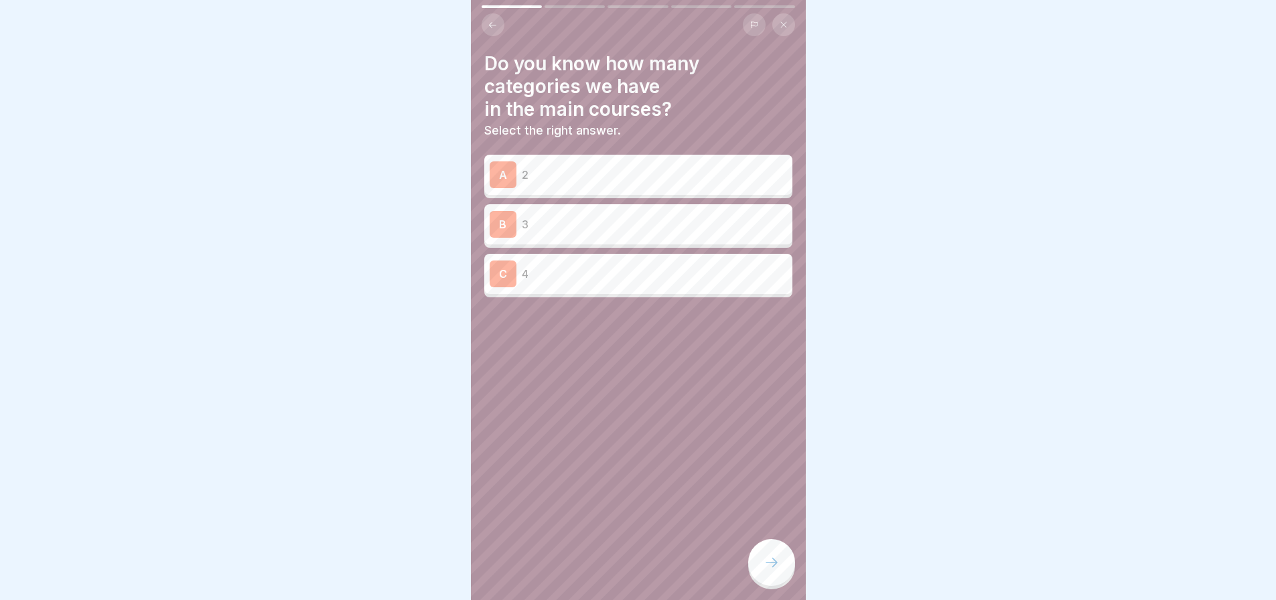
click at [554, 230] on p "3" at bounding box center [654, 224] width 265 height 16
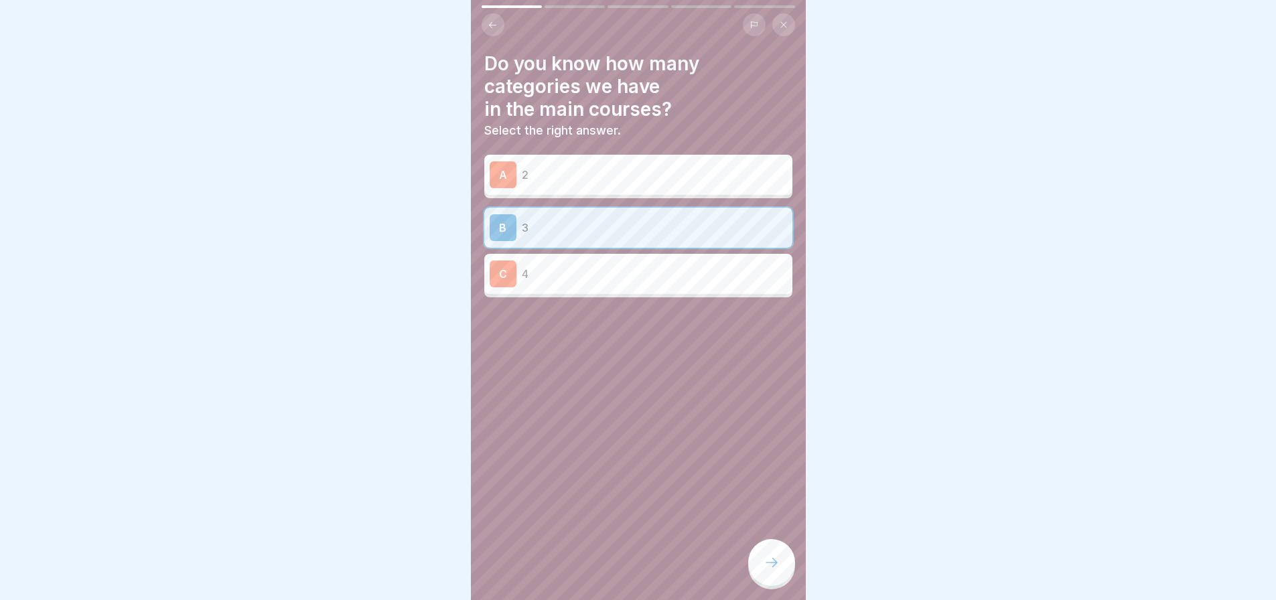
click at [772, 571] on icon at bounding box center [772, 563] width 16 height 16
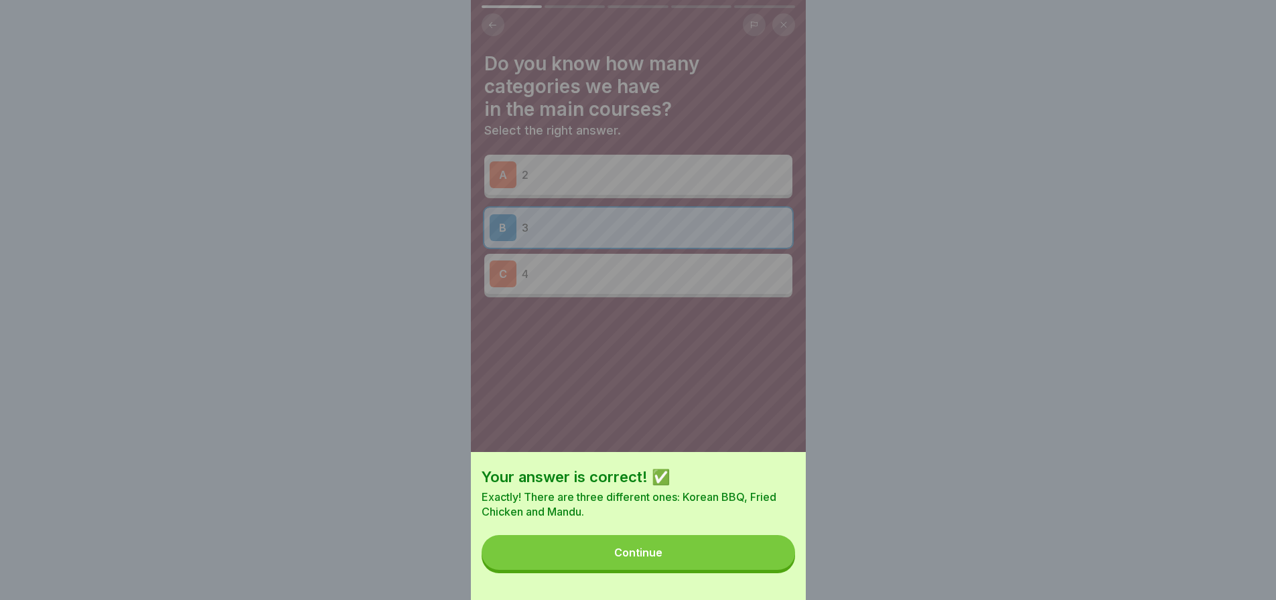
click at [768, 569] on button "Continue" at bounding box center [639, 552] width 314 height 35
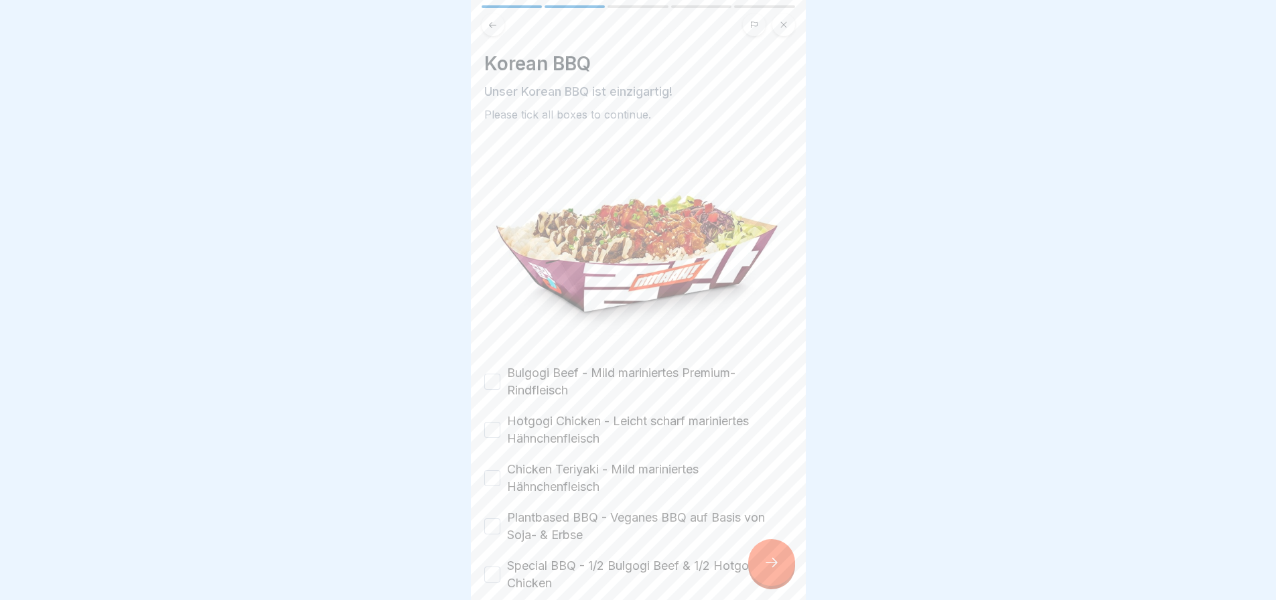
click at [490, 569] on button "Special BBQ - 1/2 Bulgogi Beef & 1/2 Hotgogi Chicken" at bounding box center [492, 575] width 16 height 16
click at [784, 571] on div at bounding box center [771, 562] width 47 height 47
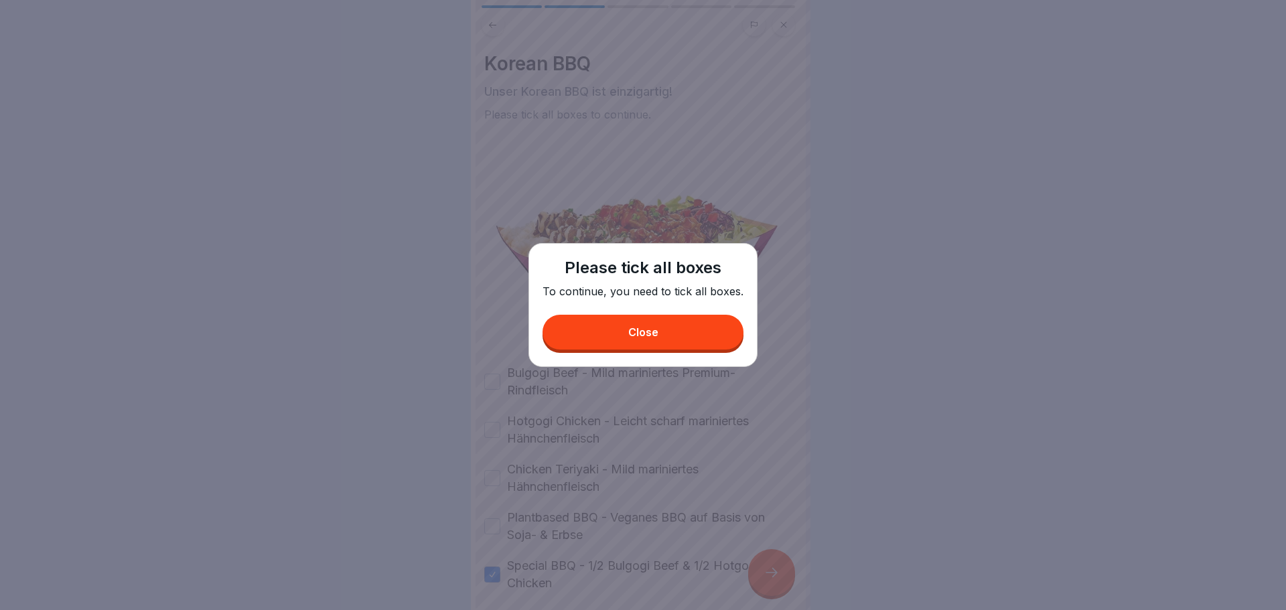
click at [678, 332] on button "Close" at bounding box center [643, 332] width 201 height 35
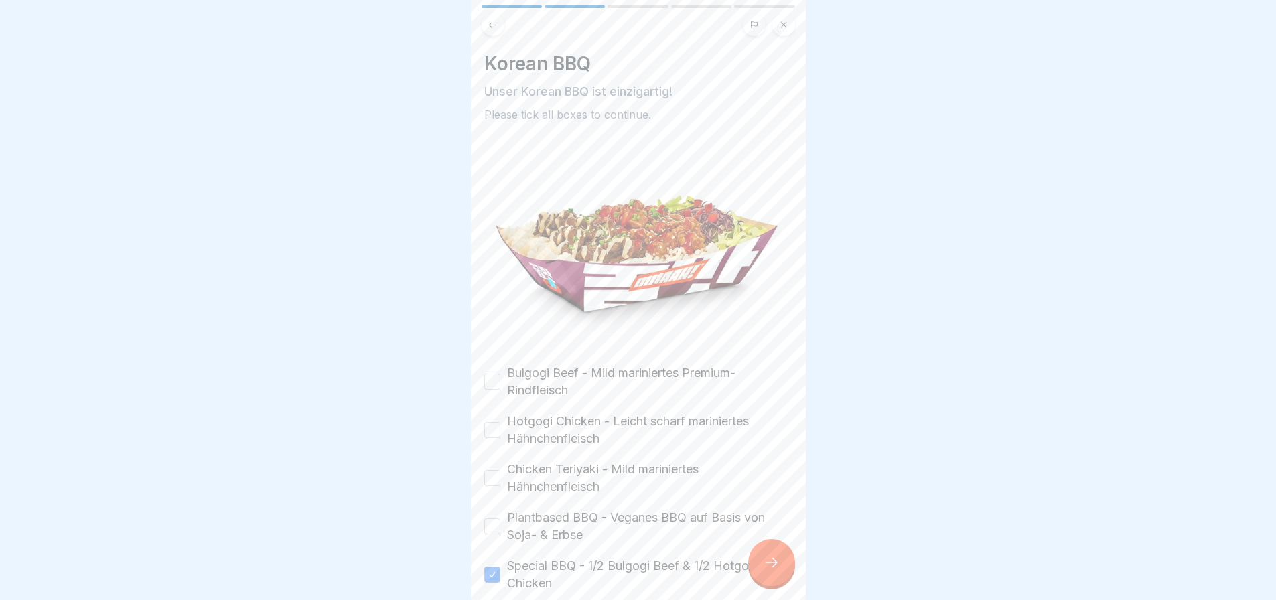
click at [525, 293] on img at bounding box center [638, 242] width 308 height 214
click at [488, 375] on button "Bulgogi Beef - Mild mariniertes Premium-Rindfleisch" at bounding box center [492, 382] width 16 height 16
drag, startPoint x: 493, startPoint y: 418, endPoint x: 494, endPoint y: 445, distance: 27.5
click at [493, 422] on button "Hotgogi Chicken - Leicht scharf mariniertes Hähnchenfleisch" at bounding box center [492, 430] width 16 height 16
drag, startPoint x: 496, startPoint y: 472, endPoint x: 496, endPoint y: 480, distance: 8.0
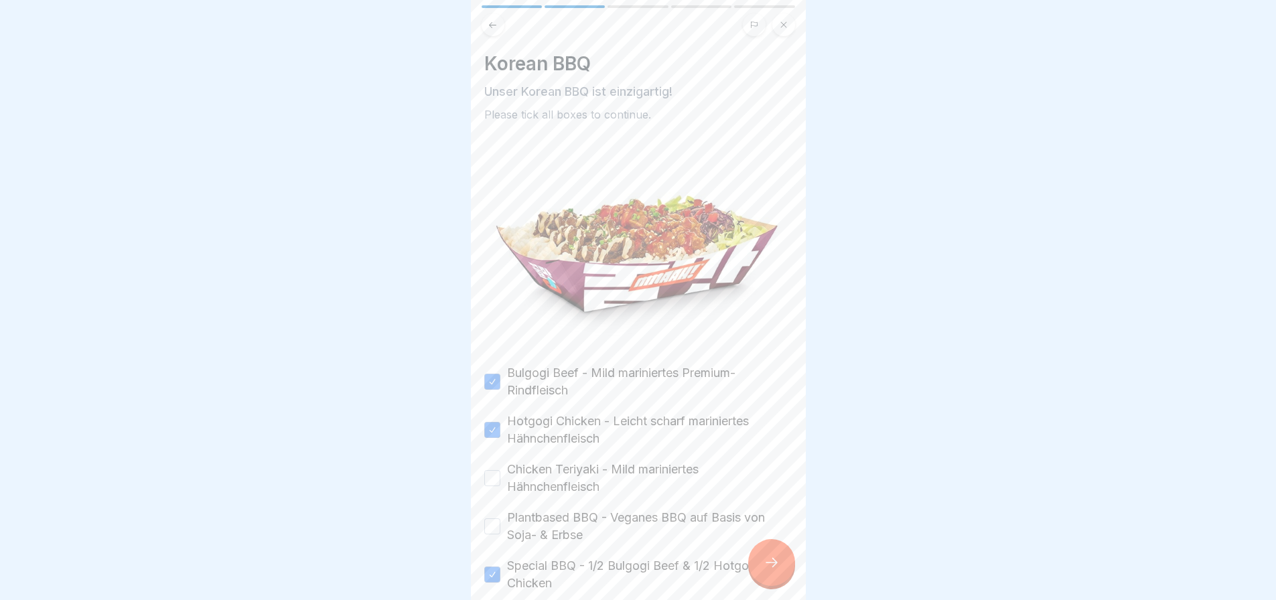
click at [496, 472] on button "Chicken Teriyaki - Mild mariniertes Hähnchenfleisch" at bounding box center [492, 478] width 16 height 16
click at [489, 509] on div "Plantbased BBQ - Veganes BBQ auf Basis von Soja- & Erbse" at bounding box center [638, 526] width 308 height 35
click at [498, 521] on button "Plantbased BBQ - Veganes BBQ auf Basis von Soja- & Erbse" at bounding box center [492, 527] width 16 height 16
click at [762, 565] on div at bounding box center [771, 562] width 47 height 47
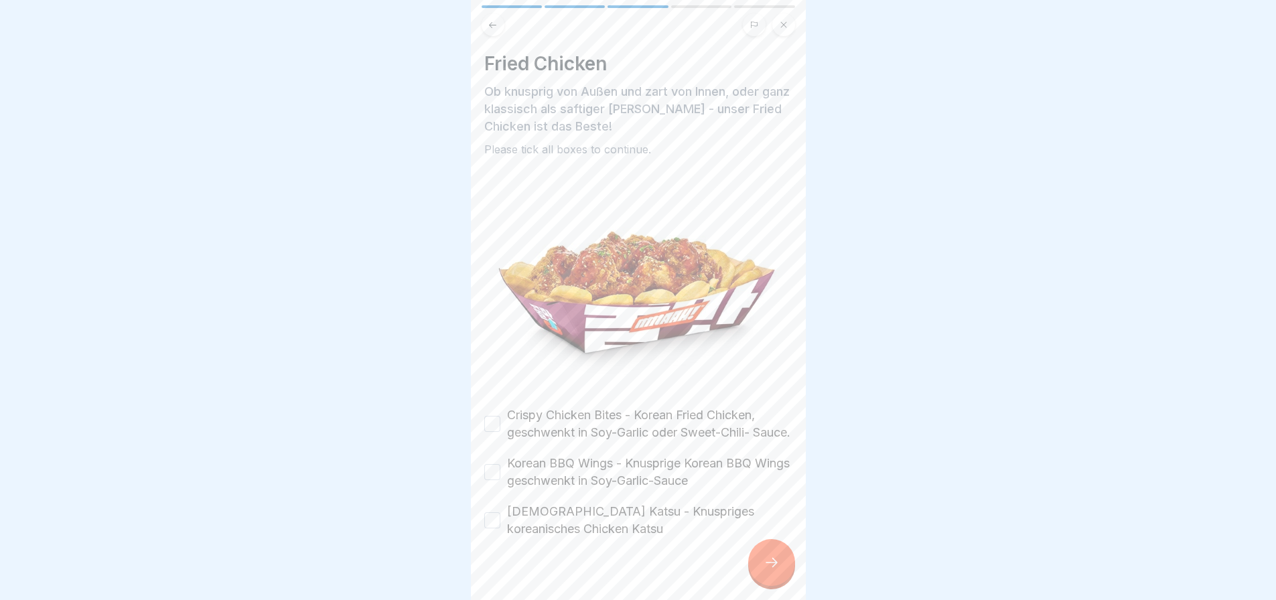
click at [488, 428] on button "Crispy Chicken Bites - Korean Fried Chicken, geschwenkt in Soy-Garlic oder Swee…" at bounding box center [492, 424] width 16 height 16
click at [490, 478] on button "Korean BBQ Wings - Knusprige Korean BBQ Wings geschwenkt in Soy-Garlic-Sauce" at bounding box center [492, 472] width 16 height 16
click at [488, 523] on div "Korean Katsu - Knuspriges koreanisches Chicken Katsu" at bounding box center [638, 520] width 308 height 35
drag, startPoint x: 489, startPoint y: 534, endPoint x: 521, endPoint y: 534, distance: 32.2
click at [488, 529] on button "Korean Katsu - Knuspriges koreanisches Chicken Katsu" at bounding box center [492, 520] width 16 height 16
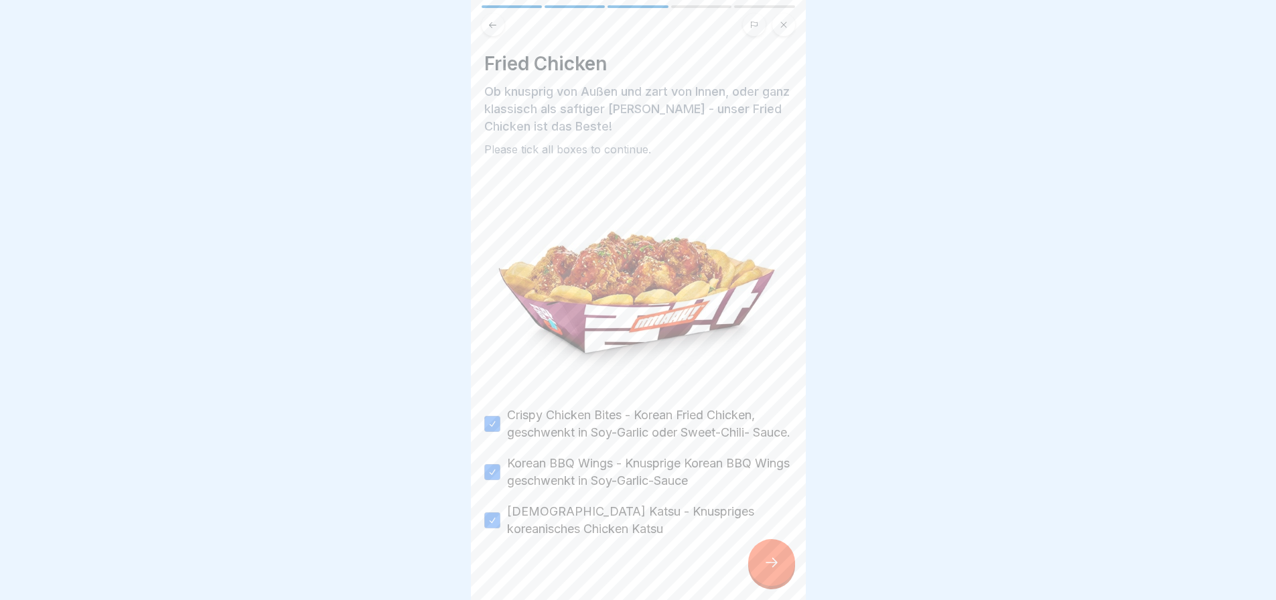
click at [810, 569] on div at bounding box center [638, 300] width 1276 height 600
click at [795, 570] on div at bounding box center [771, 562] width 47 height 47
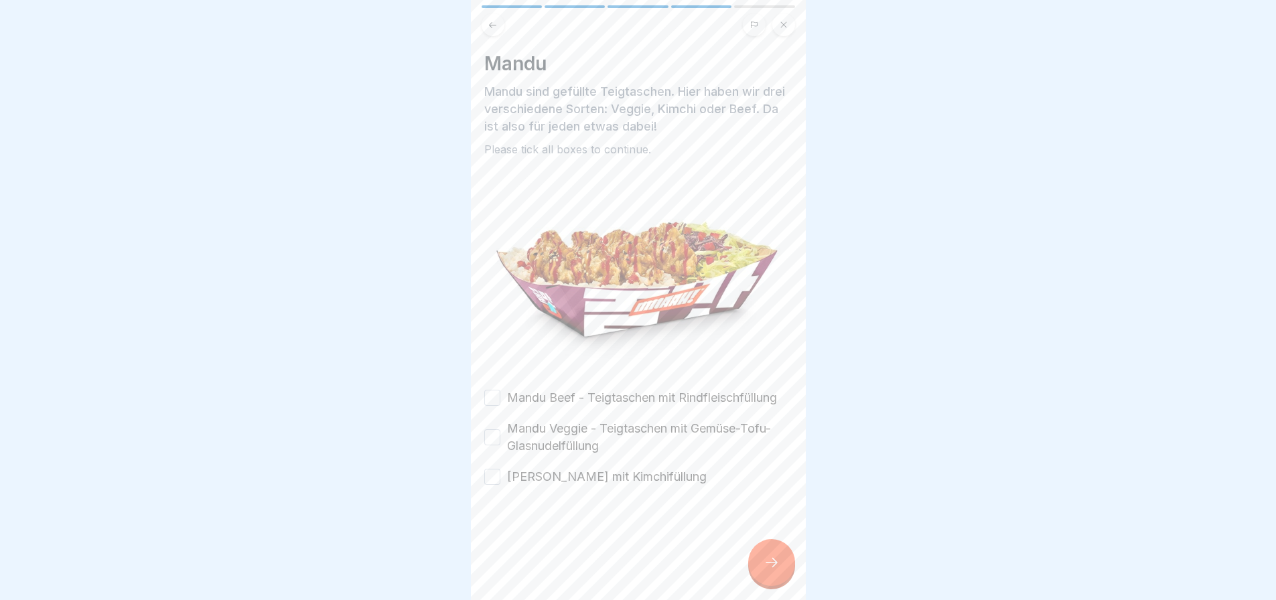
click at [488, 403] on button "Mandu Beef - Teigtaschen mit Rindfleischfüllung" at bounding box center [492, 398] width 16 height 16
click at [489, 455] on div "Mandu Veggie - Teigtaschen mit Gemüse-Tofu-Glasnudelfüllung" at bounding box center [638, 437] width 308 height 35
drag, startPoint x: 492, startPoint y: 449, endPoint x: 489, endPoint y: 487, distance: 38.3
click at [492, 445] on button "Mandu Veggie - Teigtaschen mit Gemüse-Tofu-Glasnudelfüllung" at bounding box center [492, 437] width 16 height 16
click at [489, 485] on button "Mandu Kimchi - Teigtaschen mit Kimchifüllung" at bounding box center [492, 477] width 16 height 16
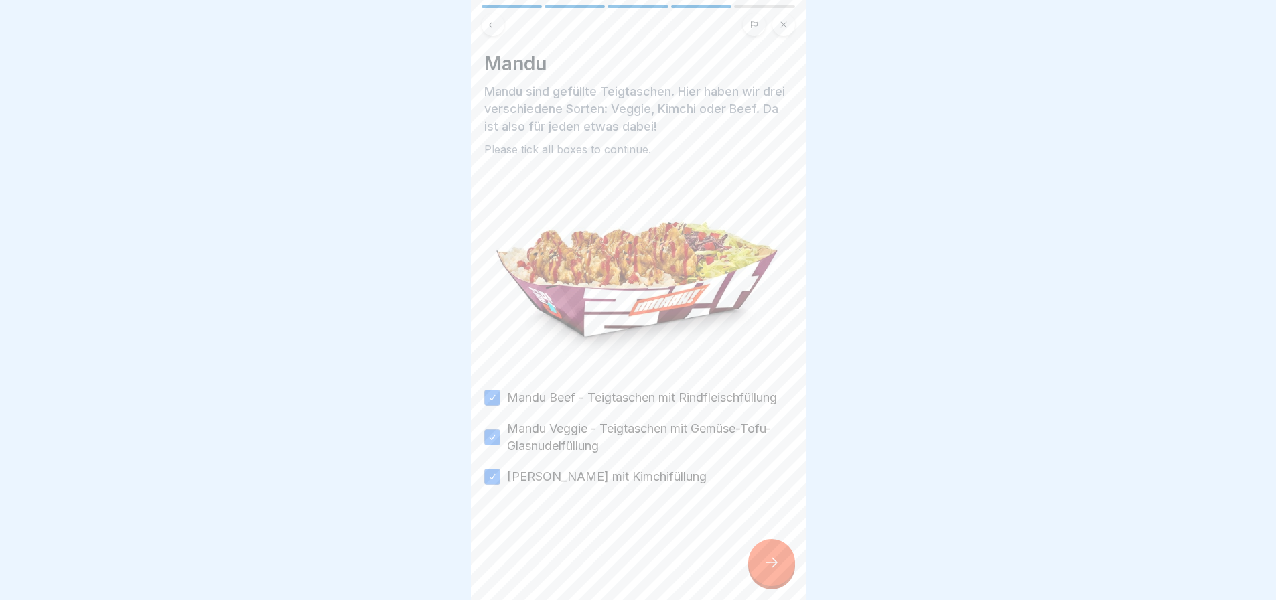
click at [777, 555] on div at bounding box center [771, 562] width 47 height 47
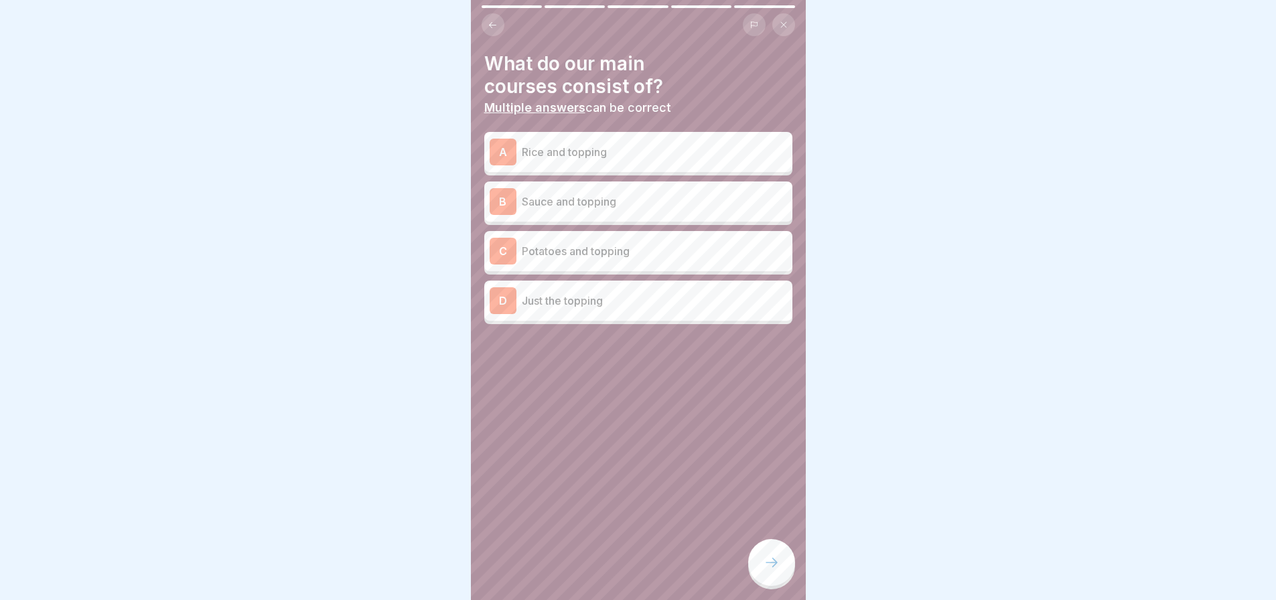
click at [610, 155] on p "Rice and topping" at bounding box center [654, 152] width 265 height 16
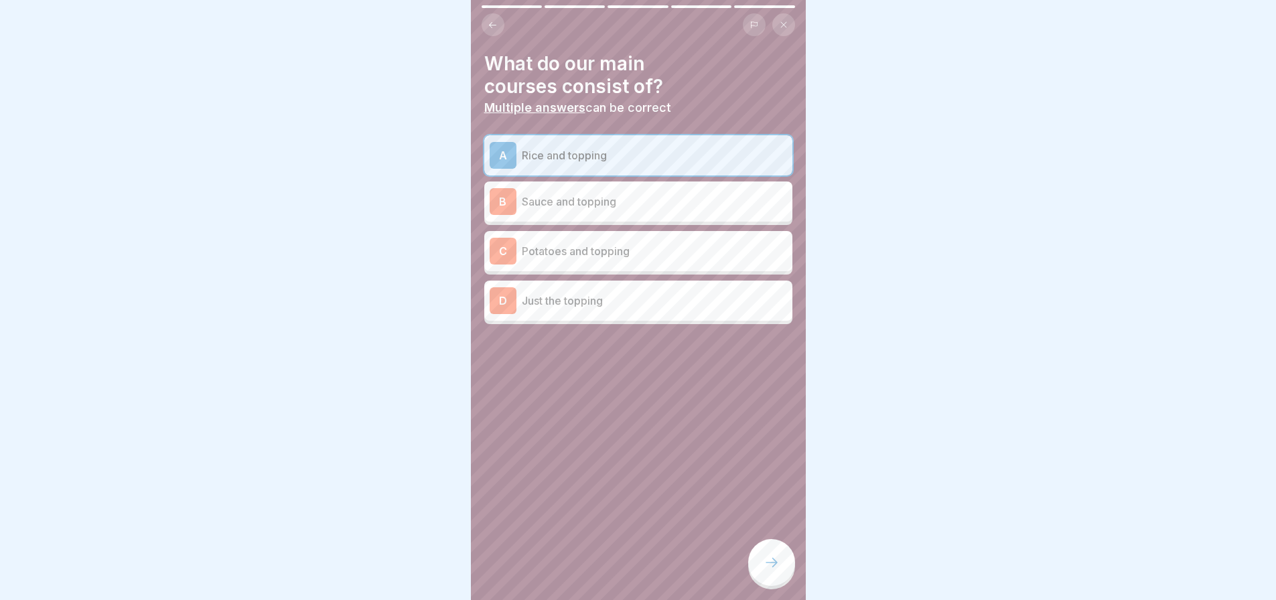
click at [610, 198] on p "Sauce and topping" at bounding box center [654, 202] width 265 height 16
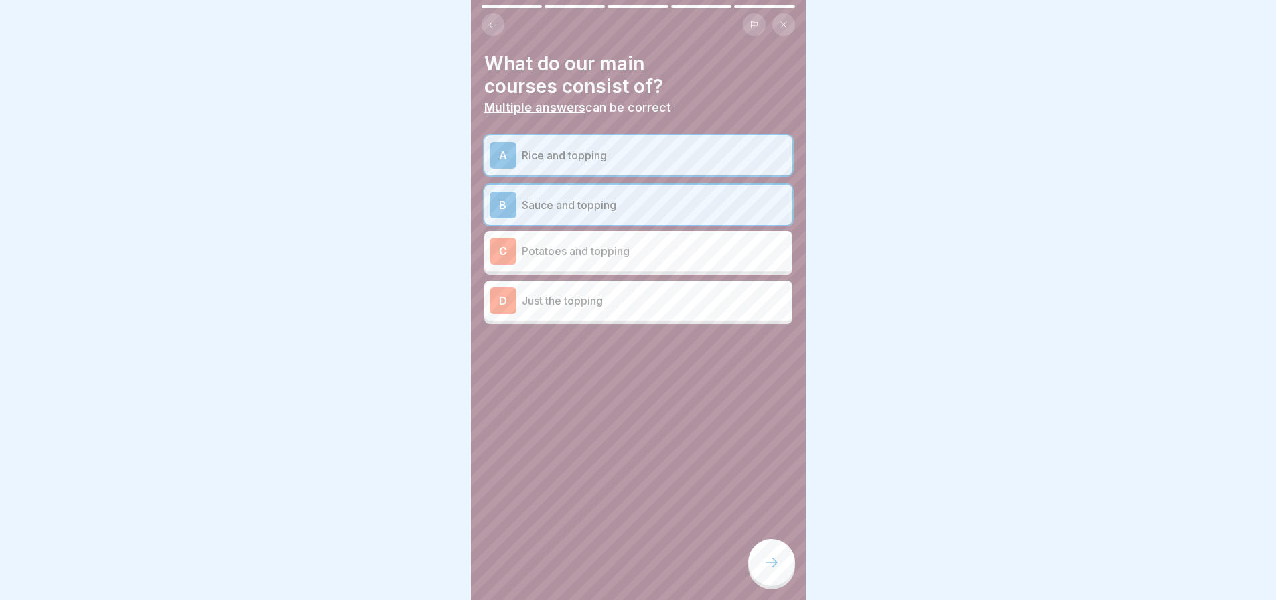
click at [611, 260] on div "C Potatoes and topping" at bounding box center [638, 251] width 297 height 27
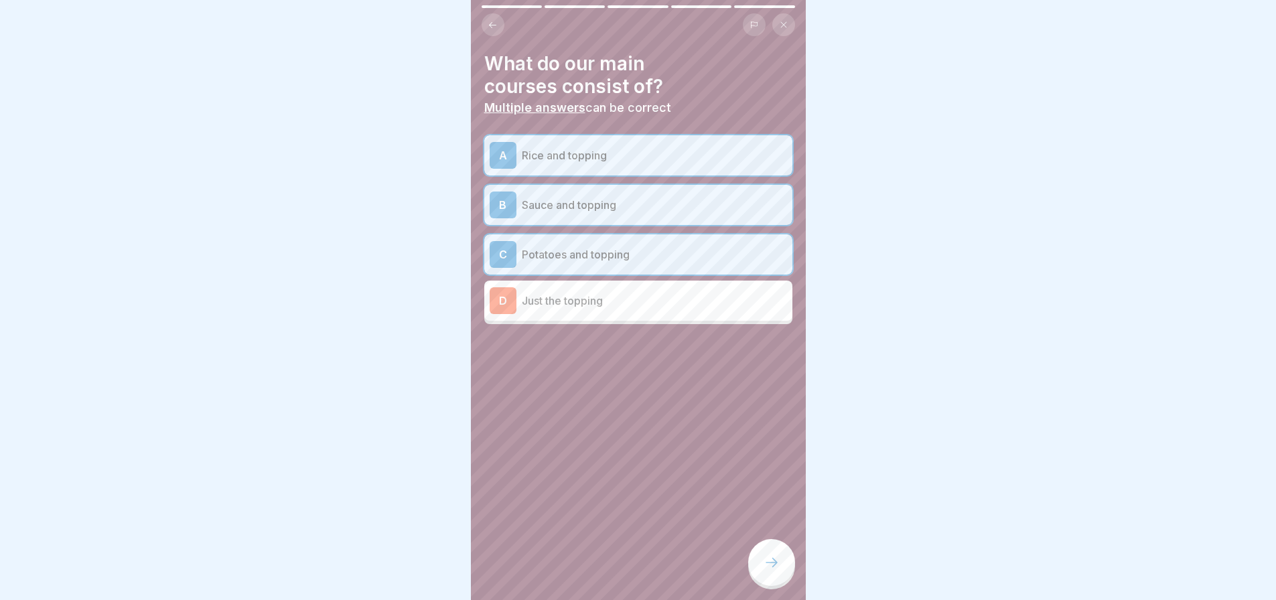
click at [611, 294] on p "Just the topping" at bounding box center [654, 301] width 265 height 16
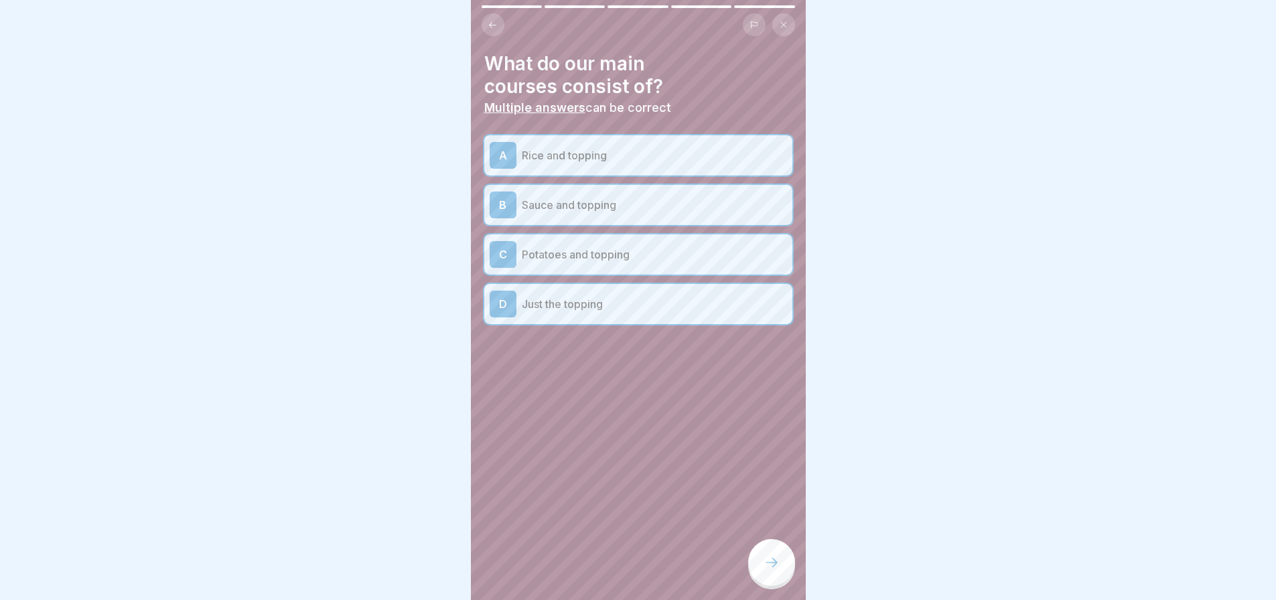
click at [769, 571] on icon at bounding box center [772, 563] width 16 height 16
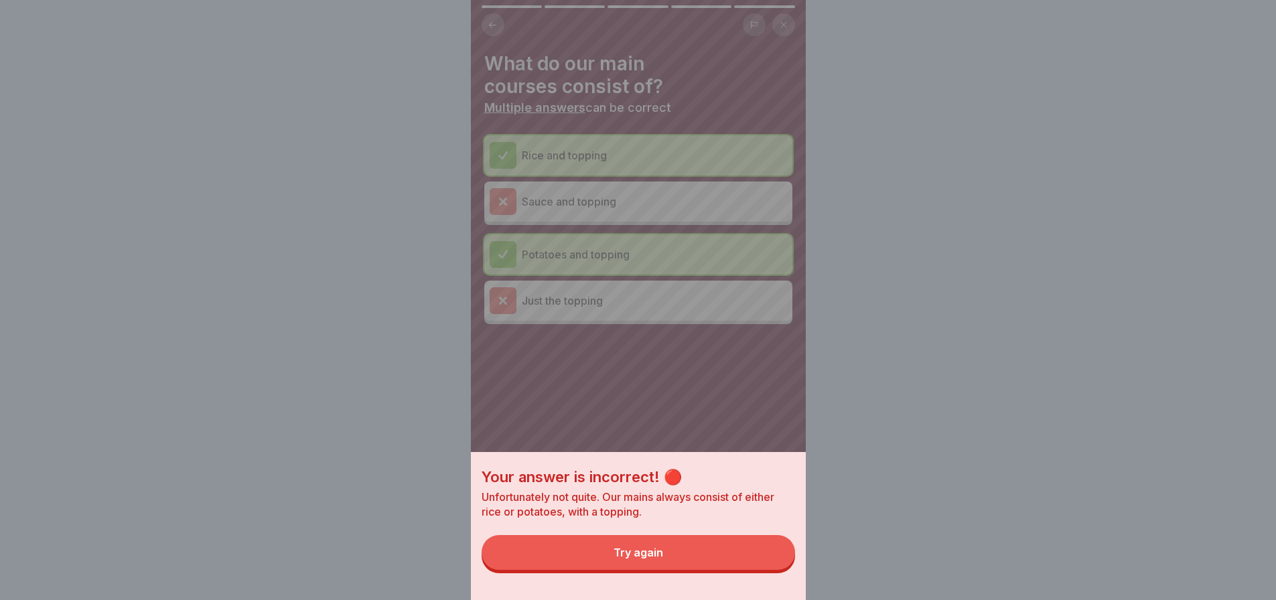
click at [727, 557] on button "Try again" at bounding box center [639, 552] width 314 height 35
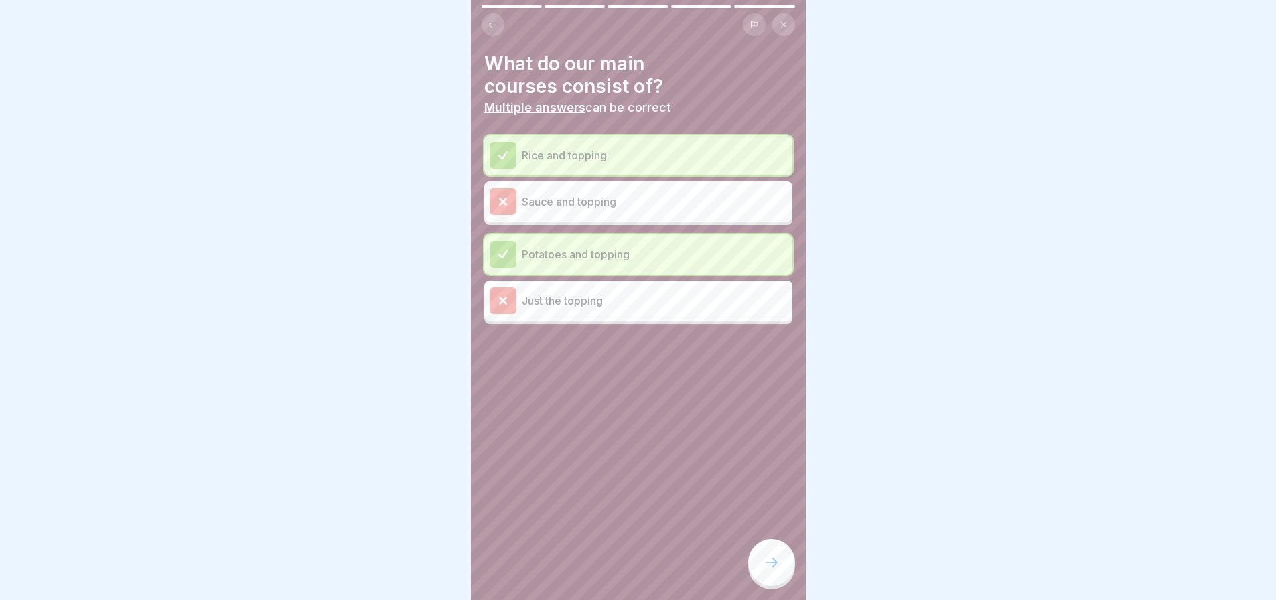
click at [756, 565] on div at bounding box center [771, 562] width 47 height 47
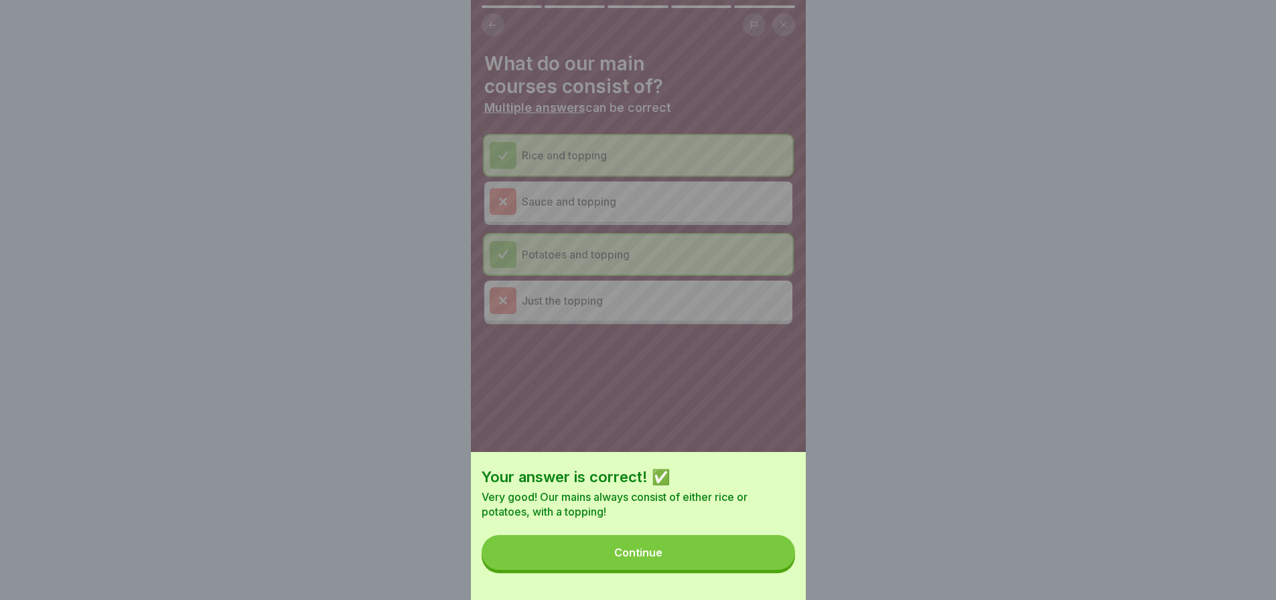
click at [730, 570] on button "Continue" at bounding box center [639, 552] width 314 height 35
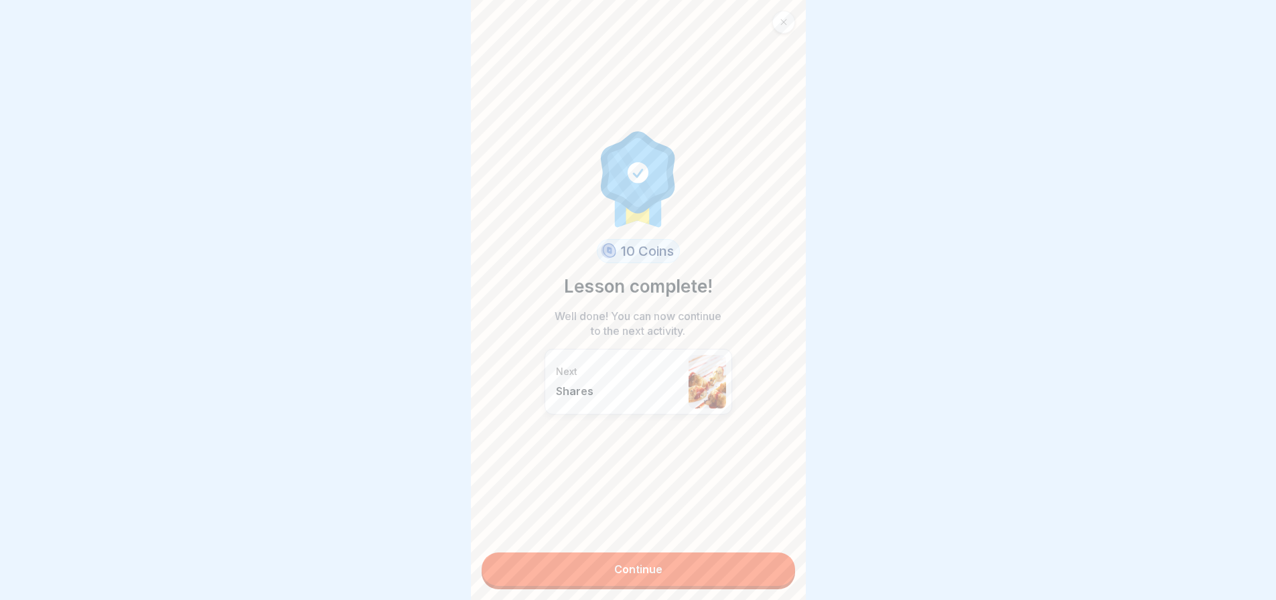
click at [669, 545] on div "10 Coins Lesson complete! Well done! You can now continue to the next activity.…" at bounding box center [638, 300] width 335 height 600
click at [667, 553] on div "10 Coins Lesson complete! Well done! You can now continue to the next activity.…" at bounding box center [638, 300] width 335 height 600
click at [640, 559] on link "Continue" at bounding box center [639, 569] width 314 height 33
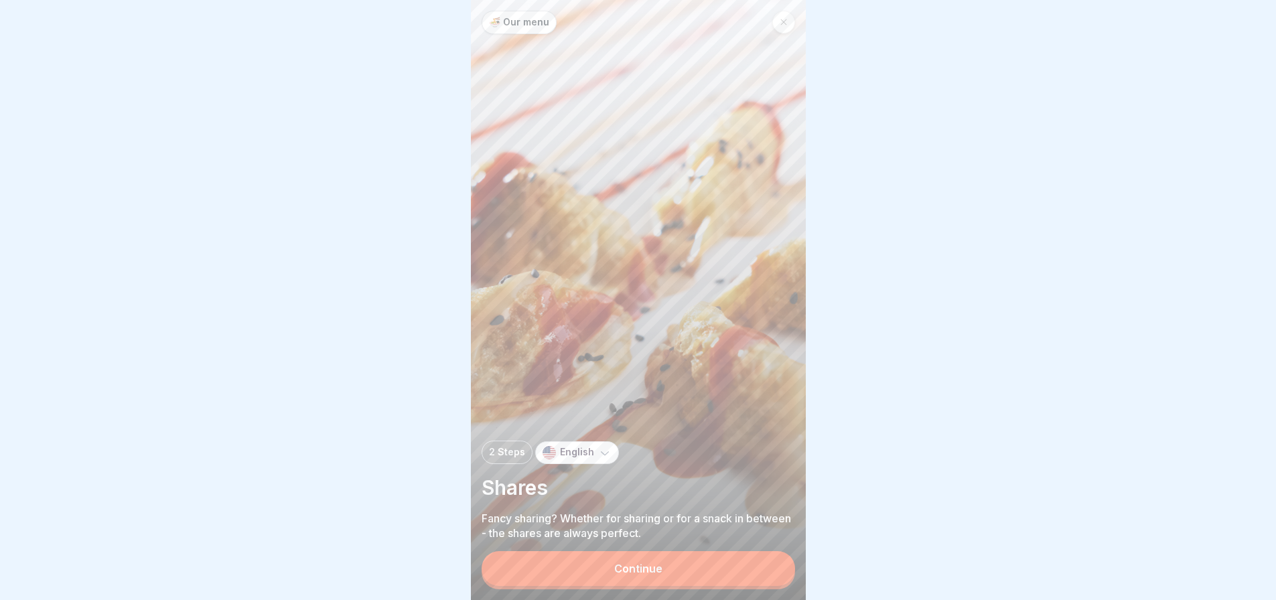
click at [636, 573] on div "Continue" at bounding box center [638, 569] width 48 height 12
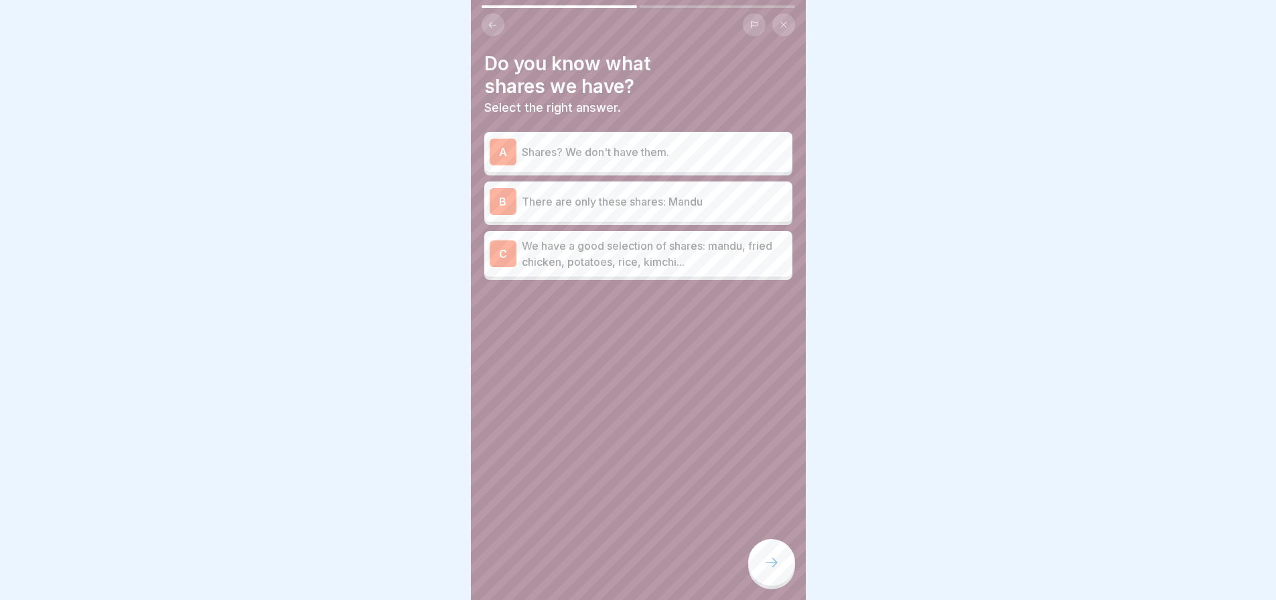
click at [620, 261] on p "We have a good selection of shares: mandu, fried chicken, potatoes, rice, kimch…" at bounding box center [654, 254] width 265 height 32
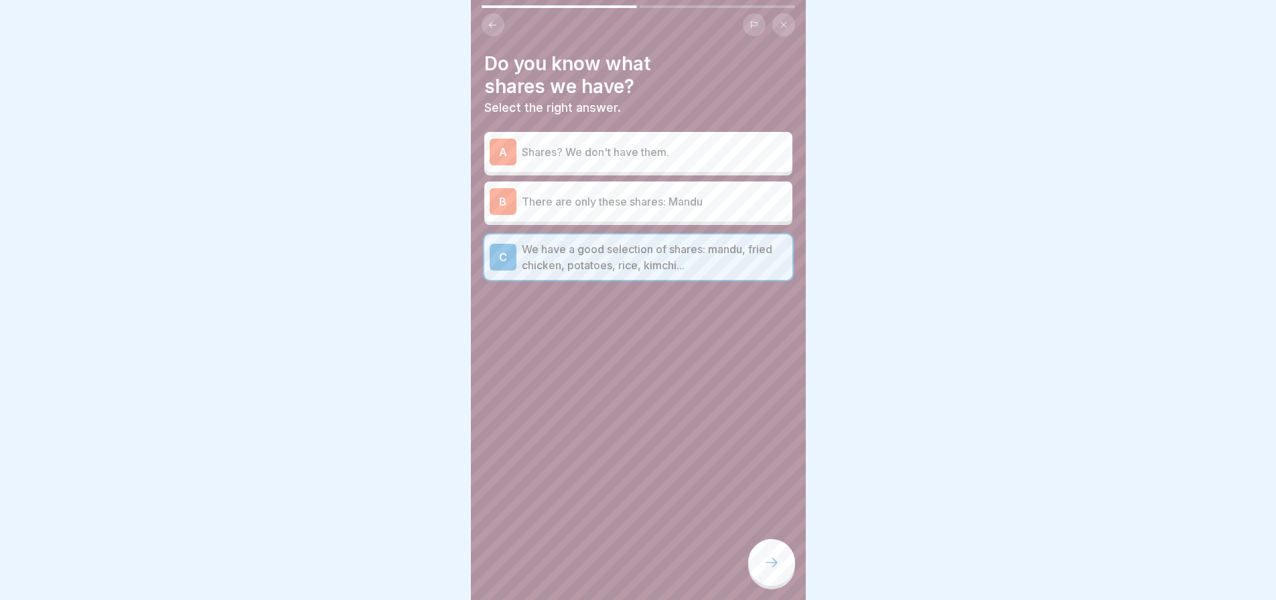
click at [767, 566] on div at bounding box center [771, 562] width 47 height 47
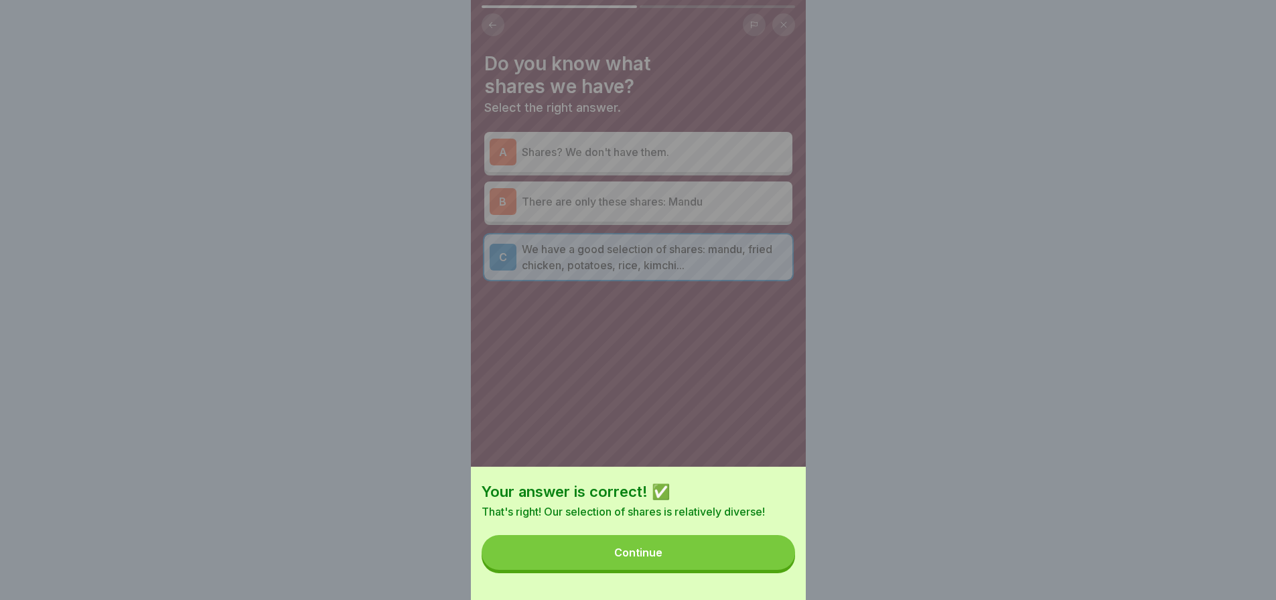
click at [761, 561] on button "Continue" at bounding box center [639, 552] width 314 height 35
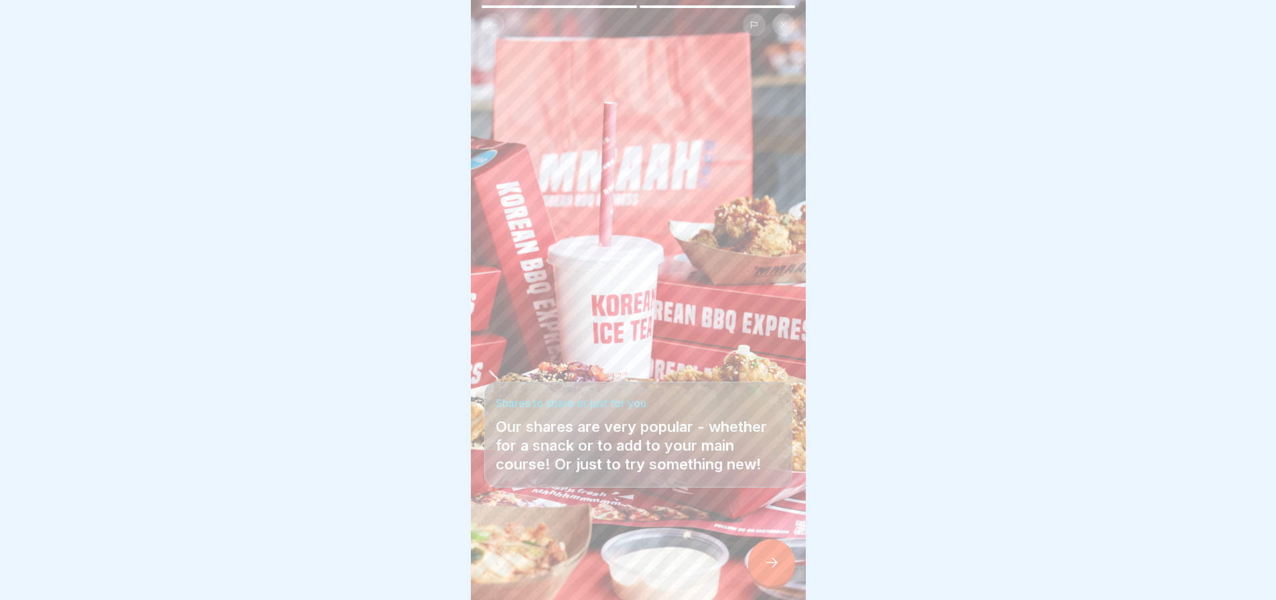
click at [769, 569] on icon at bounding box center [772, 563] width 16 height 16
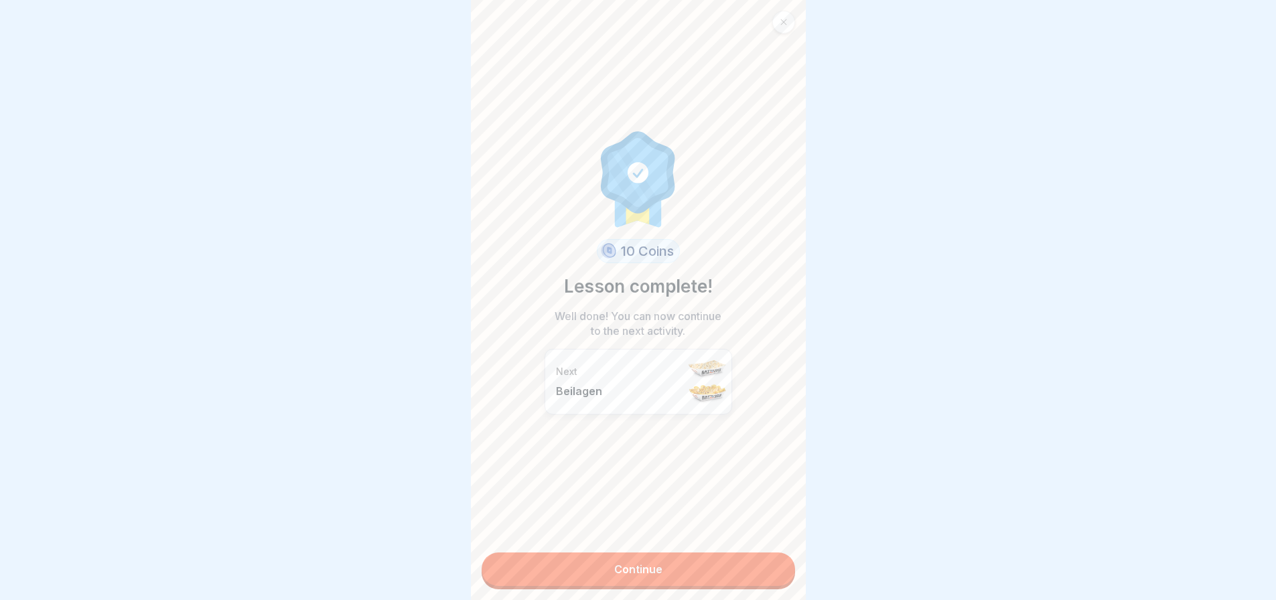
click at [762, 566] on link "Continue" at bounding box center [639, 569] width 314 height 33
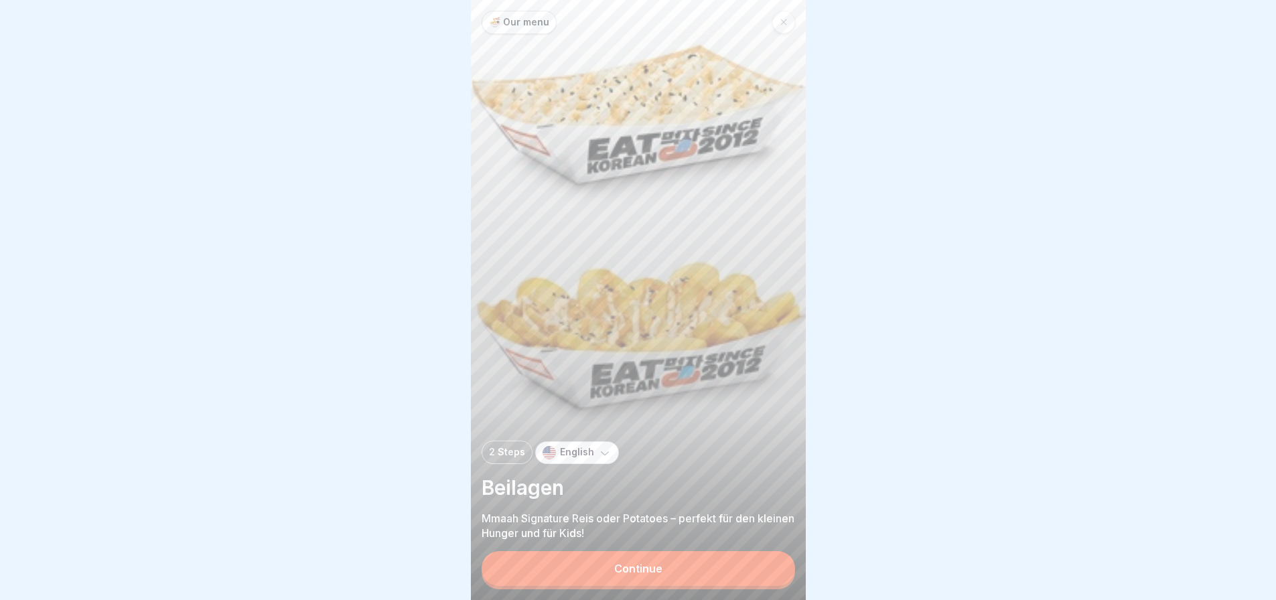
click at [762, 565] on button "Continue" at bounding box center [639, 568] width 314 height 35
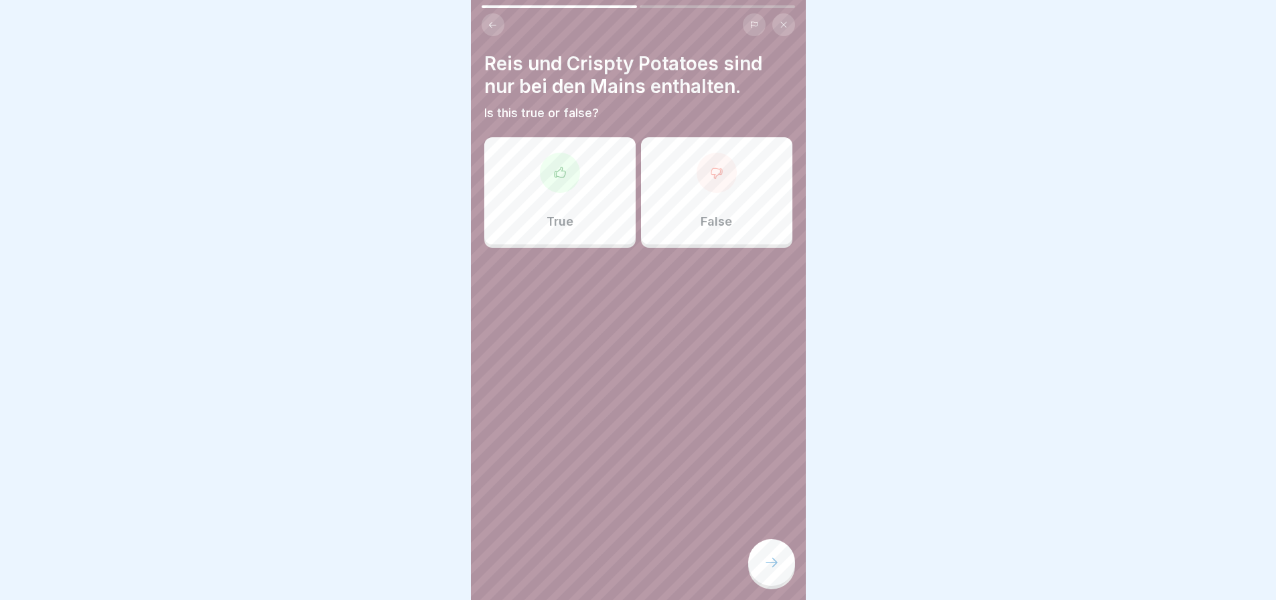
click at [606, 210] on div "True" at bounding box center [559, 190] width 151 height 107
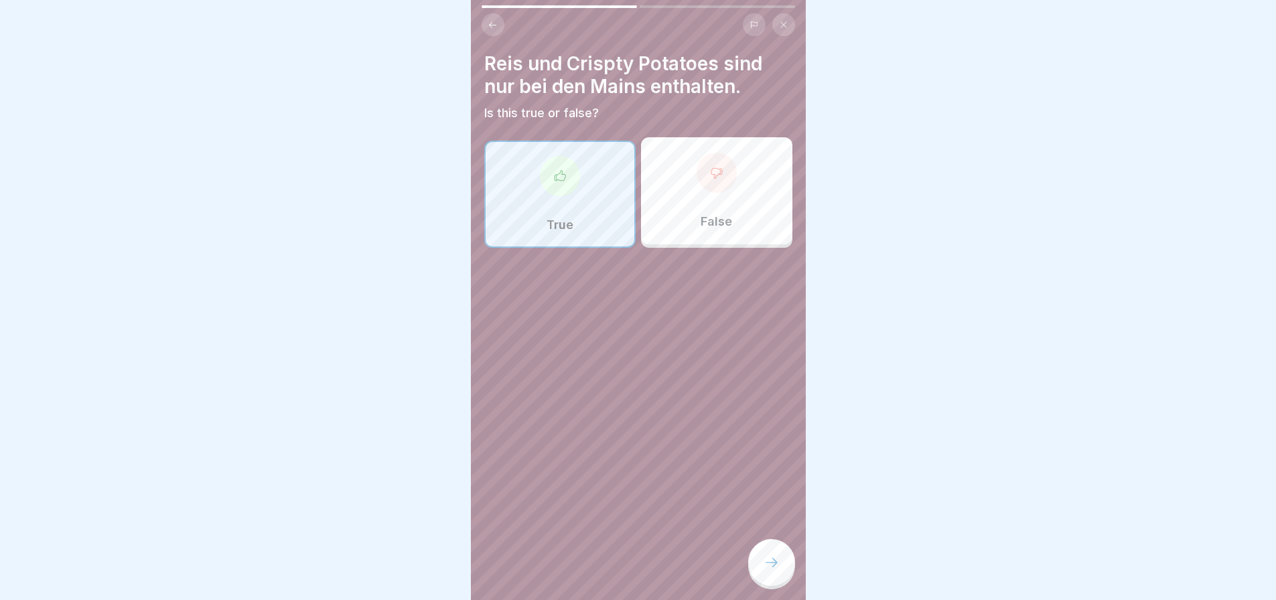
click at [784, 583] on div at bounding box center [771, 562] width 47 height 47
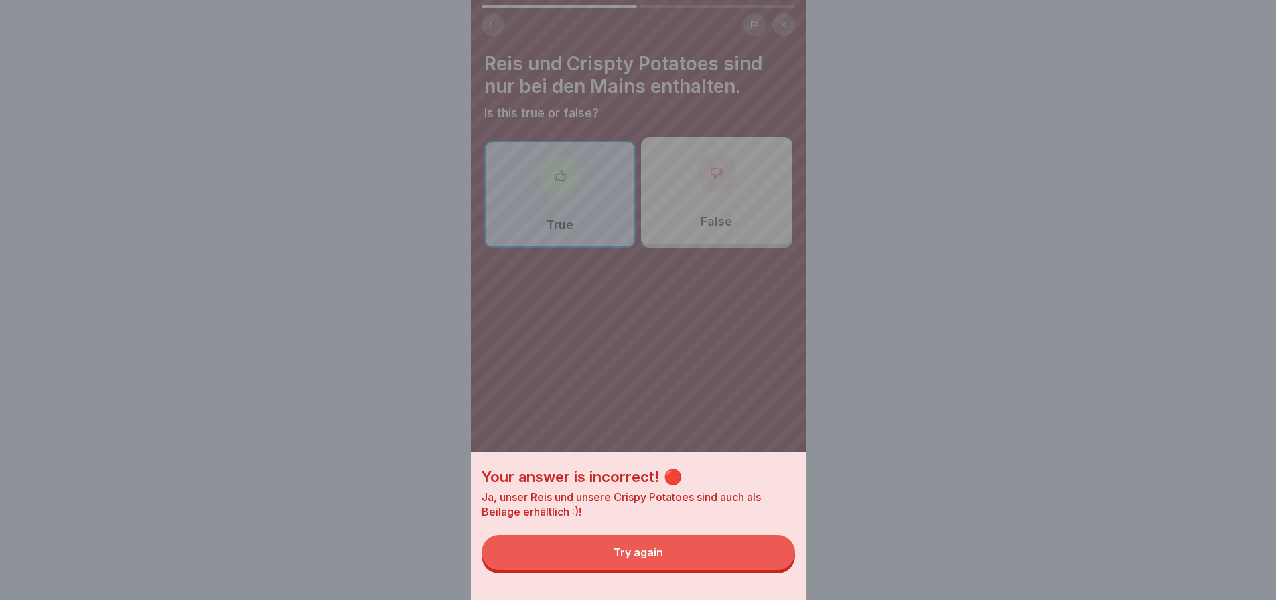
click at [758, 570] on button "Try again" at bounding box center [639, 552] width 314 height 35
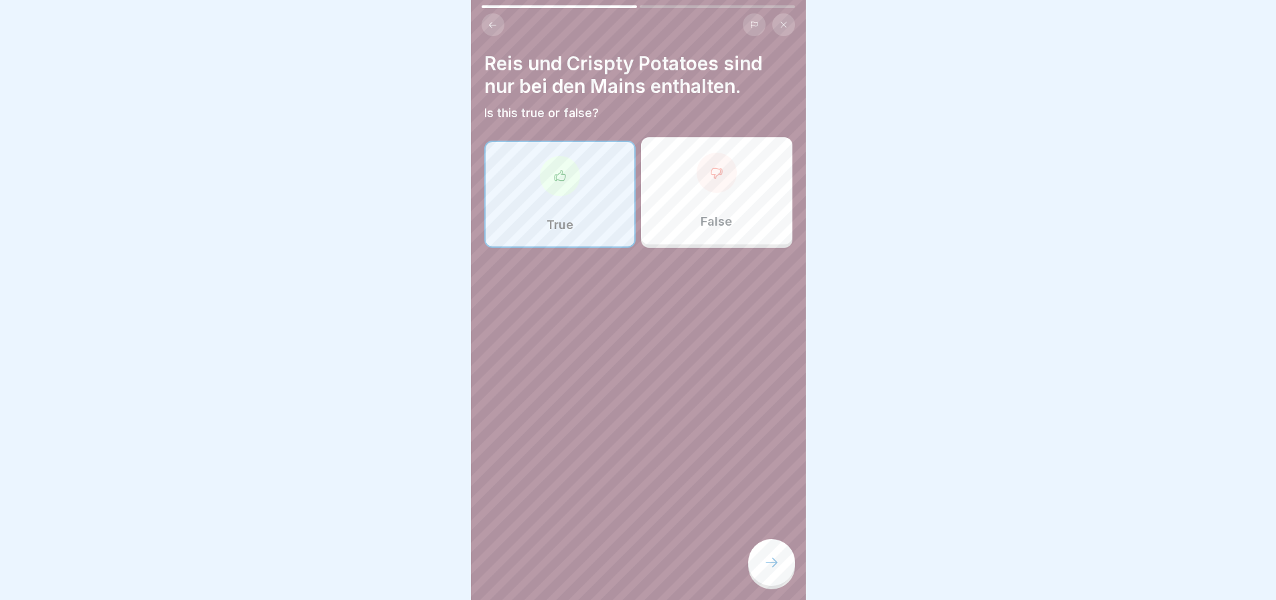
click at [678, 204] on div "False" at bounding box center [716, 190] width 151 height 107
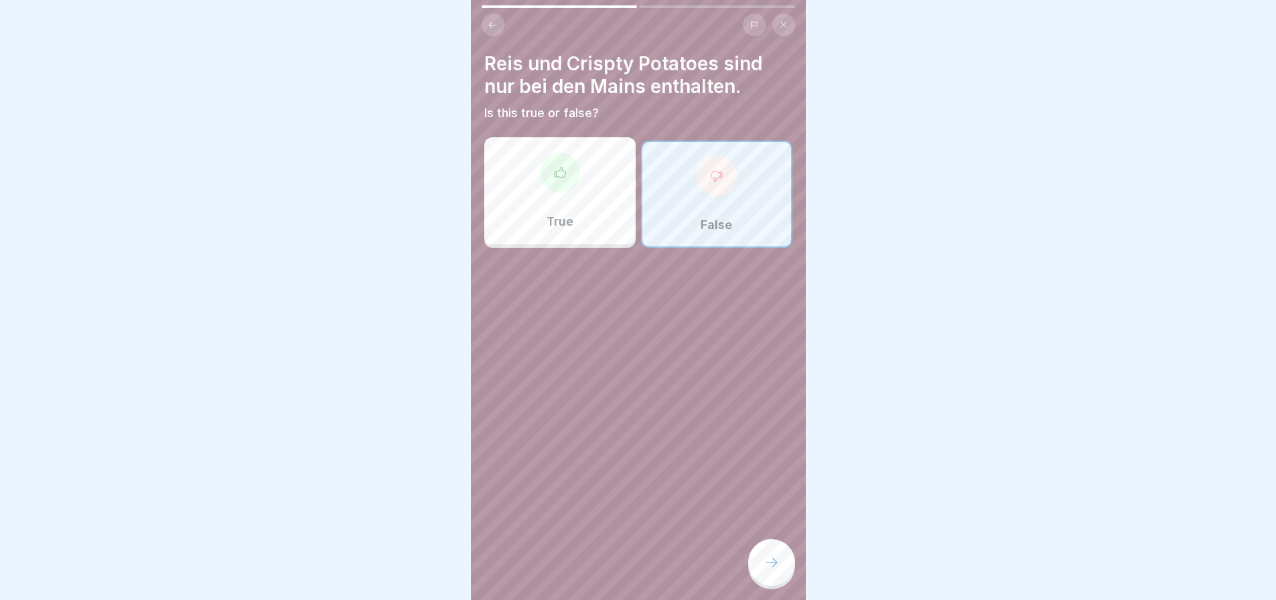
click at [767, 571] on icon at bounding box center [772, 563] width 16 height 16
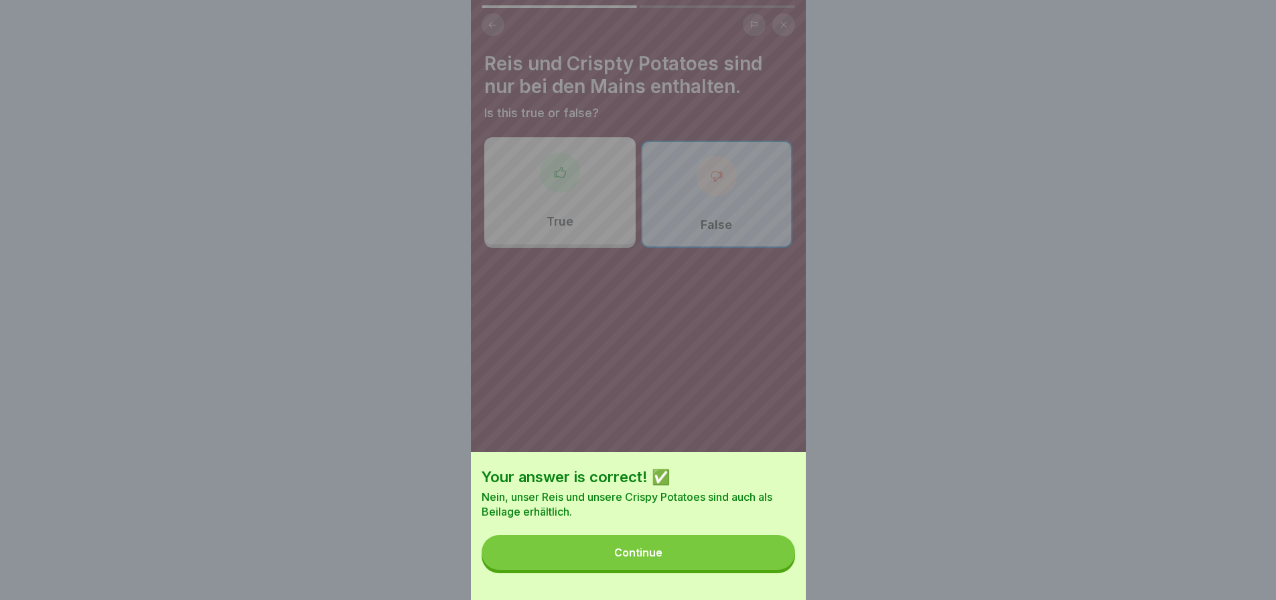
click at [760, 563] on button "Continue" at bounding box center [639, 552] width 314 height 35
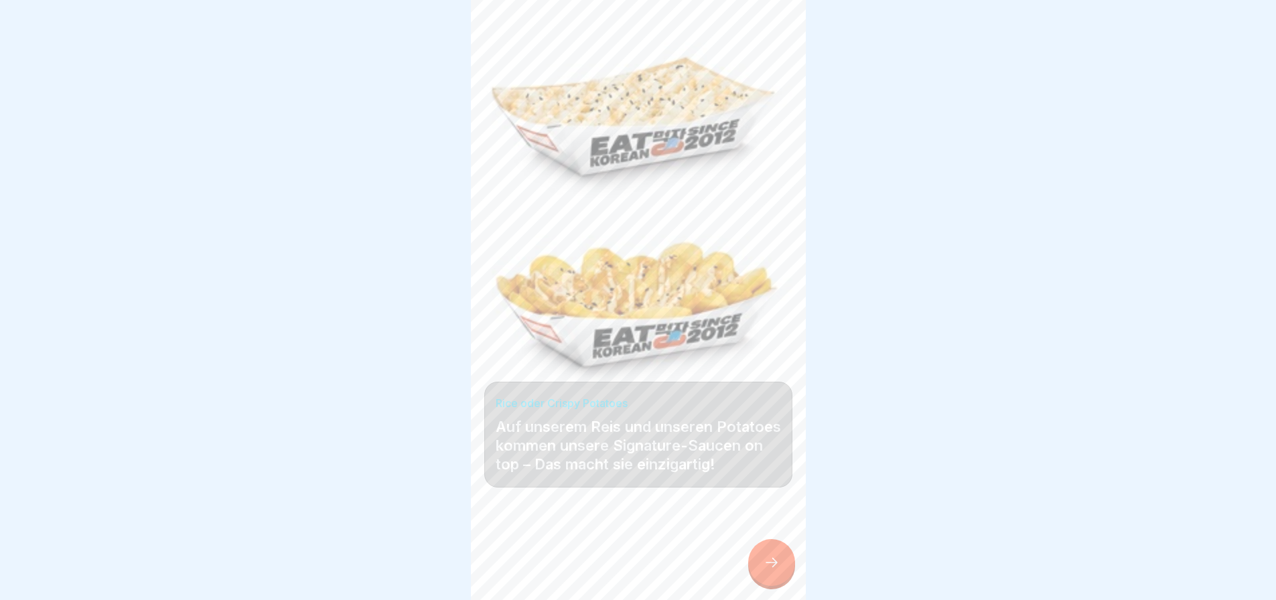
click at [770, 561] on div at bounding box center [771, 562] width 47 height 47
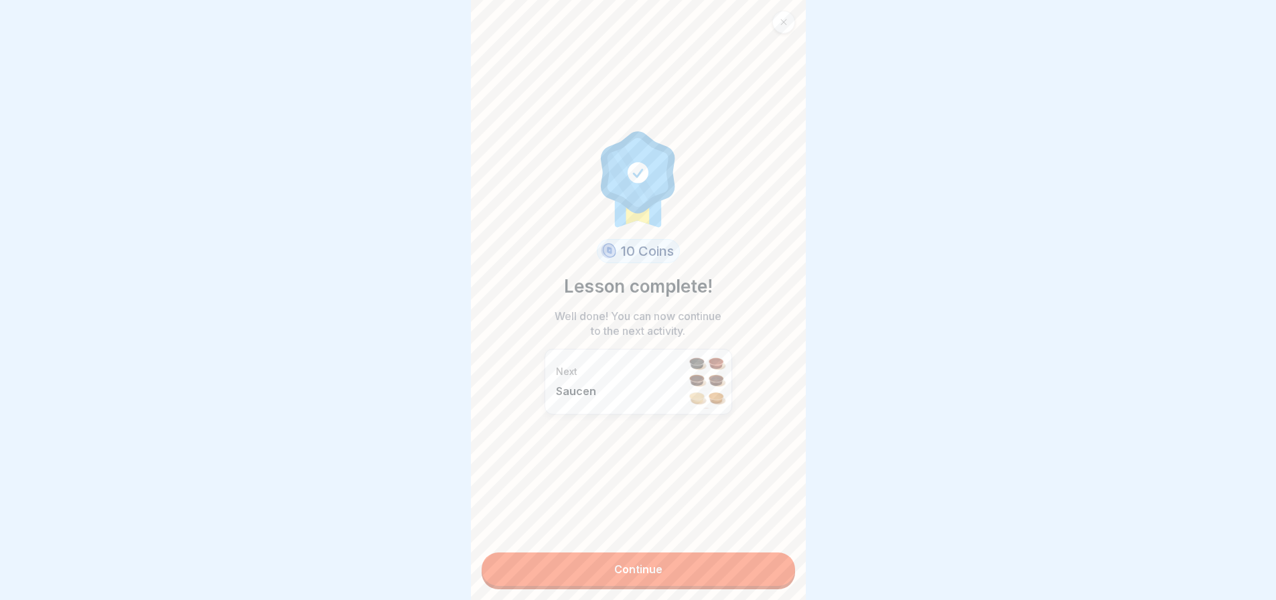
click at [748, 560] on link "Continue" at bounding box center [639, 569] width 314 height 33
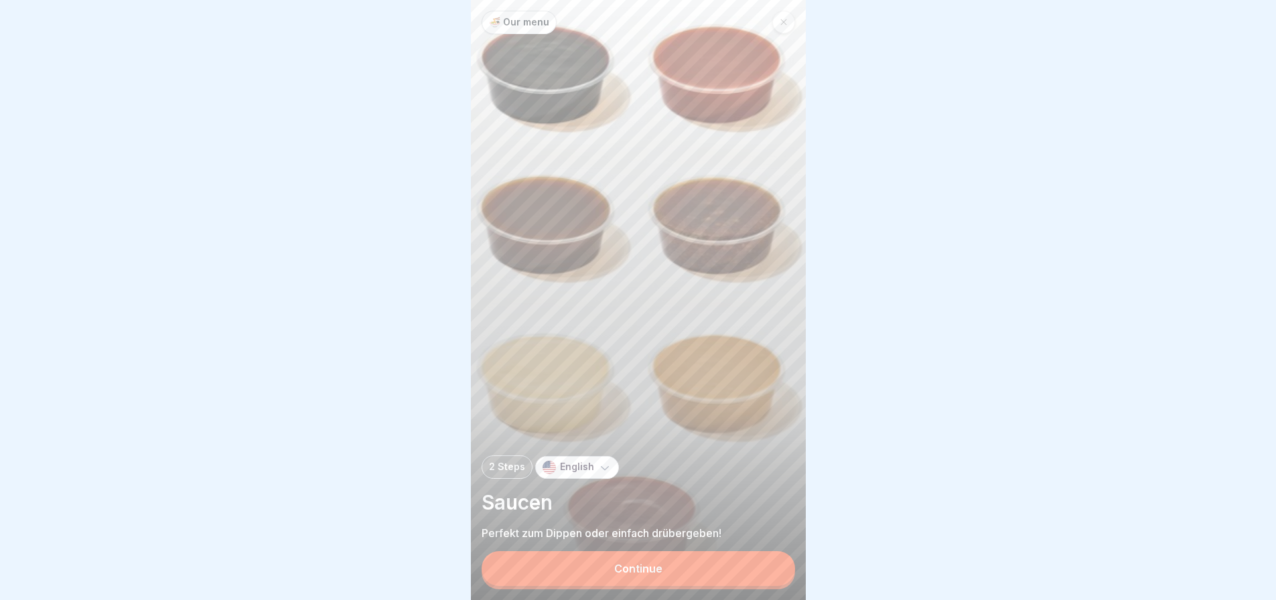
click at [734, 562] on div "Continue" at bounding box center [639, 570] width 314 height 38
click at [573, 479] on div "English" at bounding box center [577, 467] width 84 height 23
click at [580, 508] on div "English" at bounding box center [613, 512] width 159 height 26
click at [600, 566] on button "Continue" at bounding box center [639, 568] width 314 height 35
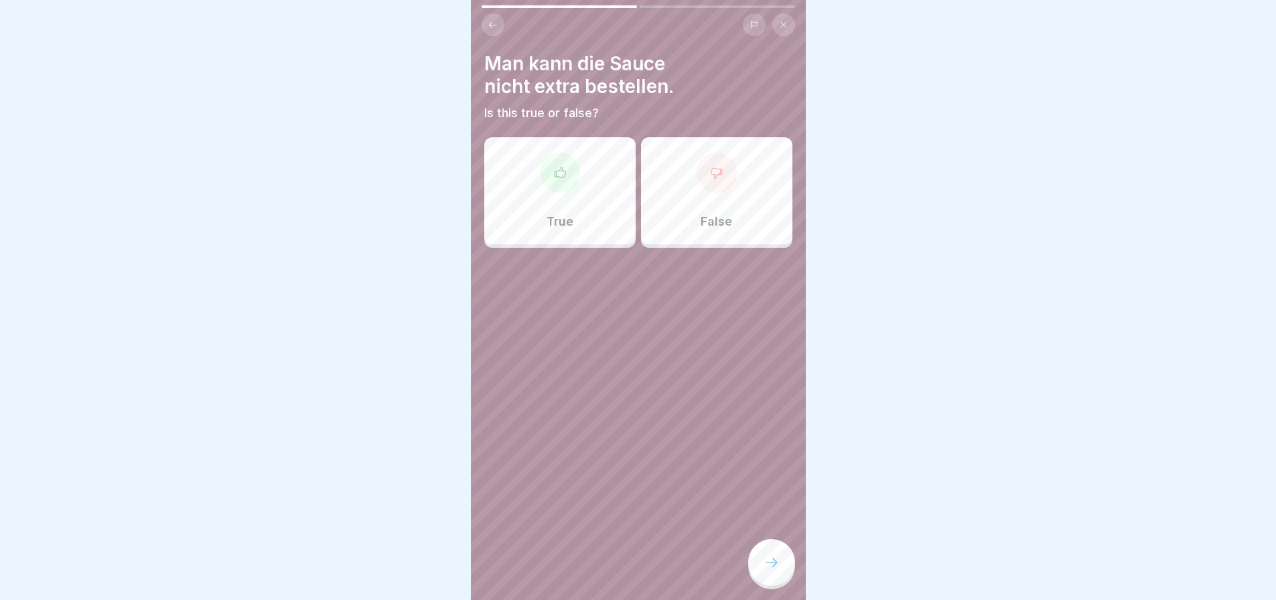
click at [739, 205] on div "False" at bounding box center [716, 190] width 151 height 107
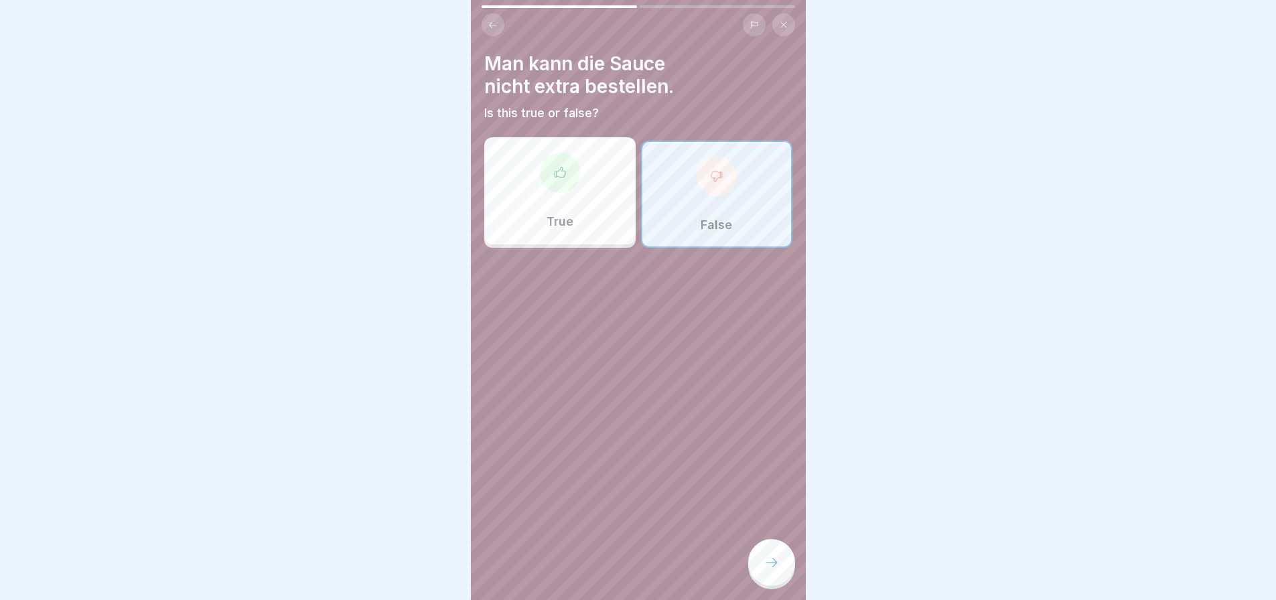
click at [580, 214] on div "True" at bounding box center [559, 190] width 151 height 107
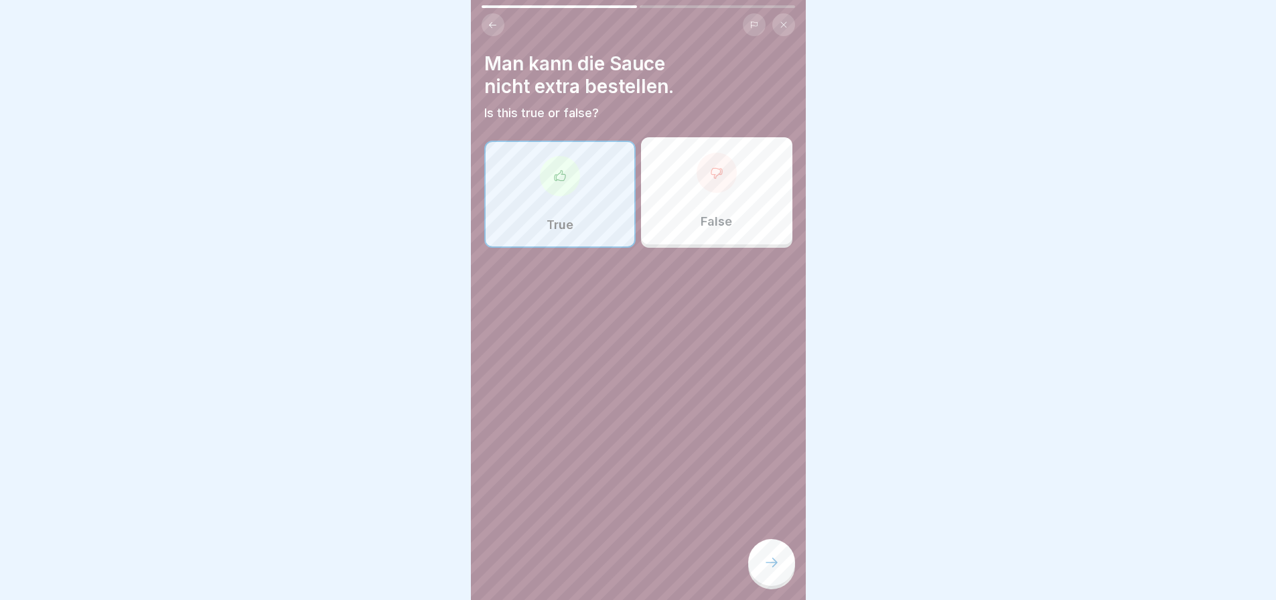
click at [776, 581] on div at bounding box center [771, 562] width 47 height 47
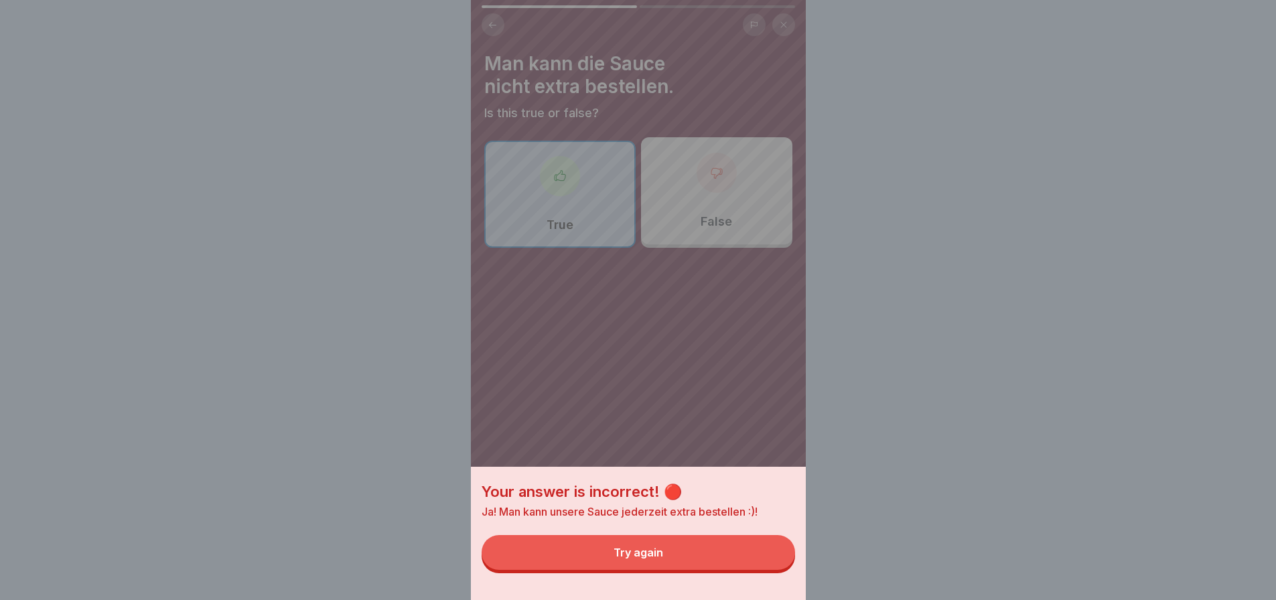
click at [774, 570] on button "Try again" at bounding box center [639, 552] width 314 height 35
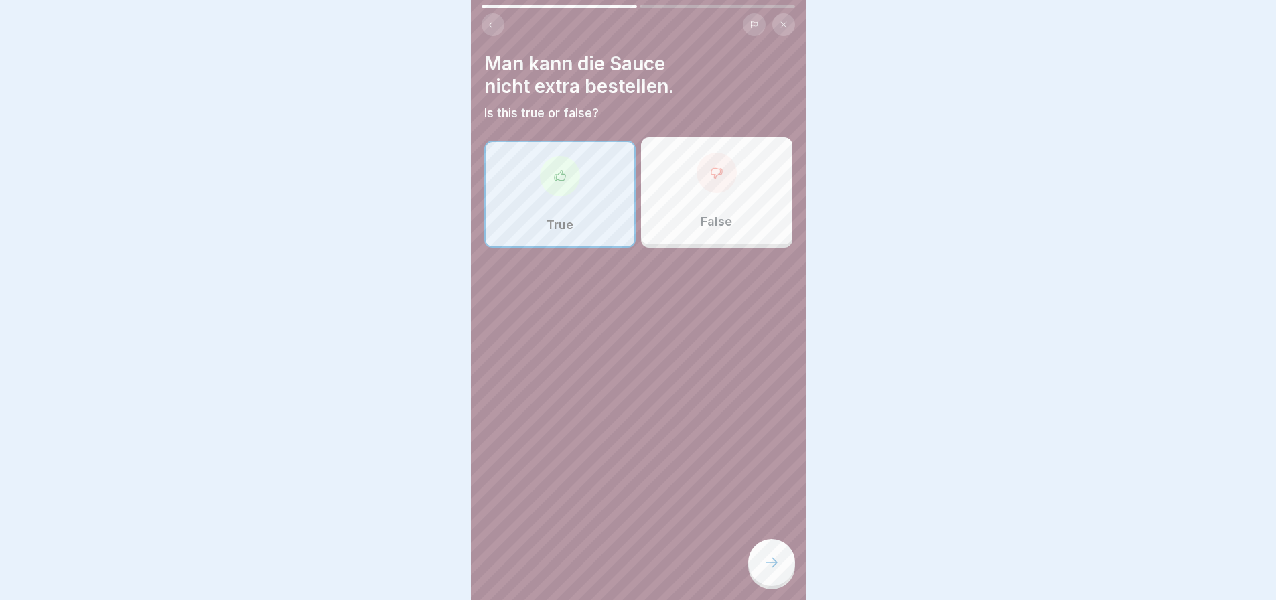
click at [739, 201] on div "False" at bounding box center [716, 190] width 151 height 107
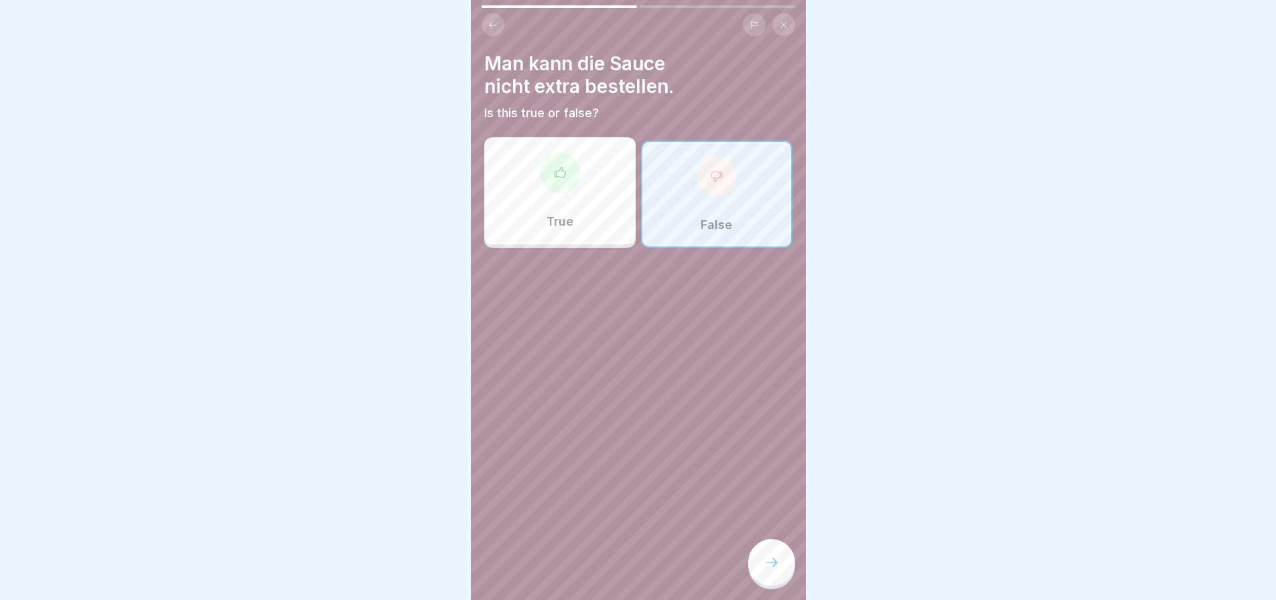
click at [770, 586] on div at bounding box center [771, 562] width 47 height 47
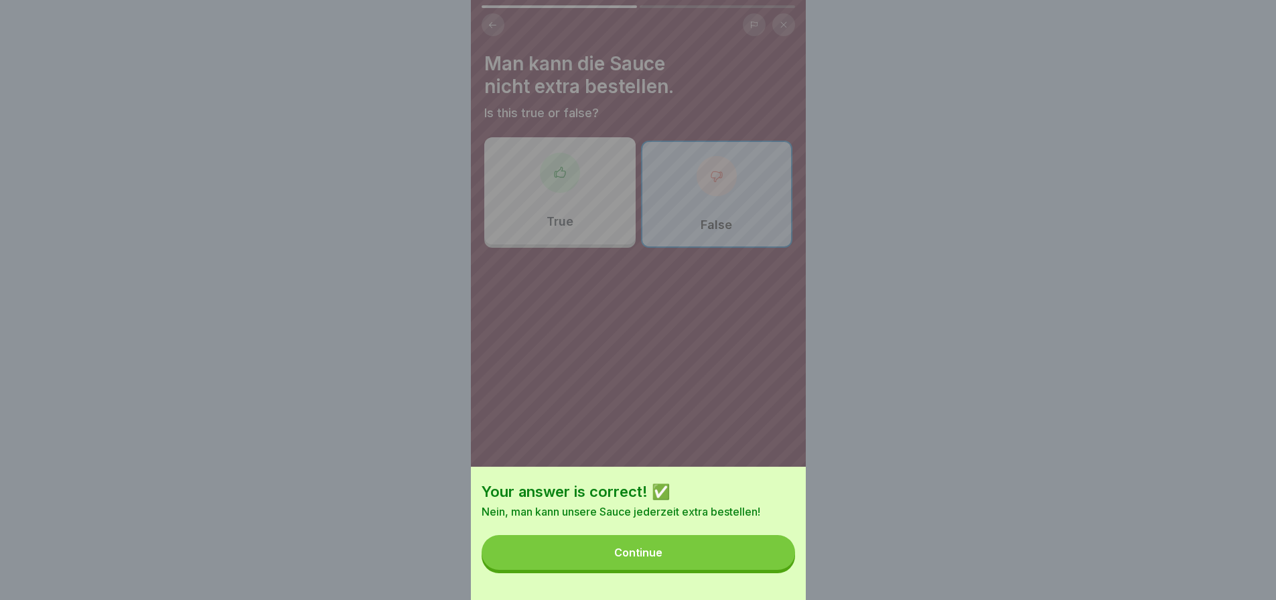
click at [705, 559] on button "Continue" at bounding box center [639, 552] width 314 height 35
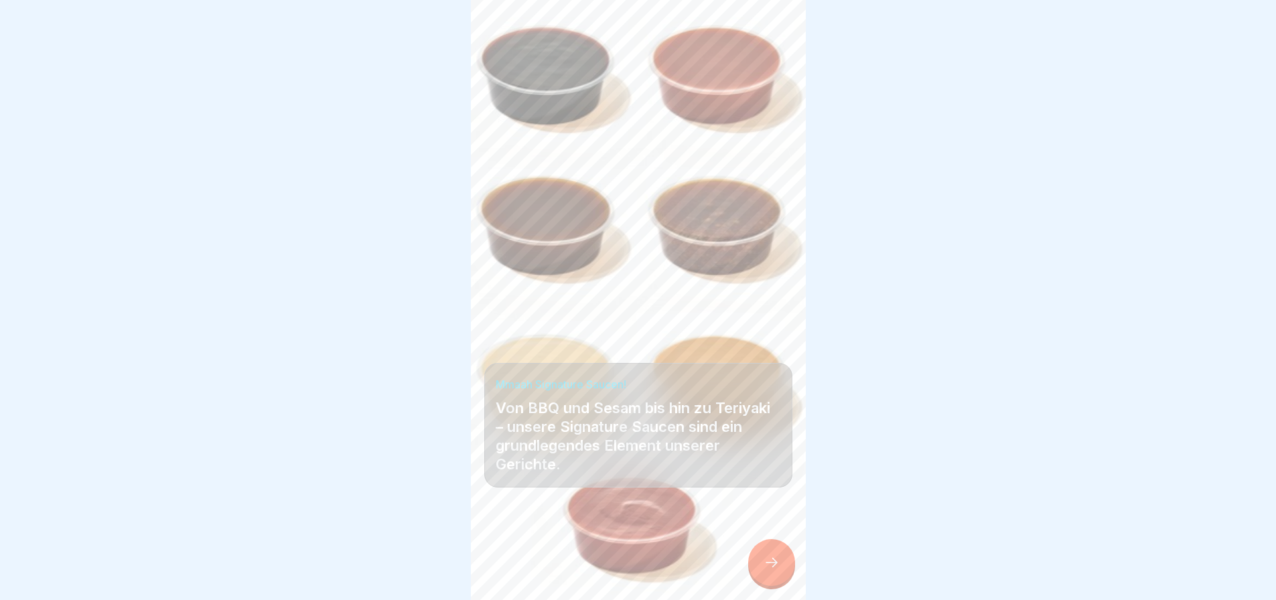
click at [778, 571] on icon at bounding box center [772, 563] width 16 height 16
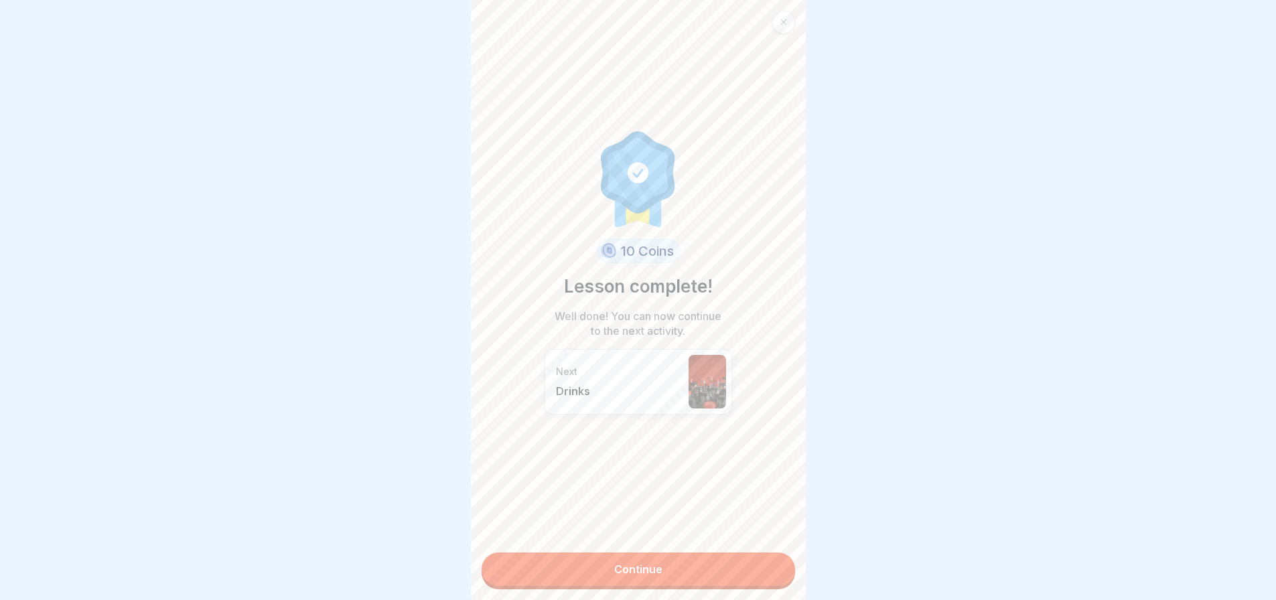
click at [776, 573] on link "Continue" at bounding box center [639, 569] width 314 height 33
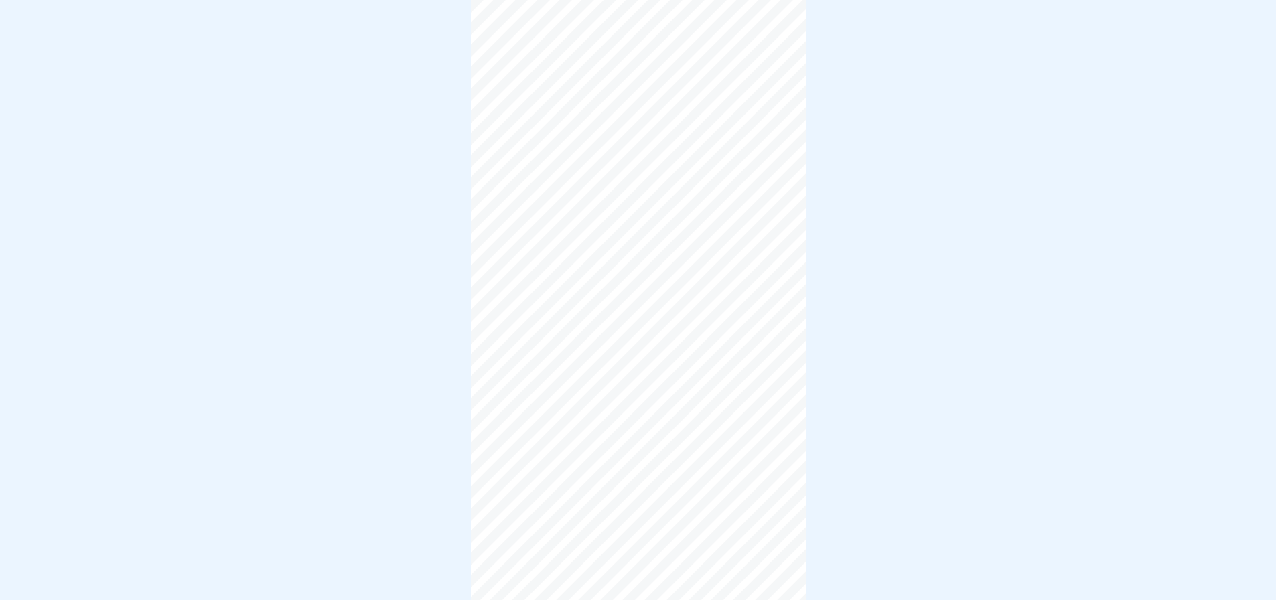
click at [749, 573] on div at bounding box center [638, 300] width 335 height 600
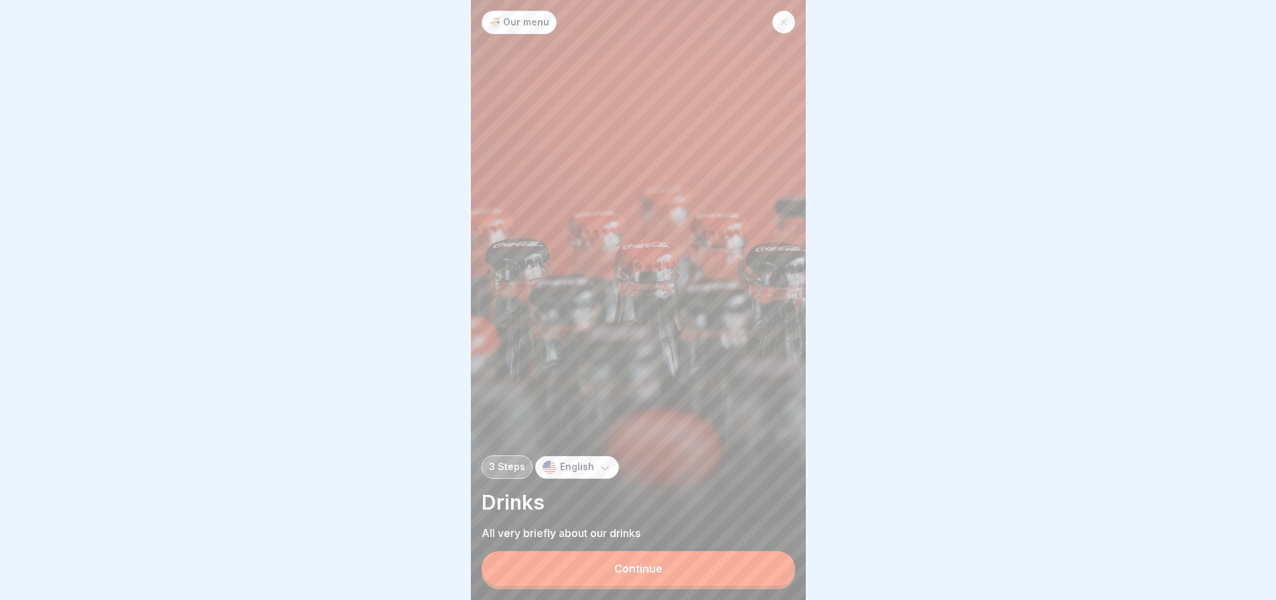
click at [744, 567] on button "Continue" at bounding box center [639, 568] width 314 height 35
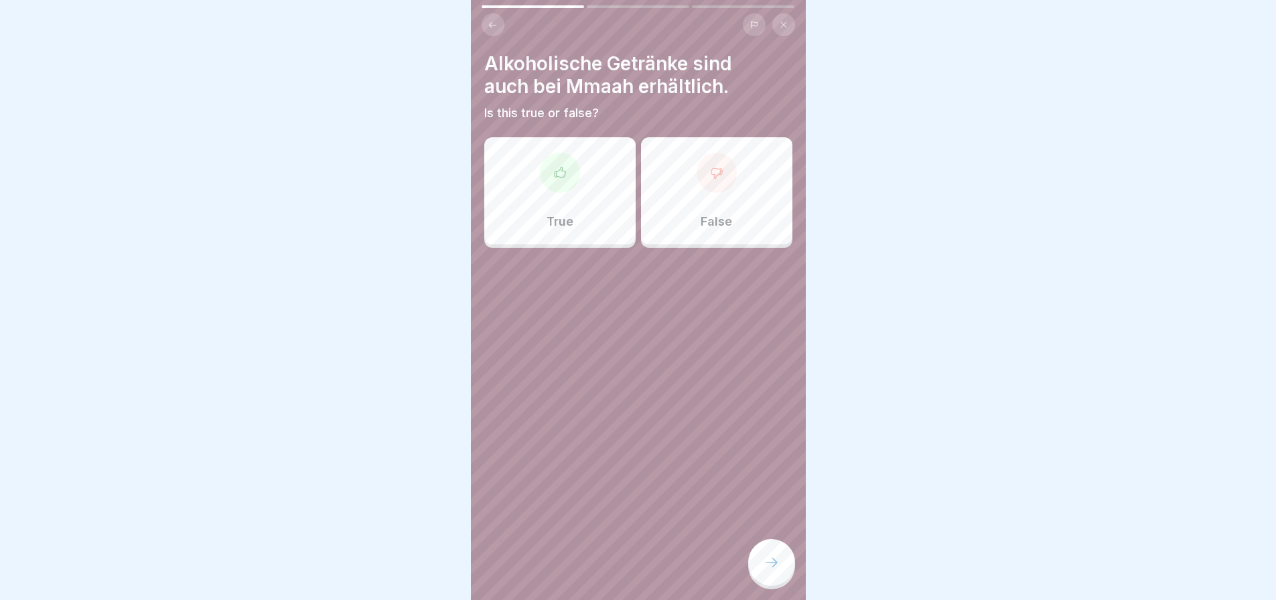
click at [612, 224] on div "True" at bounding box center [559, 190] width 151 height 107
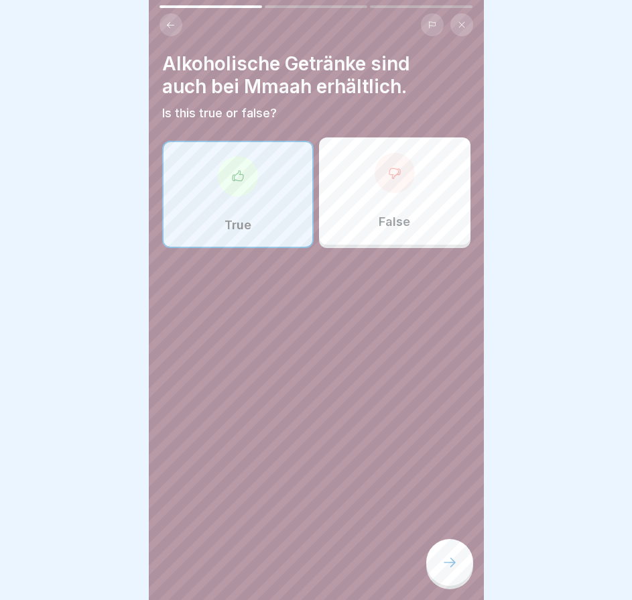
click at [452, 553] on div at bounding box center [449, 562] width 47 height 47
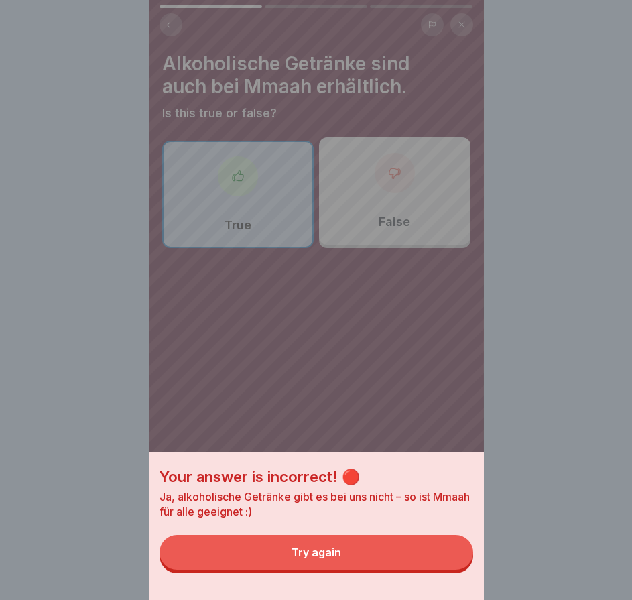
click at [445, 558] on button "Try again" at bounding box center [316, 552] width 314 height 35
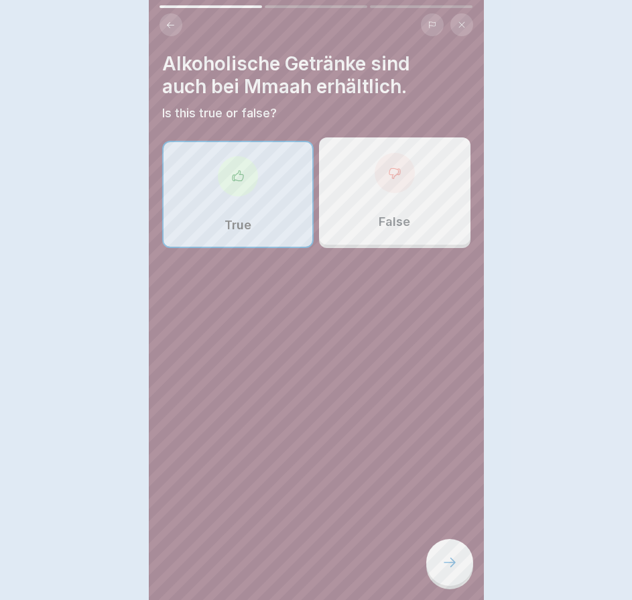
click at [379, 170] on div at bounding box center [394, 173] width 40 height 40
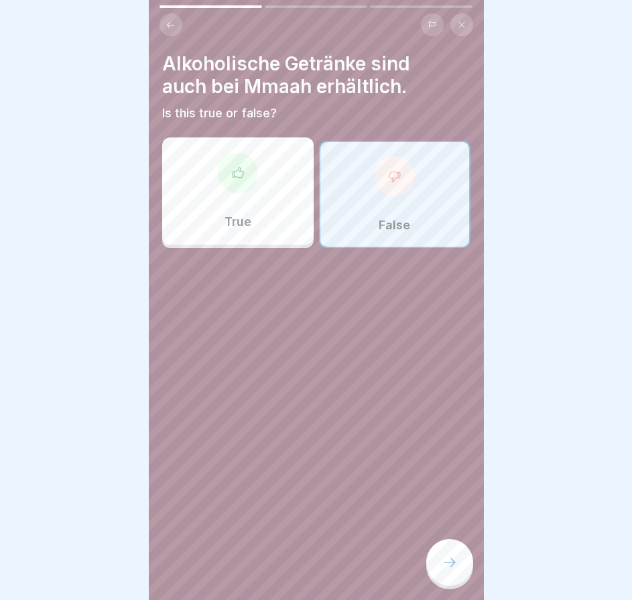
click at [445, 570] on icon at bounding box center [449, 562] width 16 height 16
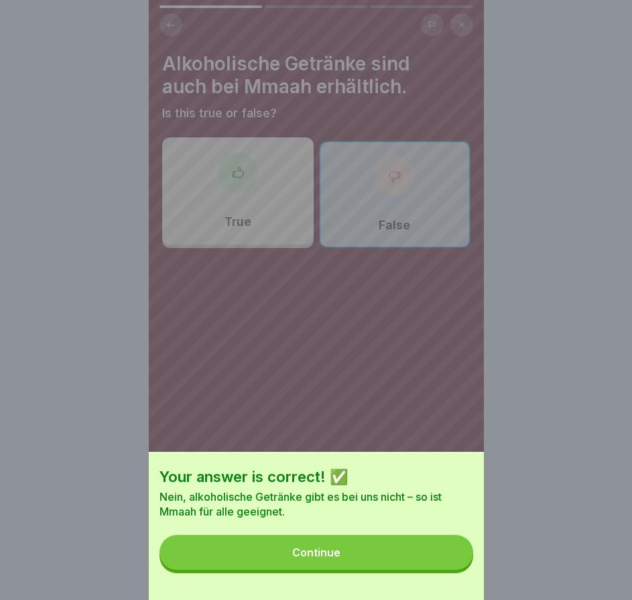
click at [445, 568] on button "Continue" at bounding box center [316, 552] width 314 height 35
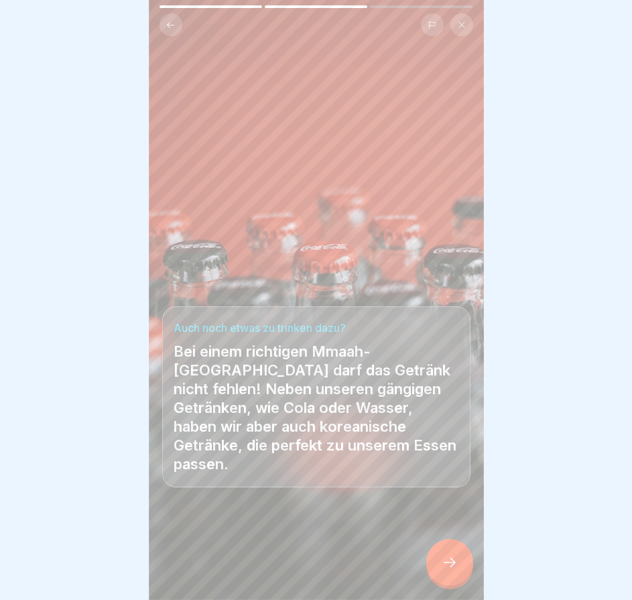
click at [456, 560] on div at bounding box center [449, 562] width 47 height 47
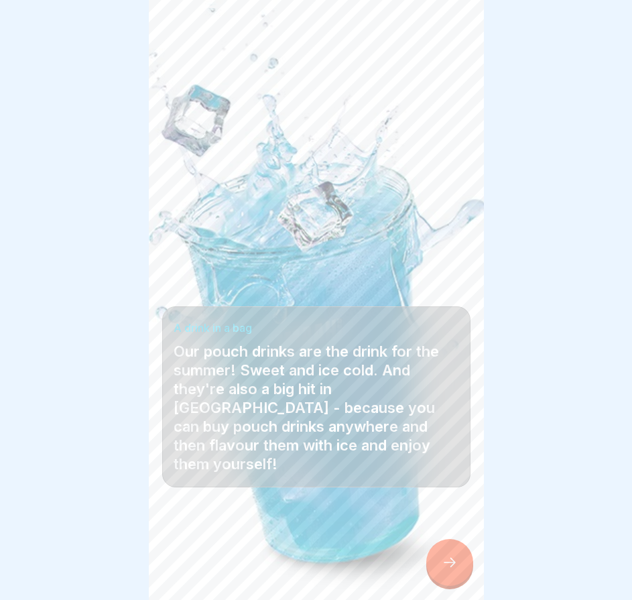
click at [456, 560] on div at bounding box center [449, 562] width 47 height 47
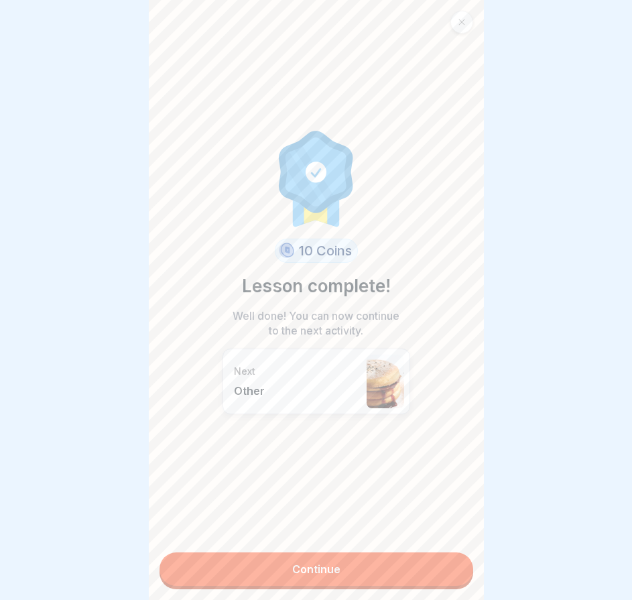
click at [441, 561] on link "Continue" at bounding box center [316, 568] width 314 height 33
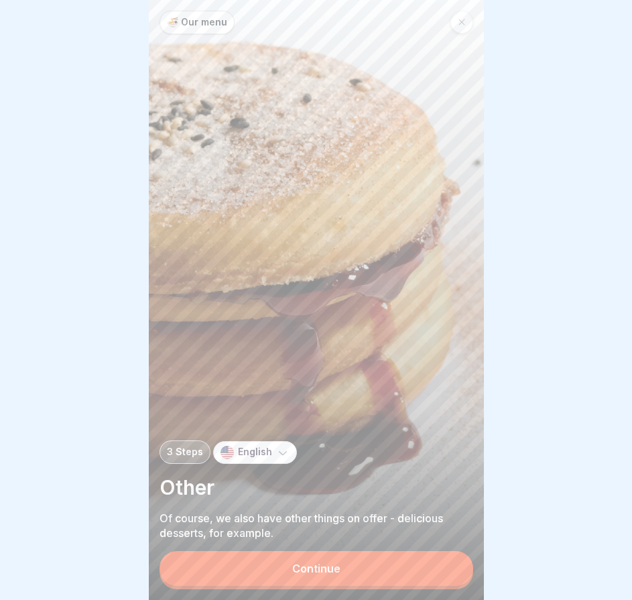
click at [441, 561] on div "Continue" at bounding box center [316, 570] width 314 height 38
click at [413, 575] on button "Continue" at bounding box center [316, 568] width 314 height 35
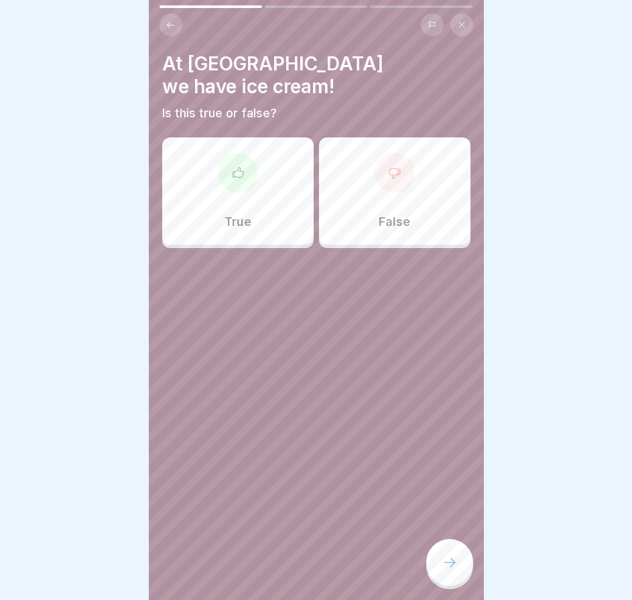
click at [287, 204] on div "True" at bounding box center [237, 190] width 151 height 107
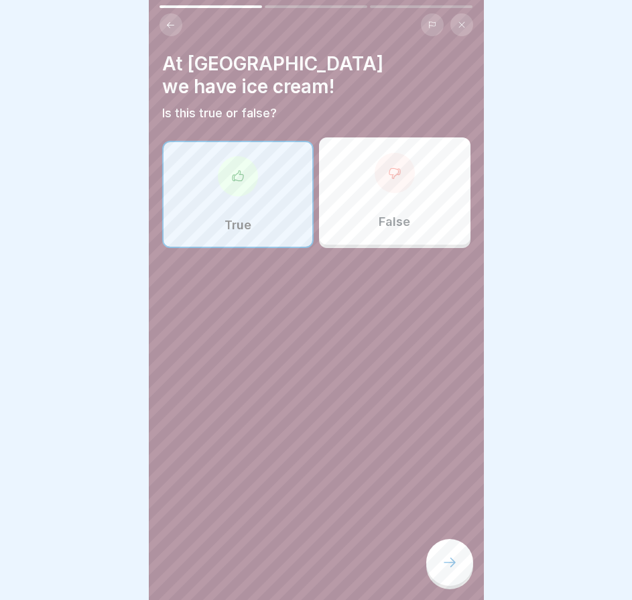
click at [449, 559] on div at bounding box center [449, 562] width 47 height 47
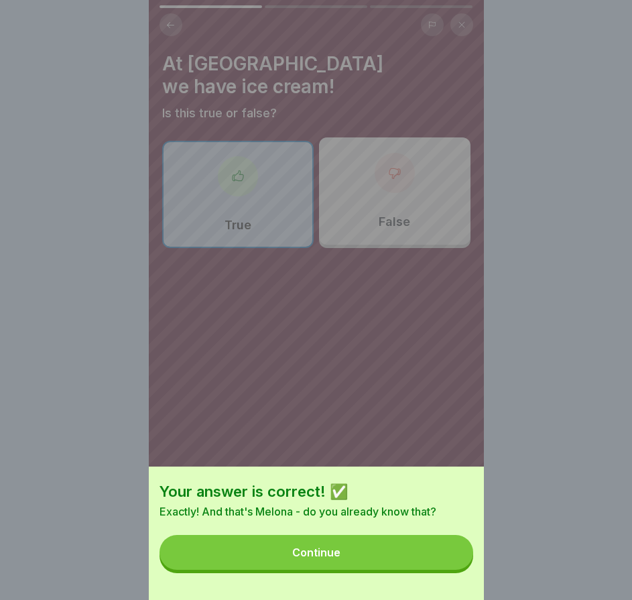
click at [448, 560] on button "Continue" at bounding box center [316, 552] width 314 height 35
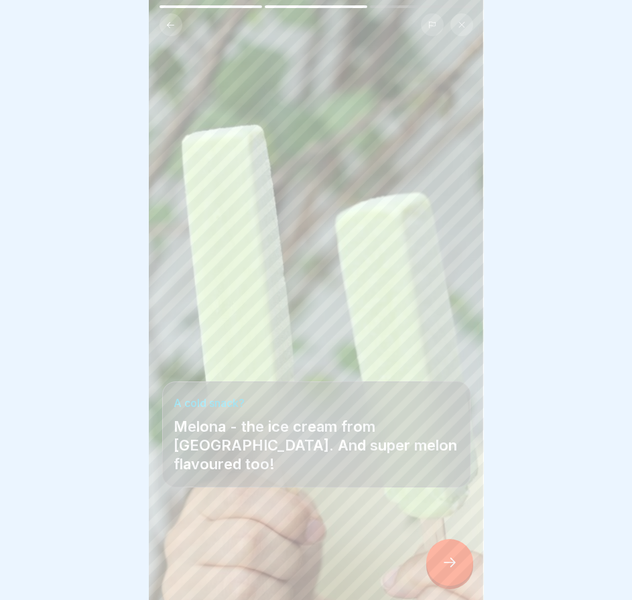
click at [466, 575] on div at bounding box center [449, 562] width 47 height 47
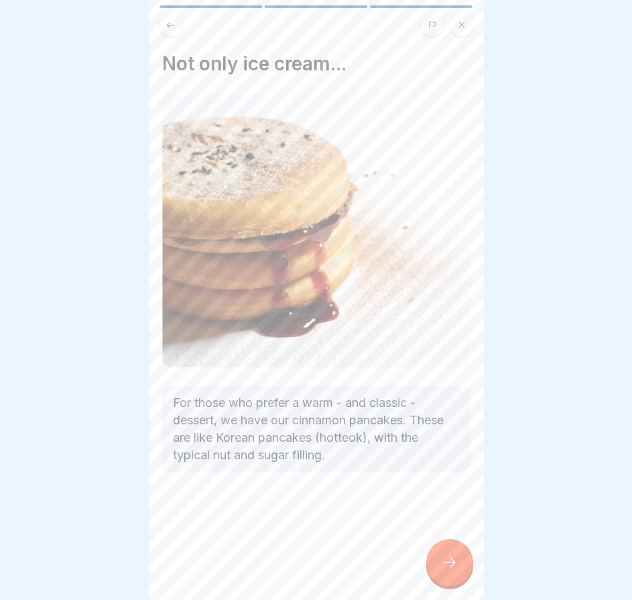
click at [466, 575] on div at bounding box center [449, 562] width 47 height 47
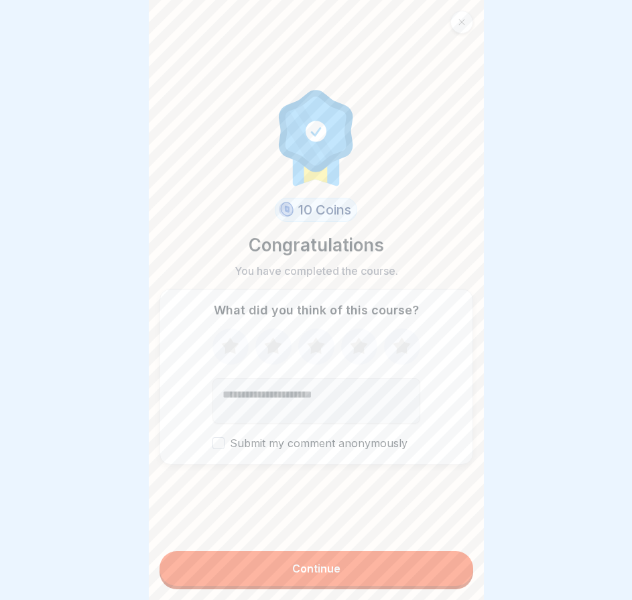
click at [466, 575] on form "10 Coins Congratulations You have completed the course. What did you think of t…" at bounding box center [316, 300] width 335 height 600
click at [421, 575] on button "Continue" at bounding box center [316, 568] width 314 height 35
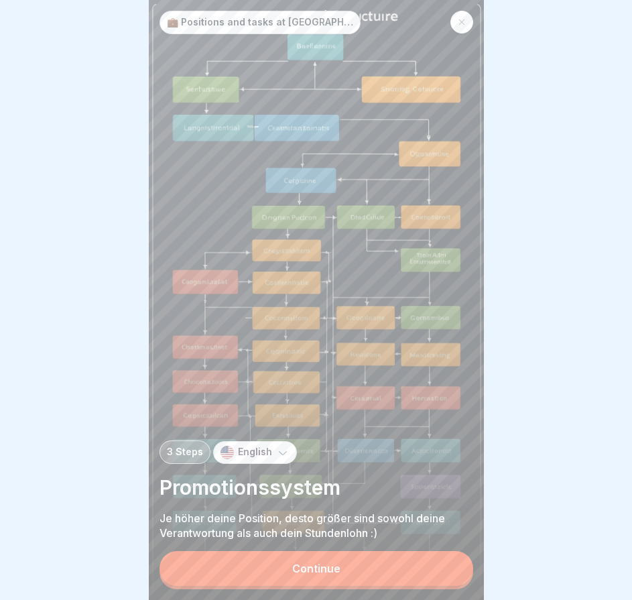
click at [330, 569] on button "Continue" at bounding box center [316, 568] width 314 height 35
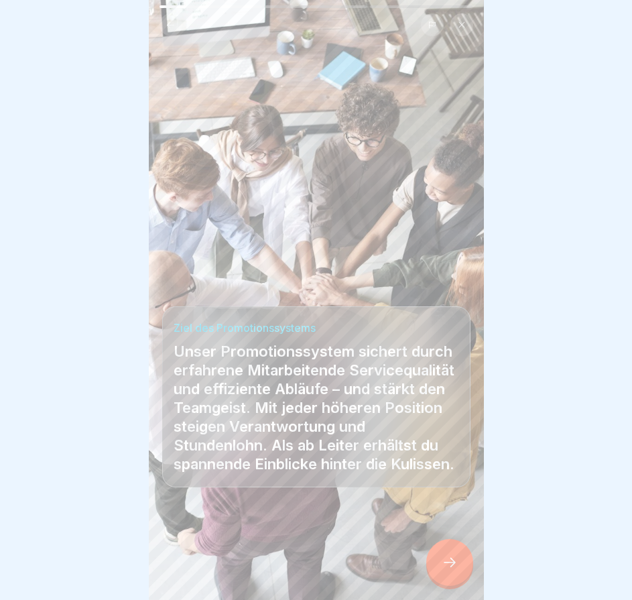
click at [466, 569] on div at bounding box center [449, 562] width 47 height 47
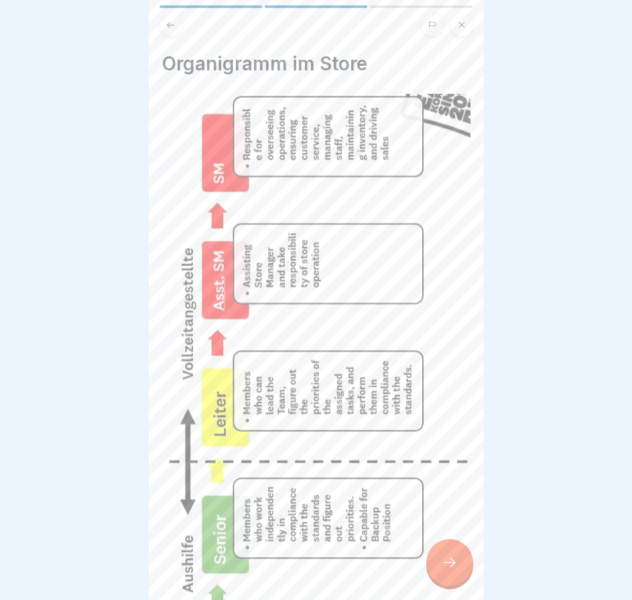
click at [468, 561] on div at bounding box center [449, 562] width 47 height 47
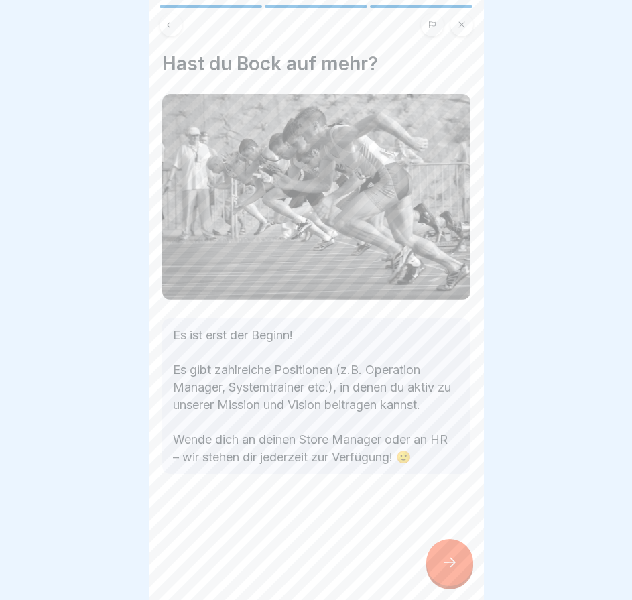
click at [453, 552] on div at bounding box center [449, 562] width 47 height 47
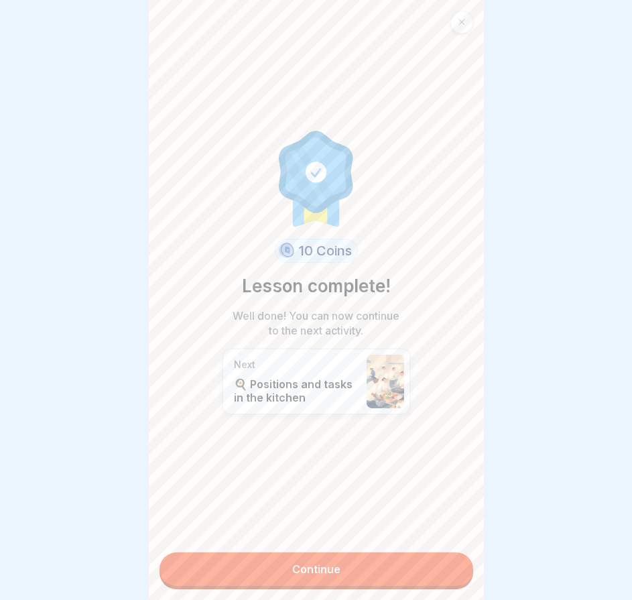
click at [431, 571] on link "Continue" at bounding box center [316, 568] width 314 height 33
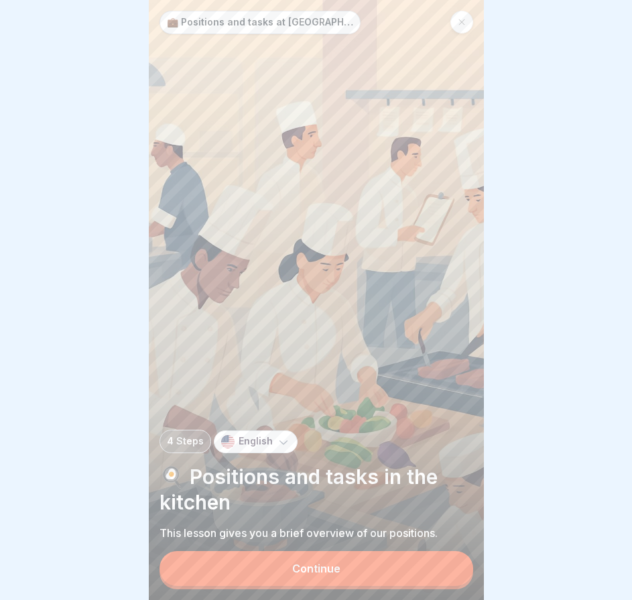
click at [431, 565] on button "Continue" at bounding box center [316, 568] width 314 height 35
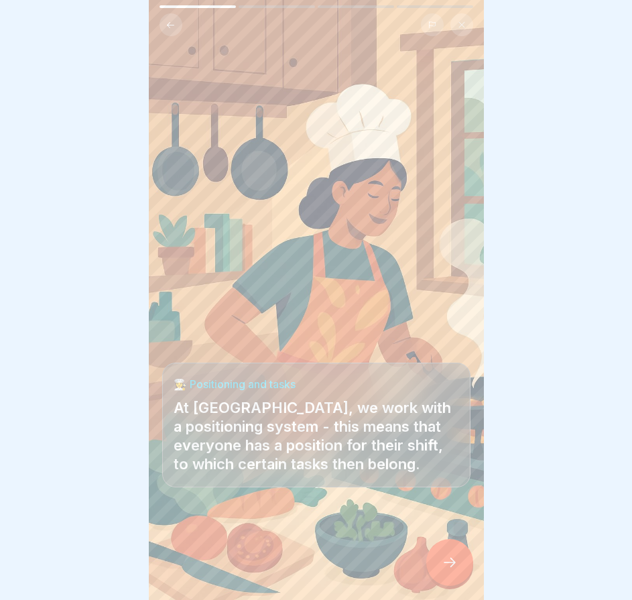
click at [455, 569] on icon at bounding box center [449, 562] width 16 height 16
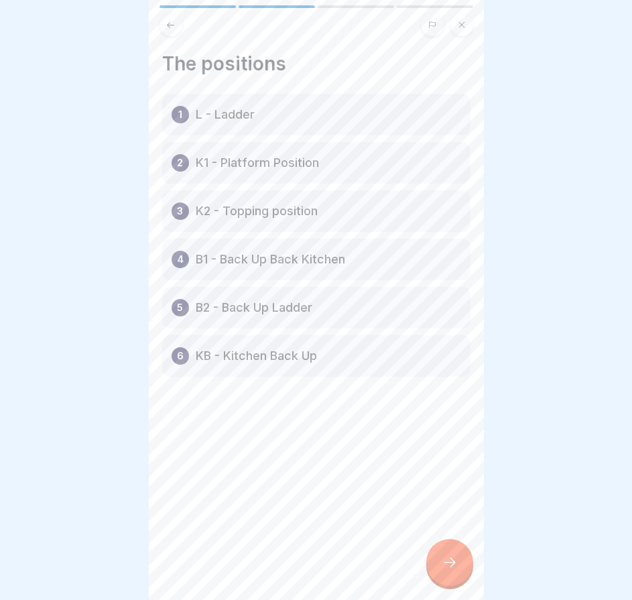
click at [447, 581] on div at bounding box center [449, 562] width 47 height 47
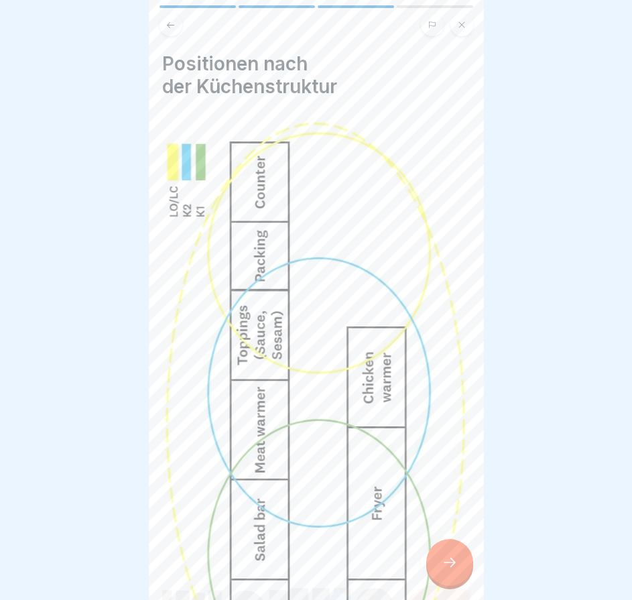
scroll to position [134, 0]
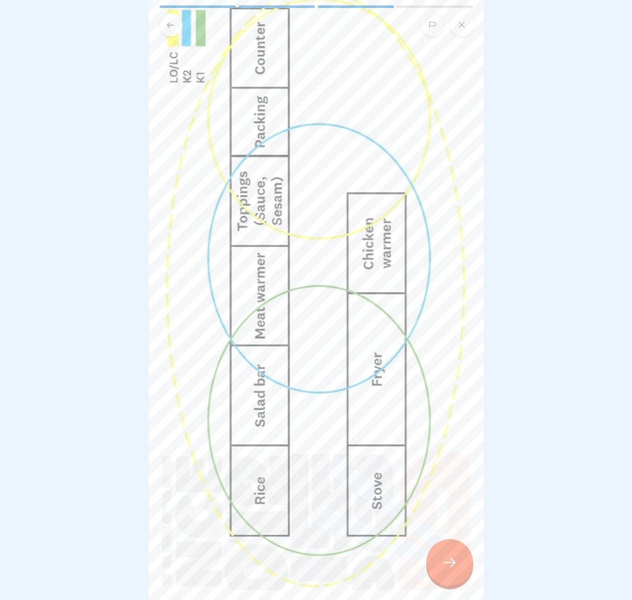
click at [443, 570] on icon at bounding box center [449, 562] width 16 height 16
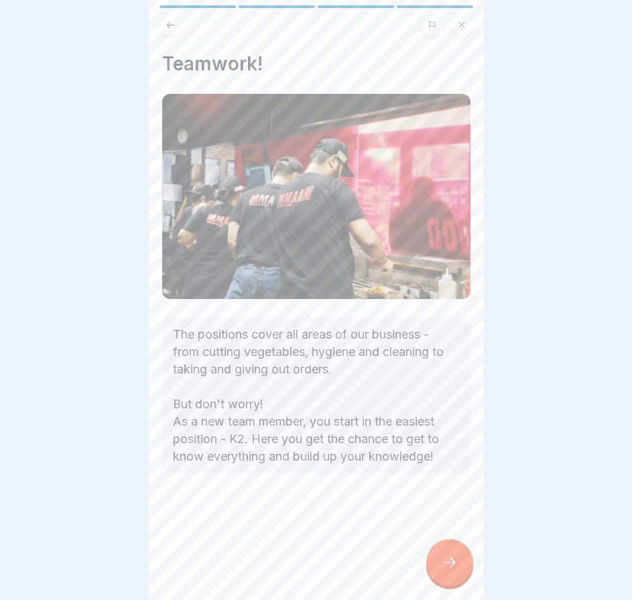
click at [443, 570] on icon at bounding box center [449, 562] width 16 height 16
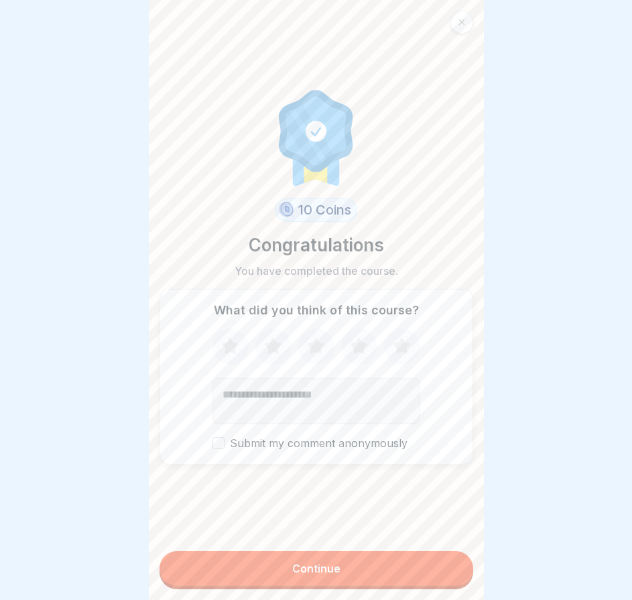
click at [443, 577] on button "Continue" at bounding box center [316, 568] width 314 height 35
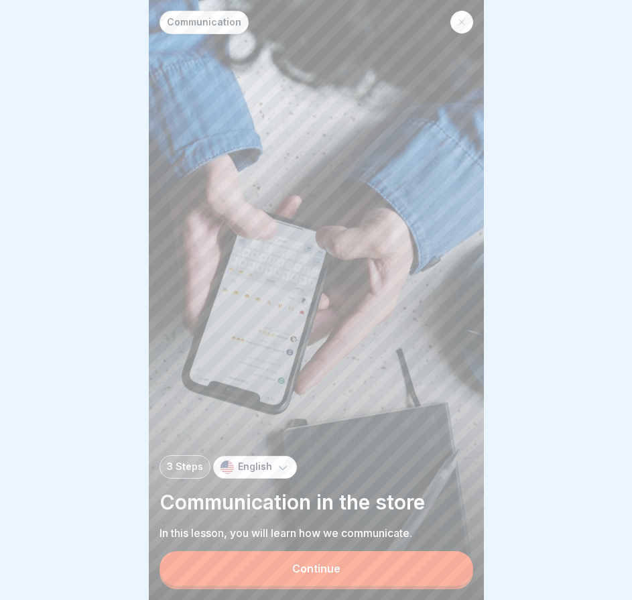
click at [443, 577] on button "Continue" at bounding box center [316, 568] width 314 height 35
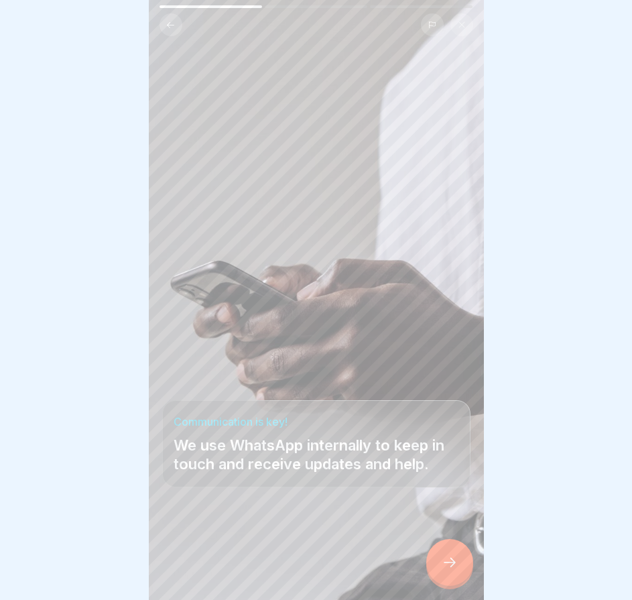
click at [443, 570] on icon at bounding box center [449, 562] width 16 height 16
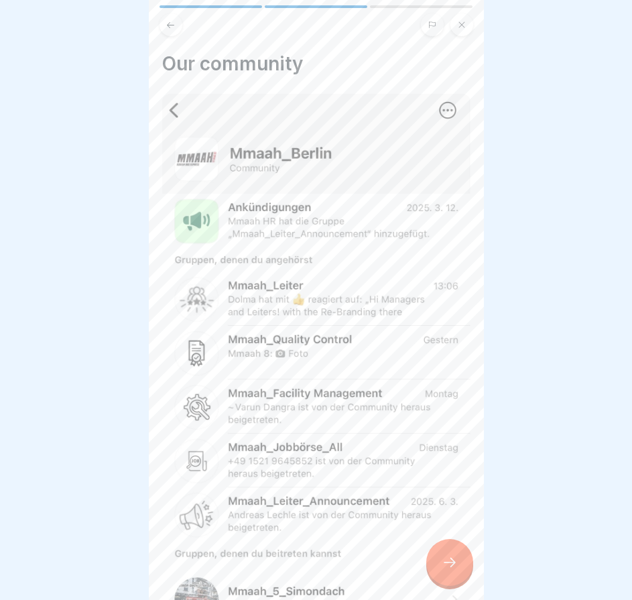
click at [443, 570] on icon at bounding box center [449, 562] width 16 height 16
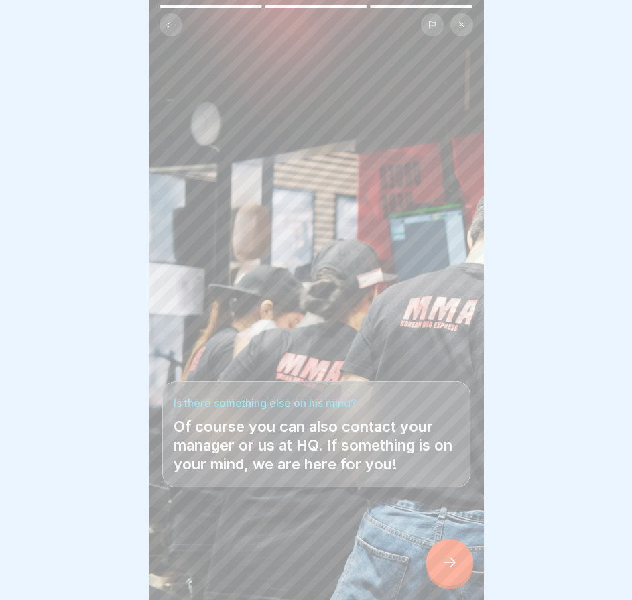
click at [443, 570] on icon at bounding box center [449, 562] width 16 height 16
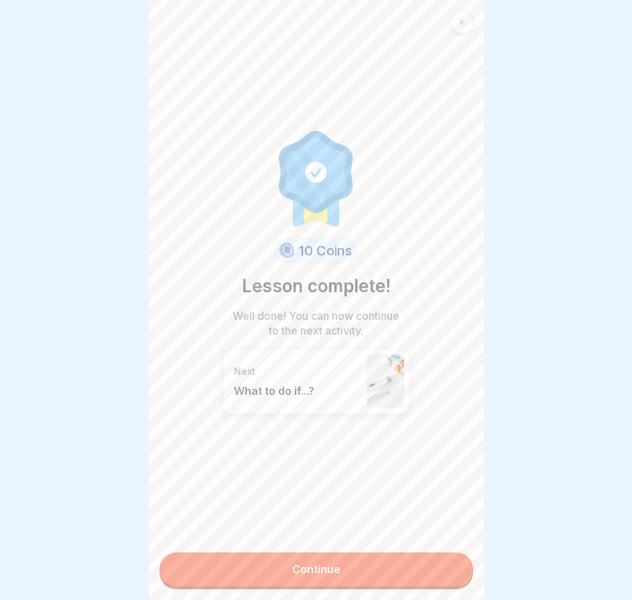
click at [443, 577] on link "Continue" at bounding box center [316, 568] width 314 height 33
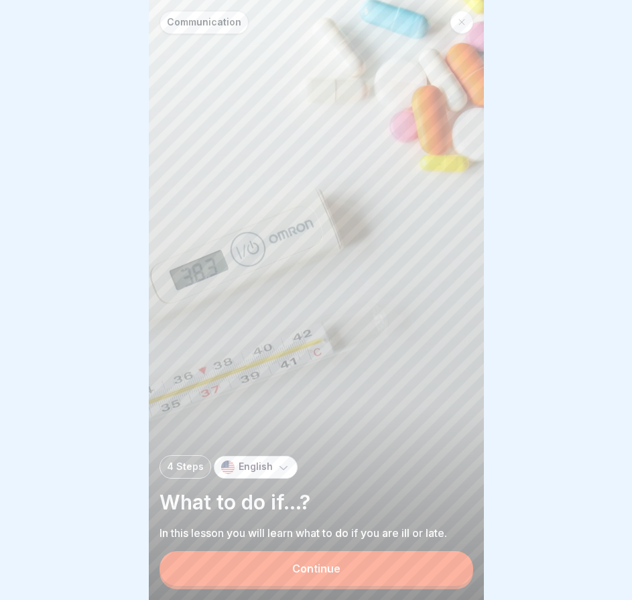
click at [443, 577] on button "Continue" at bounding box center [316, 568] width 314 height 35
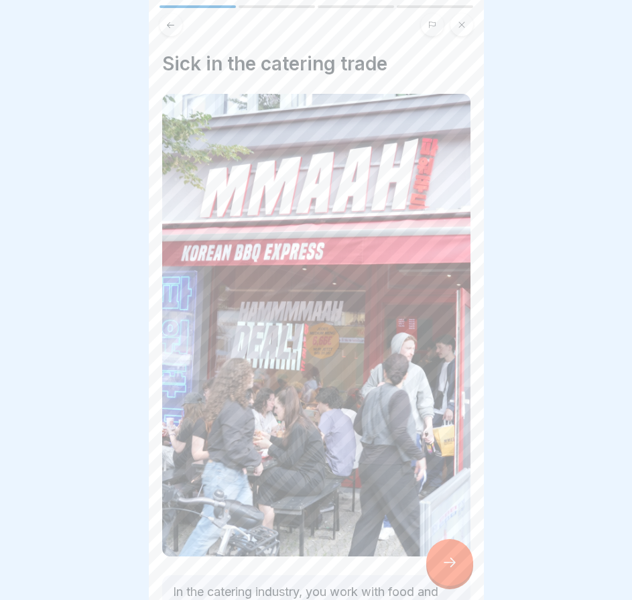
click at [443, 570] on icon at bounding box center [449, 562] width 16 height 16
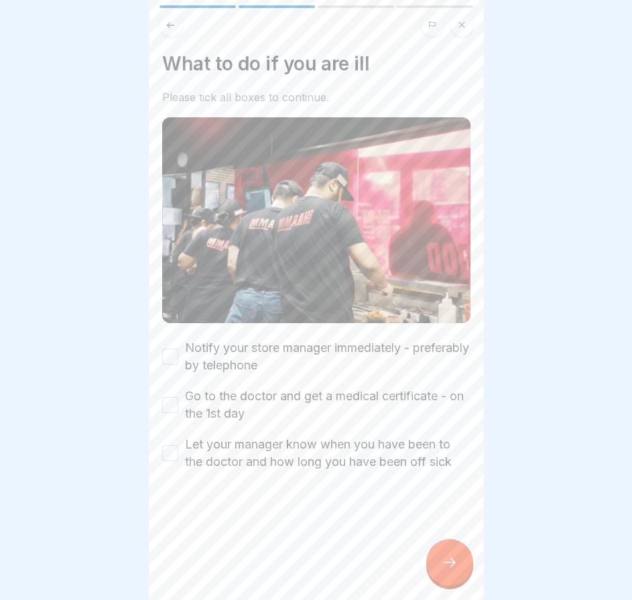
click at [443, 570] on icon at bounding box center [449, 562] width 16 height 16
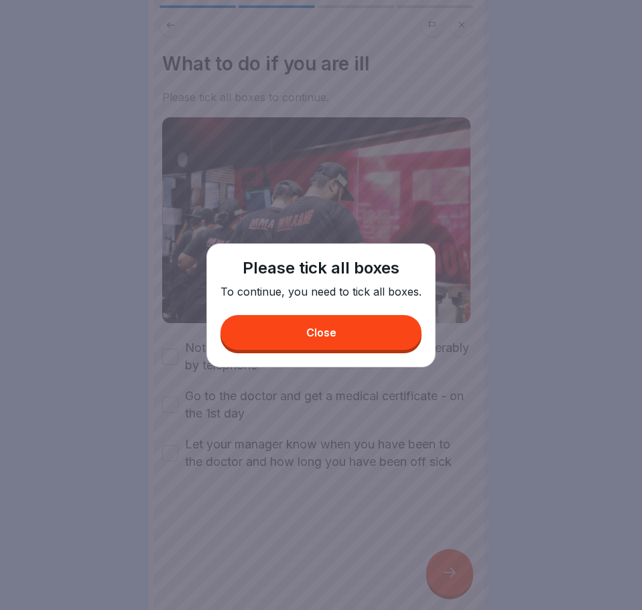
click at [349, 340] on button "Close" at bounding box center [320, 332] width 201 height 35
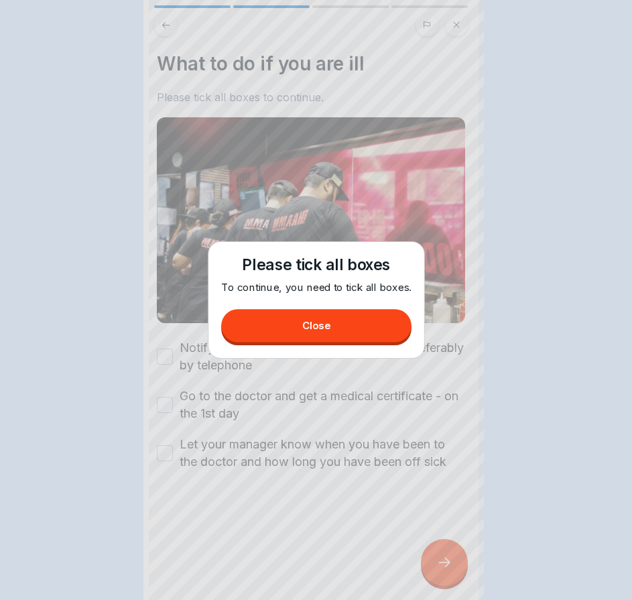
click at [253, 342] on label "Notify your store manager immediately - preferably by telephone" at bounding box center [322, 356] width 285 height 35
click at [173, 348] on button "Notify your store manager immediately - preferably by telephone" at bounding box center [165, 356] width 16 height 16
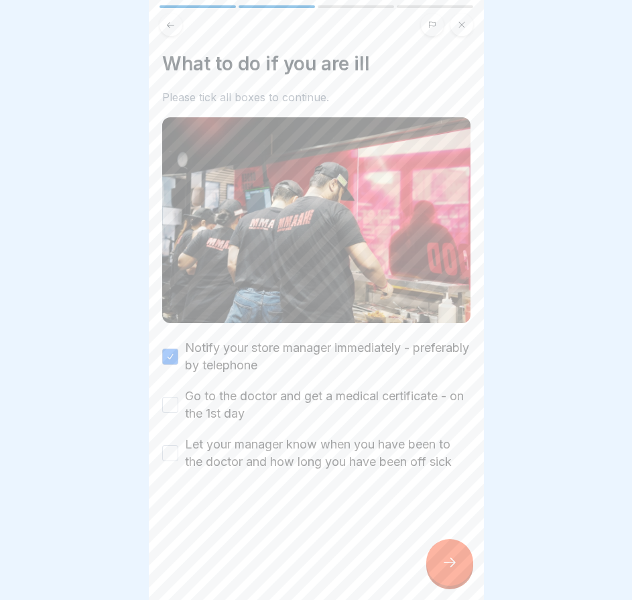
drag, startPoint x: 176, startPoint y: 383, endPoint x: 171, endPoint y: 400, distance: 17.4
click at [176, 387] on div "Go to the doctor and get a medical certificate - on the 1st day" at bounding box center [316, 404] width 308 height 35
click at [170, 405] on button "Go to the doctor and get a medical certificate - on the 1st day" at bounding box center [170, 405] width 16 height 16
click at [167, 437] on div "Let your manager know when you have been to the doctor and how long you have be…" at bounding box center [316, 452] width 308 height 35
click at [182, 445] on div "Let your manager know when you have been to the doctor and how long you have be…" at bounding box center [316, 452] width 308 height 35
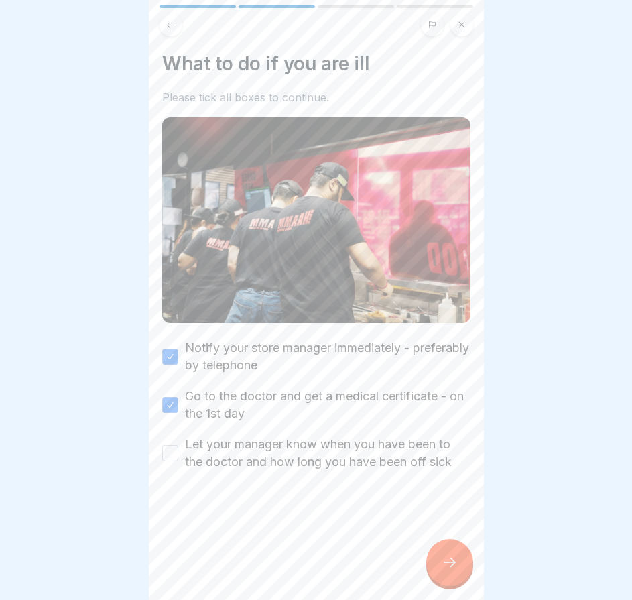
click at [179, 450] on div "Let your manager know when you have been to the doctor and how long you have be…" at bounding box center [316, 452] width 308 height 35
click at [178, 449] on button "Let your manager know when you have been to the doctor and how long you have be…" at bounding box center [170, 453] width 16 height 16
click at [449, 570] on icon at bounding box center [449, 562] width 16 height 16
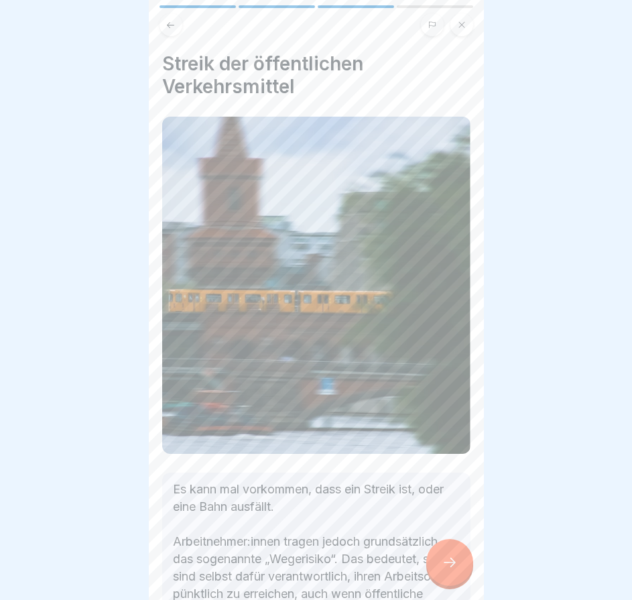
click at [448, 570] on icon at bounding box center [449, 562] width 16 height 16
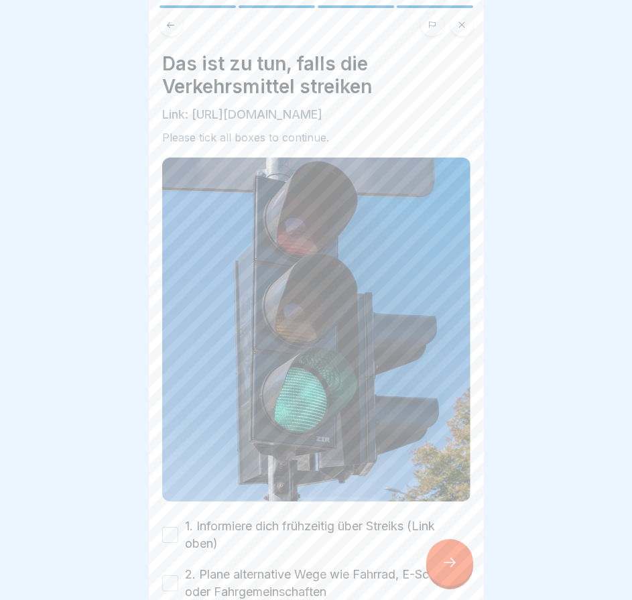
click at [448, 570] on icon at bounding box center [449, 562] width 16 height 16
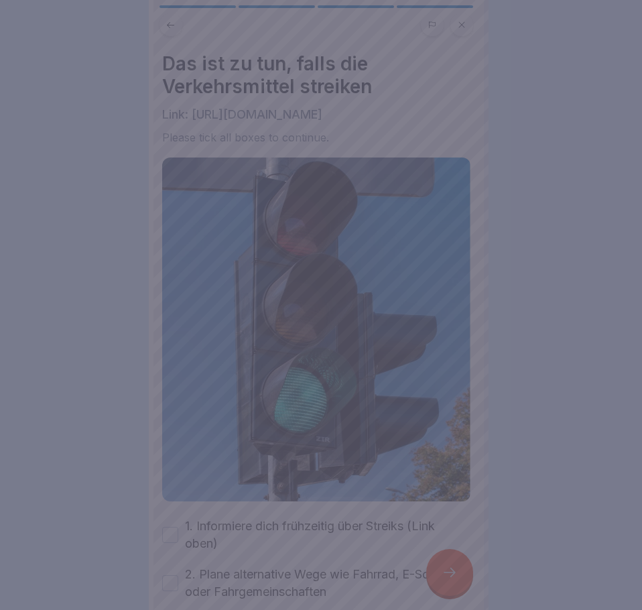
click at [356, 531] on div at bounding box center [321, 305] width 642 height 610
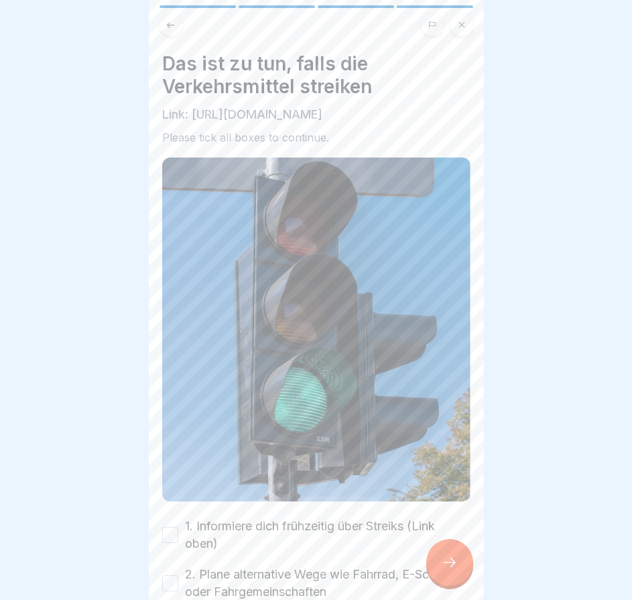
scroll to position [134, 0]
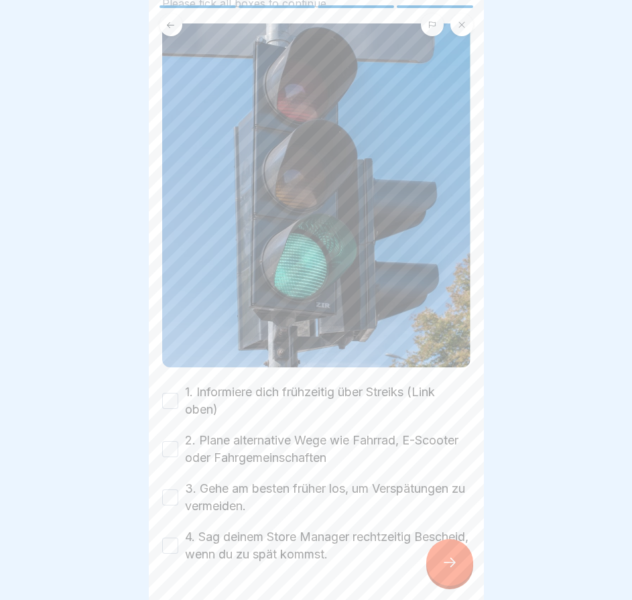
click at [173, 407] on button "1. Informiere dich frühzeitig über Streiks (Link oben)" at bounding box center [170, 401] width 16 height 16
click at [171, 454] on button "2. Plane alternative Wege wie Fahrrad, E-Scooter oder Fahrgemeinschaften" at bounding box center [170, 449] width 16 height 16
click at [167, 504] on button "3. Gehe am besten früher los, um Verspätungen zu vermeiden." at bounding box center [170, 497] width 16 height 16
click at [173, 550] on button "4. Sag deinem Store Manager rechtzeitig Bescheid, wenn du zu spät kommst." at bounding box center [170, 545] width 16 height 16
click at [448, 570] on icon at bounding box center [449, 562] width 16 height 16
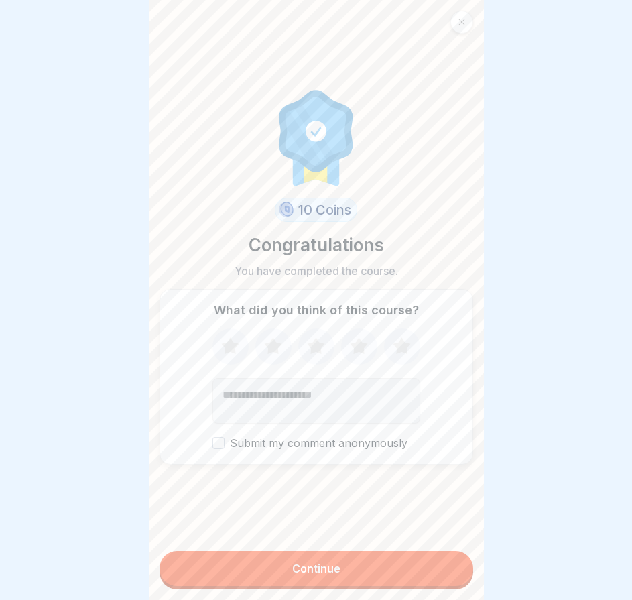
click at [445, 574] on button "Continue" at bounding box center [316, 568] width 314 height 35
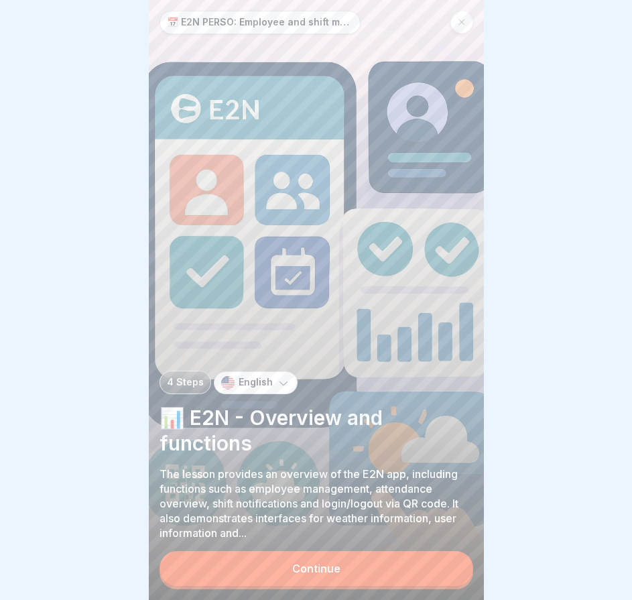
click at [395, 568] on button "Continue" at bounding box center [316, 568] width 314 height 35
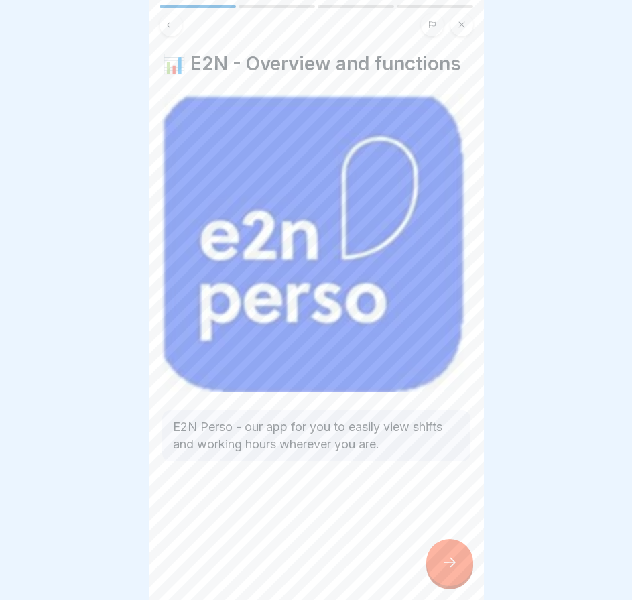
click at [431, 580] on div at bounding box center [449, 562] width 47 height 47
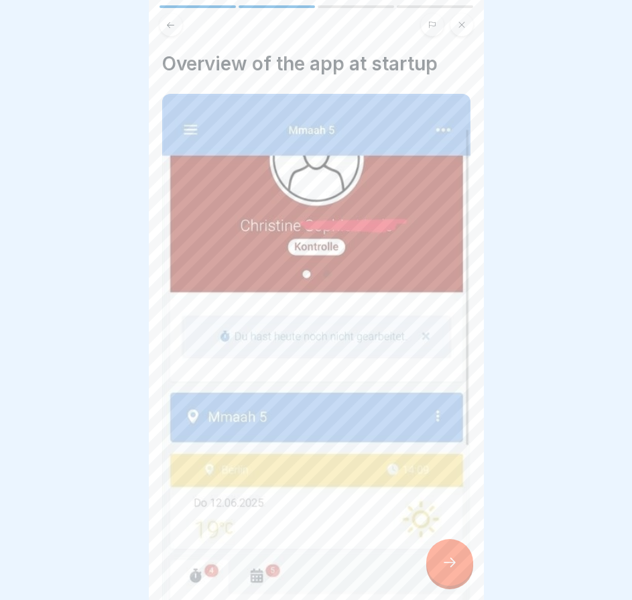
click at [433, 575] on div at bounding box center [449, 562] width 47 height 47
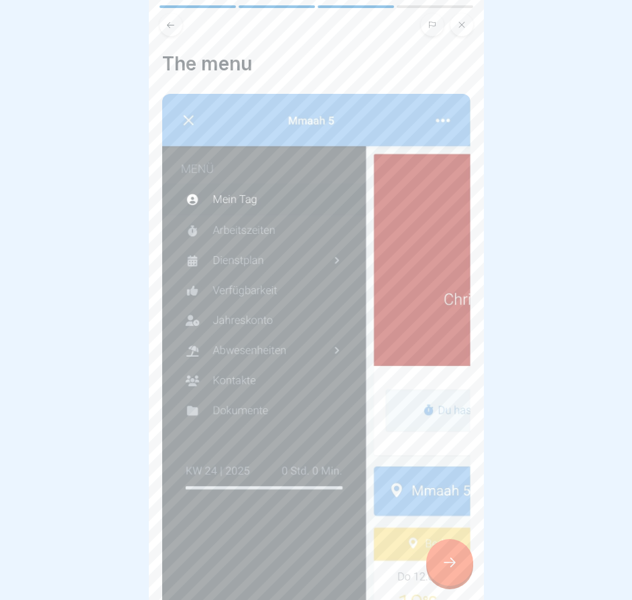
click at [433, 573] on div at bounding box center [449, 562] width 47 height 47
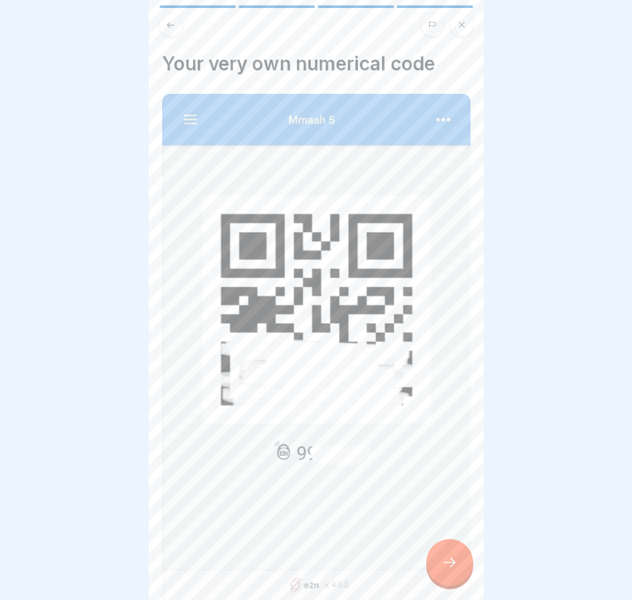
click at [433, 573] on div at bounding box center [449, 562] width 47 height 47
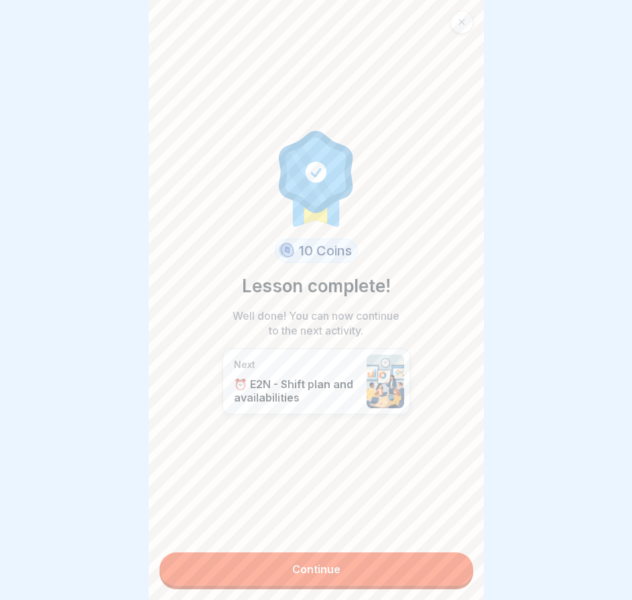
click at [433, 573] on link "Continue" at bounding box center [316, 568] width 314 height 33
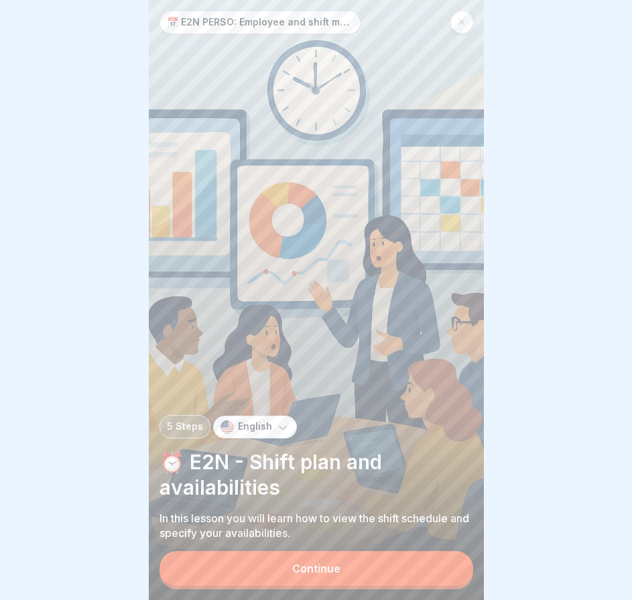
click at [433, 573] on button "Continue" at bounding box center [316, 568] width 314 height 35
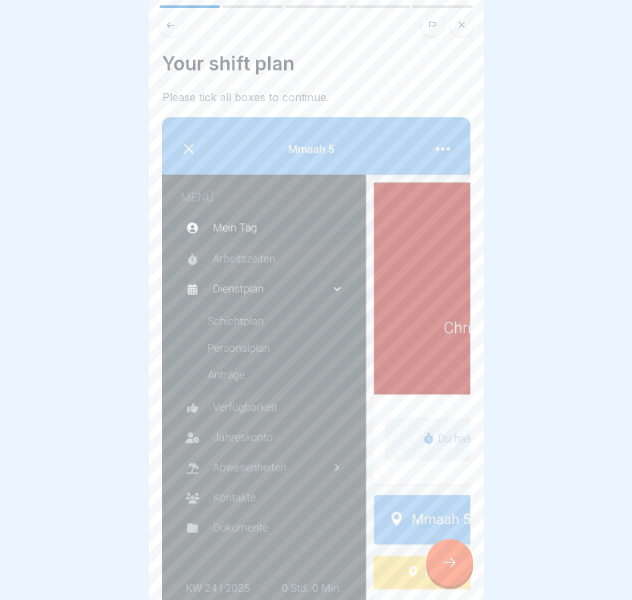
click at [433, 573] on div at bounding box center [449, 562] width 47 height 47
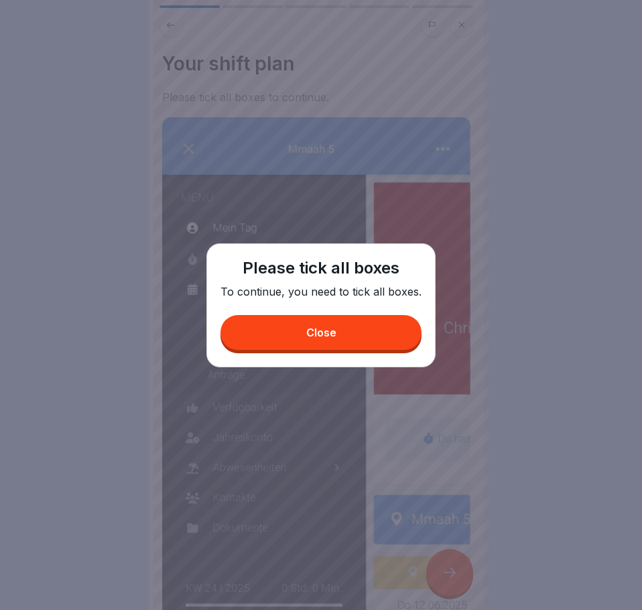
click at [316, 343] on button "Close" at bounding box center [320, 332] width 201 height 35
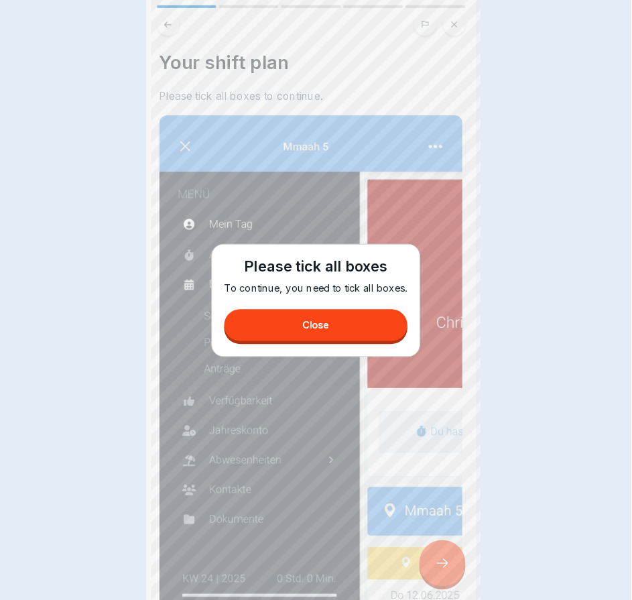
scroll to position [272, 0]
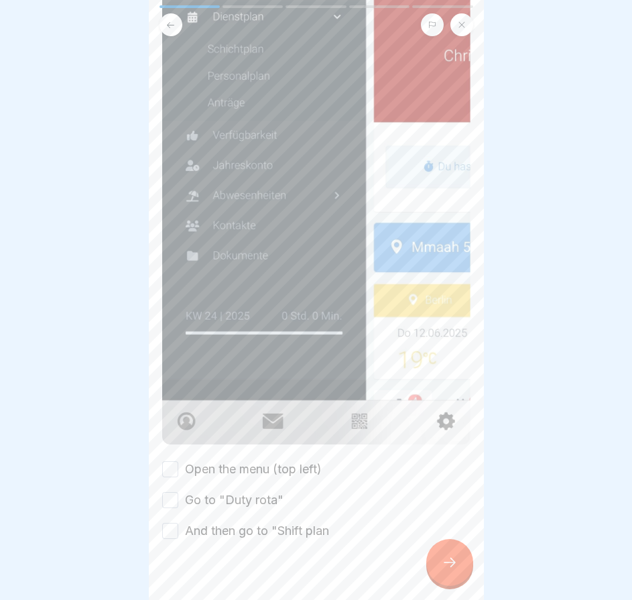
click at [174, 461] on button "Open the menu (top left)" at bounding box center [170, 469] width 16 height 16
click at [170, 492] on button "Go to "Duty rota"" at bounding box center [170, 500] width 16 height 16
click at [169, 523] on button "And then go to "Shift plan" at bounding box center [170, 531] width 16 height 16
click at [403, 557] on div at bounding box center [316, 579] width 308 height 80
click at [433, 567] on div at bounding box center [449, 562] width 47 height 47
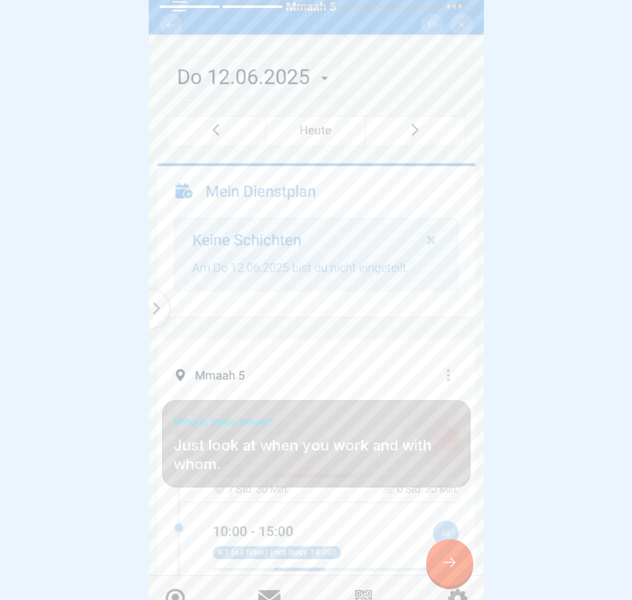
click at [432, 563] on div at bounding box center [449, 562] width 47 height 47
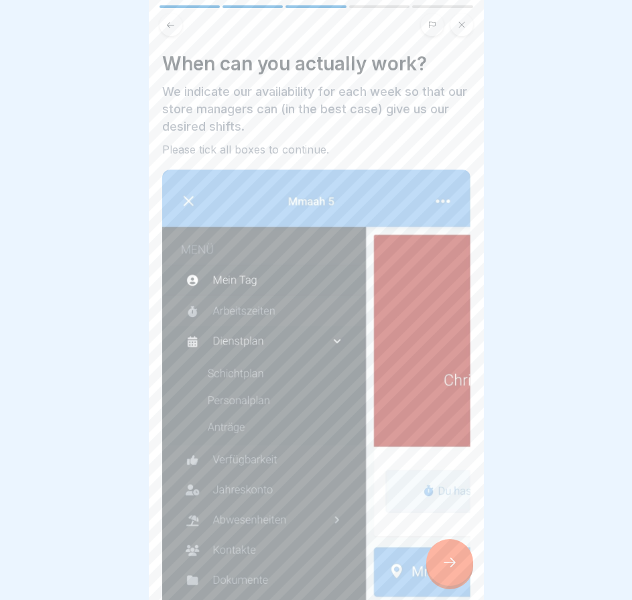
click at [432, 563] on div at bounding box center [449, 562] width 47 height 47
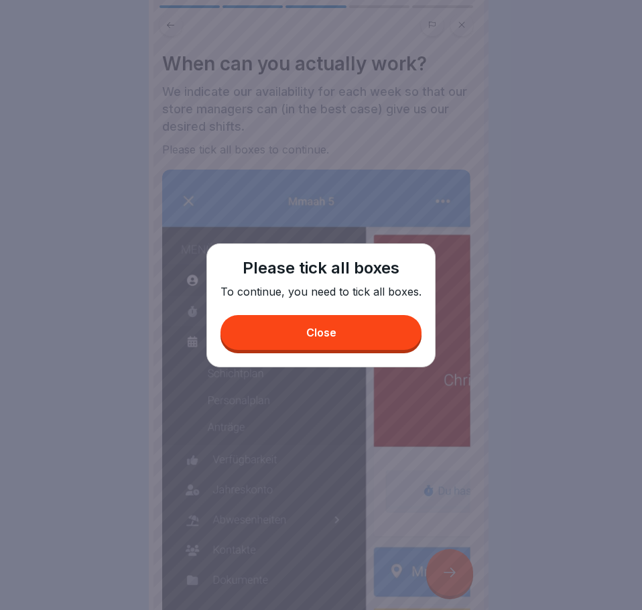
click at [324, 326] on button "Close" at bounding box center [320, 332] width 201 height 35
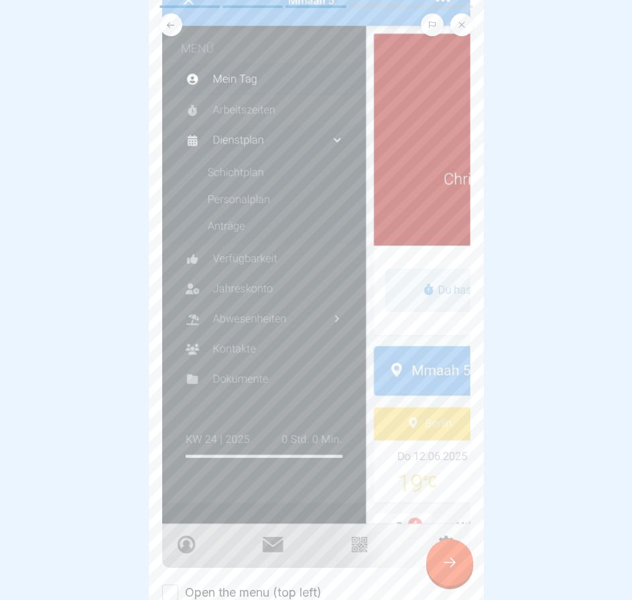
scroll to position [293, 0]
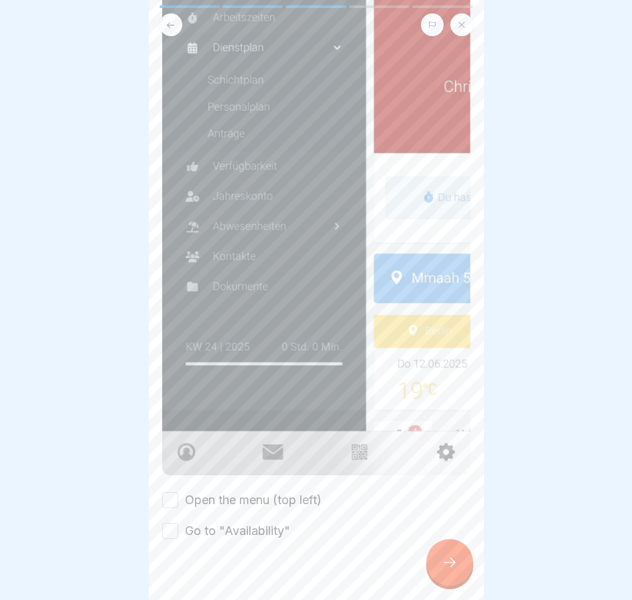
drag, startPoint x: 169, startPoint y: 478, endPoint x: 169, endPoint y: 496, distance: 18.1
click at [169, 492] on button "Open the menu (top left)" at bounding box center [170, 500] width 16 height 16
click at [169, 500] on div "Open the menu (top left) Go to "Availability"" at bounding box center [316, 515] width 308 height 48
click at [176, 523] on button "Go to "Availability"" at bounding box center [170, 531] width 16 height 16
click at [455, 569] on icon at bounding box center [449, 562] width 16 height 16
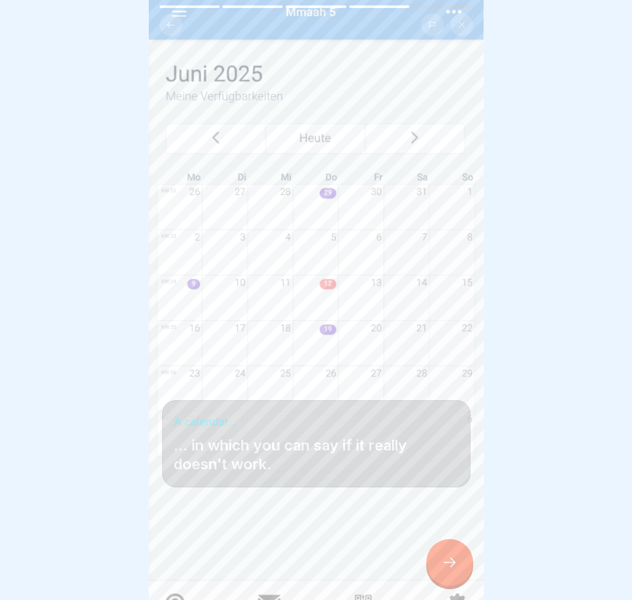
click at [454, 558] on div at bounding box center [449, 562] width 47 height 47
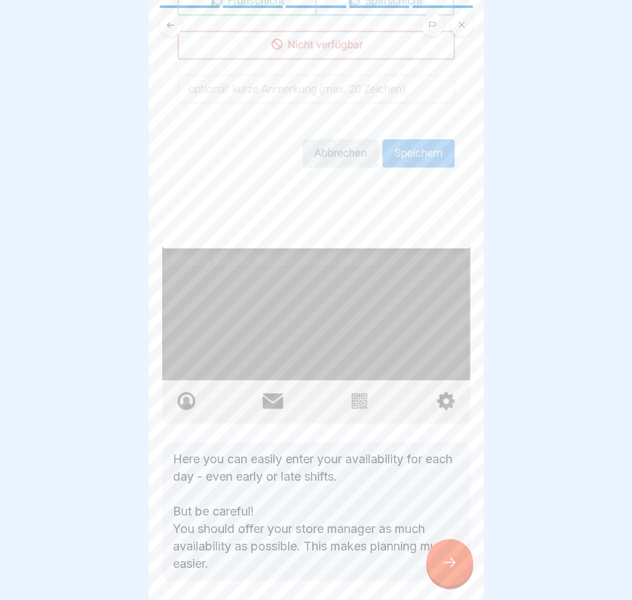
scroll to position [309, 0]
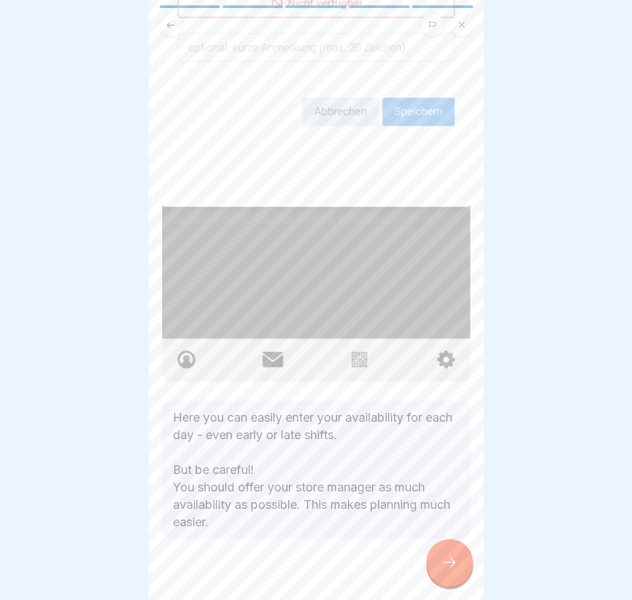
click at [443, 564] on div at bounding box center [449, 562] width 47 height 47
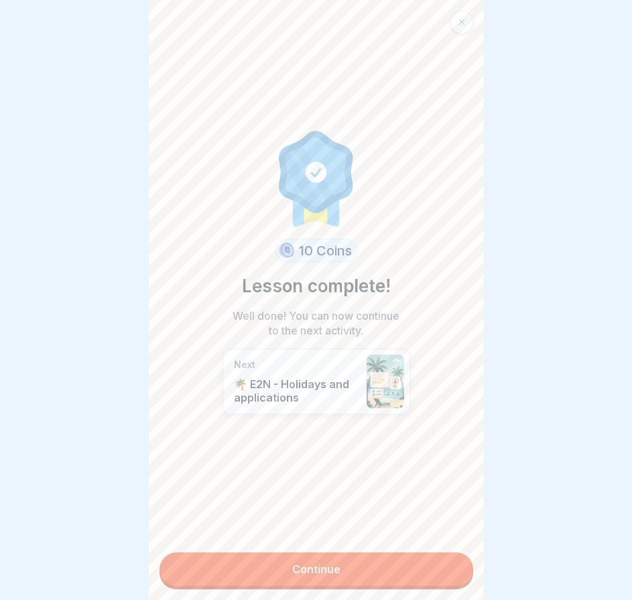
click at [429, 561] on link "Continue" at bounding box center [316, 568] width 314 height 33
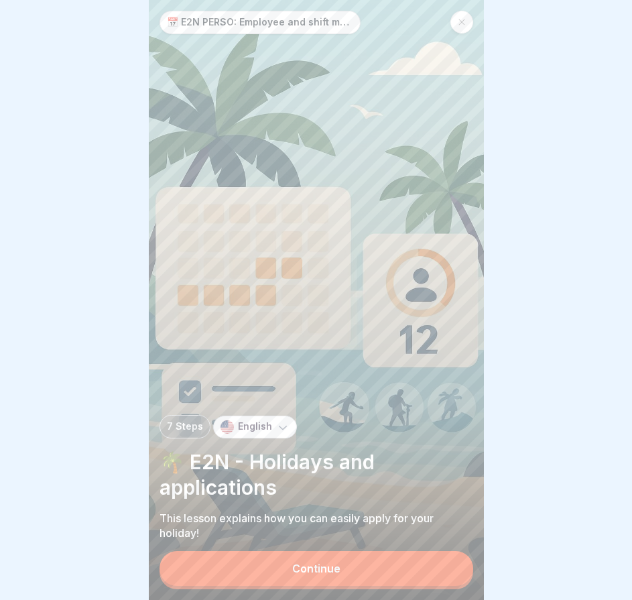
click at [428, 555] on div "📅 E2N PERSO: Employee and shift management 7 Steps English 🌴 E2N - Holidays and…" at bounding box center [316, 300] width 335 height 600
click at [416, 571] on button "Continue" at bounding box center [316, 568] width 314 height 35
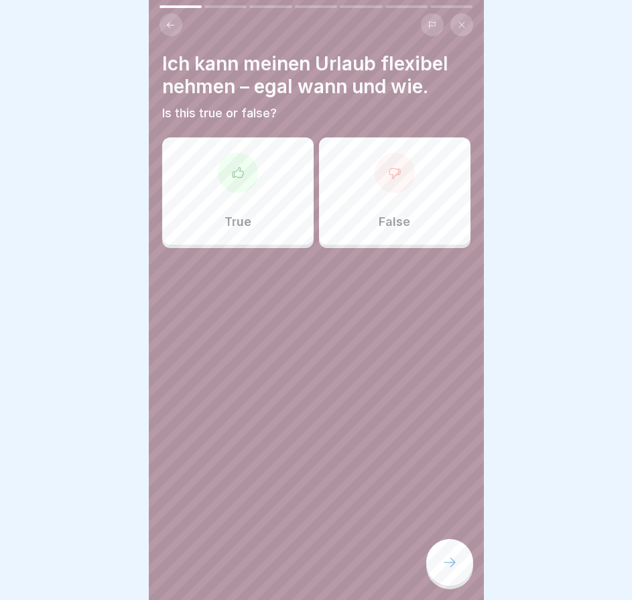
click at [360, 224] on div "False" at bounding box center [394, 190] width 151 height 107
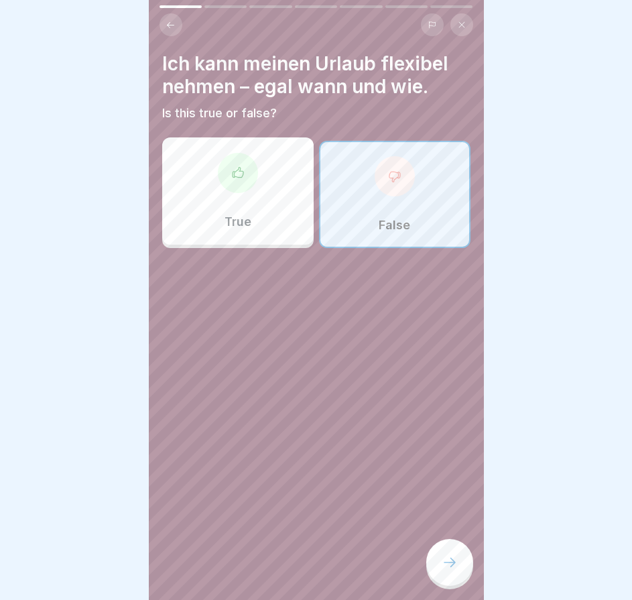
click at [437, 551] on div "📅 E2N PERSO: Employee and shift management 7 Steps English 🌴 E2N - Holidays and…" at bounding box center [316, 300] width 335 height 600
click at [441, 567] on icon at bounding box center [449, 562] width 16 height 16
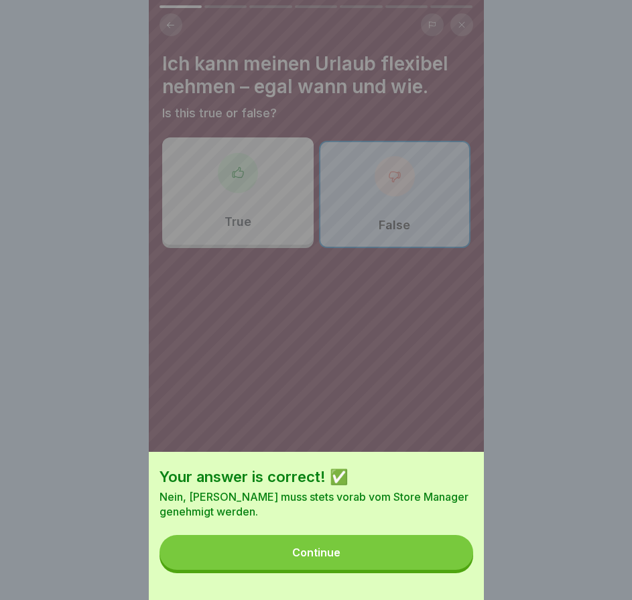
click at [440, 563] on button "Continue" at bounding box center [316, 552] width 314 height 35
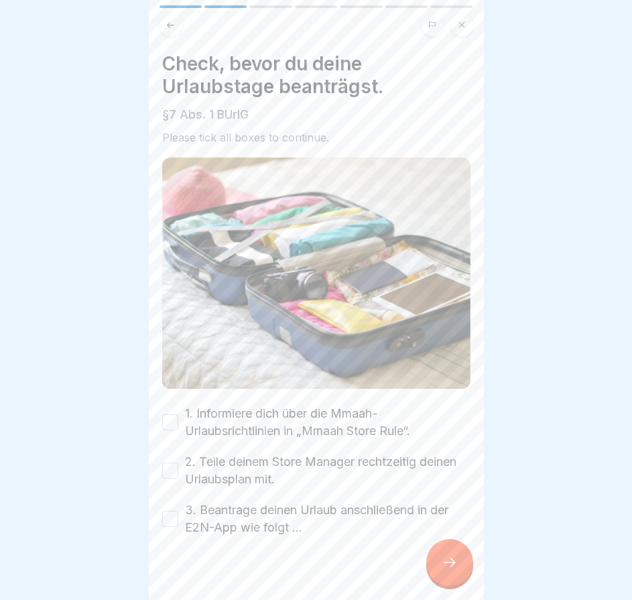
click at [162, 393] on div "Check, bevor du deine Urlaubstage beanträgst. §7 Abs. 1 BUrlG Please tick all b…" at bounding box center [316, 294] width 308 height 484
click at [165, 417] on button "1. Informiere dich über die Mmaah-Urlaubsrichtlinien in „Mmaah Store Rule“." at bounding box center [170, 422] width 16 height 16
click at [169, 479] on div "2. Teile deinem Store Manager rechtzeitig deinen Urlaubsplan mit." at bounding box center [316, 470] width 308 height 35
click at [168, 463] on button "2. Teile deinem Store Manager rechtzeitig deinen Urlaubsplan mit." at bounding box center [170, 470] width 16 height 16
click at [161, 520] on div "Check, bevor du deine Urlaubstage beanträgst. §7 Abs. 1 BUrlG Please tick all b…" at bounding box center [316, 300] width 335 height 600
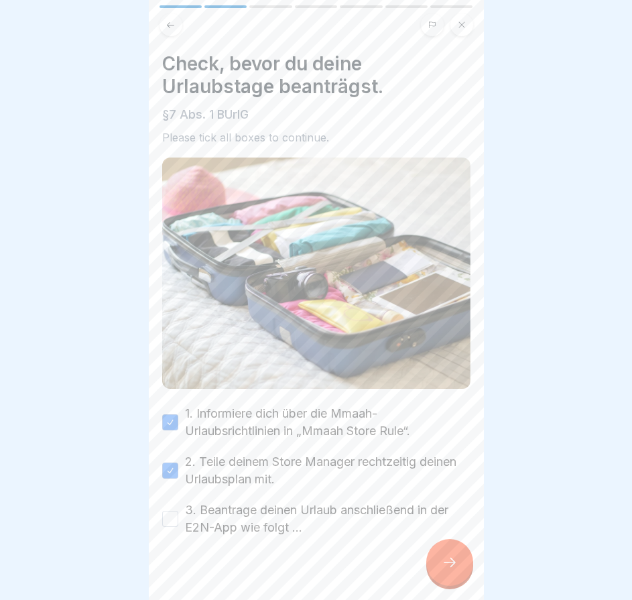
click at [168, 517] on button "3. Beantrage deinen Urlaub anschließend in der E2N-App wie folgt …" at bounding box center [170, 518] width 16 height 16
click at [437, 579] on div at bounding box center [449, 562] width 47 height 47
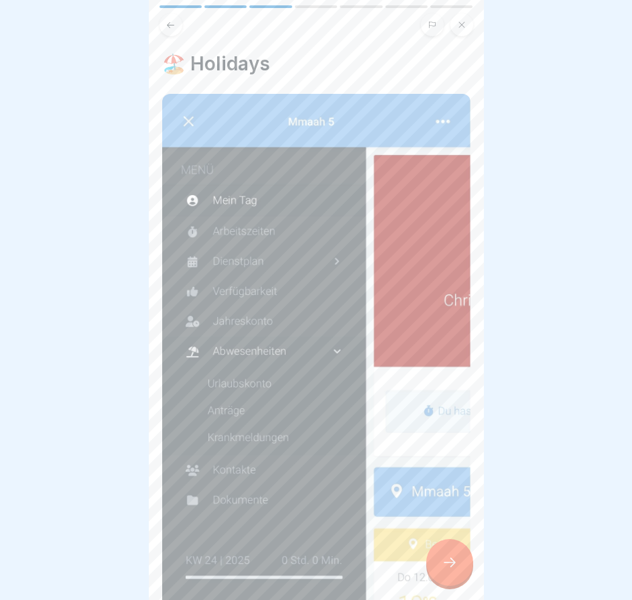
click at [437, 579] on div at bounding box center [449, 562] width 47 height 47
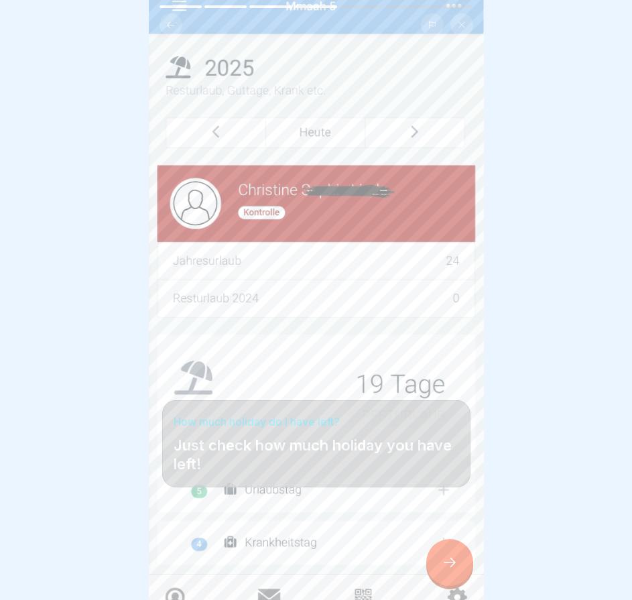
click at [437, 579] on div at bounding box center [449, 562] width 47 height 47
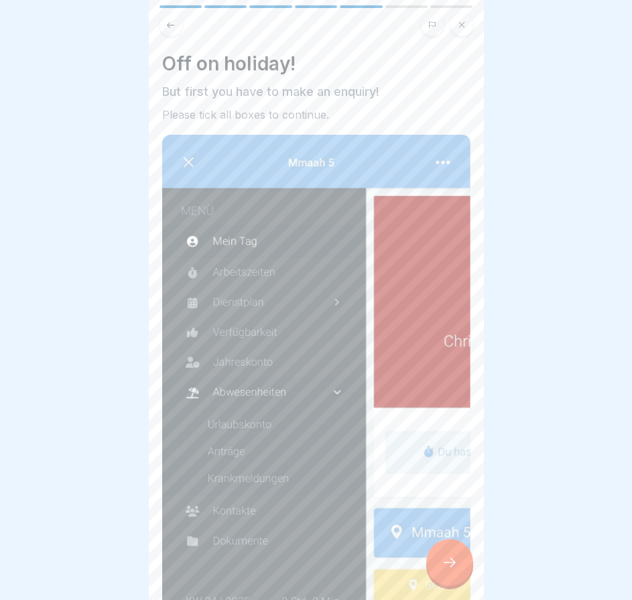
click at [437, 579] on div at bounding box center [449, 562] width 47 height 47
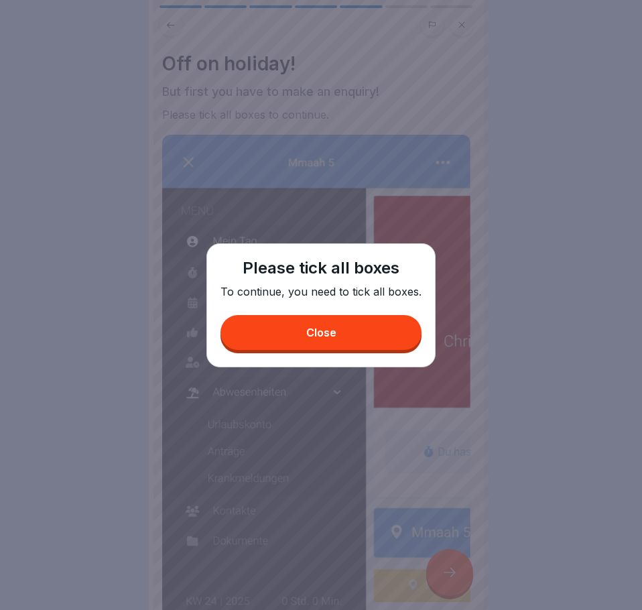
click at [345, 348] on div "Please tick all boxes To continue, you need to tick all boxes. Close" at bounding box center [320, 305] width 229 height 124
click at [334, 348] on button "Close" at bounding box center [320, 332] width 201 height 35
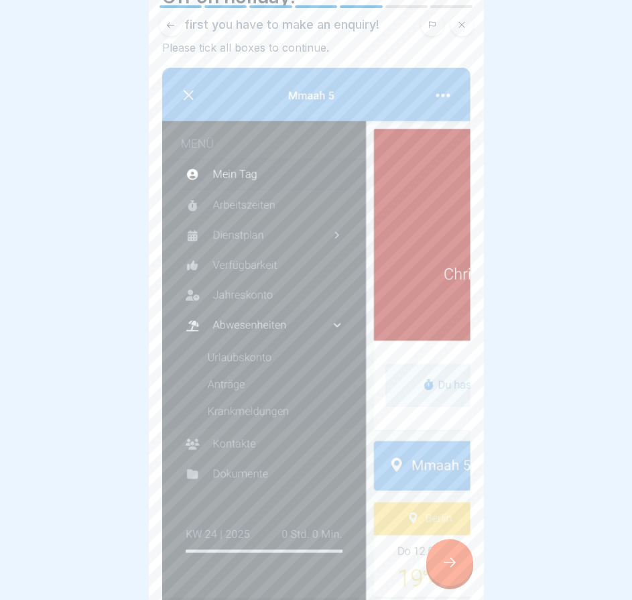
scroll to position [283, 0]
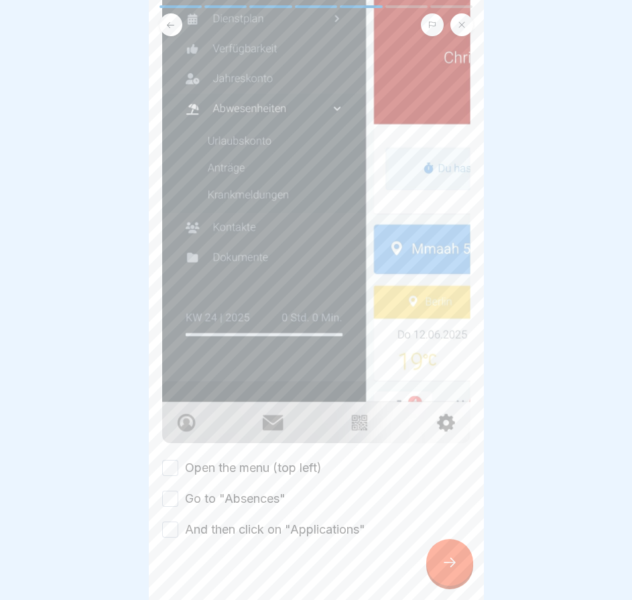
click at [171, 460] on button "Open the menu (top left)" at bounding box center [170, 468] width 16 height 16
drag, startPoint x: 171, startPoint y: 472, endPoint x: 171, endPoint y: 483, distance: 11.4
click at [171, 490] on button "Go to "Absences"" at bounding box center [170, 498] width 16 height 16
click at [170, 521] on button "And then click on "Applications"" at bounding box center [170, 529] width 16 height 16
click at [423, 547] on div at bounding box center [316, 578] width 308 height 80
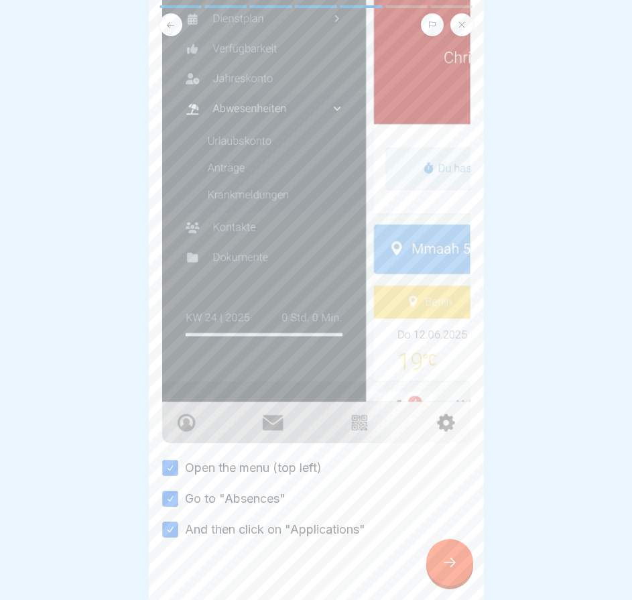
click at [447, 557] on icon at bounding box center [449, 562] width 16 height 16
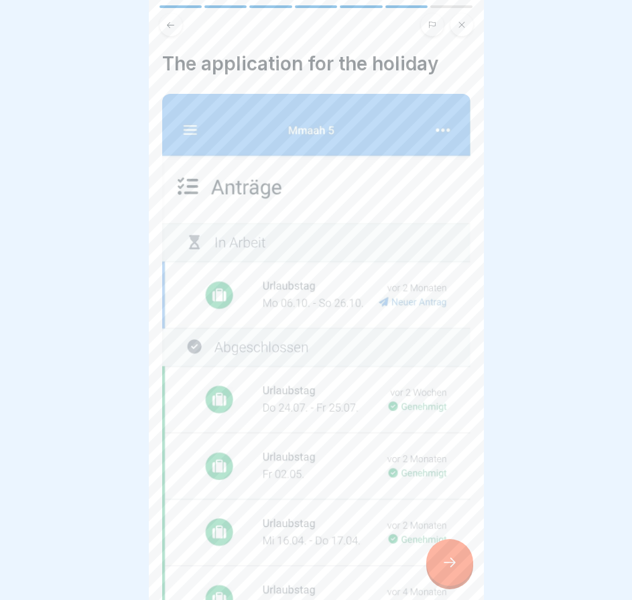
click at [446, 557] on icon at bounding box center [449, 562] width 16 height 16
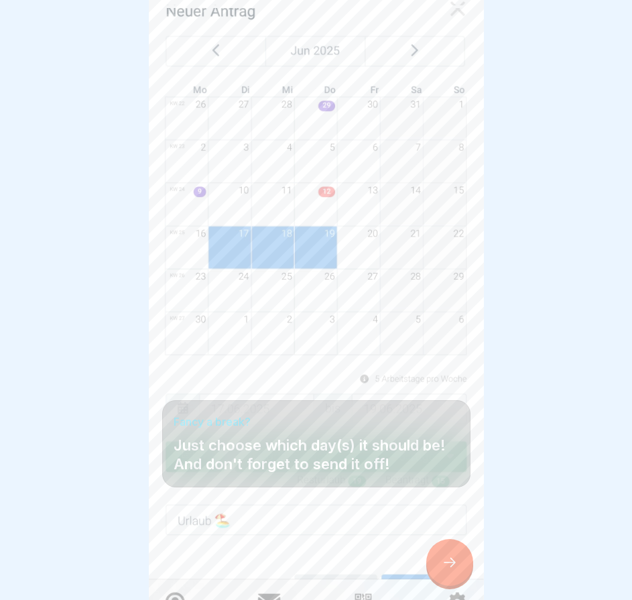
click at [446, 555] on icon at bounding box center [449, 562] width 16 height 16
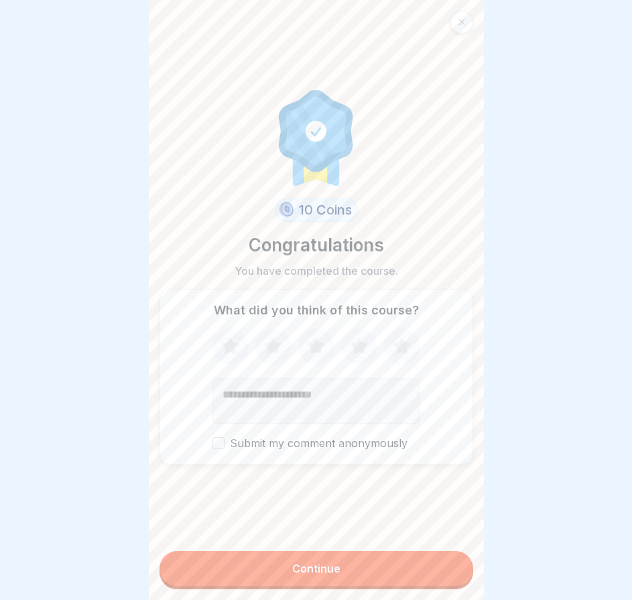
click at [434, 557] on button "Continue" at bounding box center [316, 568] width 314 height 35
click at [425, 563] on button "Continue" at bounding box center [316, 568] width 314 height 35
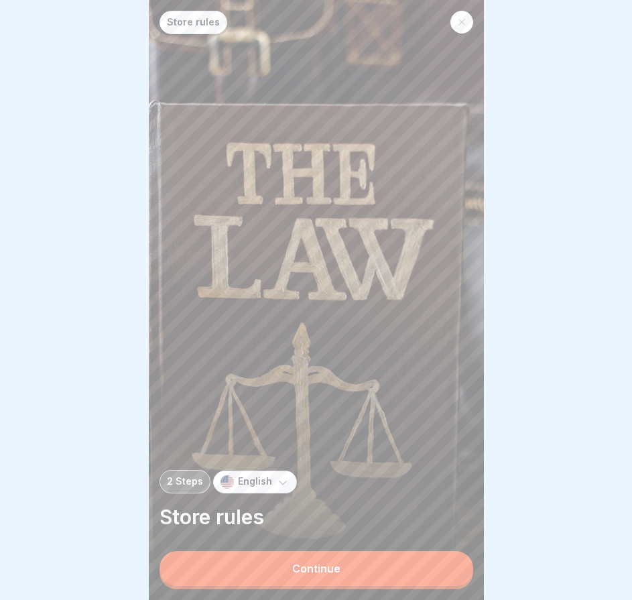
click at [406, 570] on button "Continue" at bounding box center [316, 568] width 314 height 35
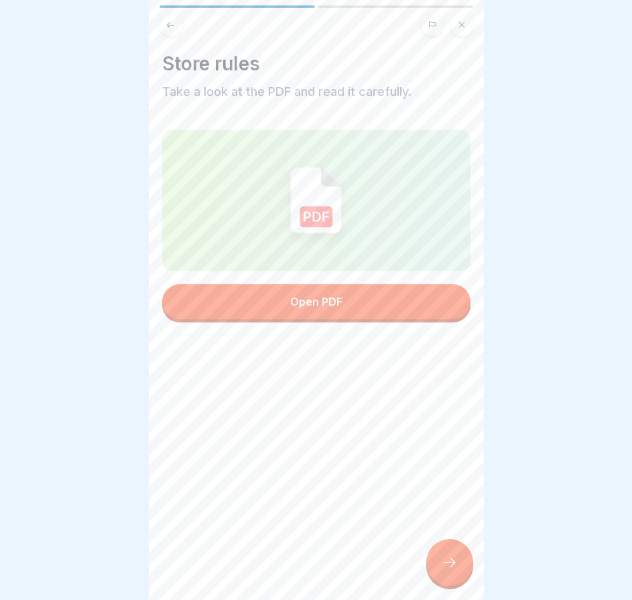
click at [365, 292] on button "Open PDF" at bounding box center [316, 301] width 308 height 35
click at [439, 563] on div at bounding box center [449, 562] width 47 height 47
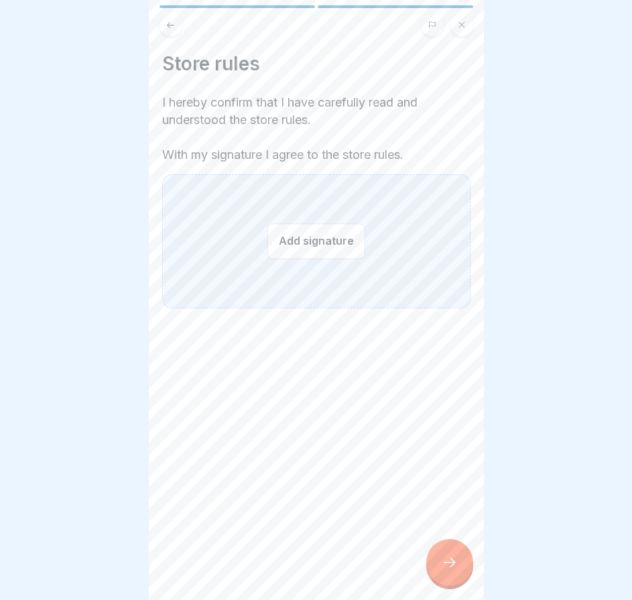
click at [303, 235] on button "Add signature" at bounding box center [316, 241] width 98 height 36
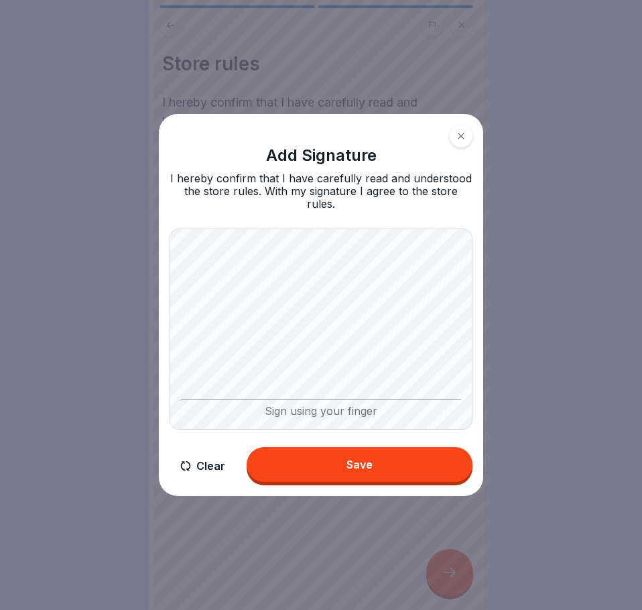
click at [353, 458] on div "Save" at bounding box center [359, 464] width 26 height 12
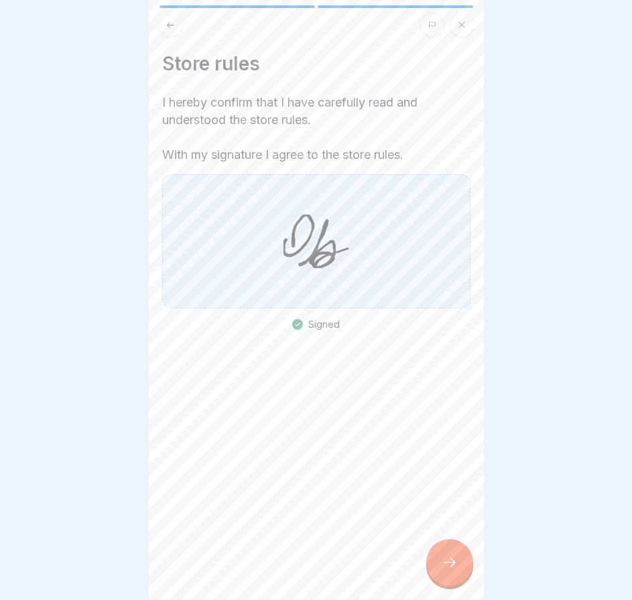
click at [452, 563] on div at bounding box center [449, 562] width 47 height 47
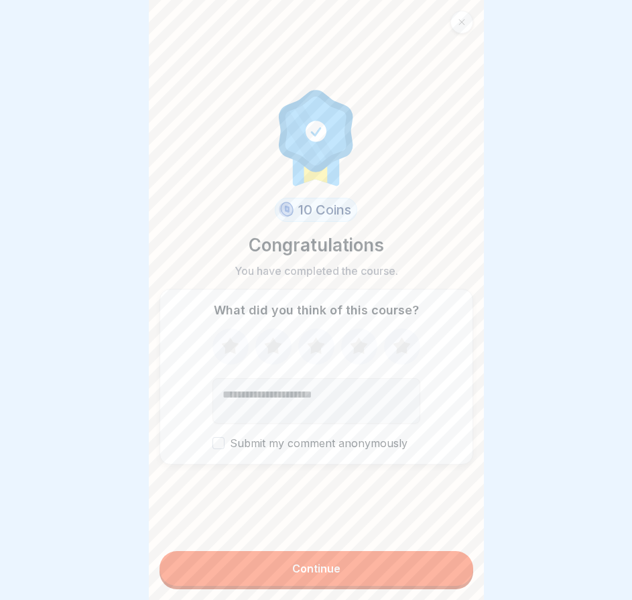
click at [371, 589] on div "Continue" at bounding box center [316, 570] width 314 height 38
click at [373, 584] on button "Continue" at bounding box center [316, 568] width 314 height 35
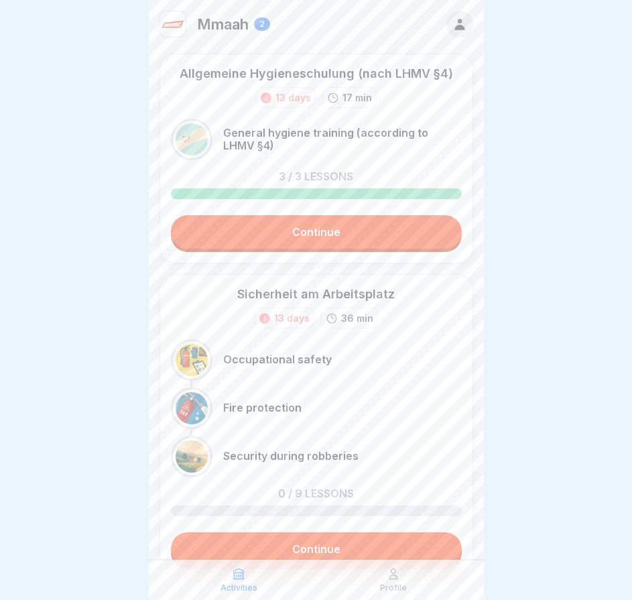
scroll to position [62, 0]
